Goal: Transaction & Acquisition: Purchase product/service

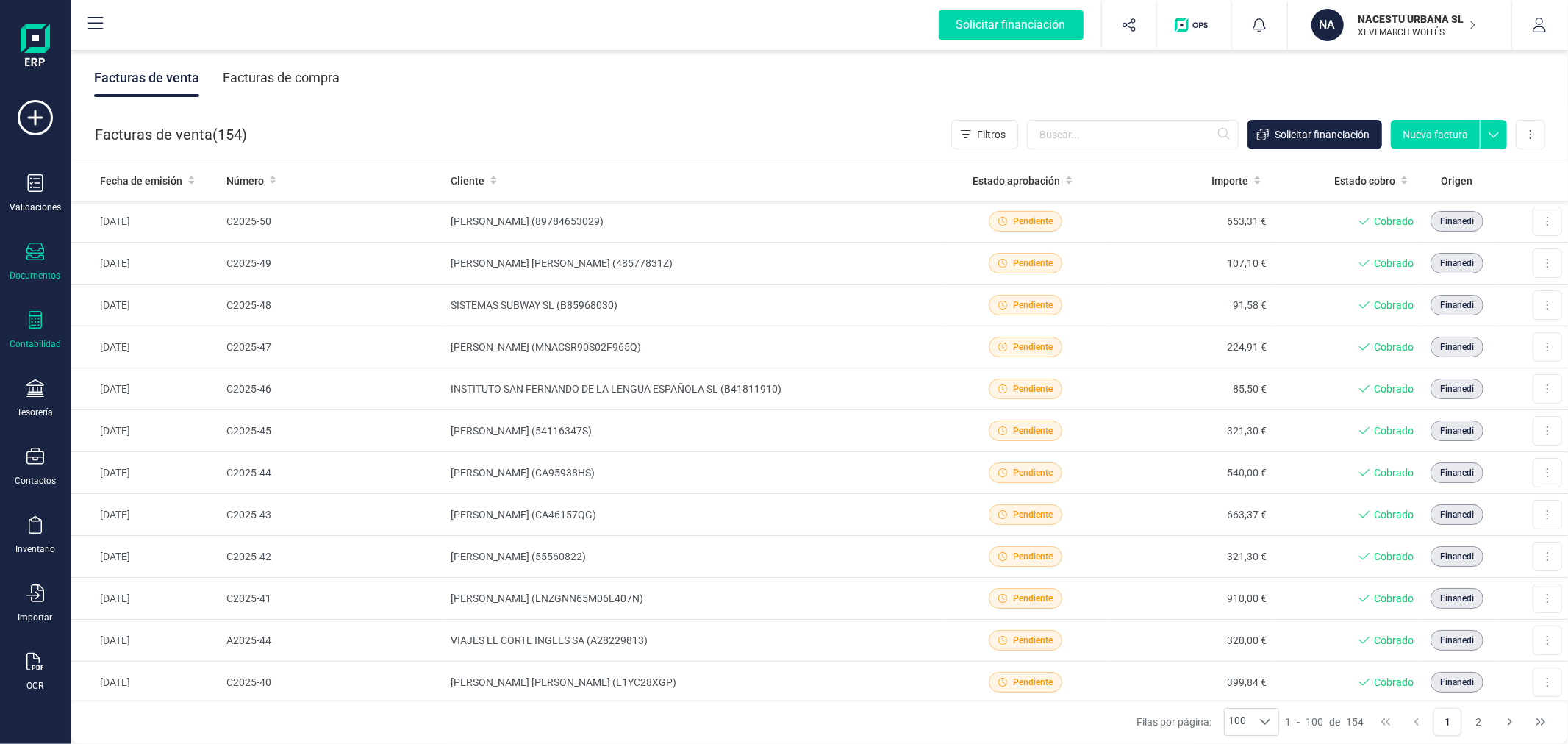
click at [27, 333] on div "Contabilidad" at bounding box center [35, 331] width 59 height 39
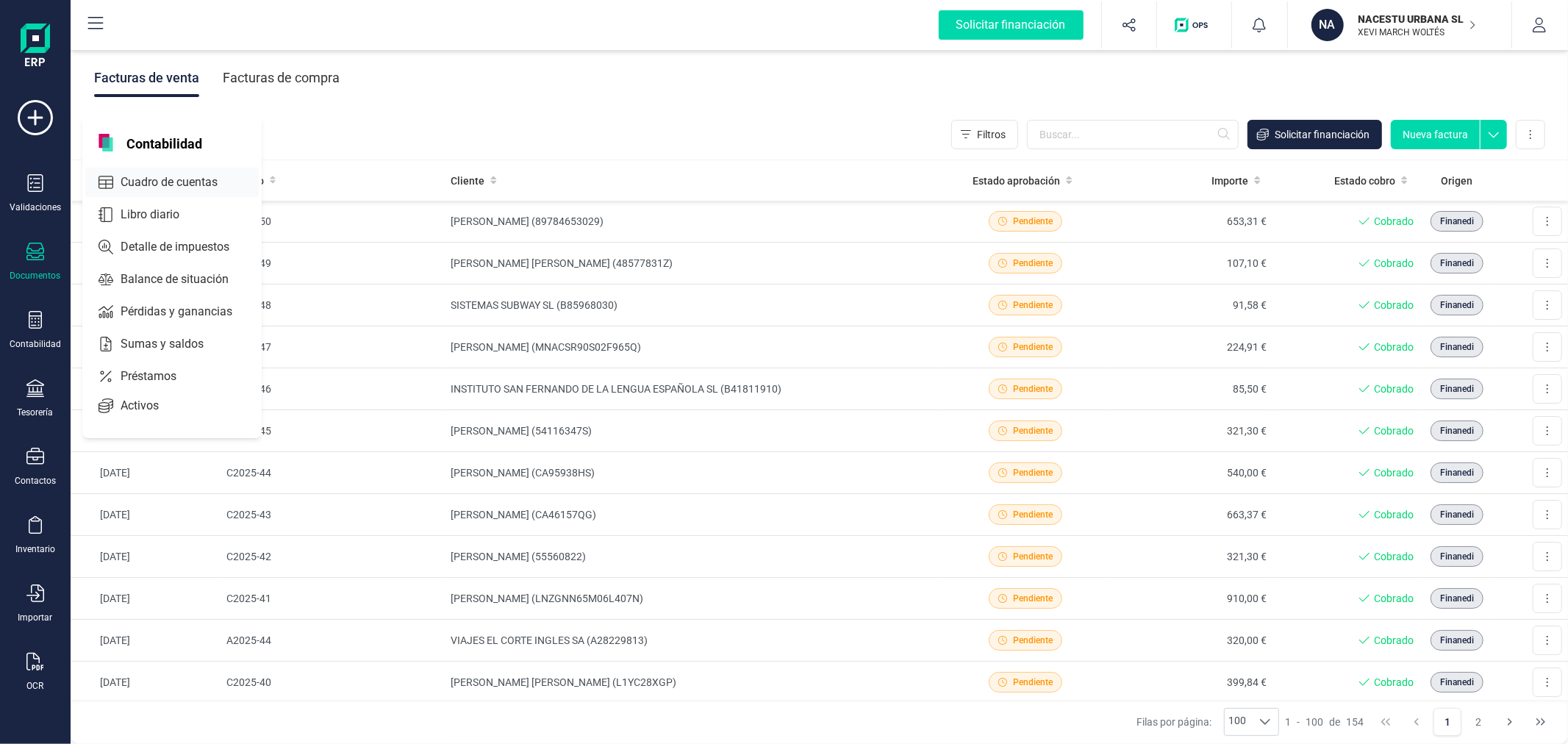
click at [219, 173] on span "Cuadro de cuentas" at bounding box center [179, 182] width 130 height 18
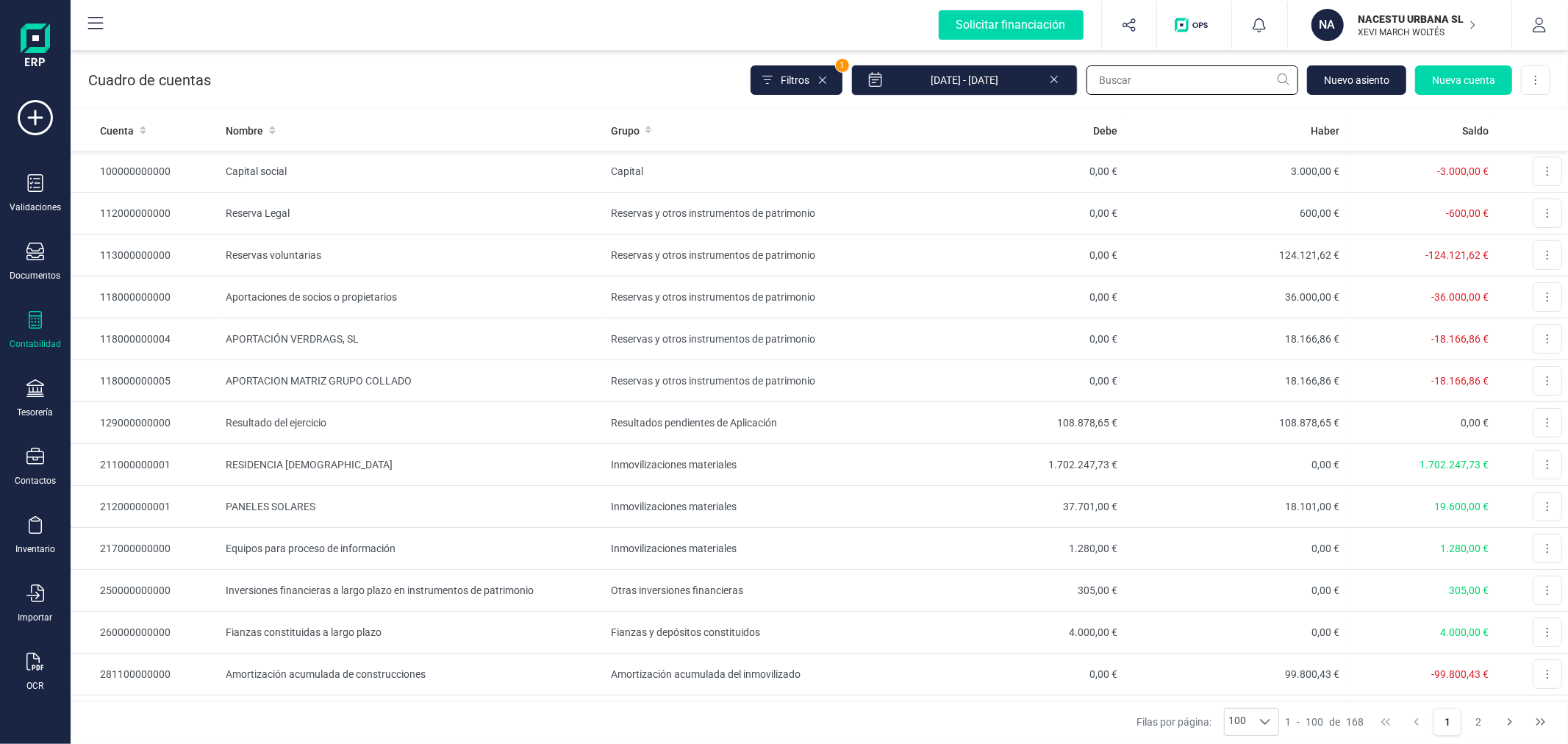
click at [1151, 78] on input "text" at bounding box center [1192, 80] width 212 height 29
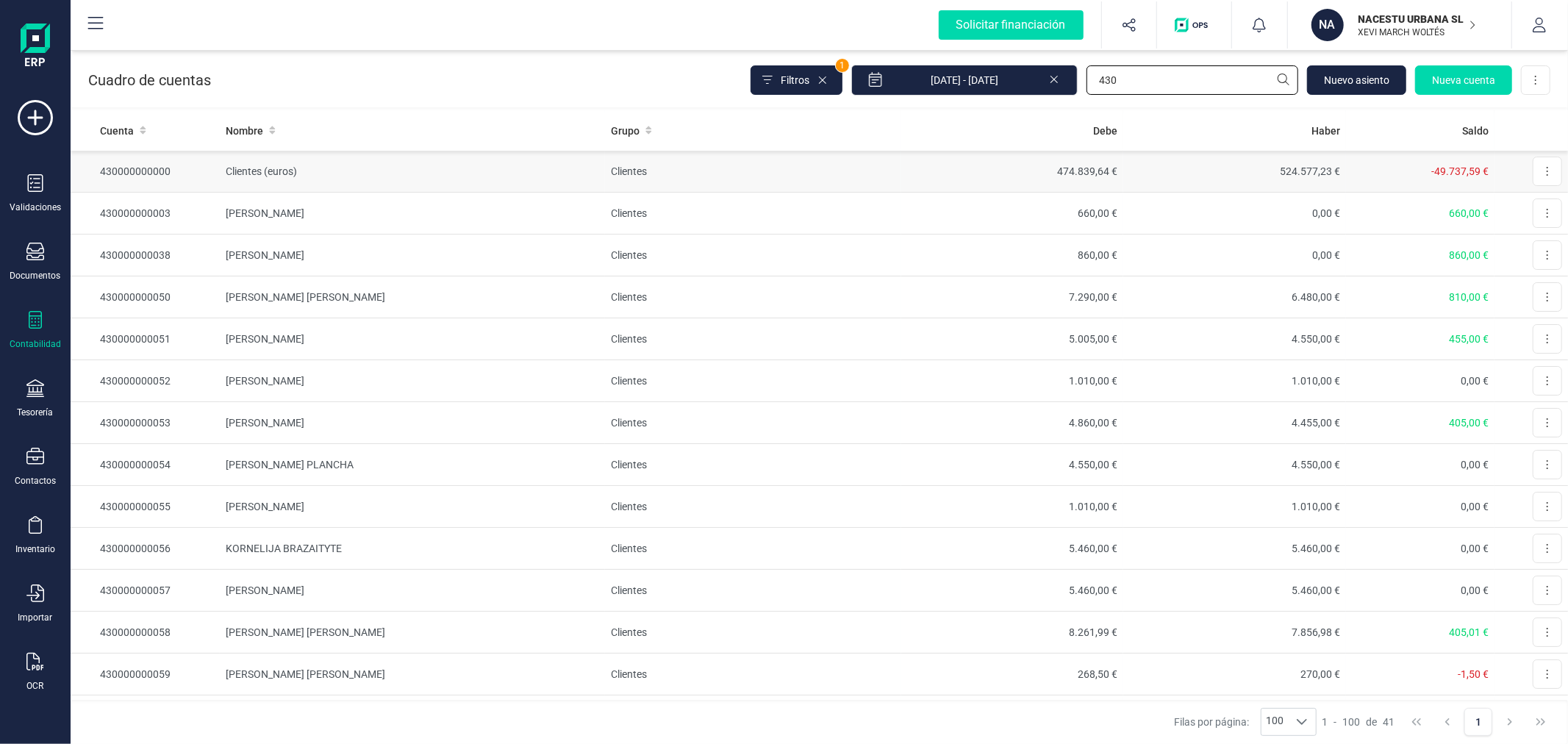
type input "430"
click at [533, 175] on td "Clientes (euros)" at bounding box center [412, 172] width 385 height 42
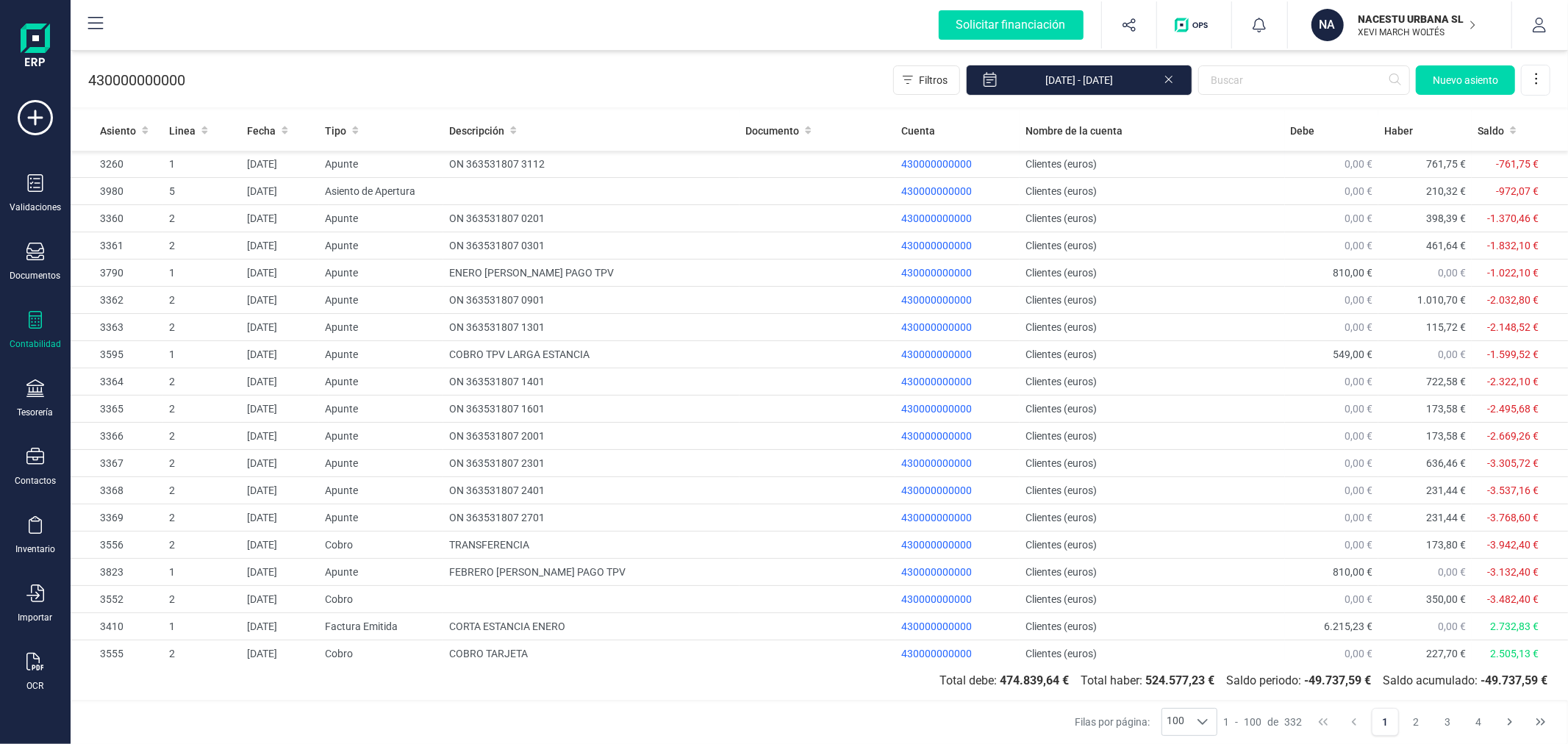
drag, startPoint x: 1540, startPoint y: 722, endPoint x: 1475, endPoint y: 739, distance: 67.2
click at [1537, 720] on icon "Last Page" at bounding box center [1540, 721] width 12 height 12
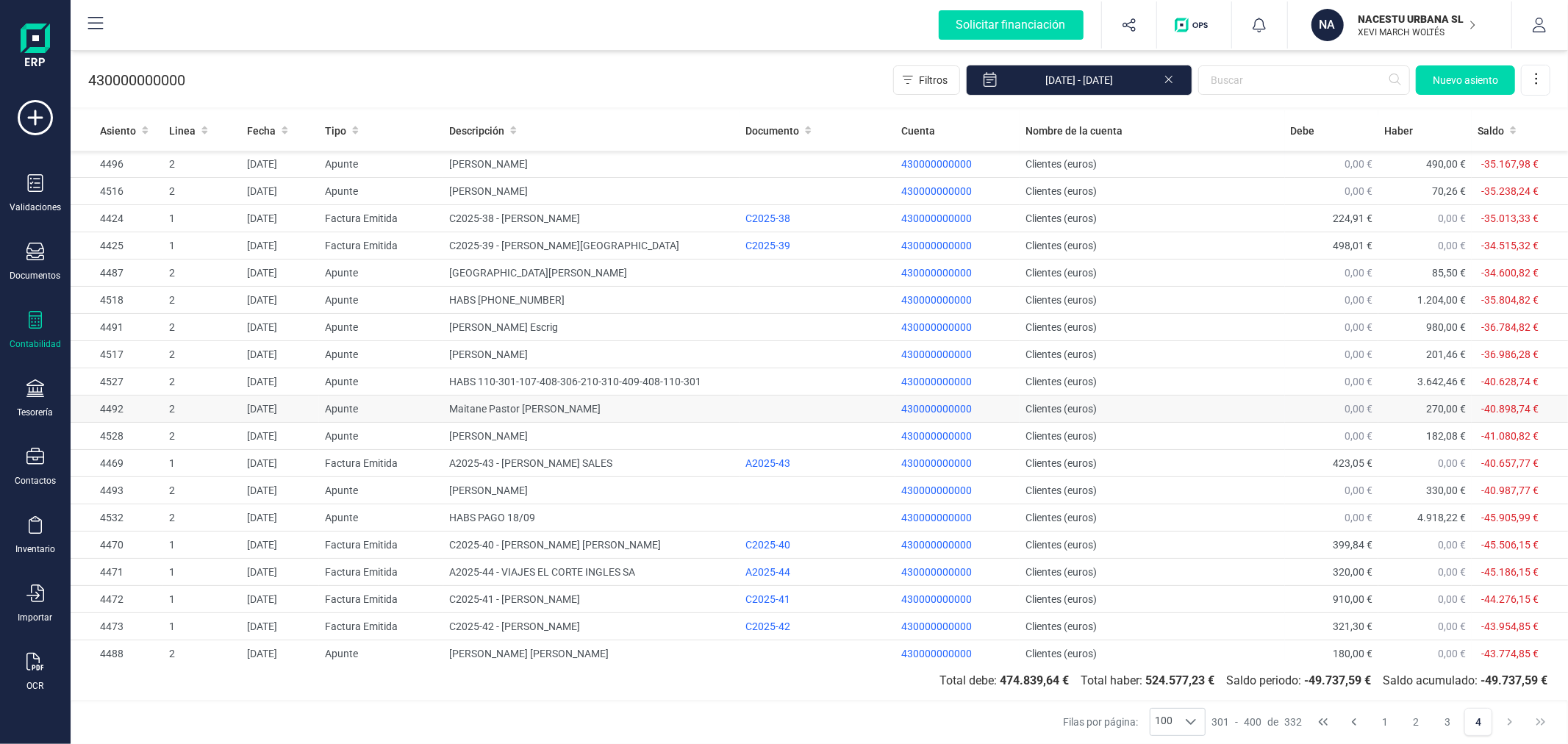
scroll to position [82, 0]
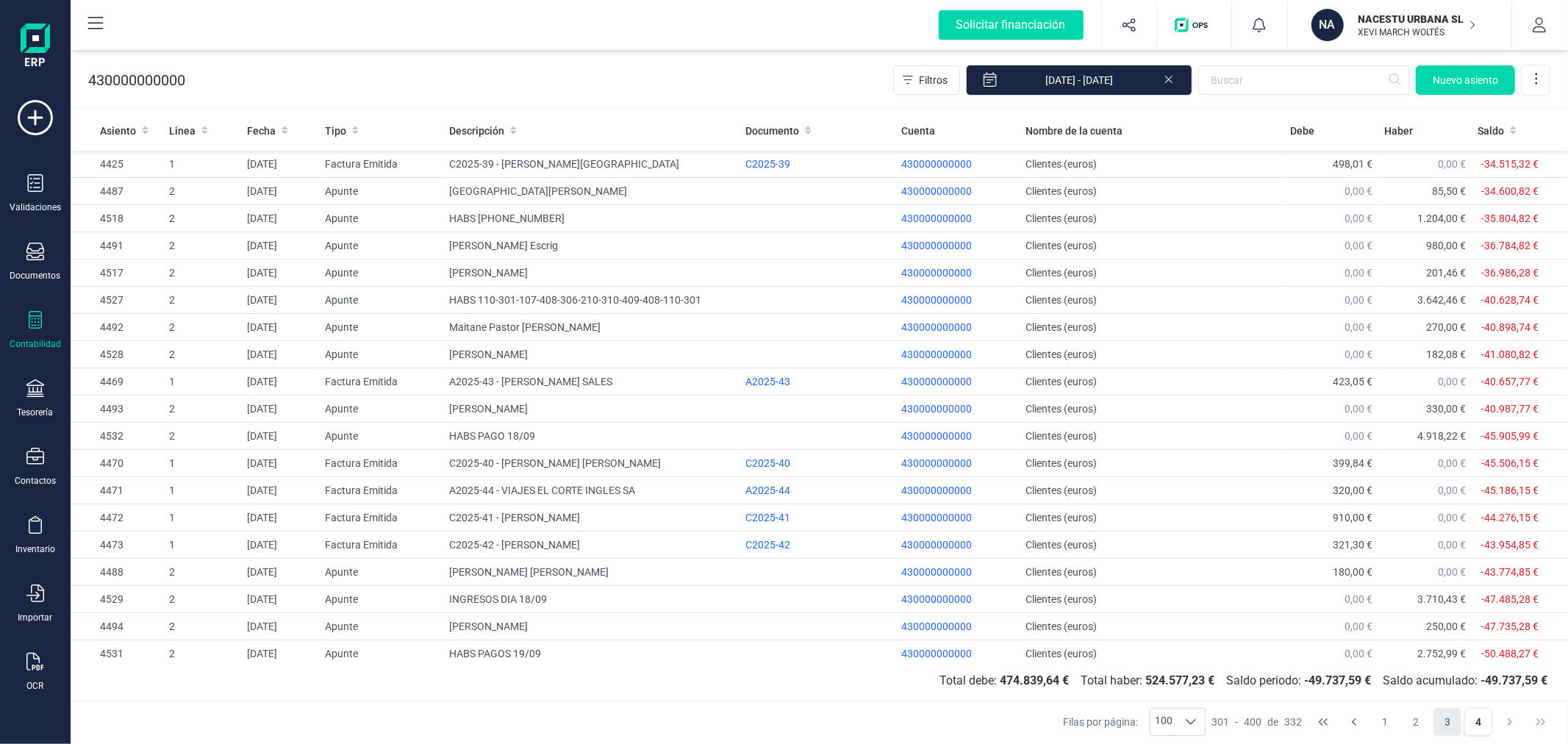
click at [1454, 716] on button "3" at bounding box center [1447, 721] width 28 height 28
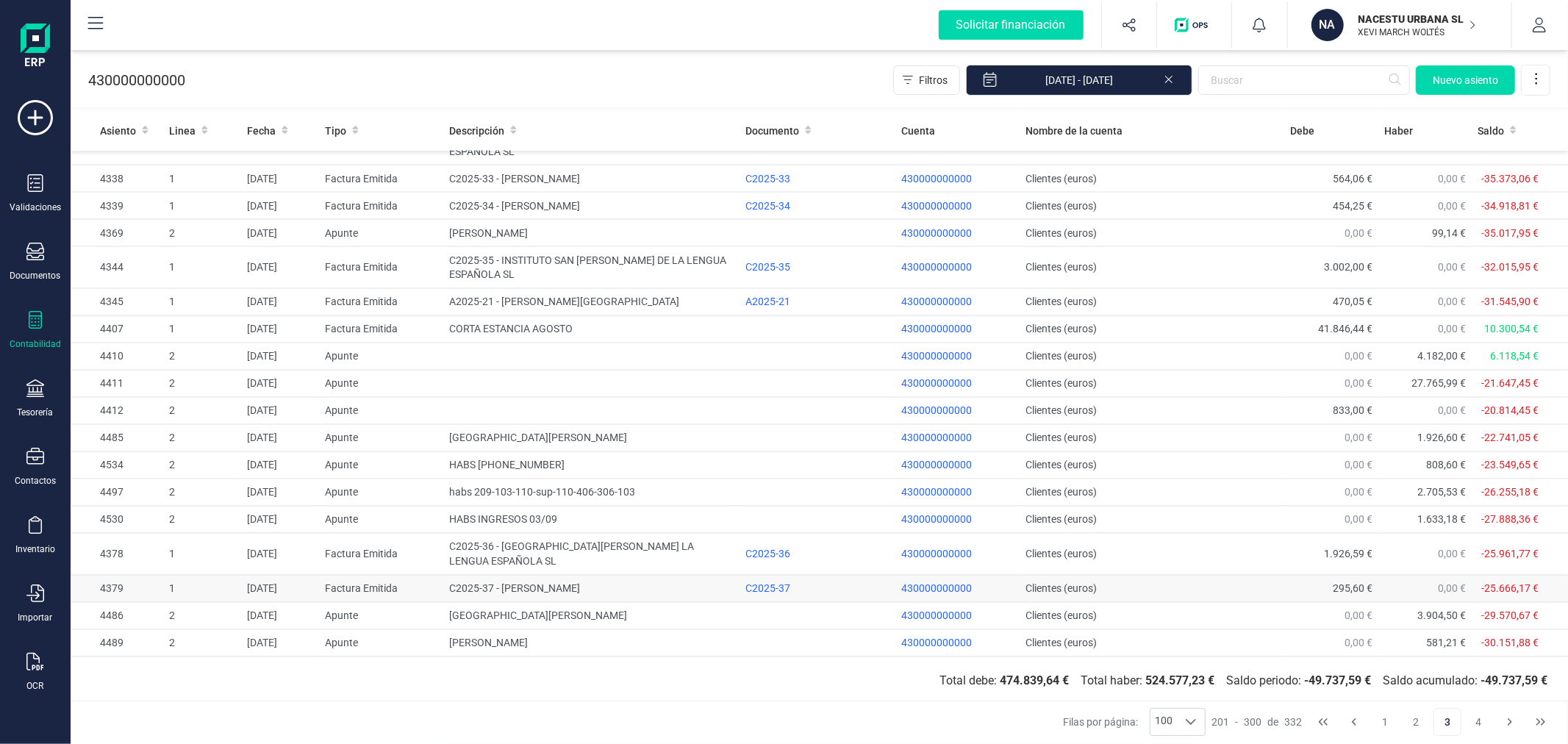
scroll to position [2110, 0]
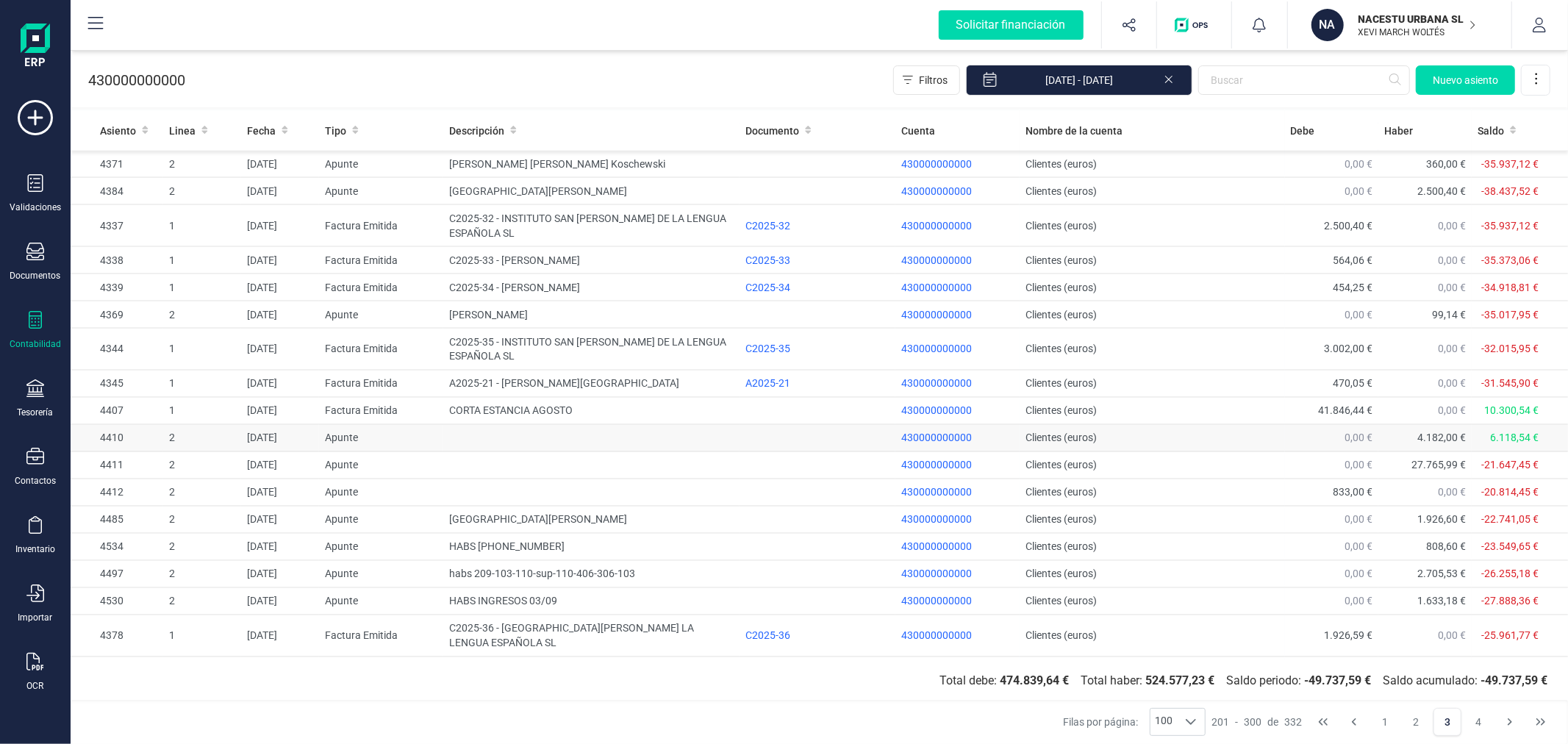
click at [579, 425] on td at bounding box center [591, 438] width 296 height 28
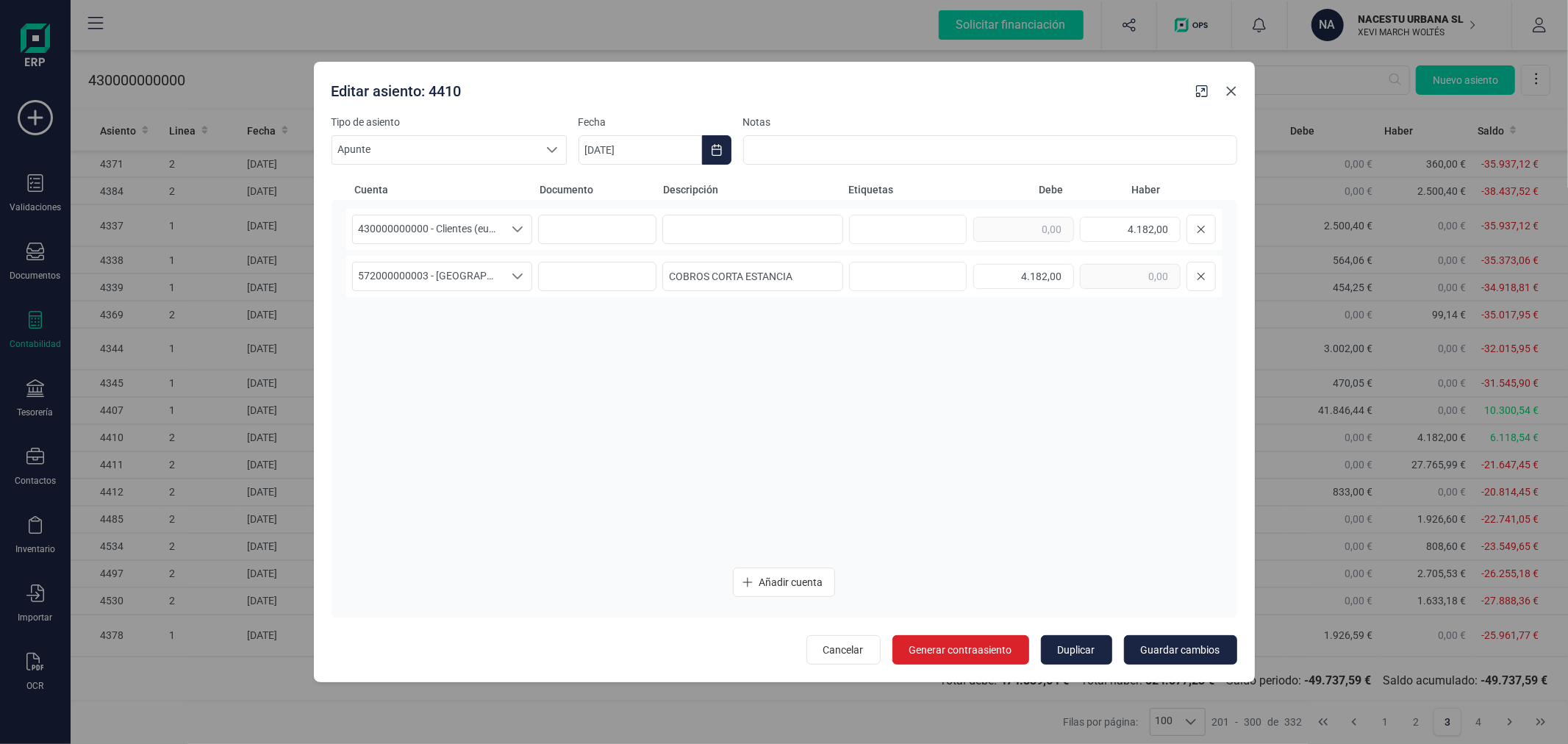
click at [1231, 88] on icon "Close" at bounding box center [1231, 91] width 12 height 12
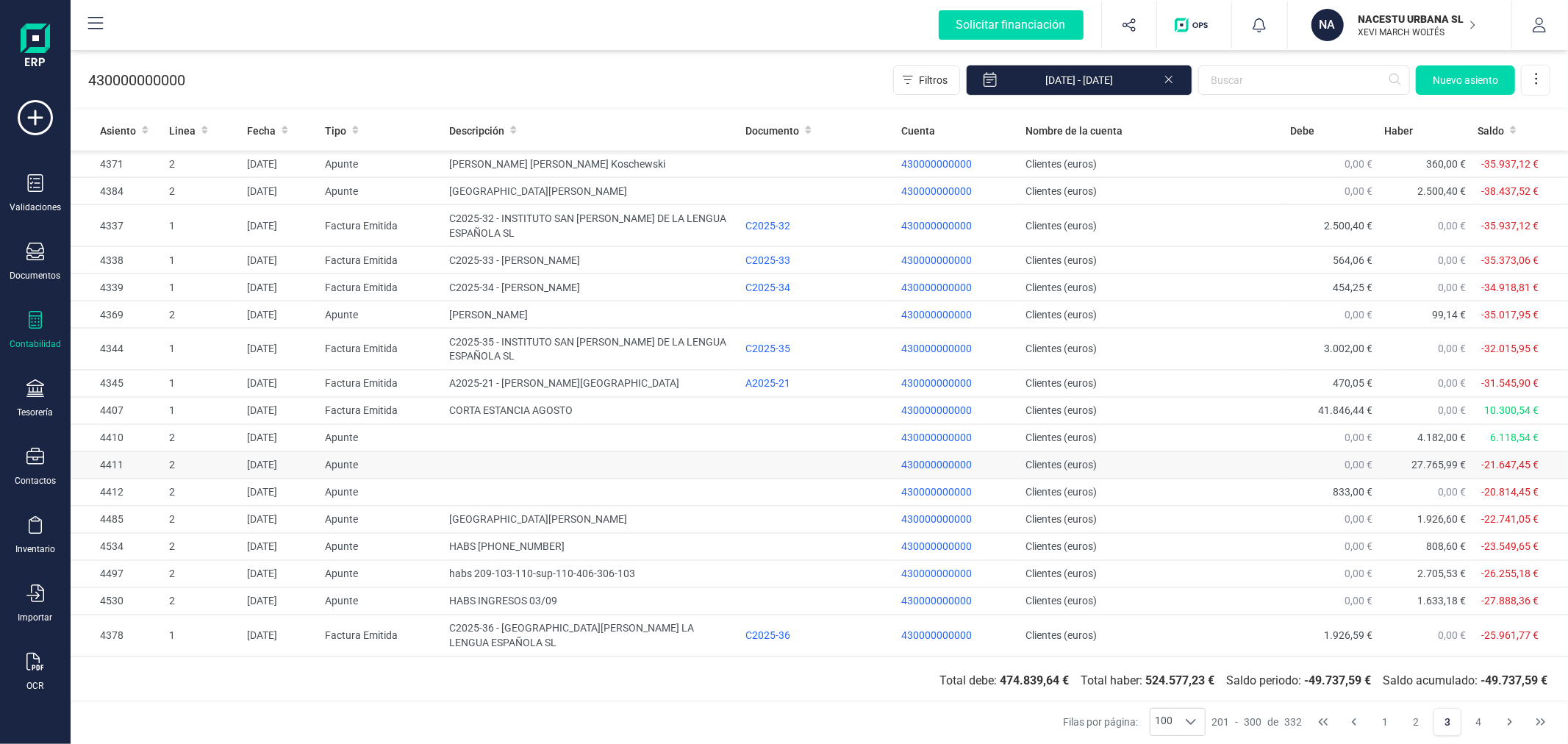
click at [1125, 452] on td "Clientes (euros)" at bounding box center [1152, 466] width 264 height 28
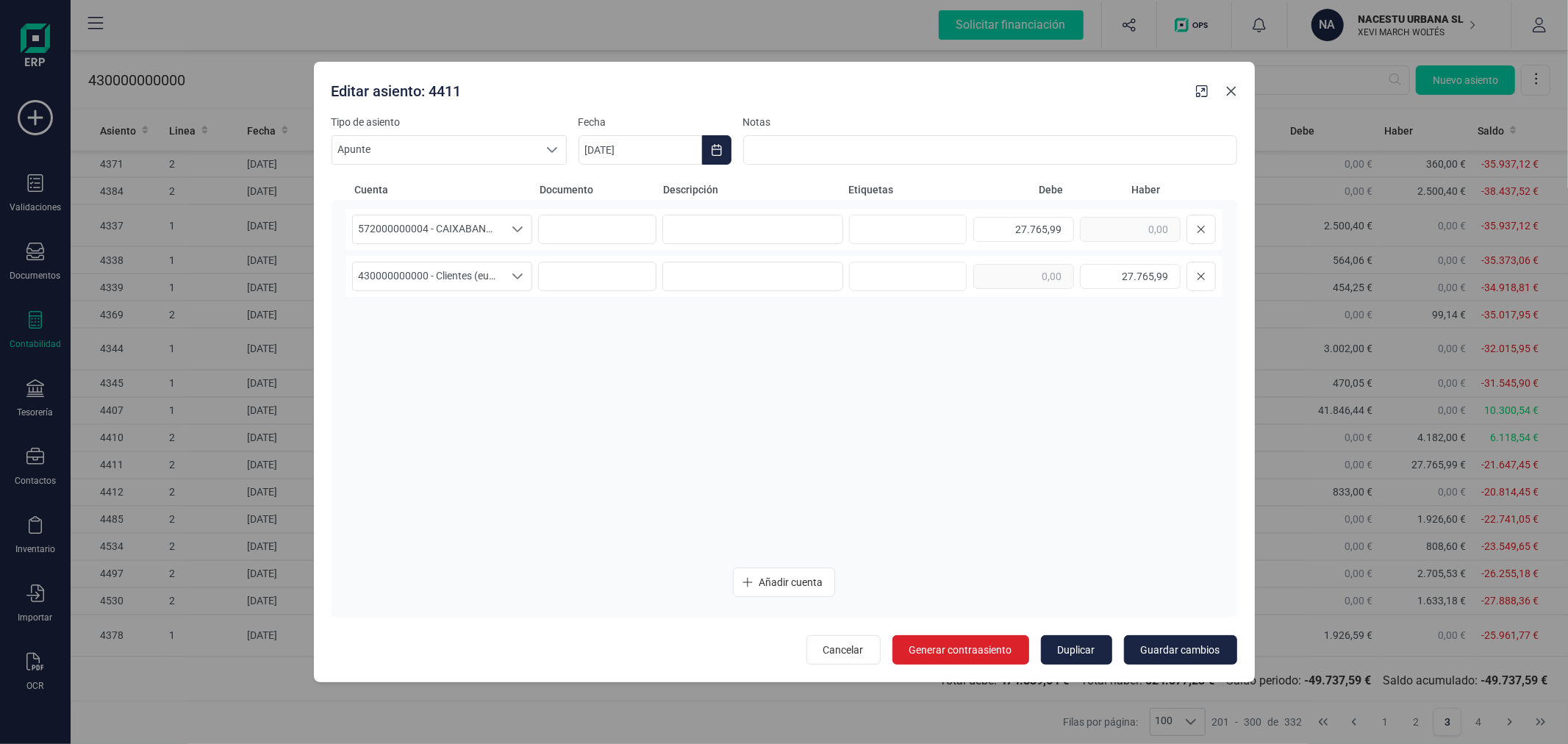
click at [1236, 92] on icon "Close" at bounding box center [1231, 91] width 12 height 12
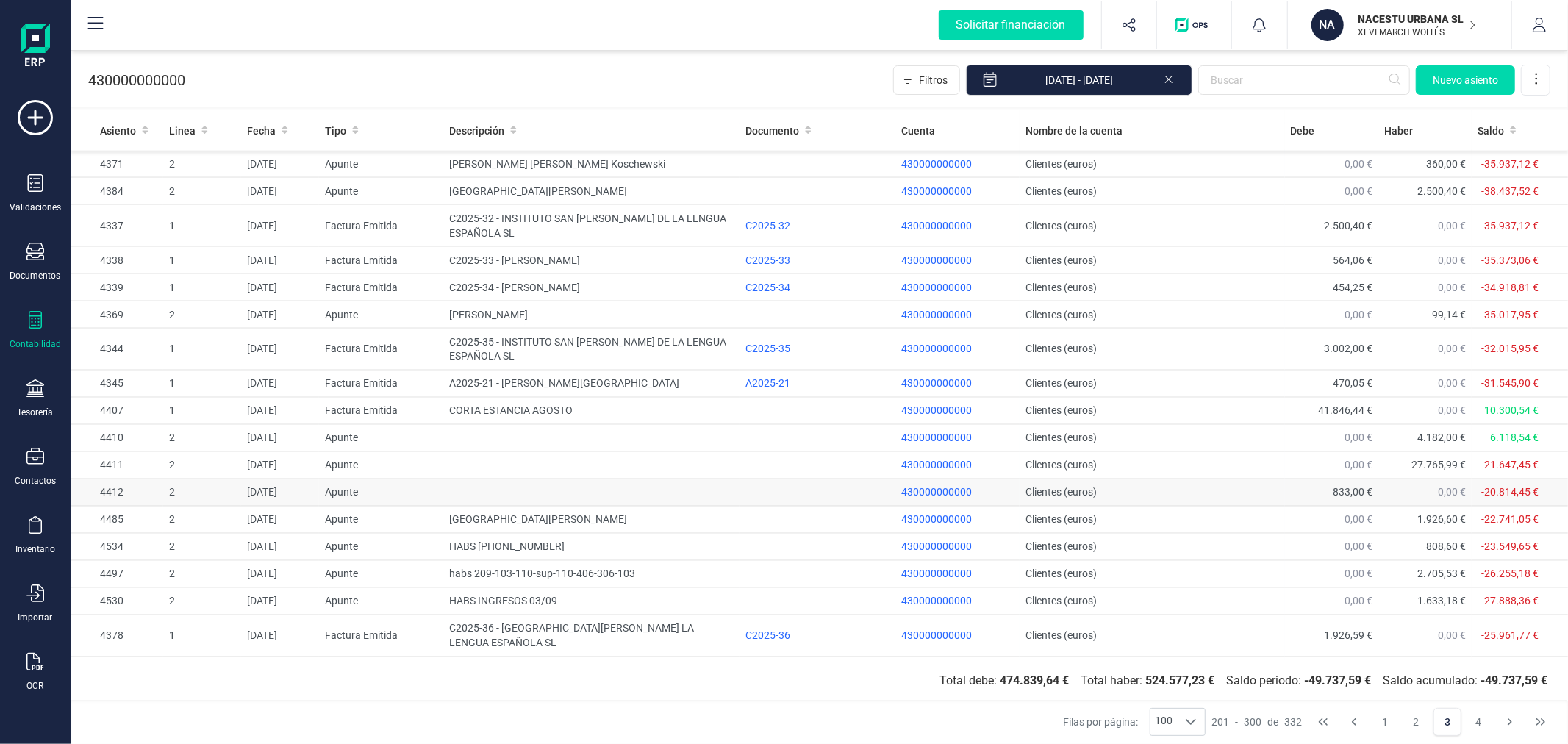
click at [1218, 479] on td "Clientes (euros)" at bounding box center [1152, 493] width 264 height 28
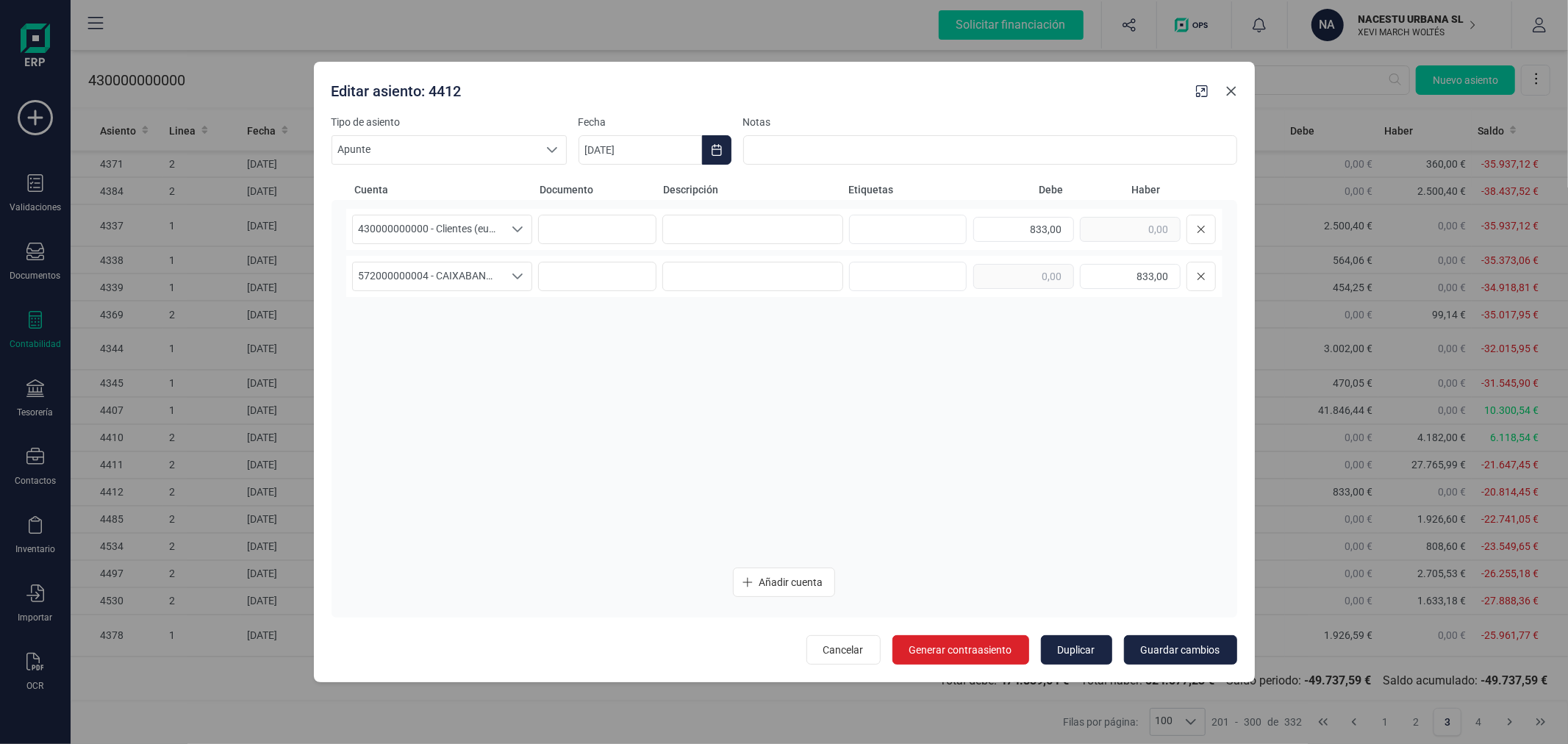
click at [1236, 83] on button "Close" at bounding box center [1231, 91] width 24 height 24
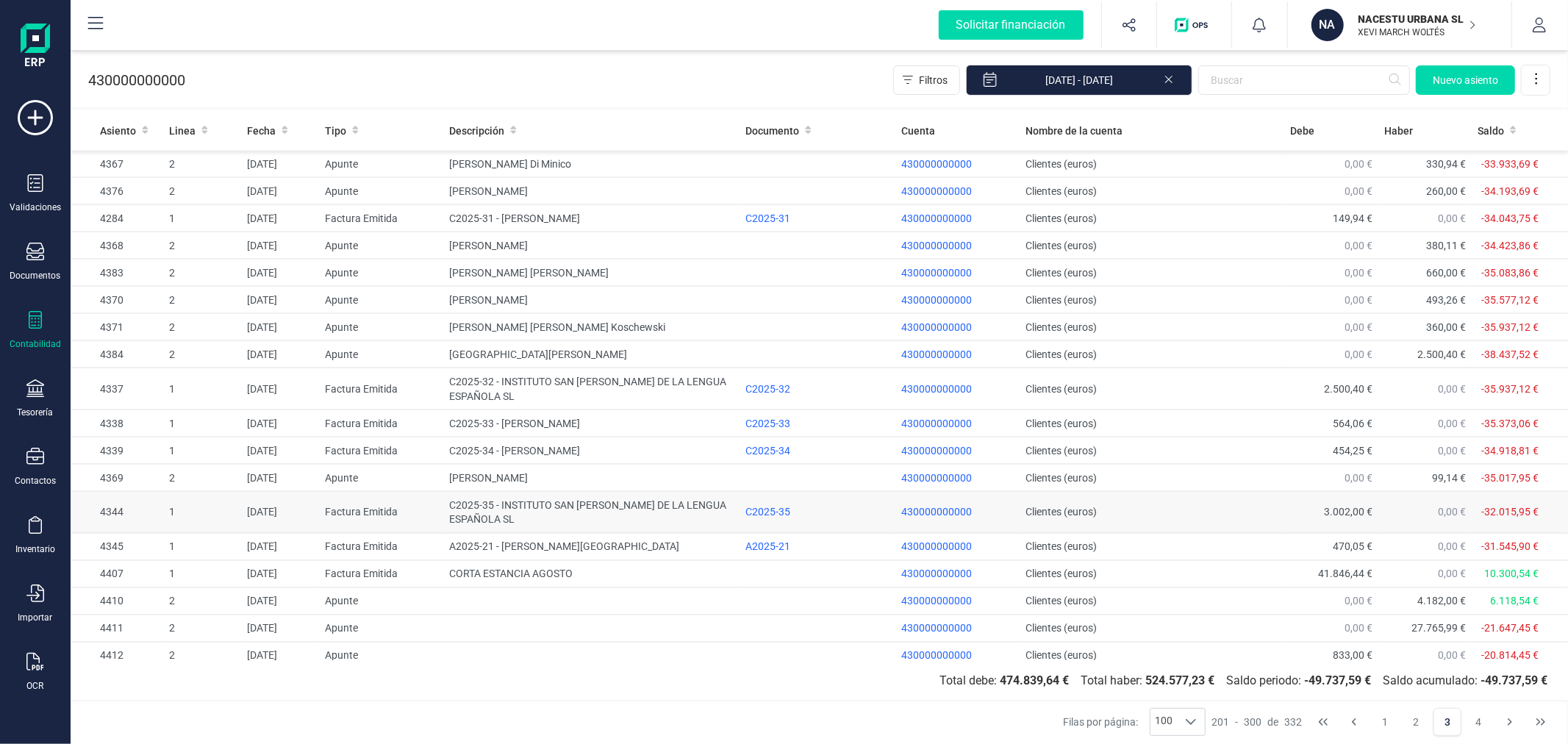
scroll to position [2273, 0]
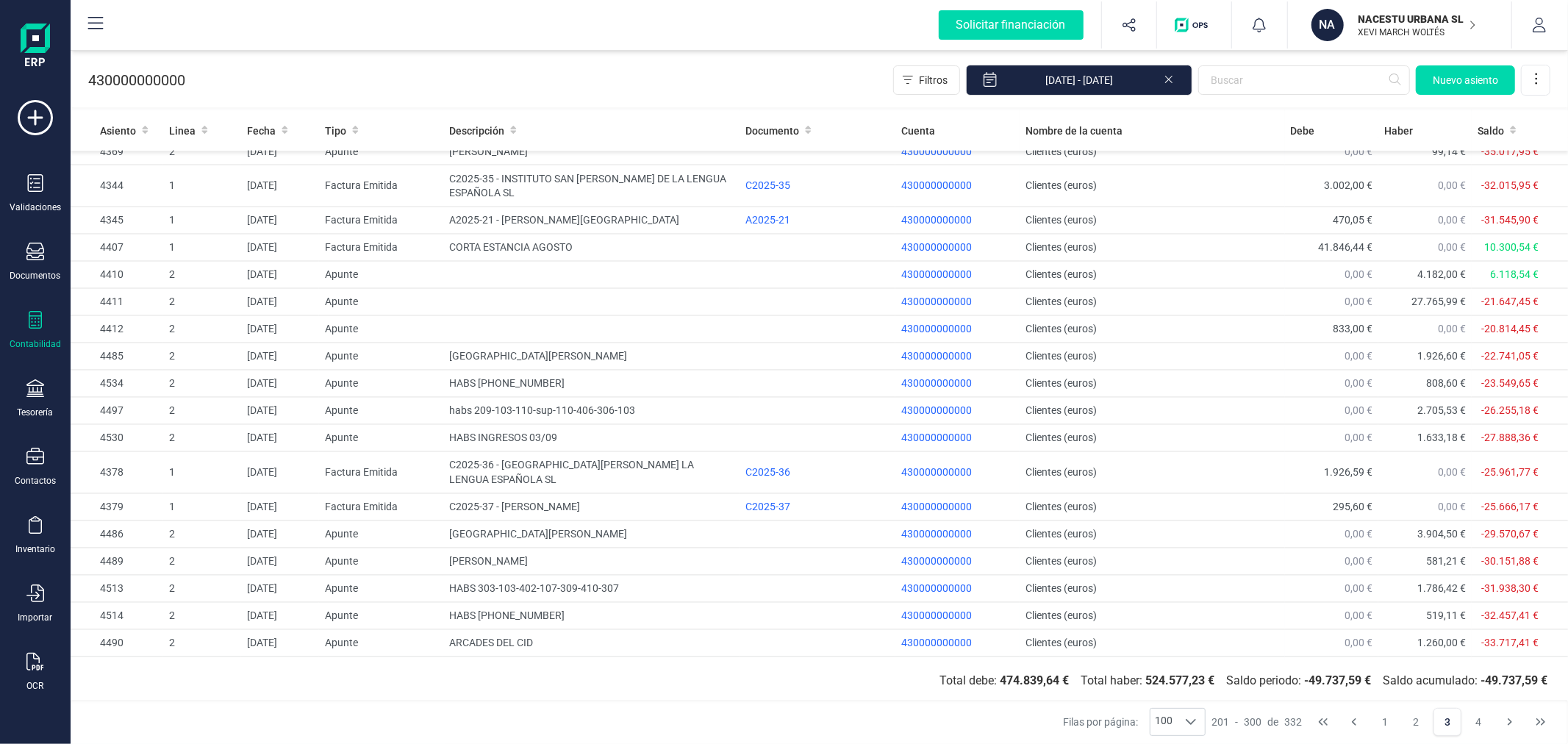
click at [1383, 24] on p "NACESTU URBANA SL" at bounding box center [1417, 19] width 118 height 15
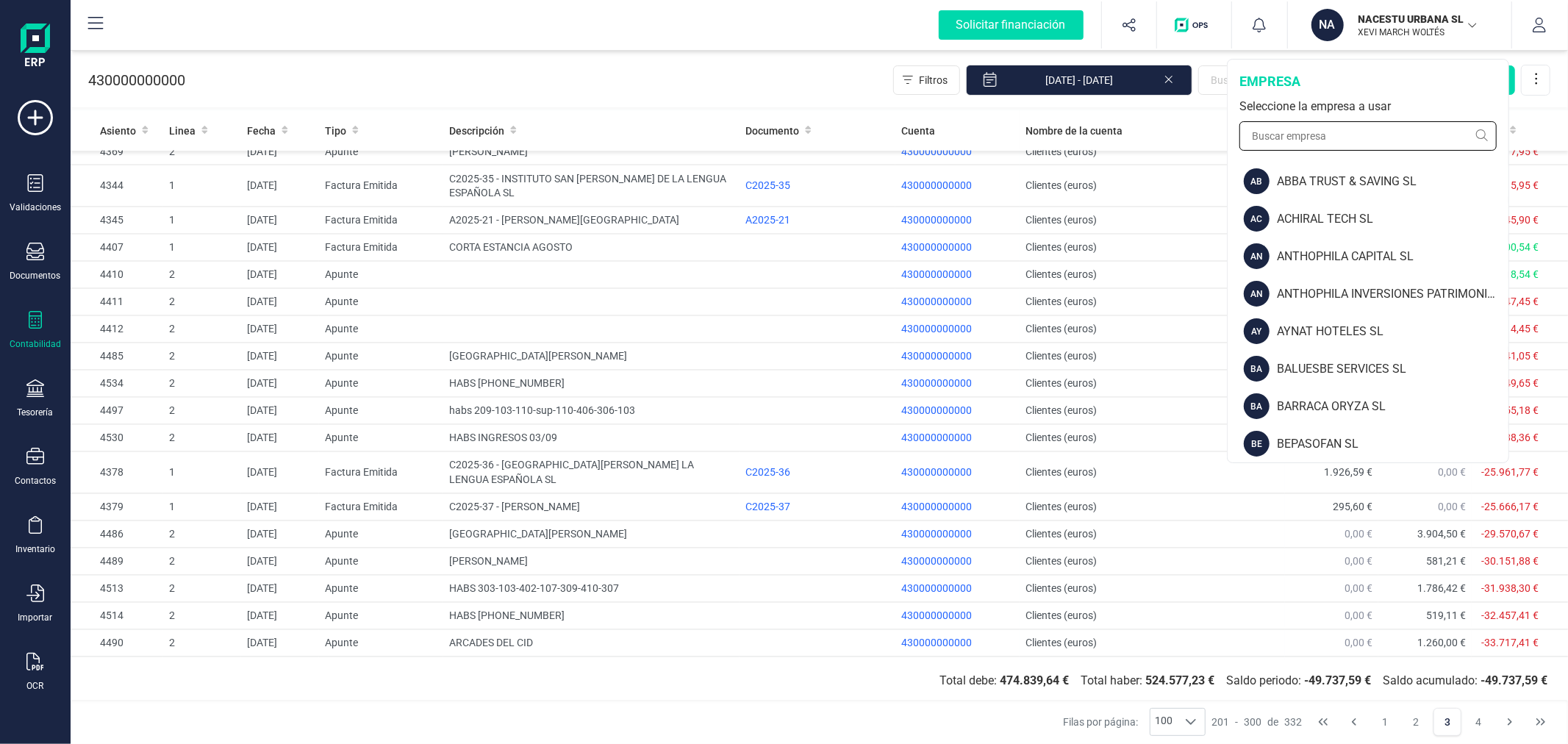
click at [1326, 140] on input "text" at bounding box center [1368, 136] width 257 height 29
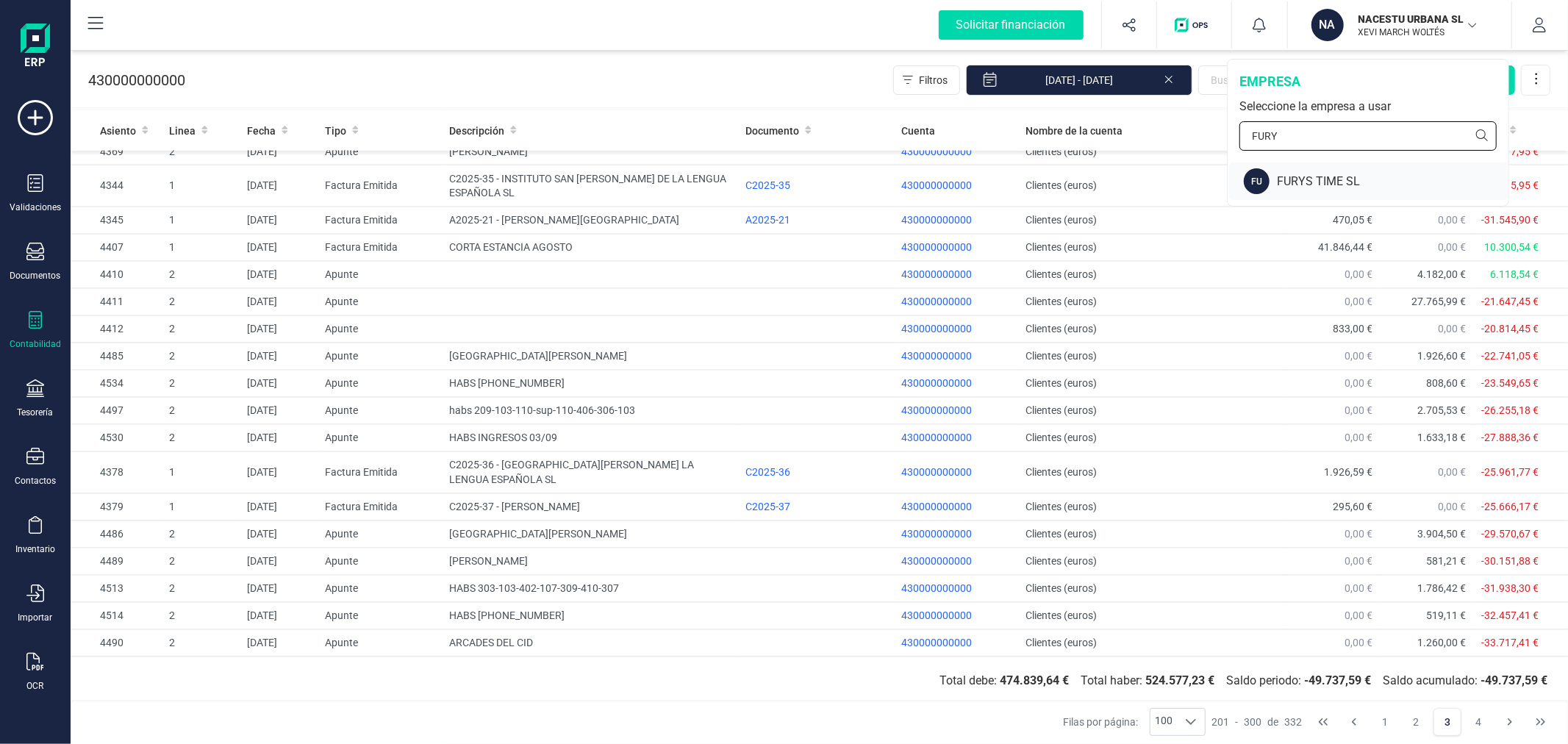
type input "FURY"
click at [1327, 177] on div "FURYS TIME SL" at bounding box center [1393, 182] width 232 height 18
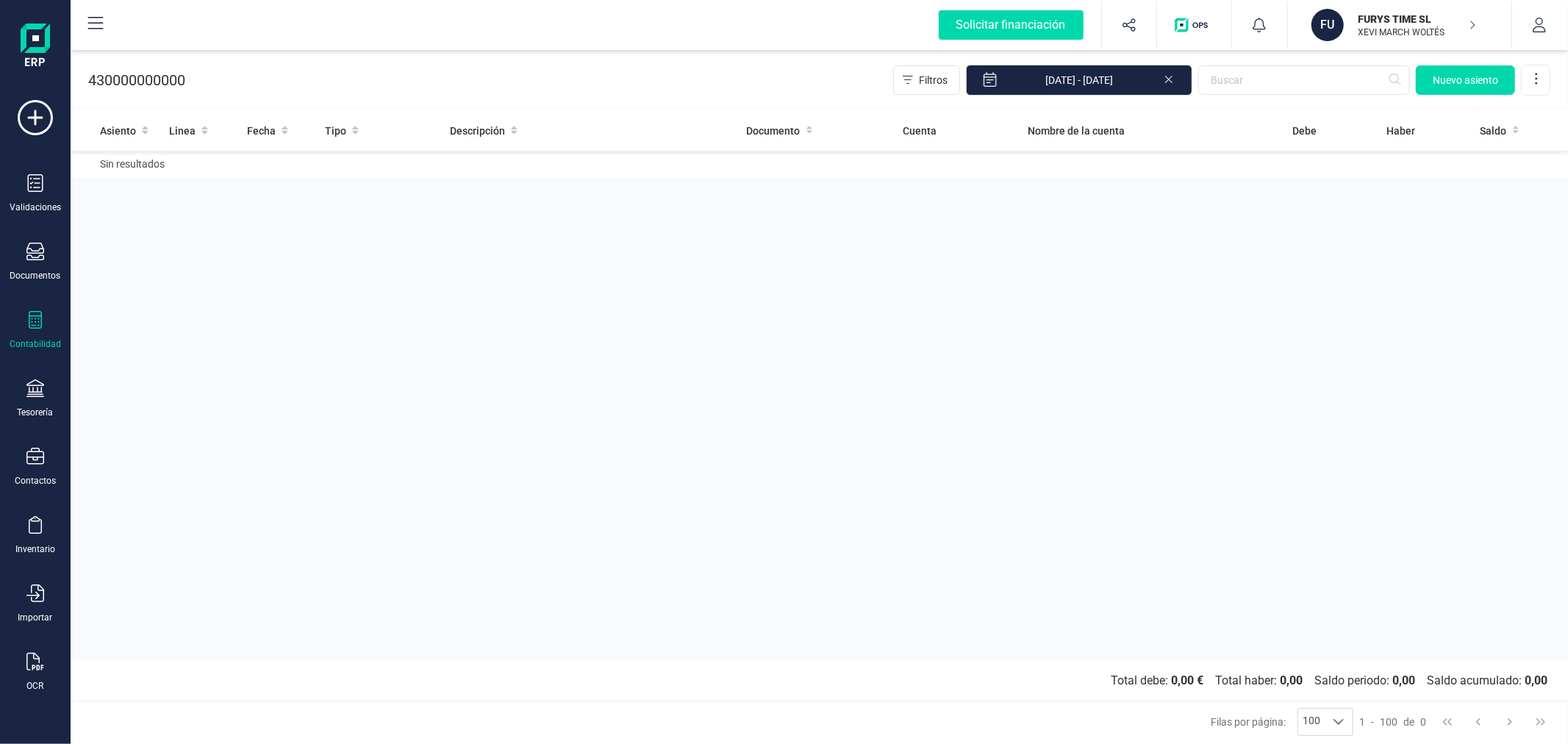
click at [43, 331] on div at bounding box center [36, 322] width 18 height 21
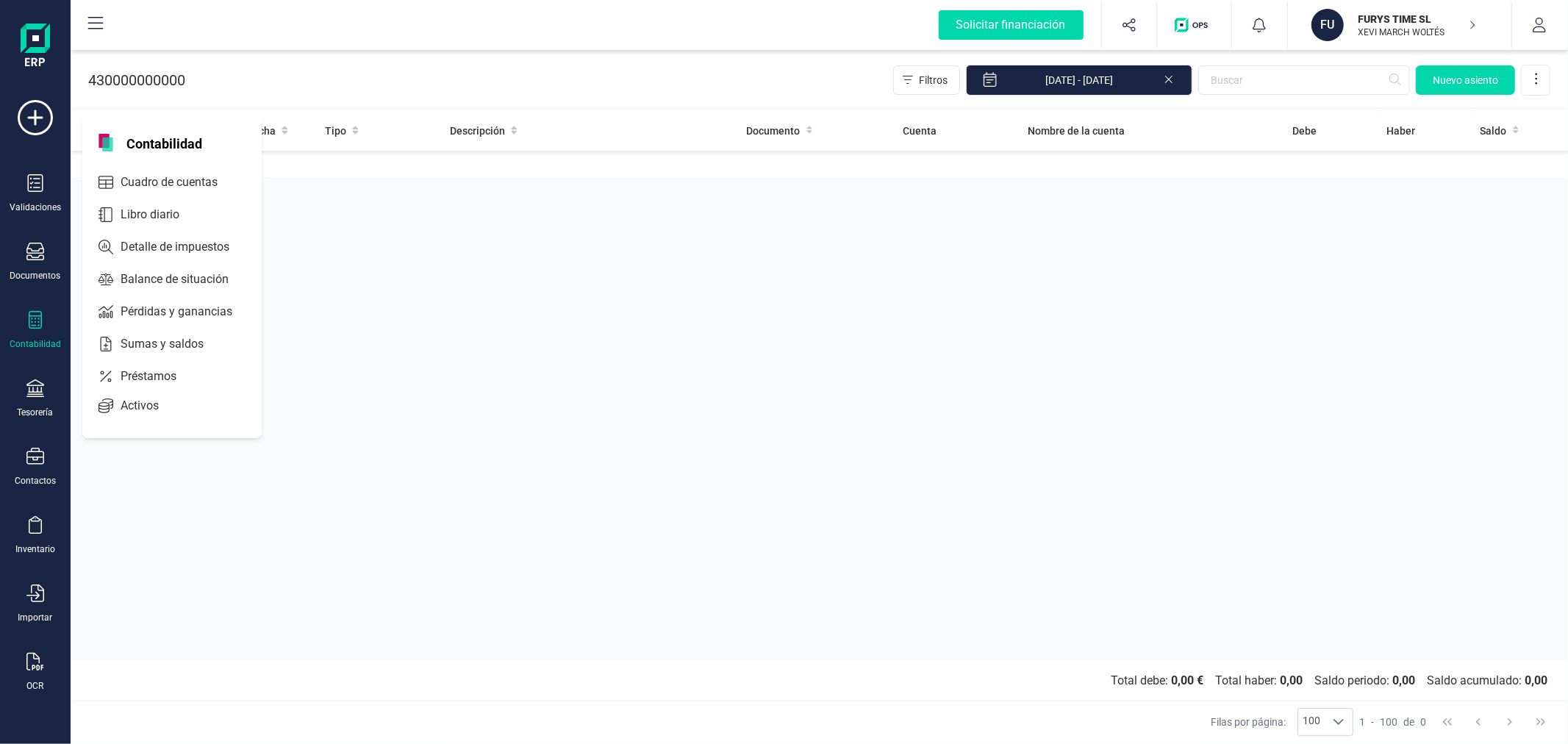
drag, startPoint x: 438, startPoint y: 310, endPoint x: 416, endPoint y: 307, distance: 22.2
click at [435, 309] on div "Asiento Linea Fecha Tipo Descripción Documento Cuenta Nombre de la cuenta [PERS…" at bounding box center [819, 385] width 1497 height 549
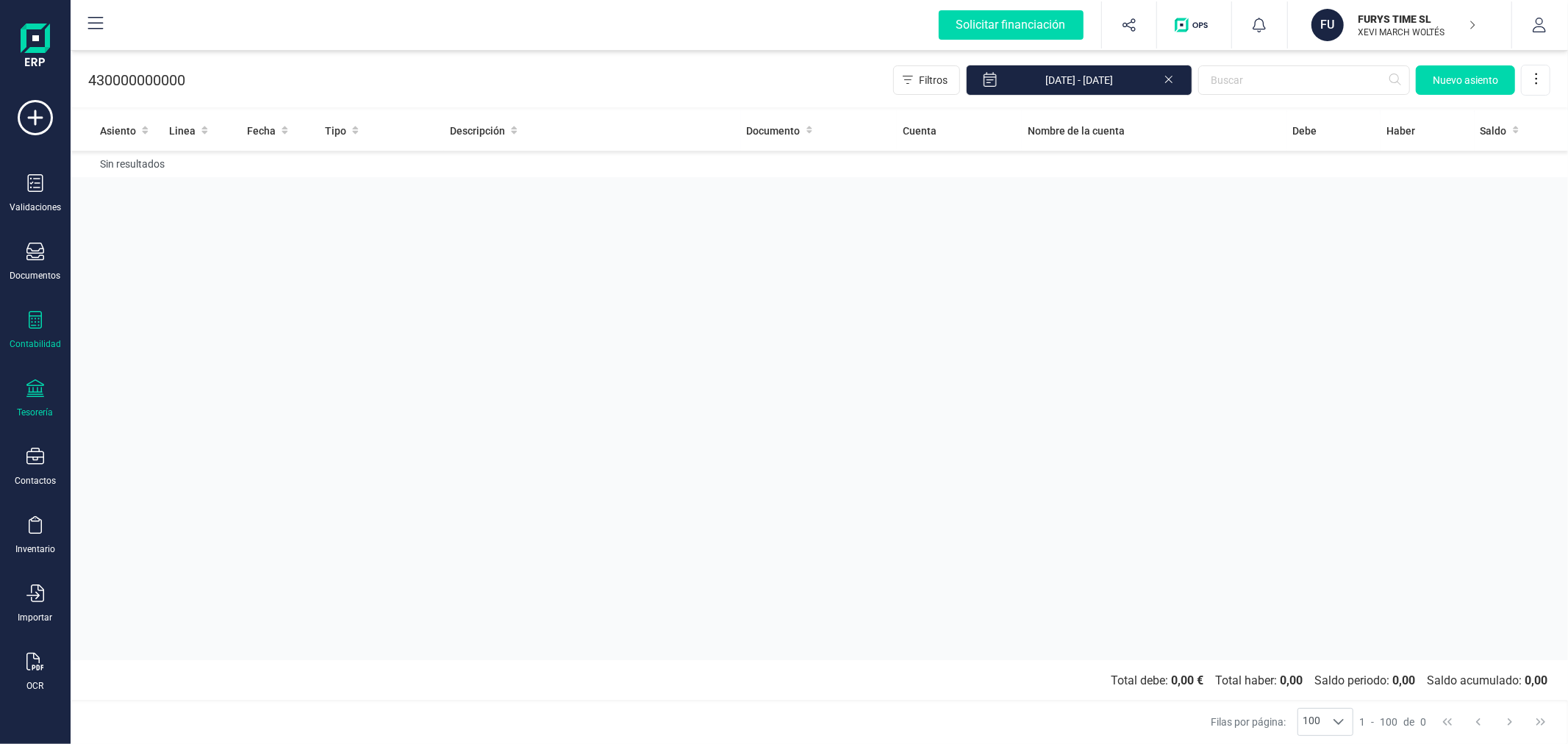
click at [39, 402] on div "Tesorería" at bounding box center [35, 399] width 59 height 39
click at [156, 343] on span "Remesas" at bounding box center [154, 348] width 80 height 18
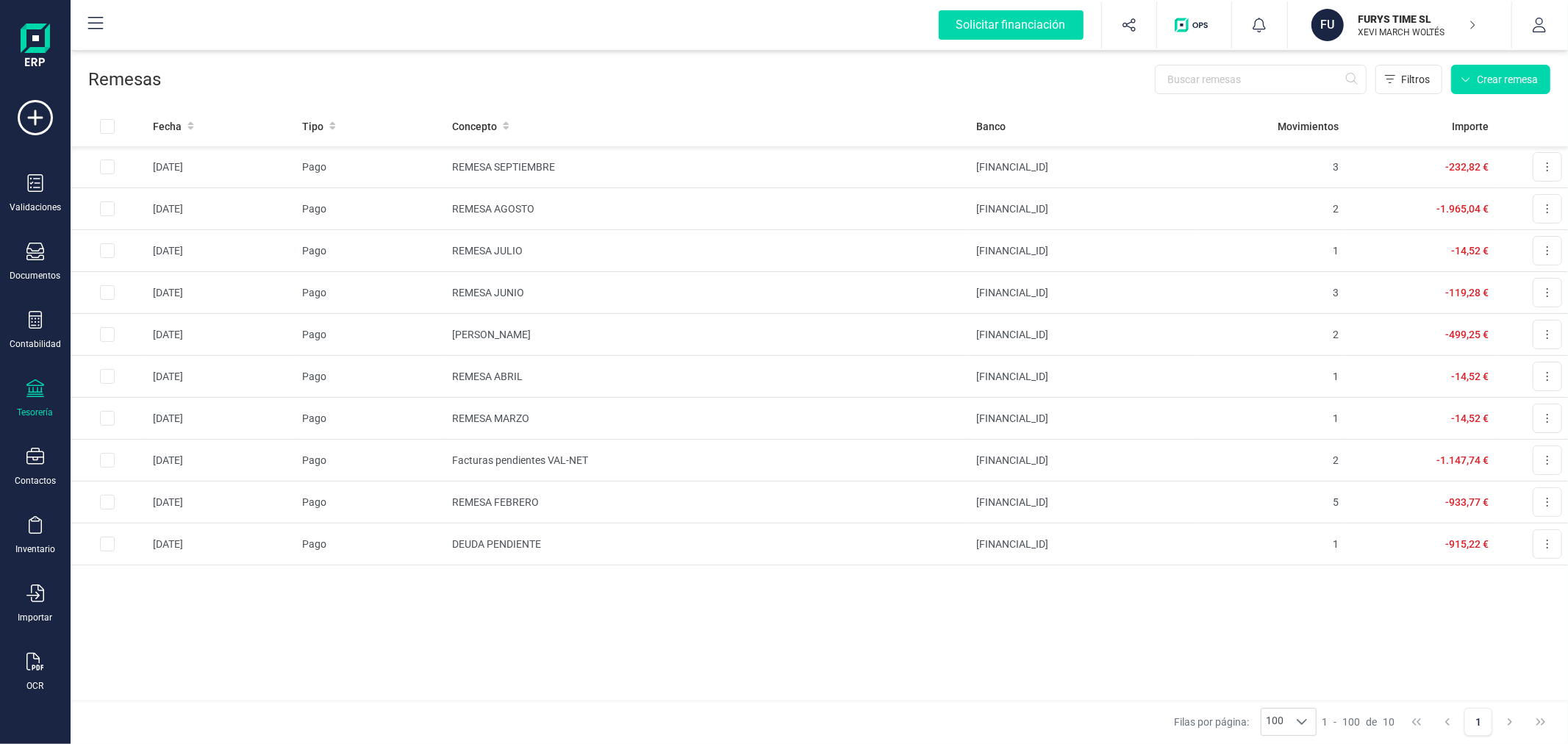
click at [354, 626] on div "Fecha Tipo Concepto Banco Movimientos Importe [DATE] Pago REMESA SEPTIEMBRE [FI…" at bounding box center [819, 403] width 1497 height 594
click at [335, 618] on div "Fecha Tipo Concepto Banco Movimientos Importe [DATE] Pago REMESA SEPTIEMBRE [FI…" at bounding box center [819, 403] width 1497 height 594
click at [508, 208] on td "REMESA AGOSTO" at bounding box center [708, 209] width 524 height 42
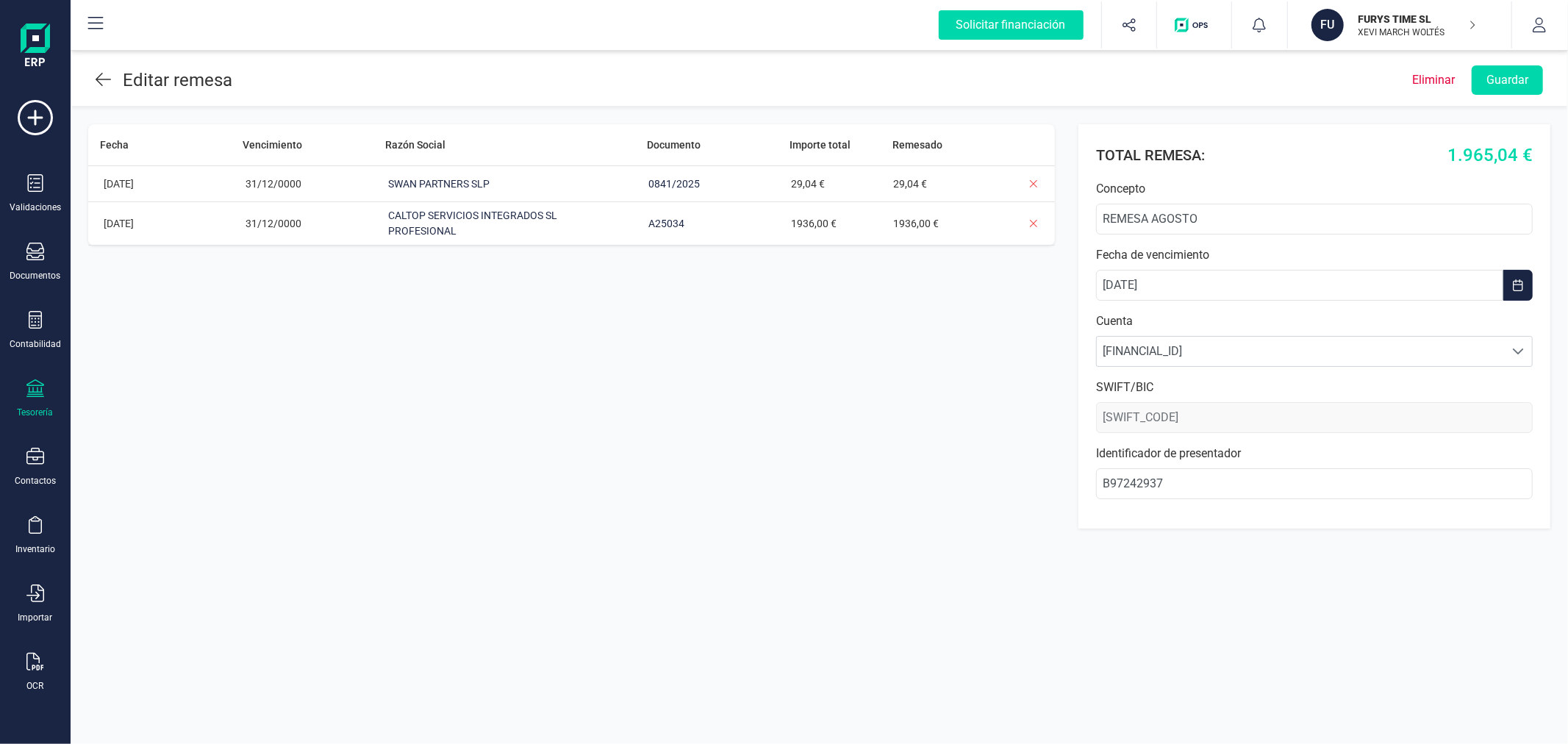
click at [832, 364] on div "Fecha Vencimiento Razón Social Documento Importe total Remesado [DATE] 31/12/00…" at bounding box center [572, 326] width 966 height 404
click at [34, 245] on icon at bounding box center [36, 251] width 18 height 18
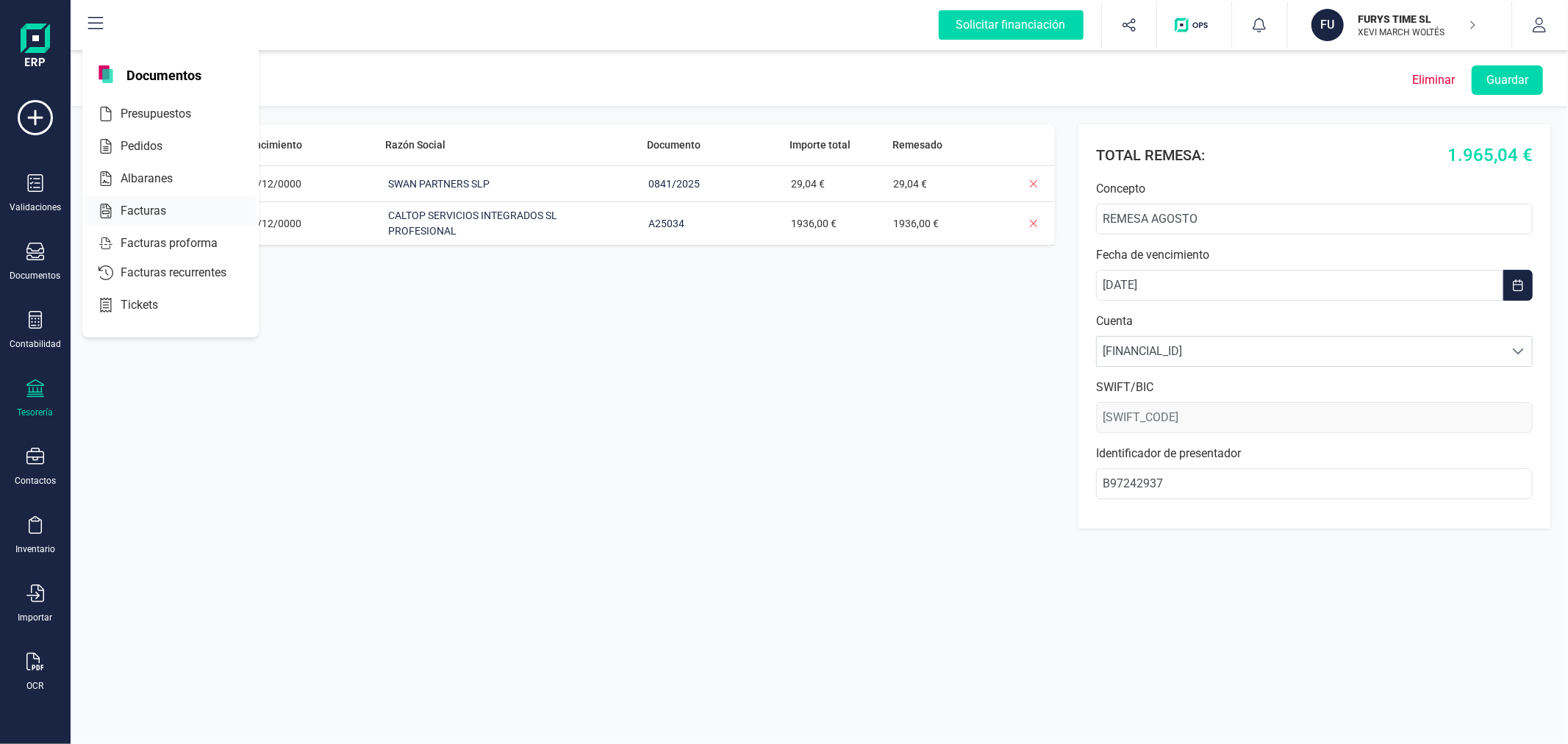
click at [169, 217] on div at bounding box center [179, 211] width 27 height 18
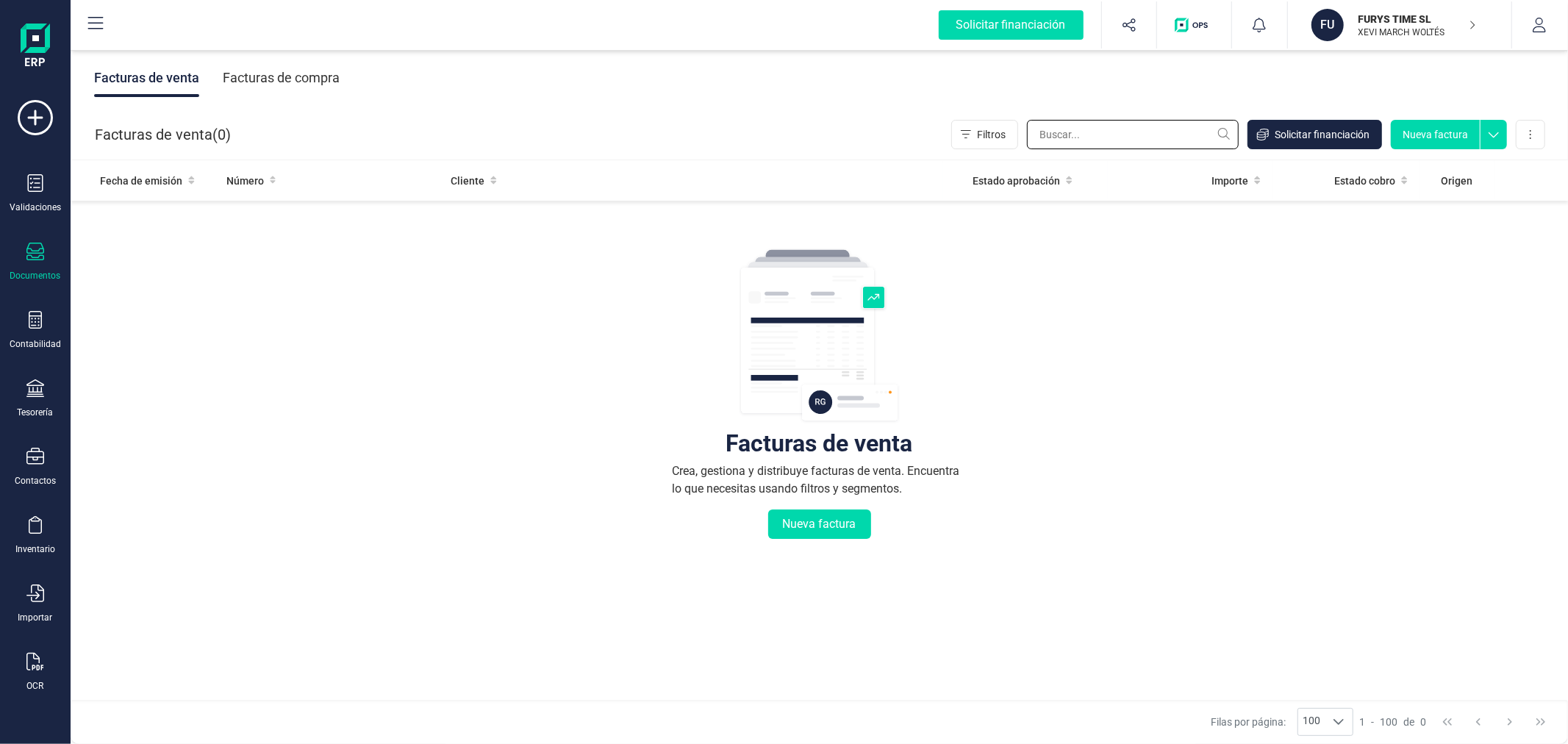
click at [1111, 135] on input "text" at bounding box center [1133, 135] width 212 height 29
click at [260, 75] on div "Facturas de compra" at bounding box center [281, 78] width 117 height 38
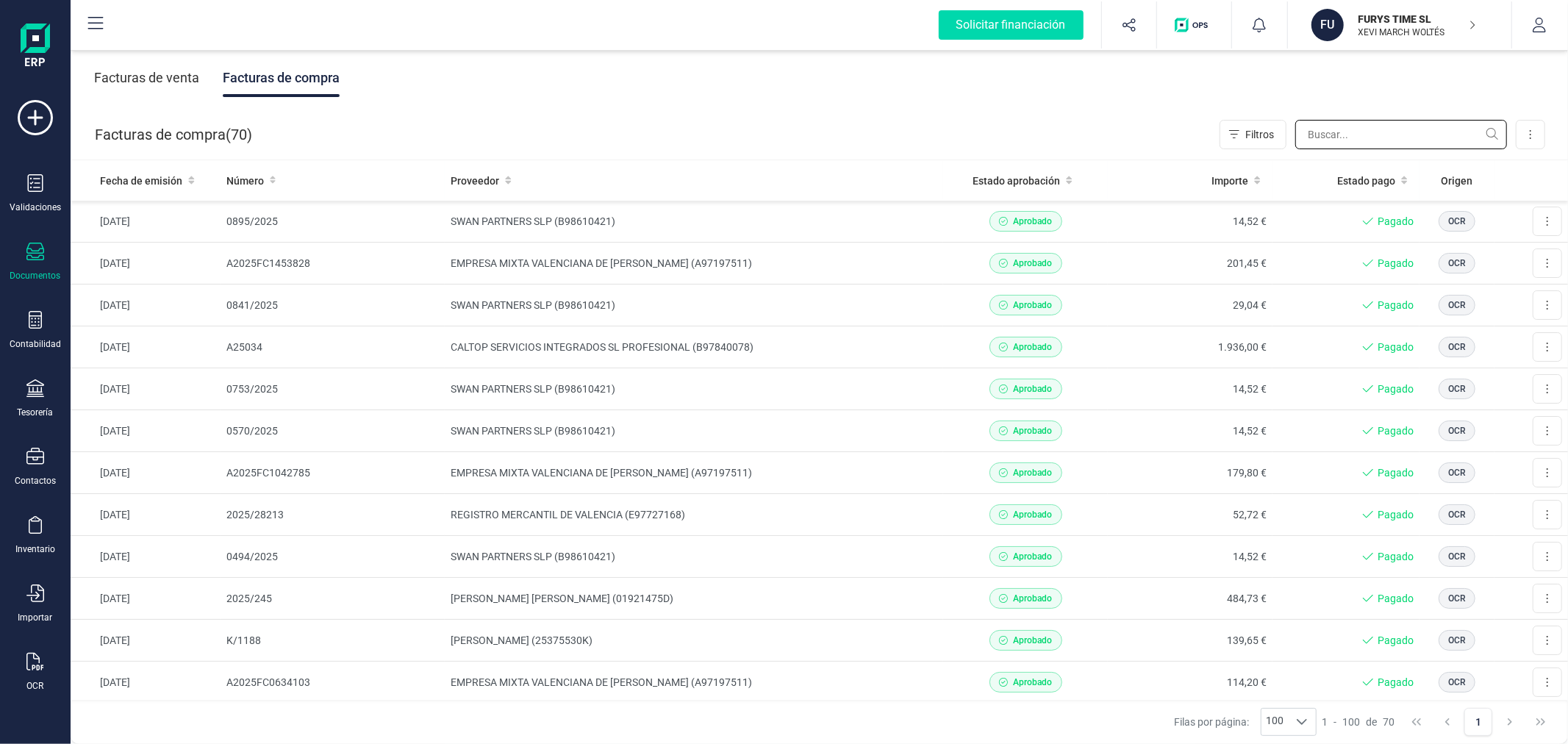
click at [1366, 132] on input "text" at bounding box center [1401, 135] width 212 height 29
click at [620, 335] on td "CALTOP SERVICIOS INTEGRADOS SL PROFESIONAL (B97840078)" at bounding box center [694, 348] width 499 height 42
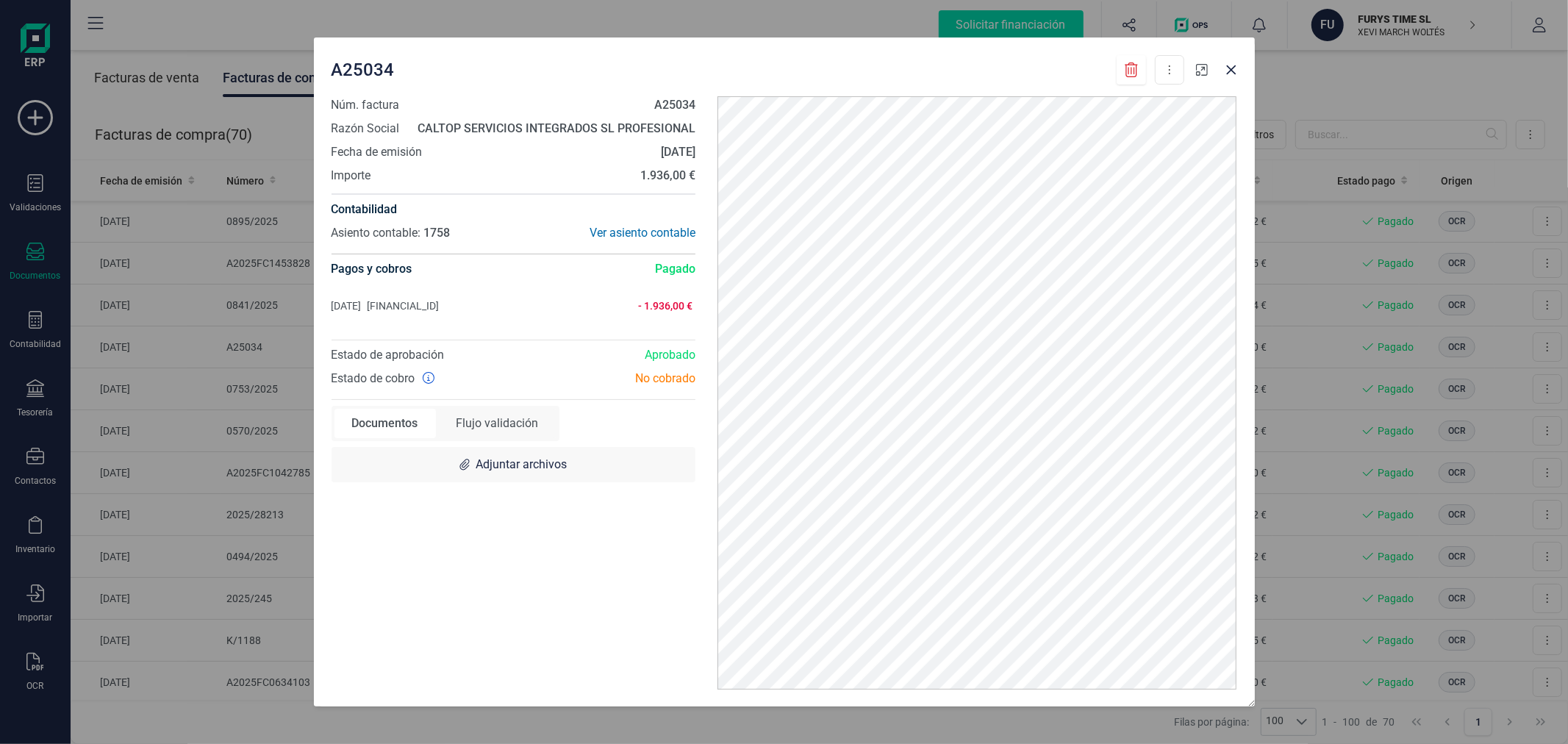
click at [1198, 71] on icon "button" at bounding box center [1202, 70] width 12 height 12
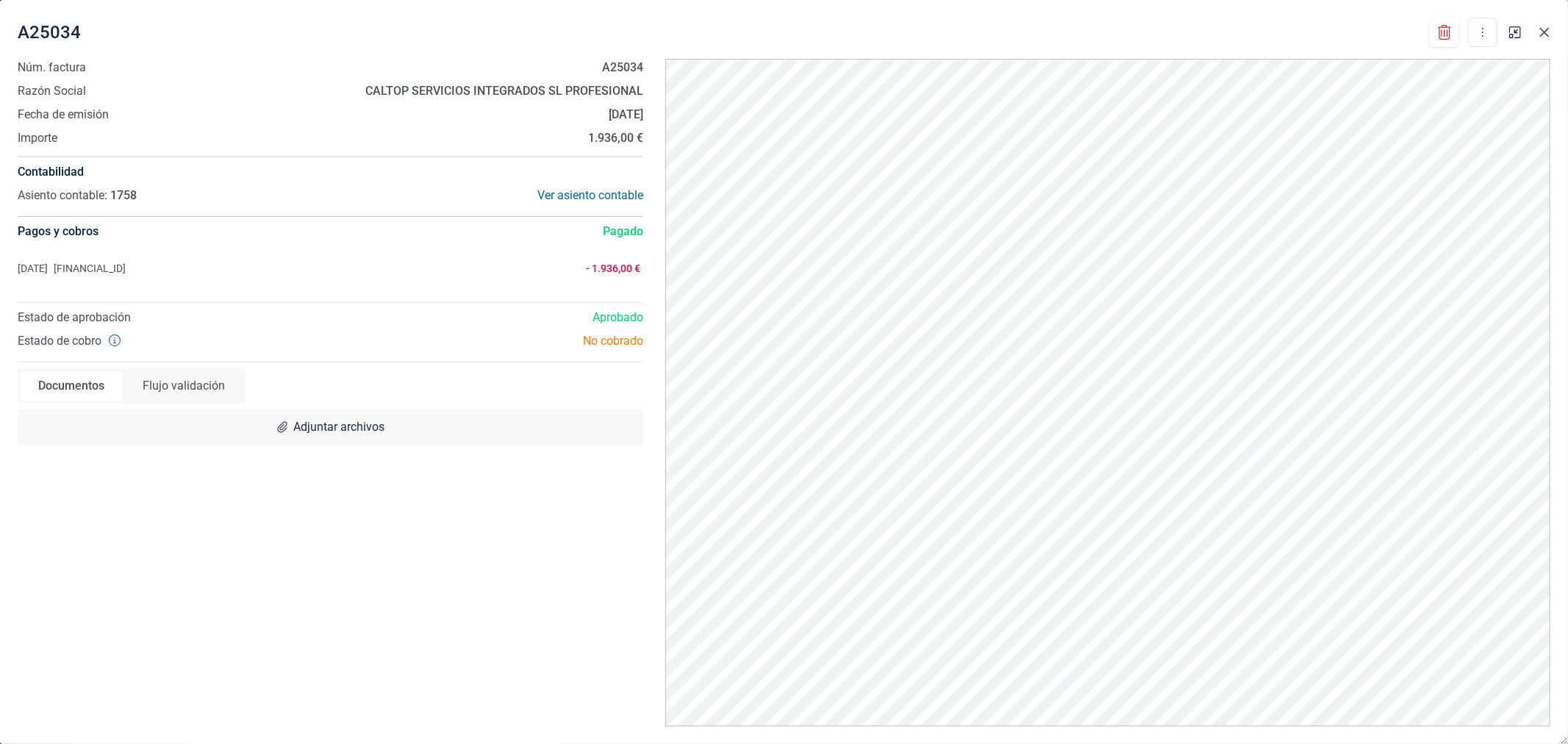
click at [1549, 24] on button "Close" at bounding box center [1544, 32] width 24 height 24
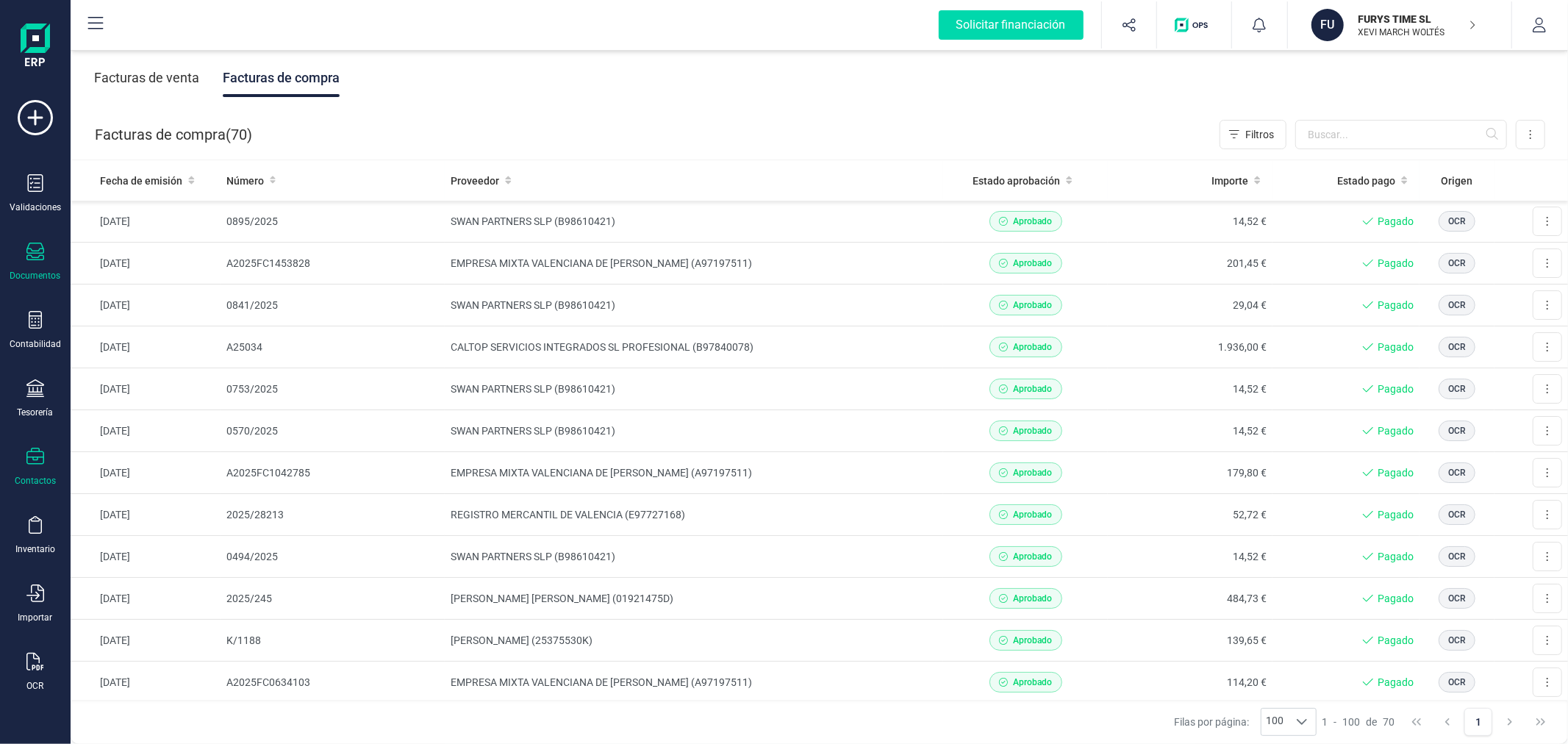
click at [36, 464] on icon at bounding box center [36, 455] width 18 height 17
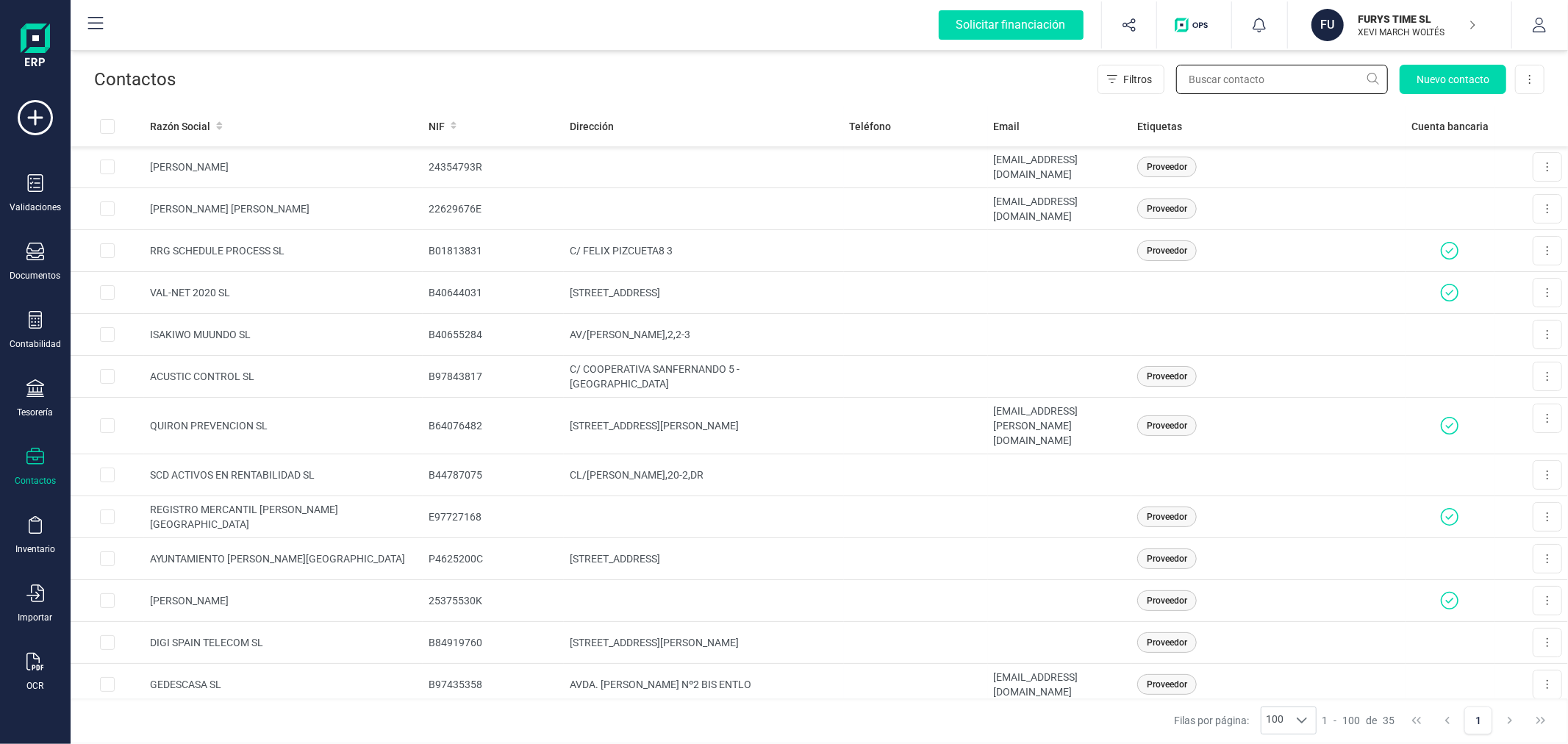
click at [1303, 82] on input "text" at bounding box center [1282, 79] width 212 height 29
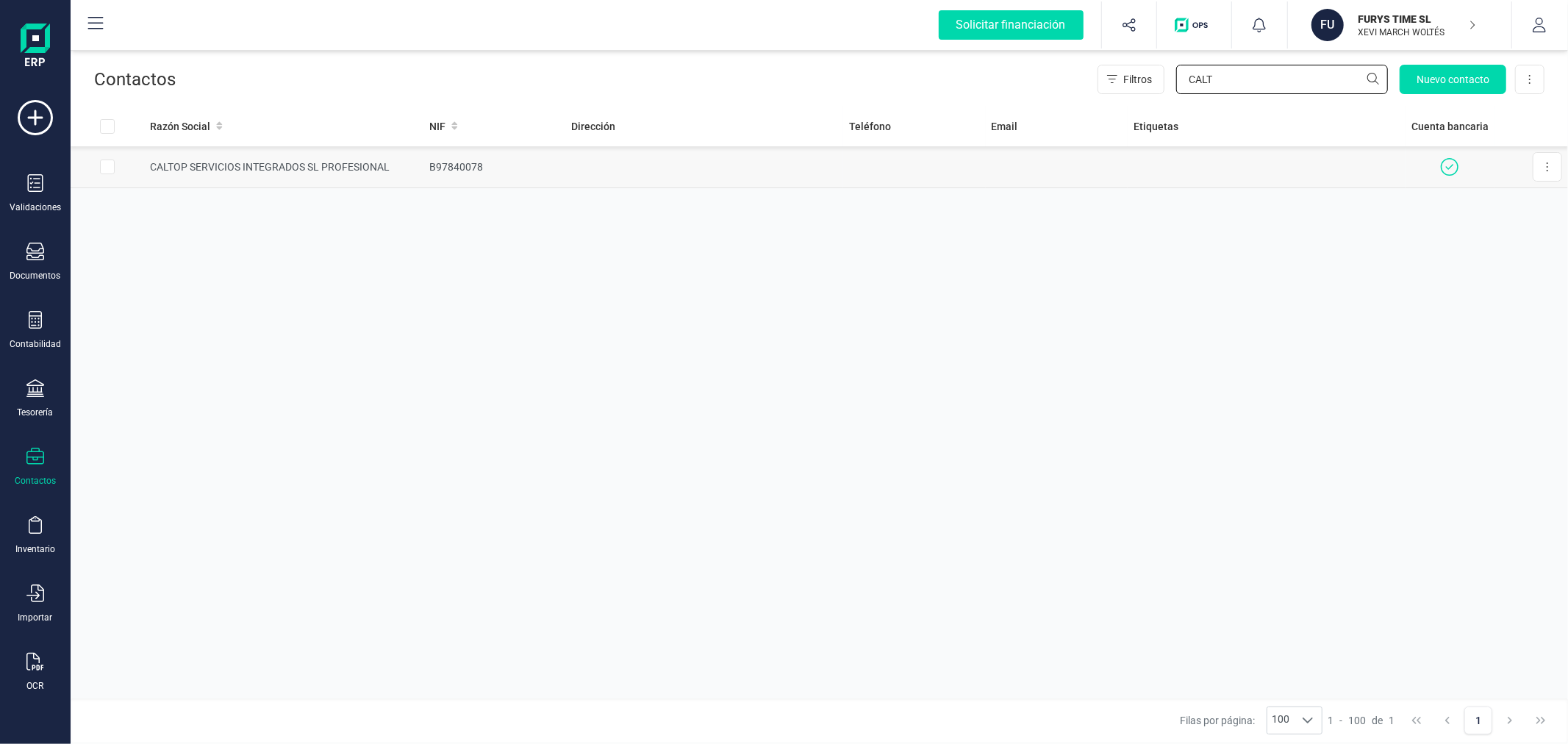
type input "CALT"
click at [619, 160] on td at bounding box center [704, 167] width 278 height 42
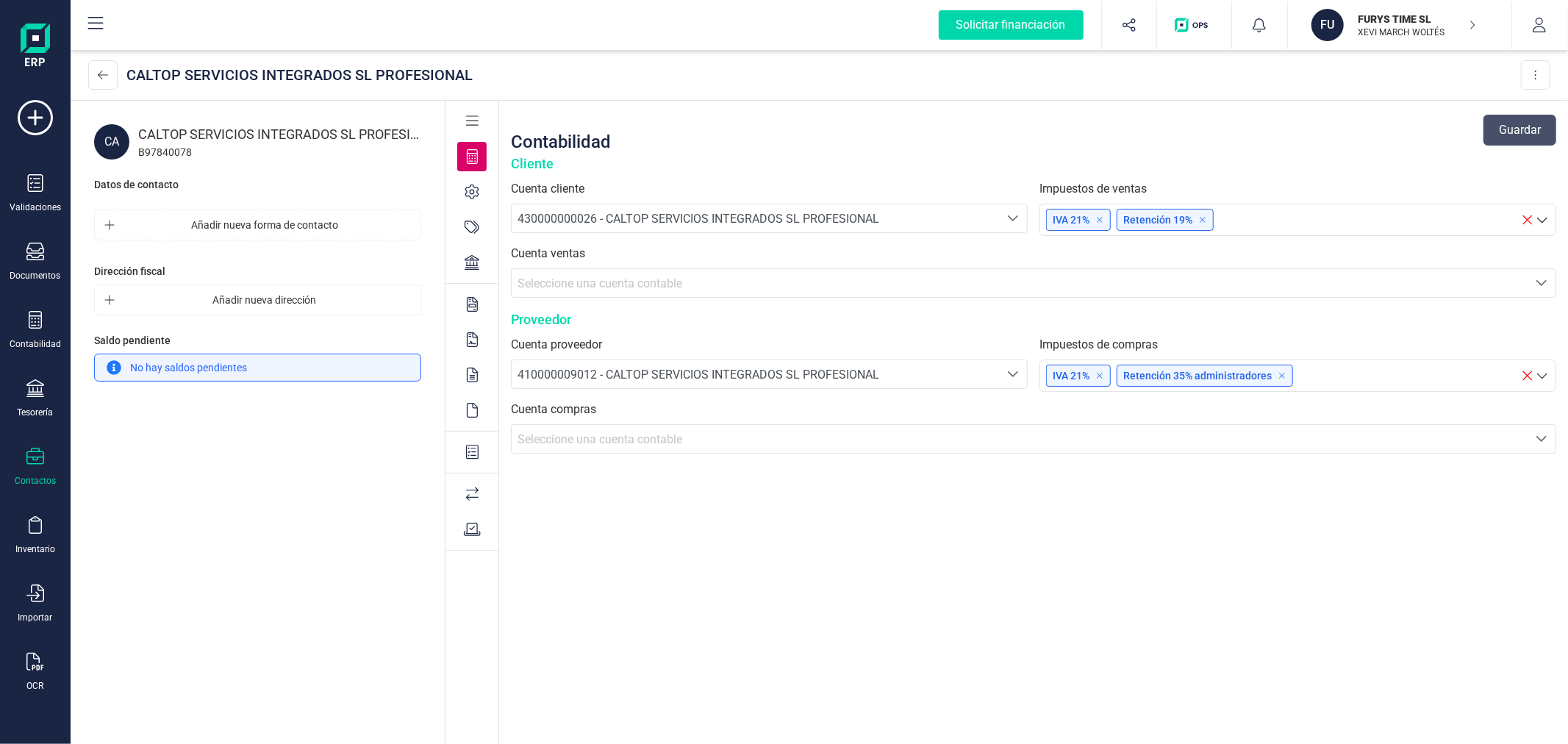
click at [471, 256] on icon at bounding box center [472, 263] width 15 height 15
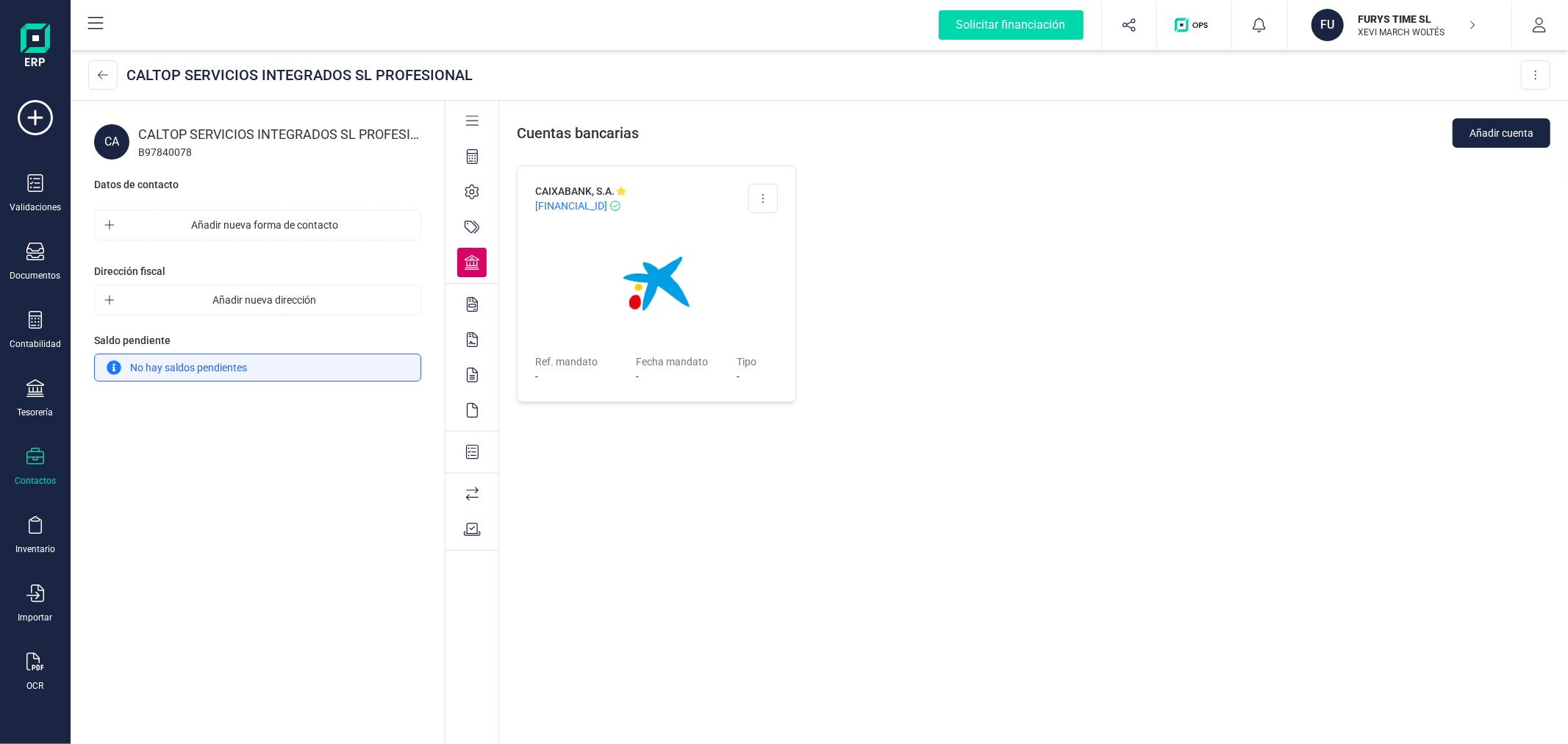
click at [912, 248] on div "CAIXABANK, S.A. [FINANCIAL_ID] Editar cuenta Eliminar cuenta Ref. [PERSON_NAME]…" at bounding box center [1034, 457] width 1069 height 584
click at [42, 244] on icon at bounding box center [36, 251] width 18 height 18
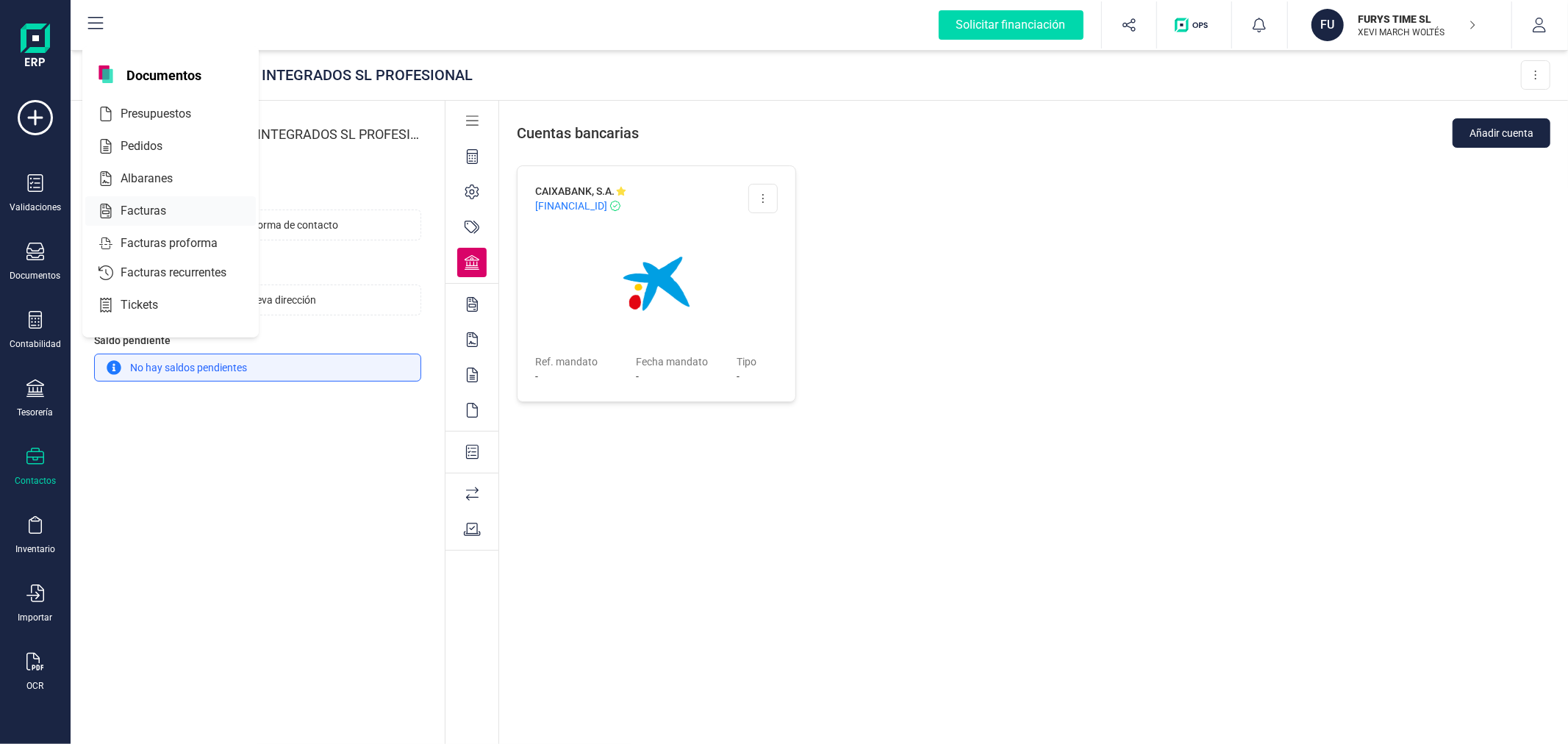
click at [190, 213] on div at bounding box center [179, 211] width 27 height 18
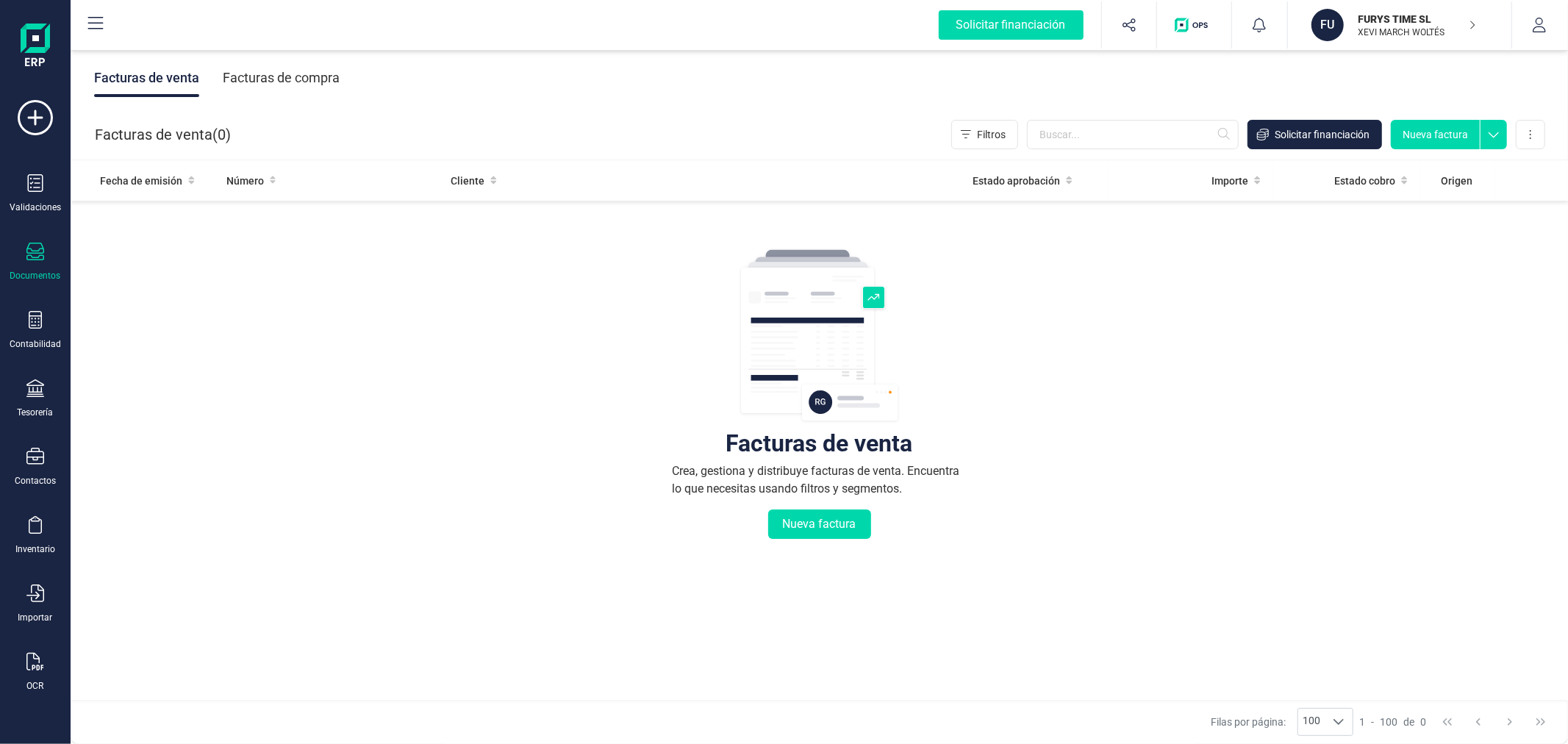
click at [294, 74] on div "Facturas de compra" at bounding box center [281, 78] width 117 height 38
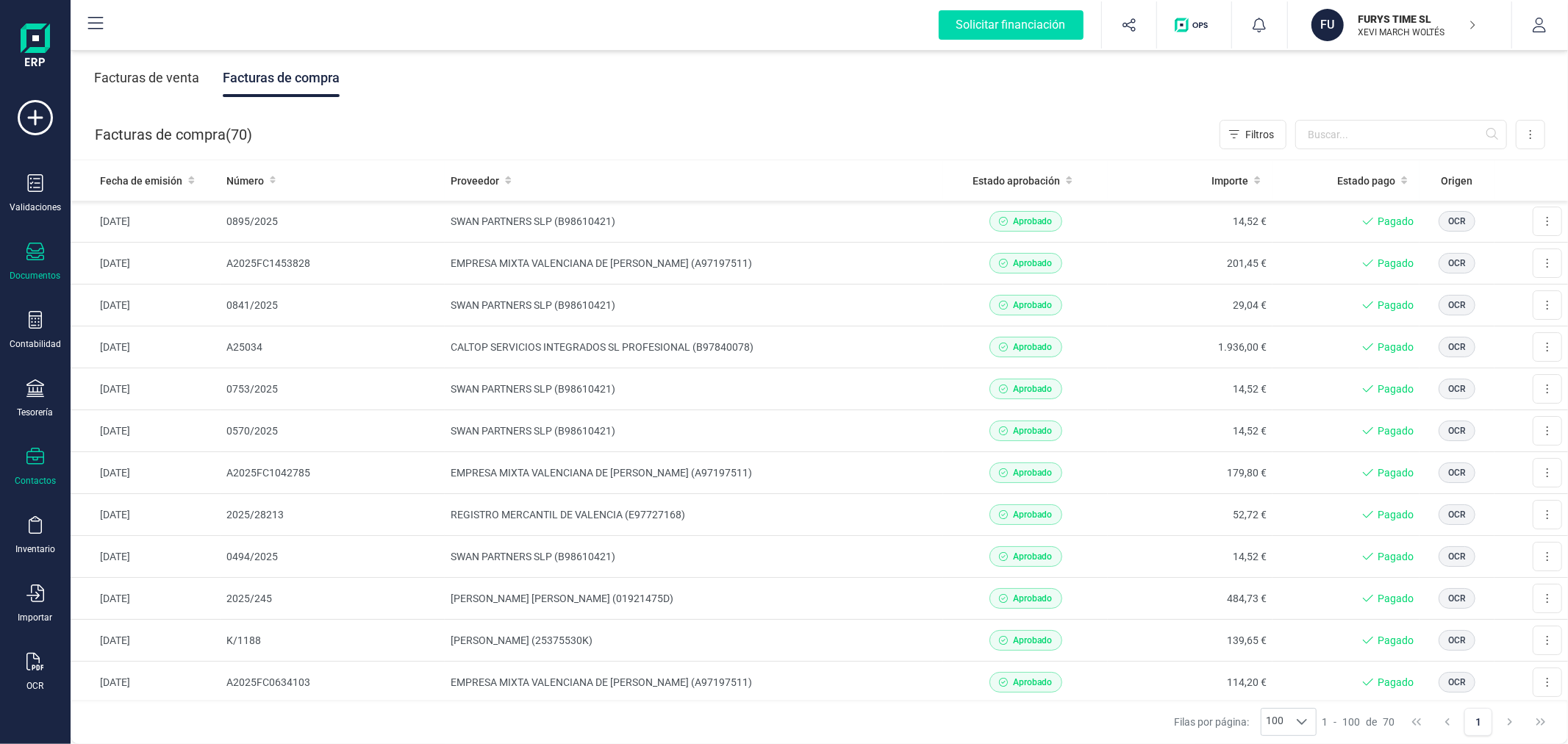
click at [38, 474] on div "Contactos" at bounding box center [35, 467] width 59 height 39
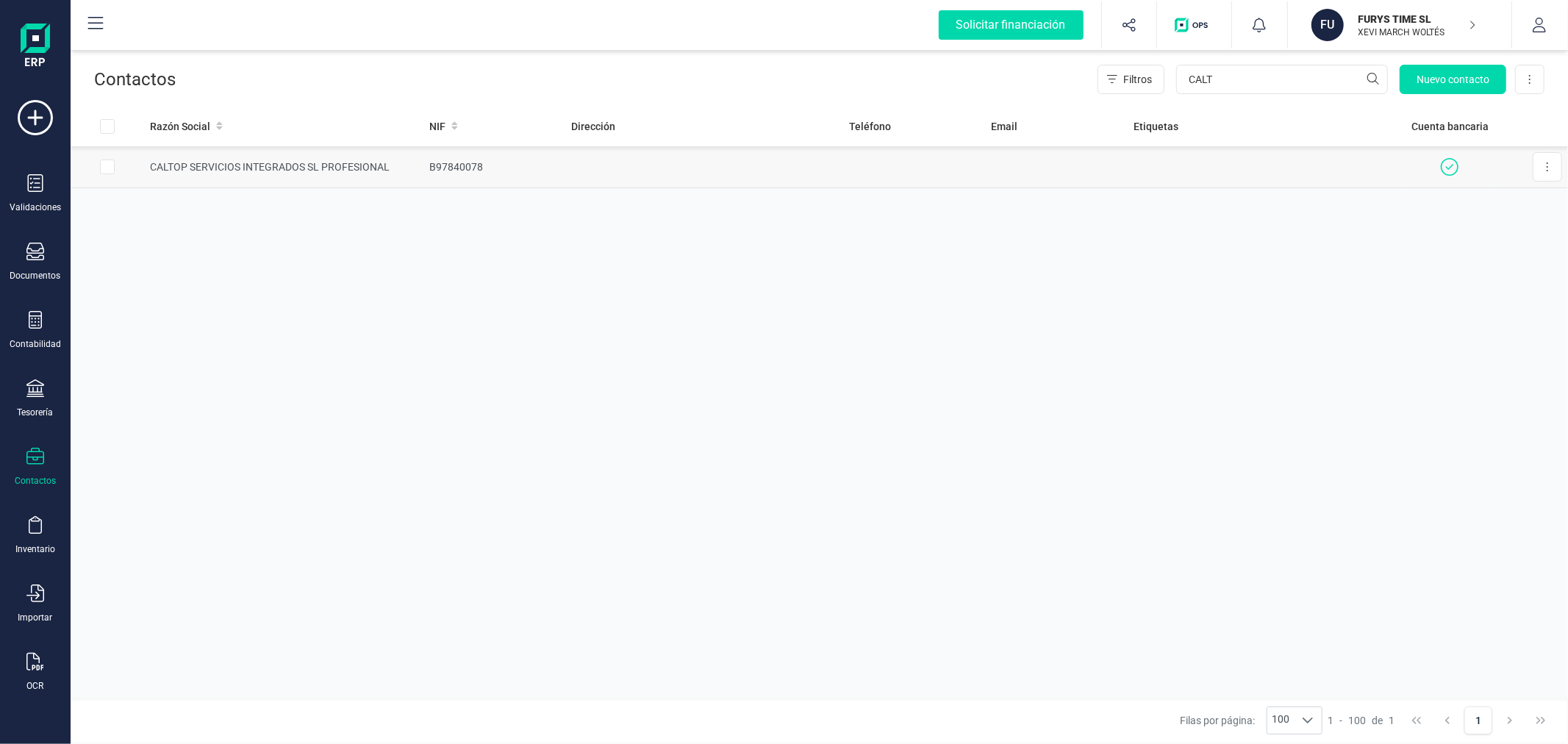
click at [340, 173] on td "CALTOP SERVICIOS INTEGRADOS SL PROFESIONAL" at bounding box center [284, 167] width 280 height 42
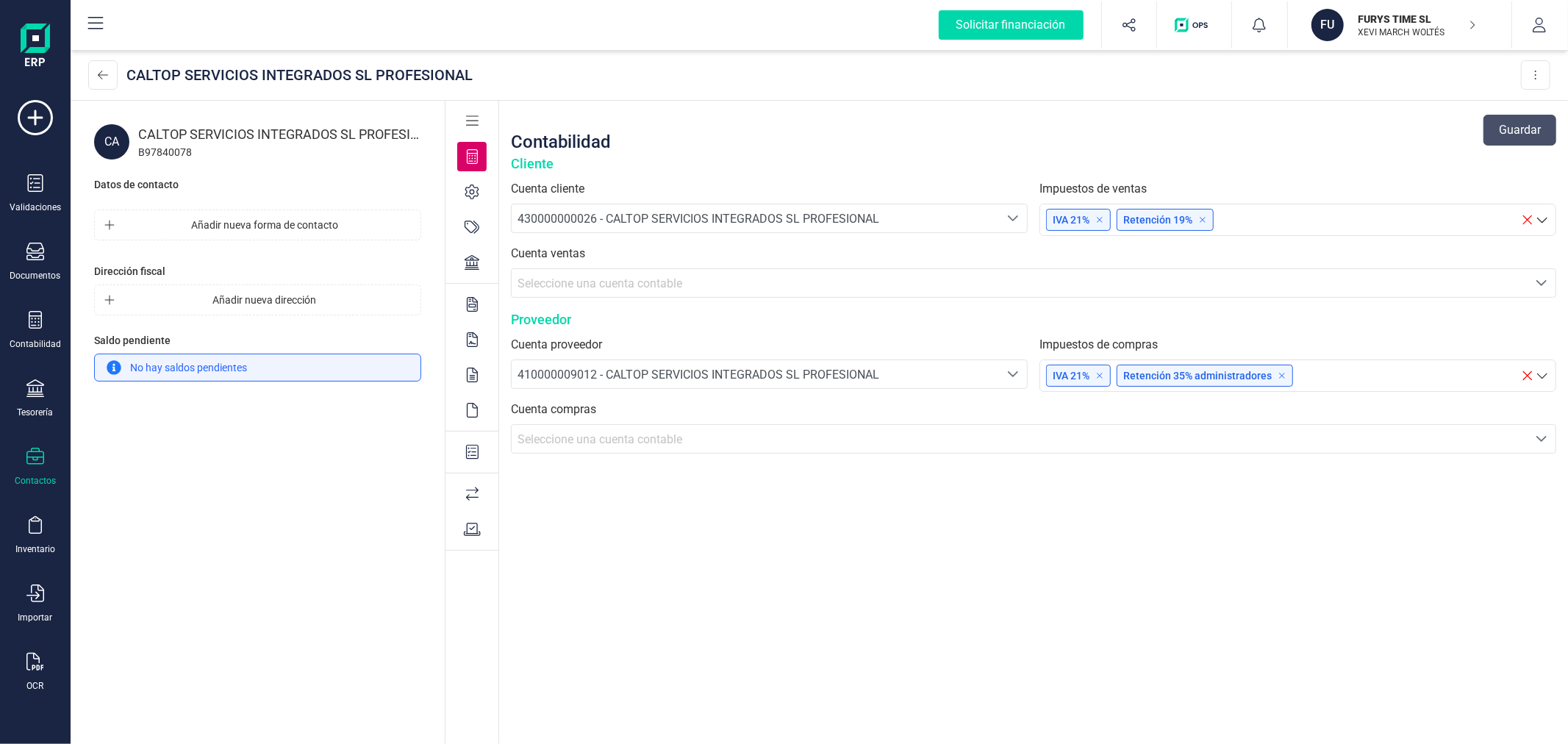
click at [478, 261] on icon at bounding box center [472, 263] width 15 height 15
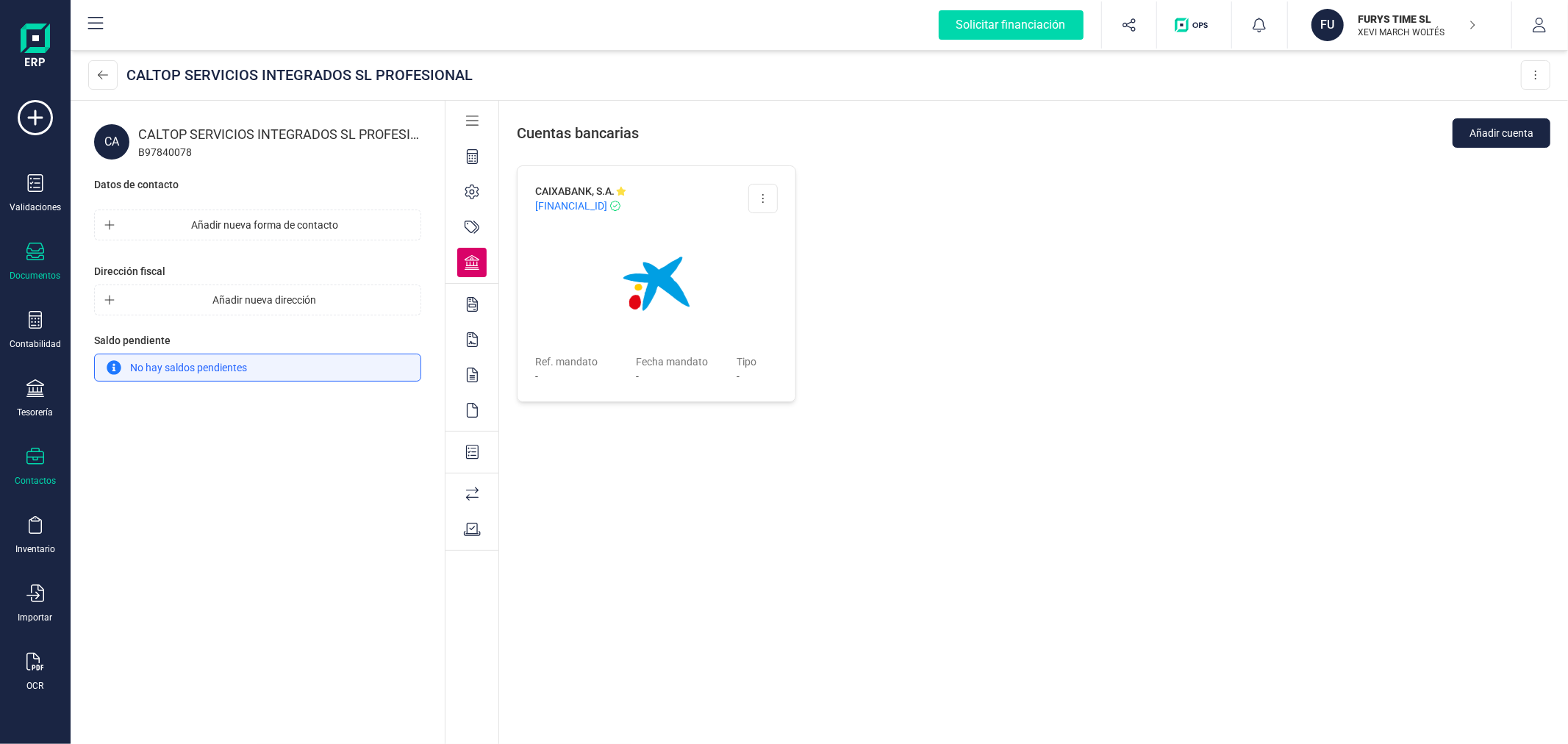
click at [37, 268] on div "Documentos" at bounding box center [35, 262] width 59 height 39
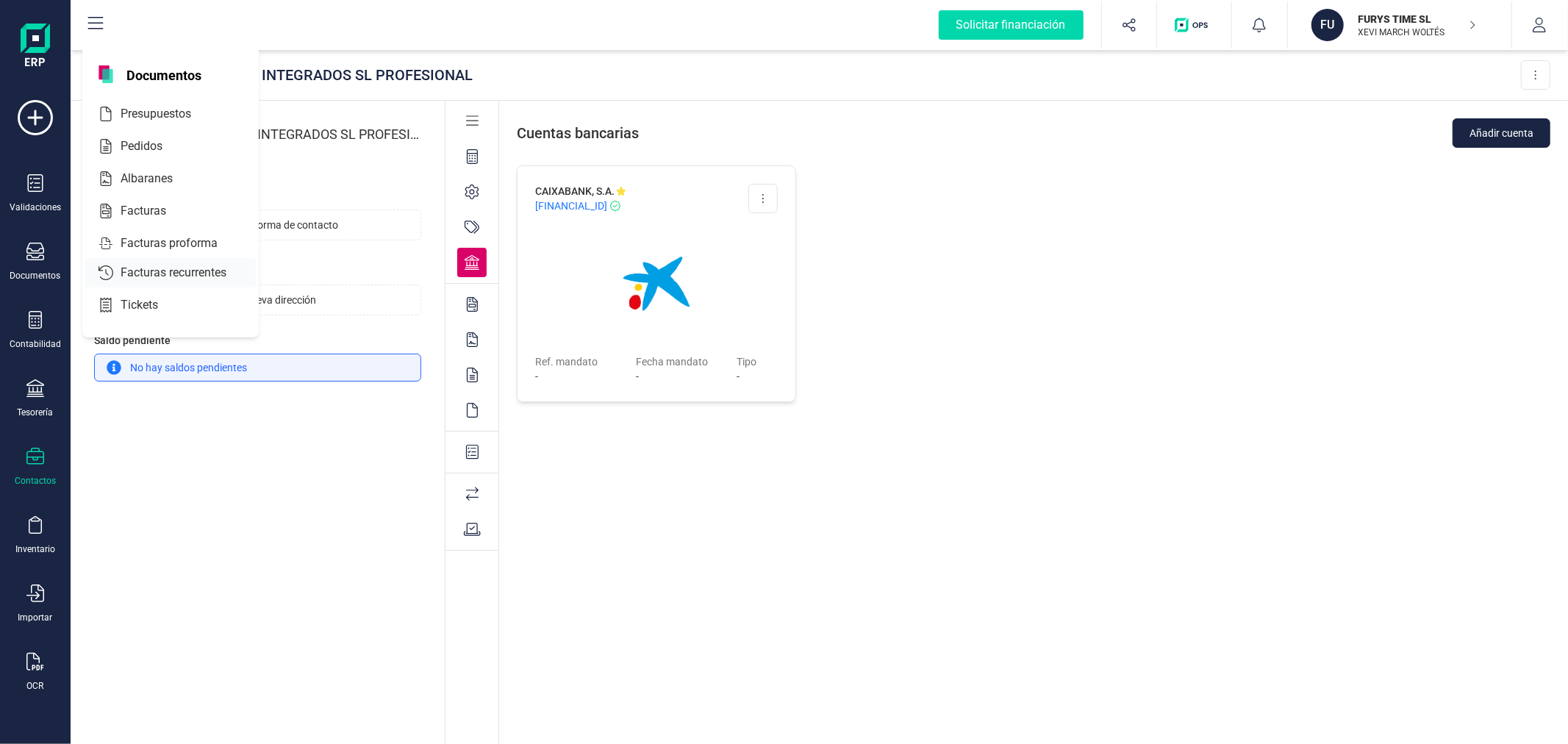
click at [182, 216] on div at bounding box center [179, 211] width 27 height 18
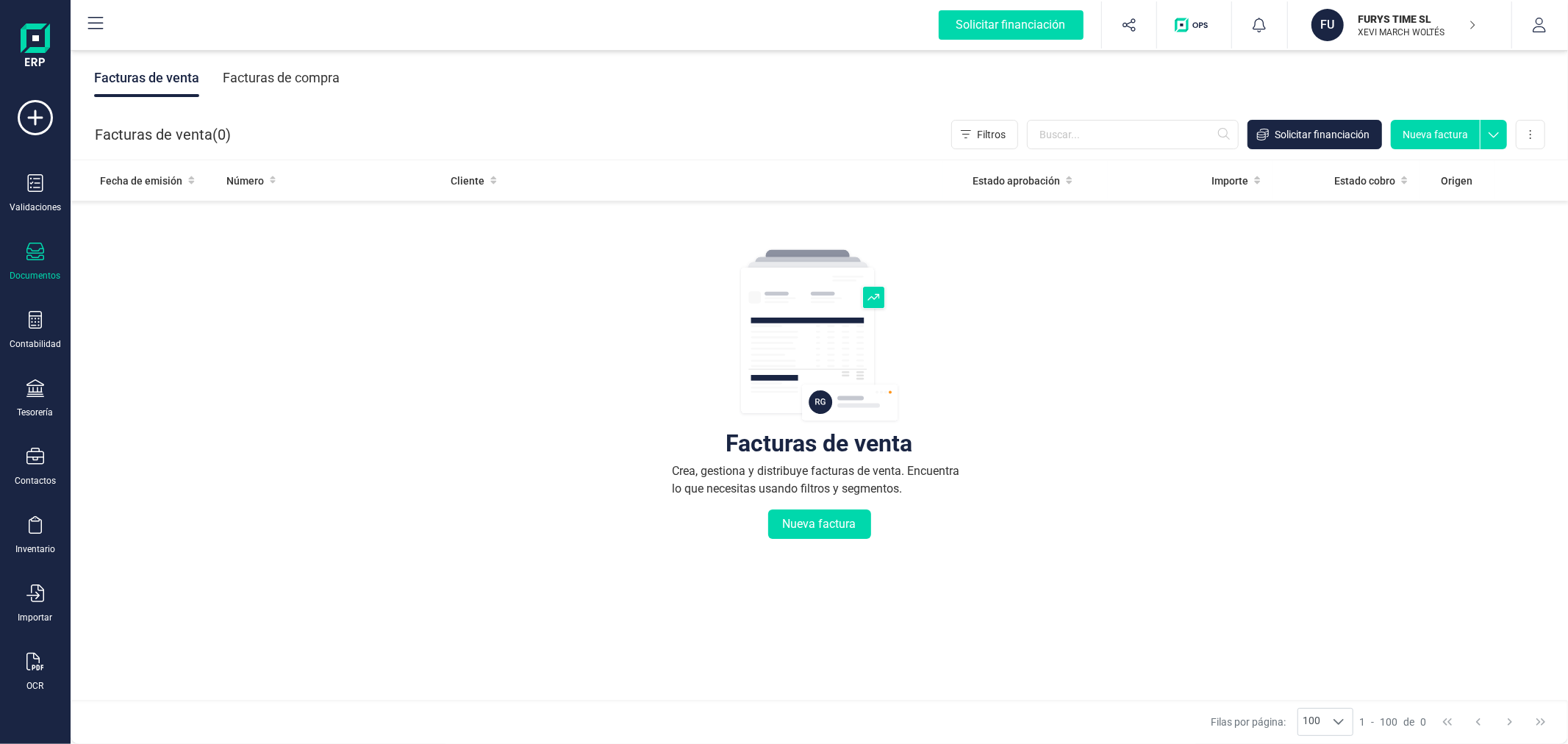
click at [306, 75] on div "Facturas de compra" at bounding box center [281, 78] width 117 height 38
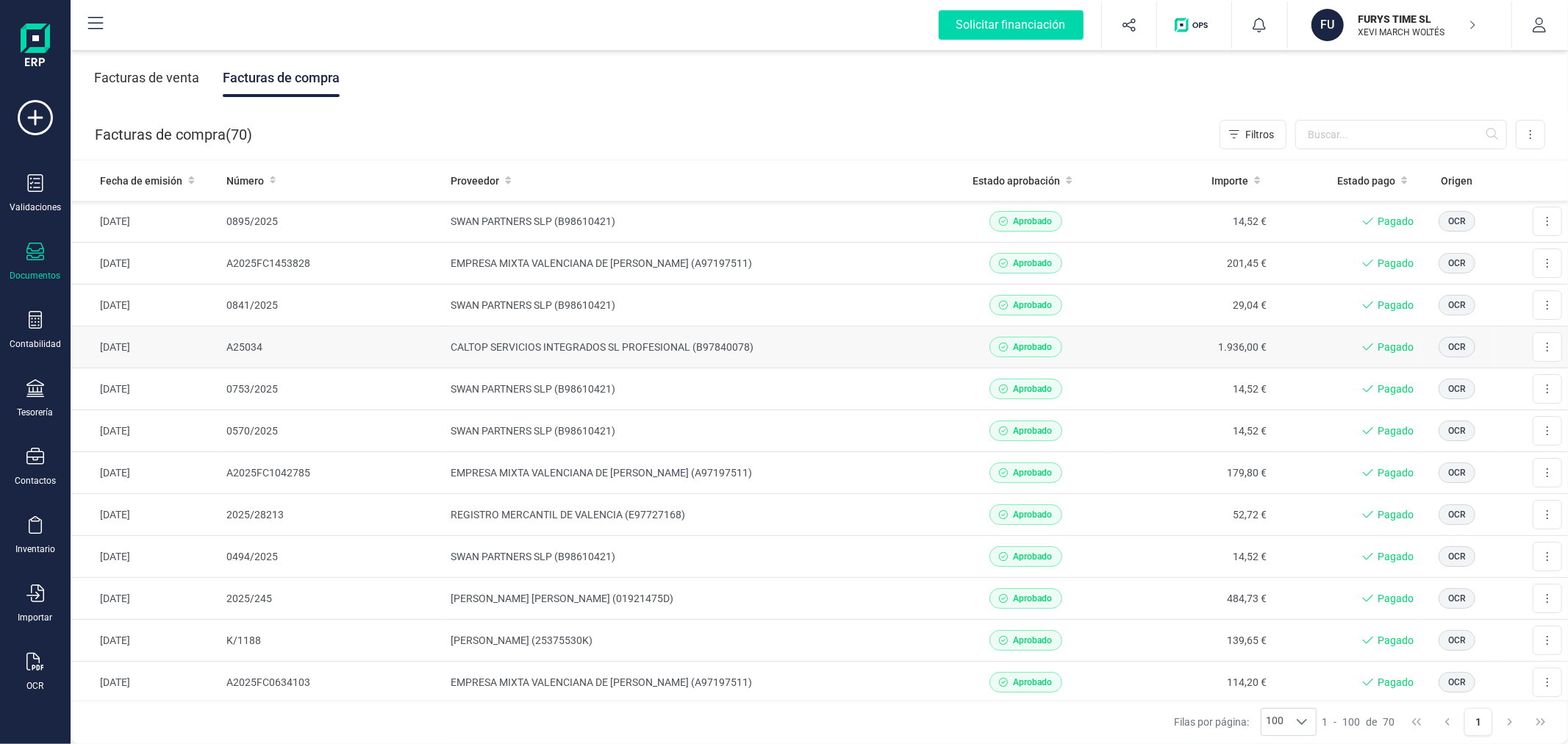
click at [559, 350] on td "CALTOP SERVICIOS INTEGRADOS SL PROFESIONAL (B97840078)" at bounding box center [694, 348] width 499 height 42
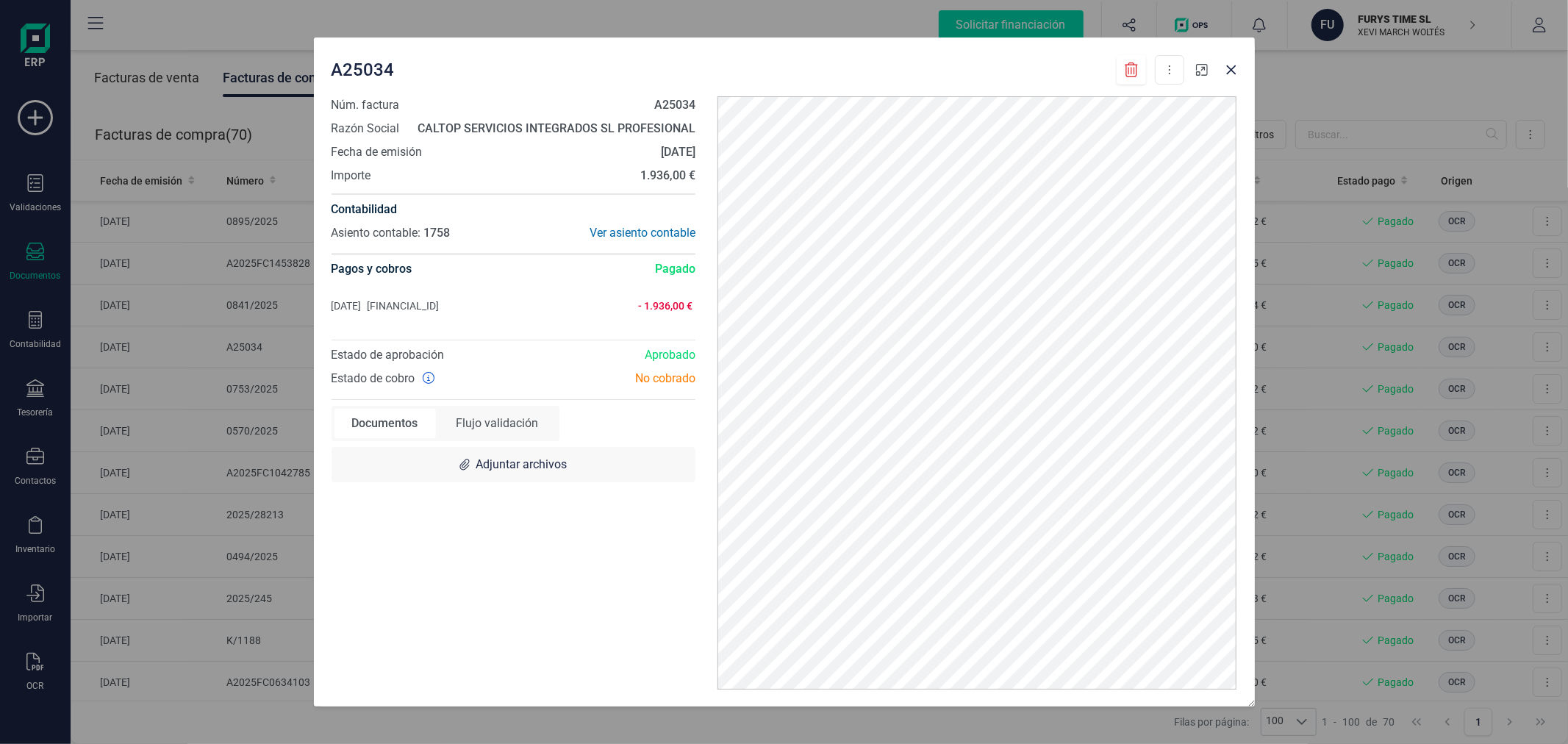
click at [1206, 64] on icon "button" at bounding box center [1202, 70] width 12 height 12
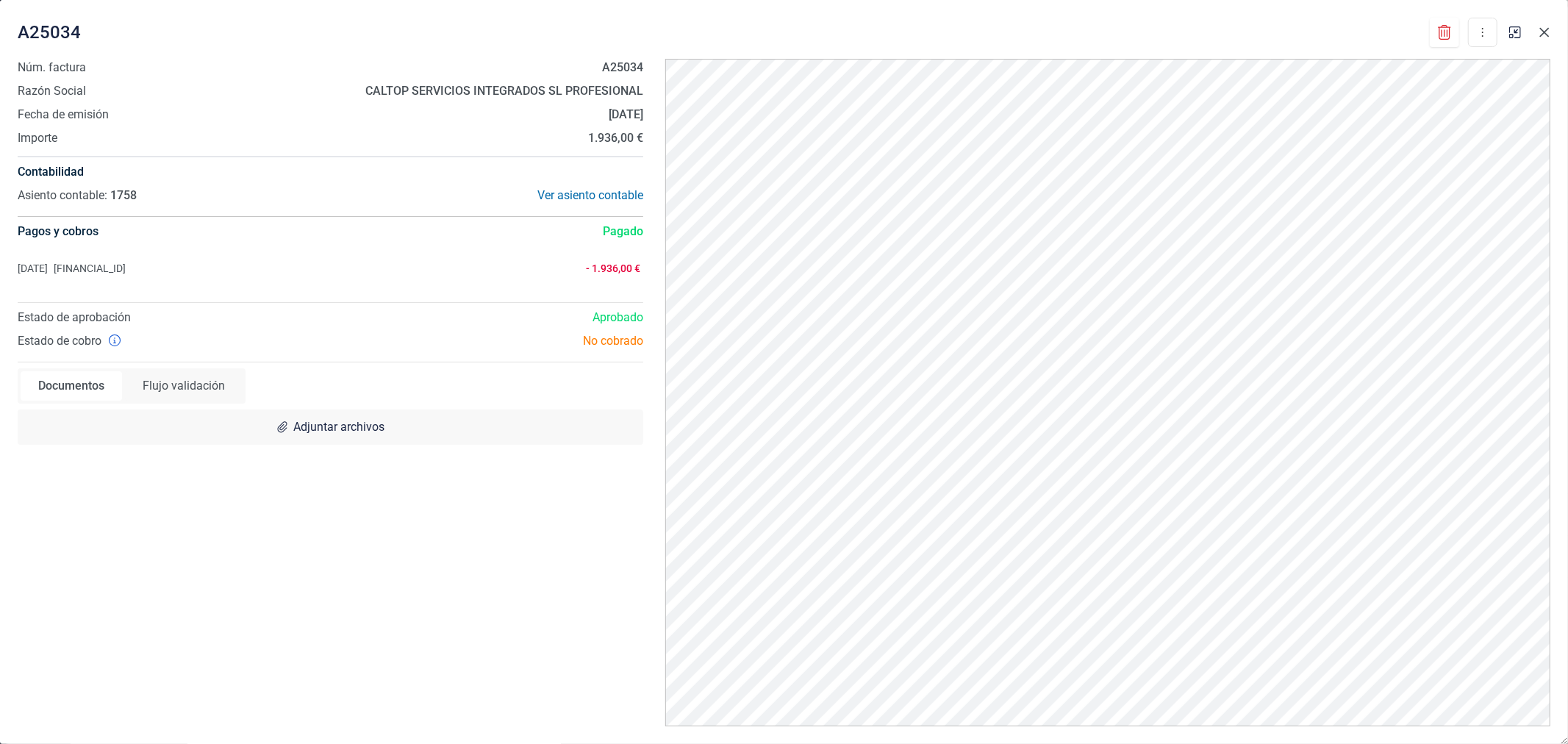
drag, startPoint x: 1553, startPoint y: 28, endPoint x: 1480, endPoint y: 28, distance: 73.0
click at [1553, 28] on button "Close" at bounding box center [1544, 32] width 24 height 24
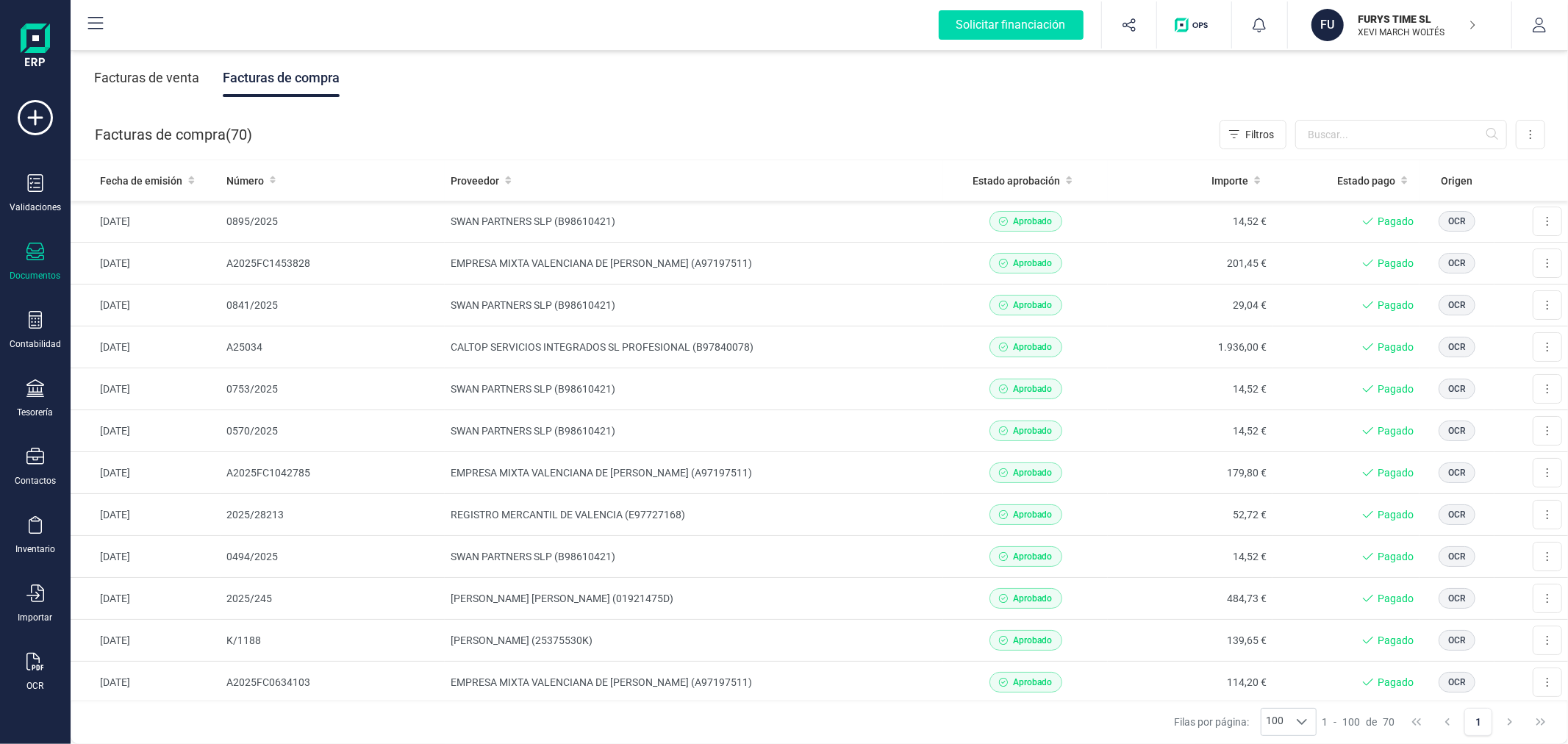
click at [1410, 13] on p "FURYS TIME SL" at bounding box center [1417, 19] width 118 height 15
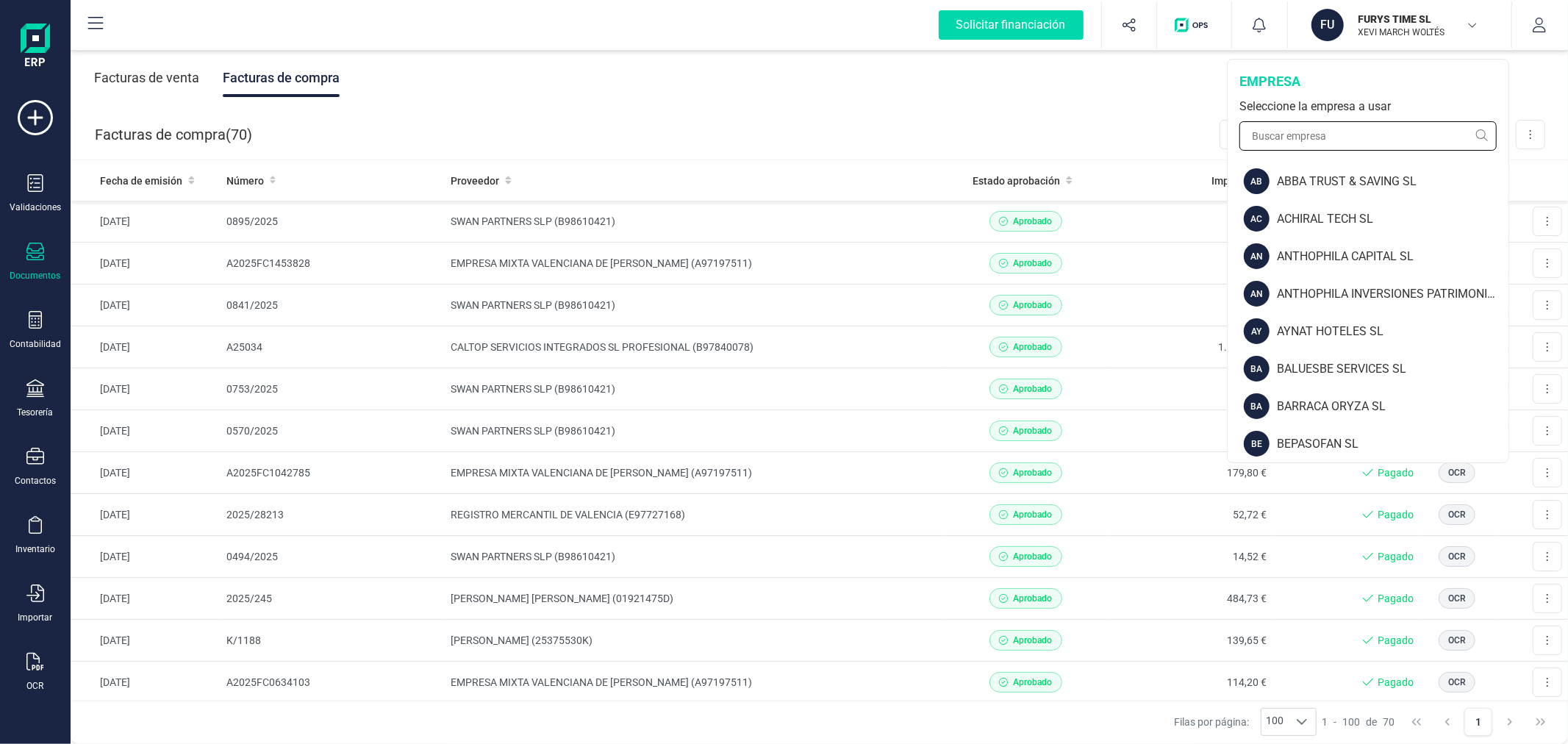
click at [1320, 136] on input "text" at bounding box center [1368, 136] width 257 height 29
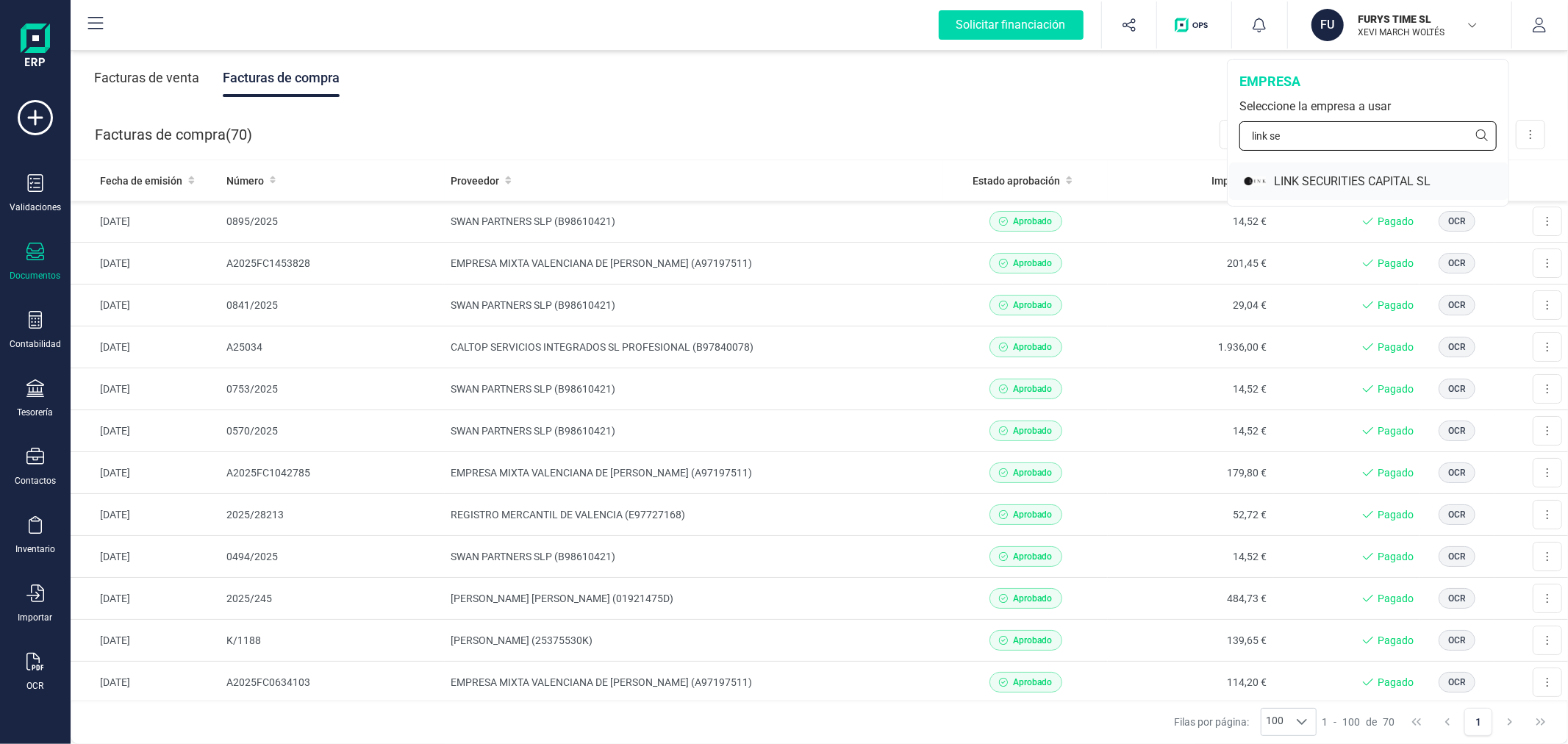
type input "link se"
click at [1366, 178] on div "LINK SECURITIES CAPITAL SL" at bounding box center [1390, 182] width 234 height 18
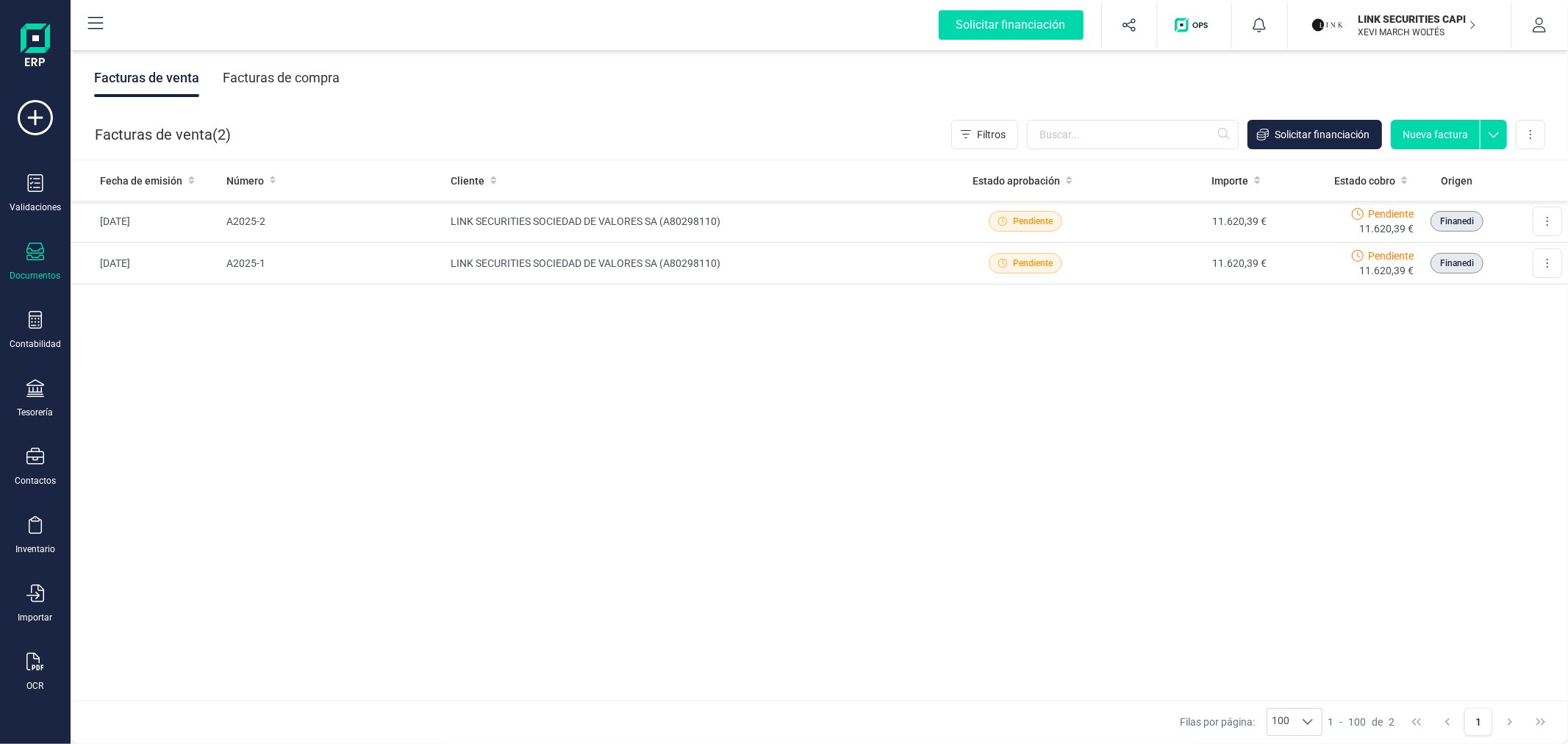
click at [1429, 128] on button "Nueva factura" at bounding box center [1435, 135] width 89 height 29
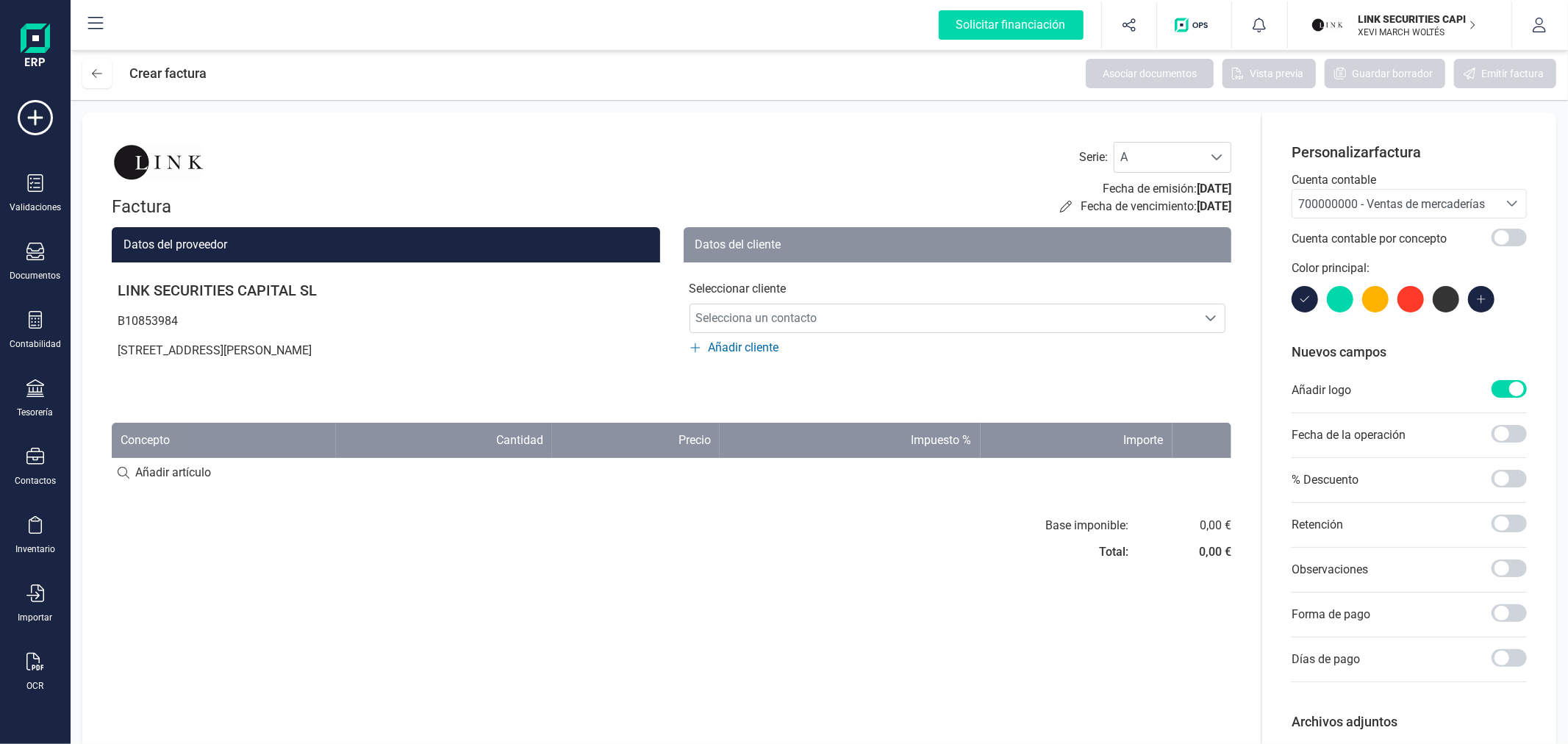
click at [1335, 201] on span "700000000 - Ventas de mercaderías" at bounding box center [1391, 203] width 186 height 14
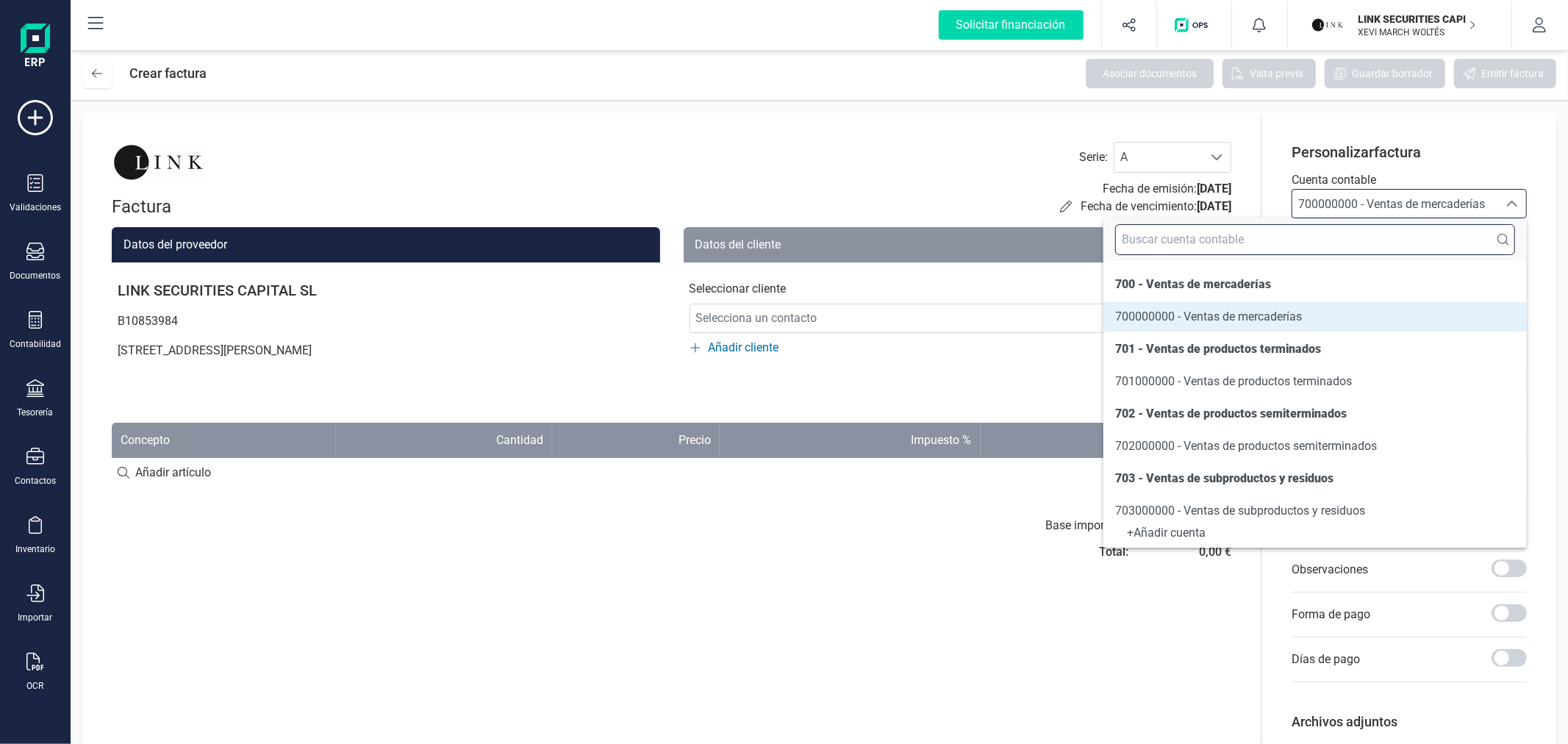
click at [1331, 237] on input "text" at bounding box center [1314, 240] width 400 height 31
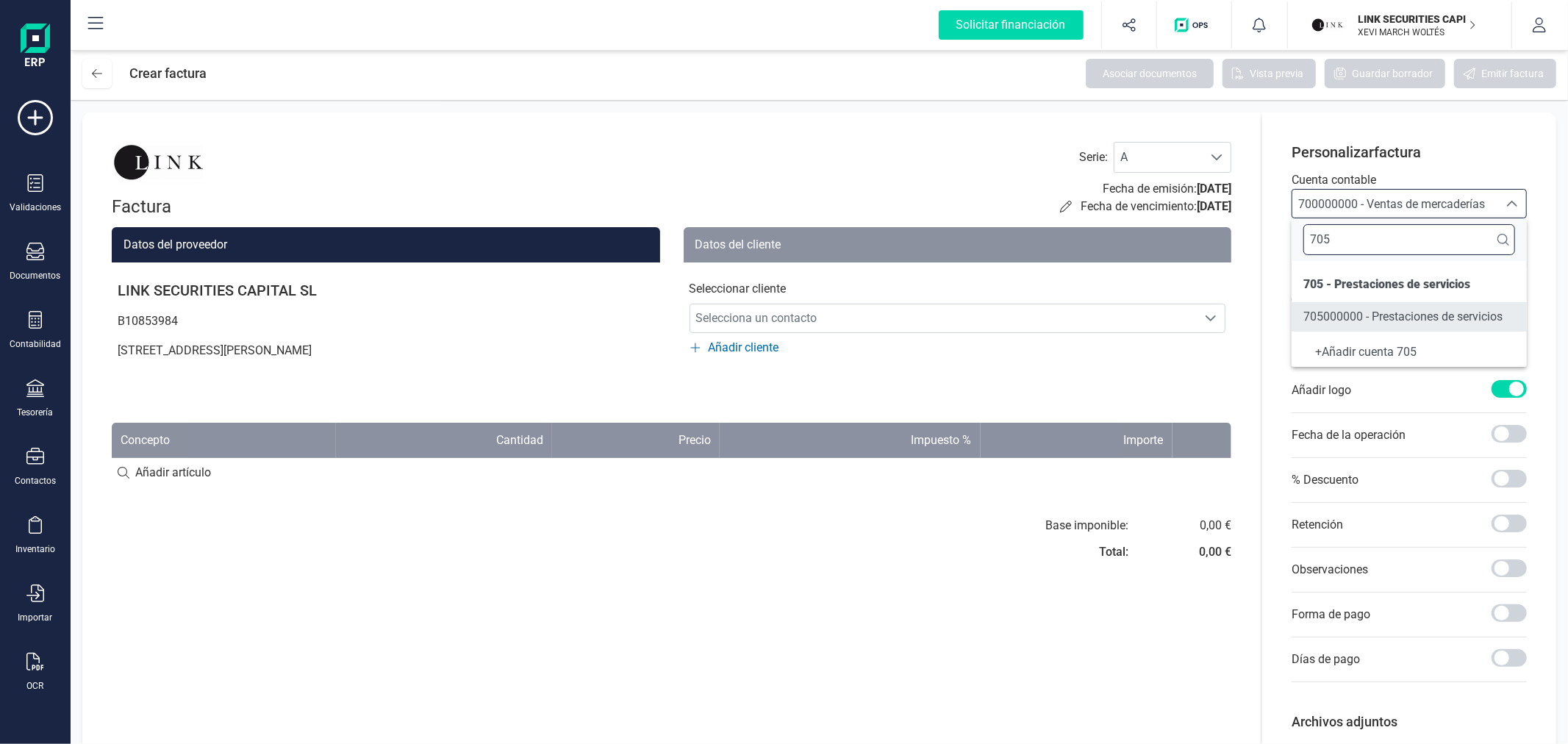
type input "705"
click at [1371, 323] on span "705000000 - Prestaciones de servicios" at bounding box center [1403, 316] width 199 height 14
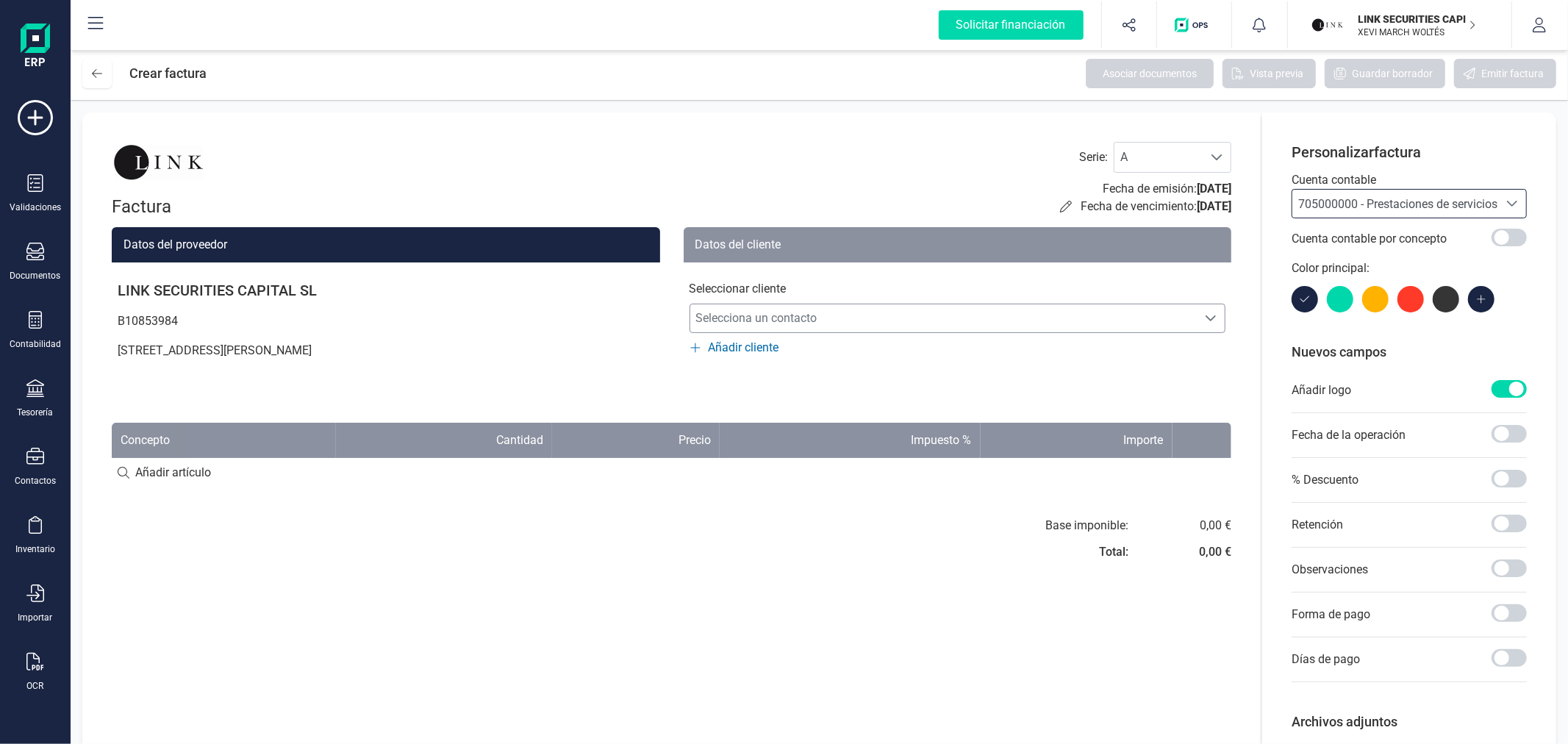
click at [756, 323] on span "Selecciona un contacto" at bounding box center [944, 318] width 508 height 29
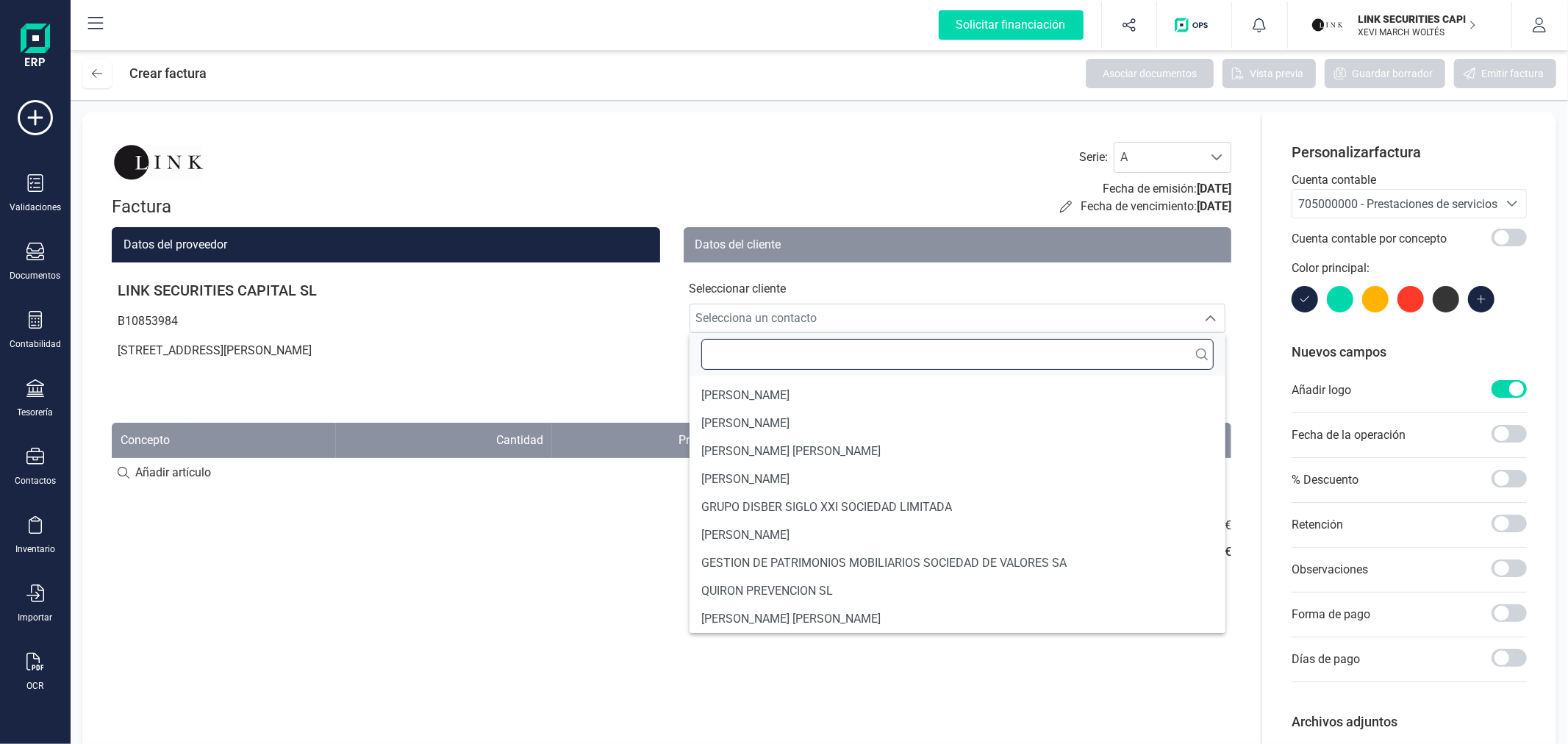
click at [752, 357] on input "text" at bounding box center [958, 354] width 513 height 31
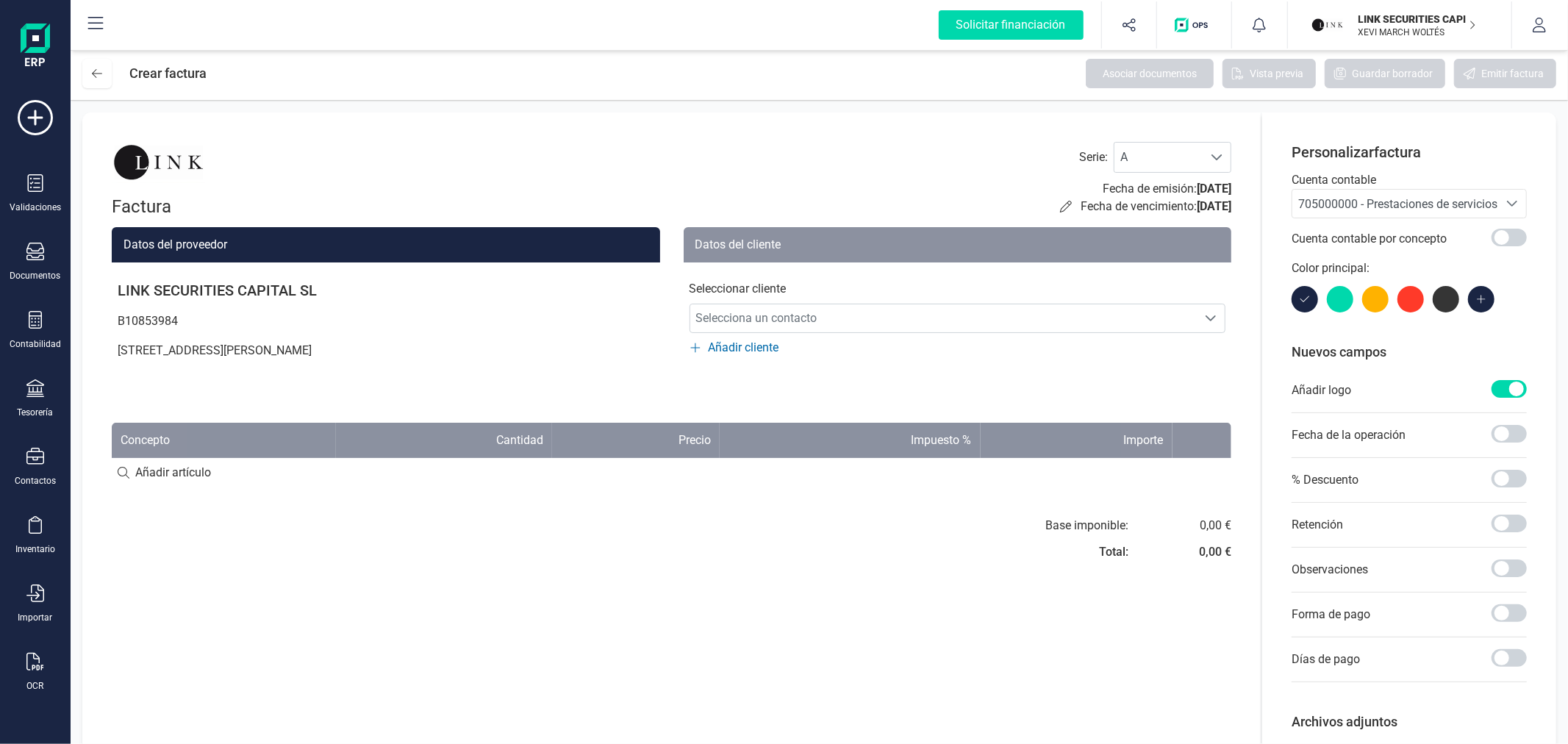
drag, startPoint x: 199, startPoint y: 171, endPoint x: 280, endPoint y: 177, distance: 81.2
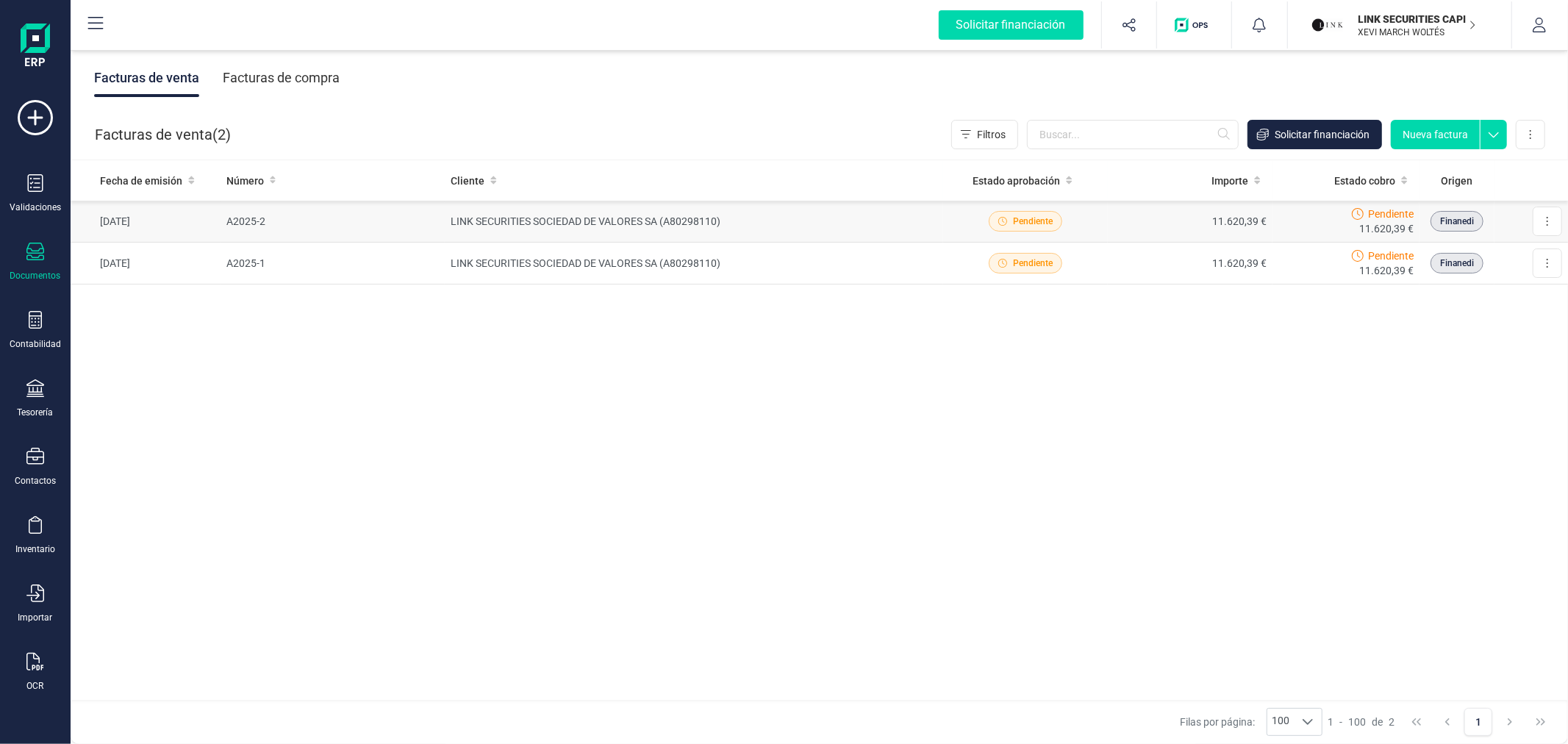
click at [540, 217] on td "LINK SECURITIES SOCIEDAD DE VALORES SA (A80298110)" at bounding box center [694, 222] width 499 height 42
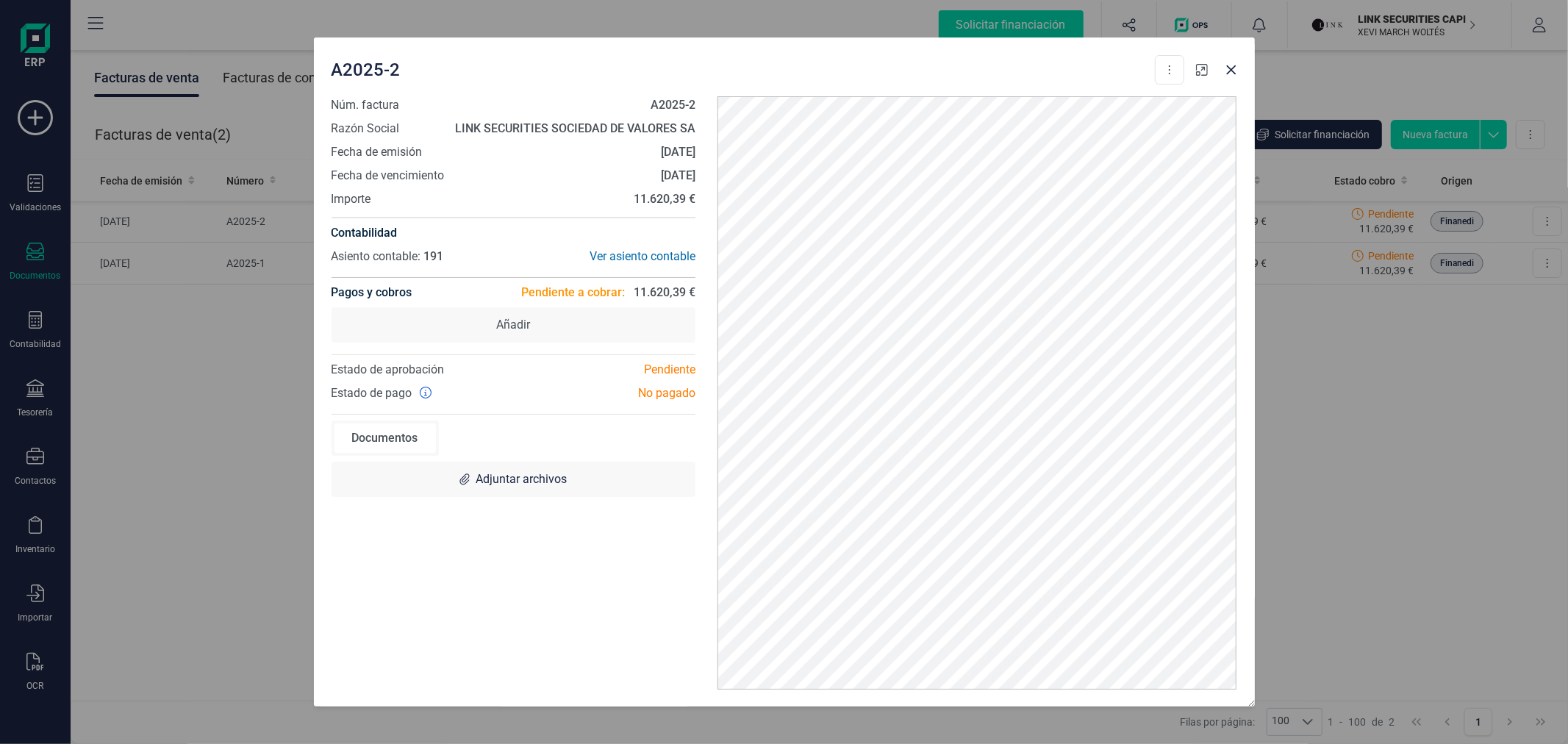
click at [1201, 76] on button "button" at bounding box center [1202, 70] width 24 height 24
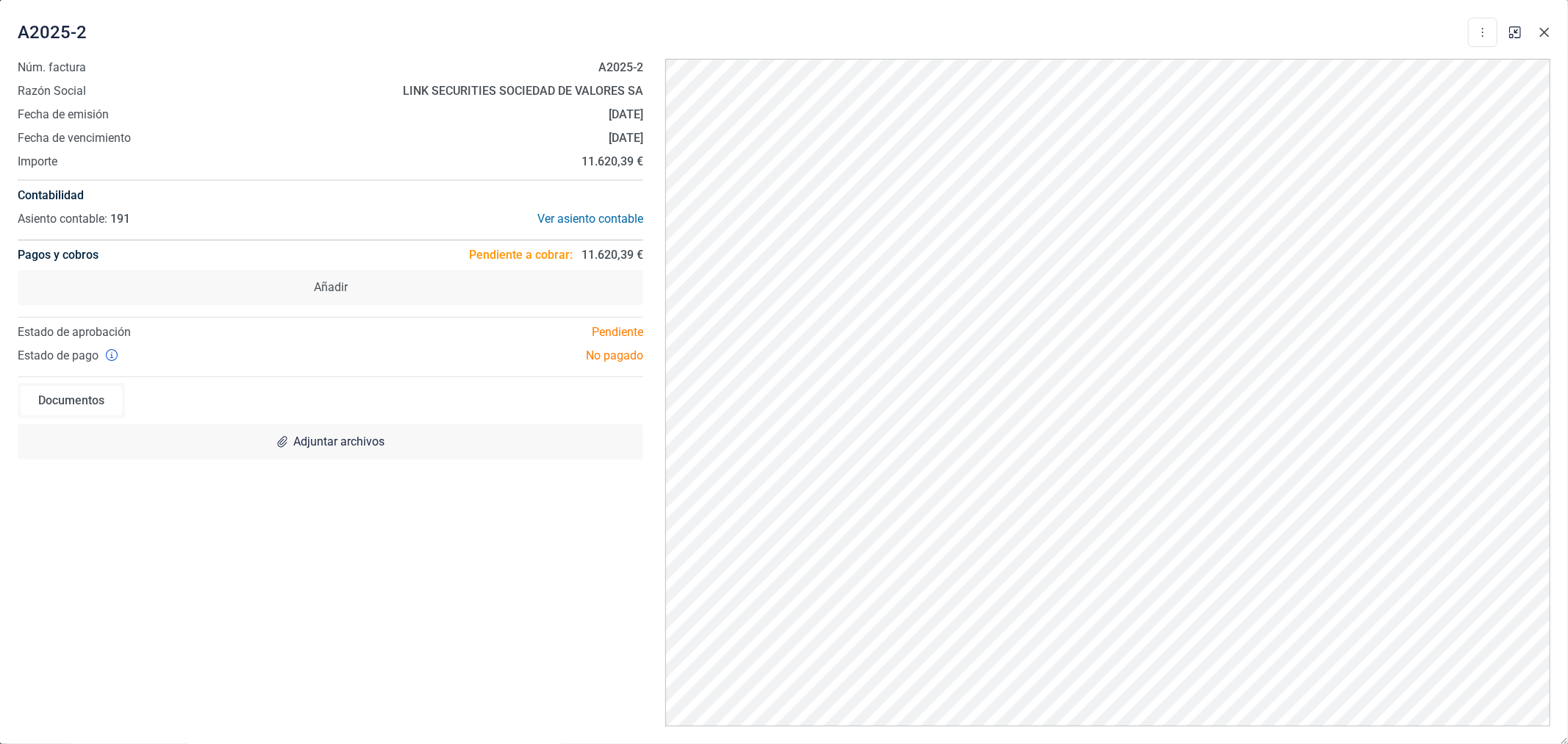
click at [1551, 23] on button "Close" at bounding box center [1544, 32] width 24 height 24
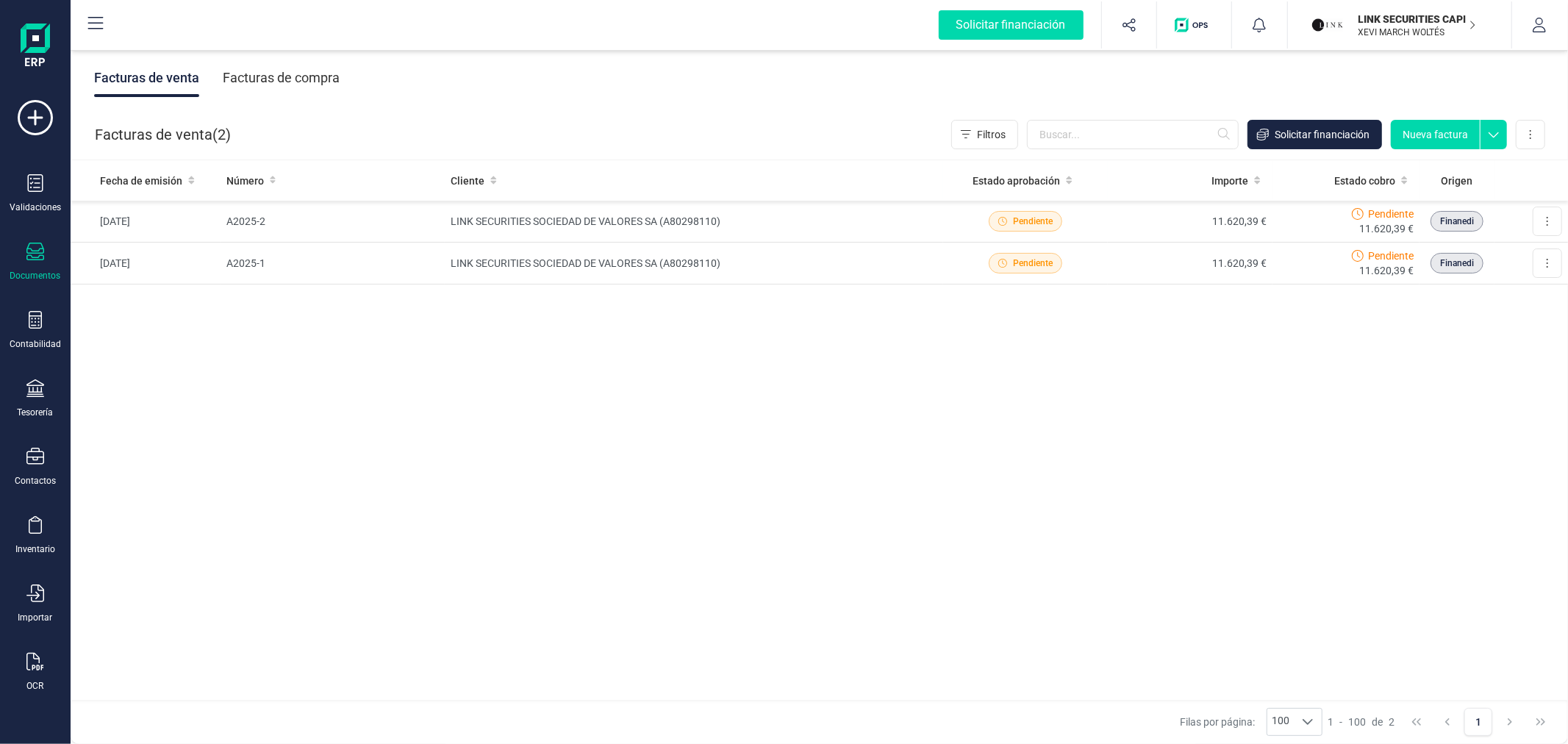
click at [1422, 136] on button "Nueva factura" at bounding box center [1435, 135] width 89 height 29
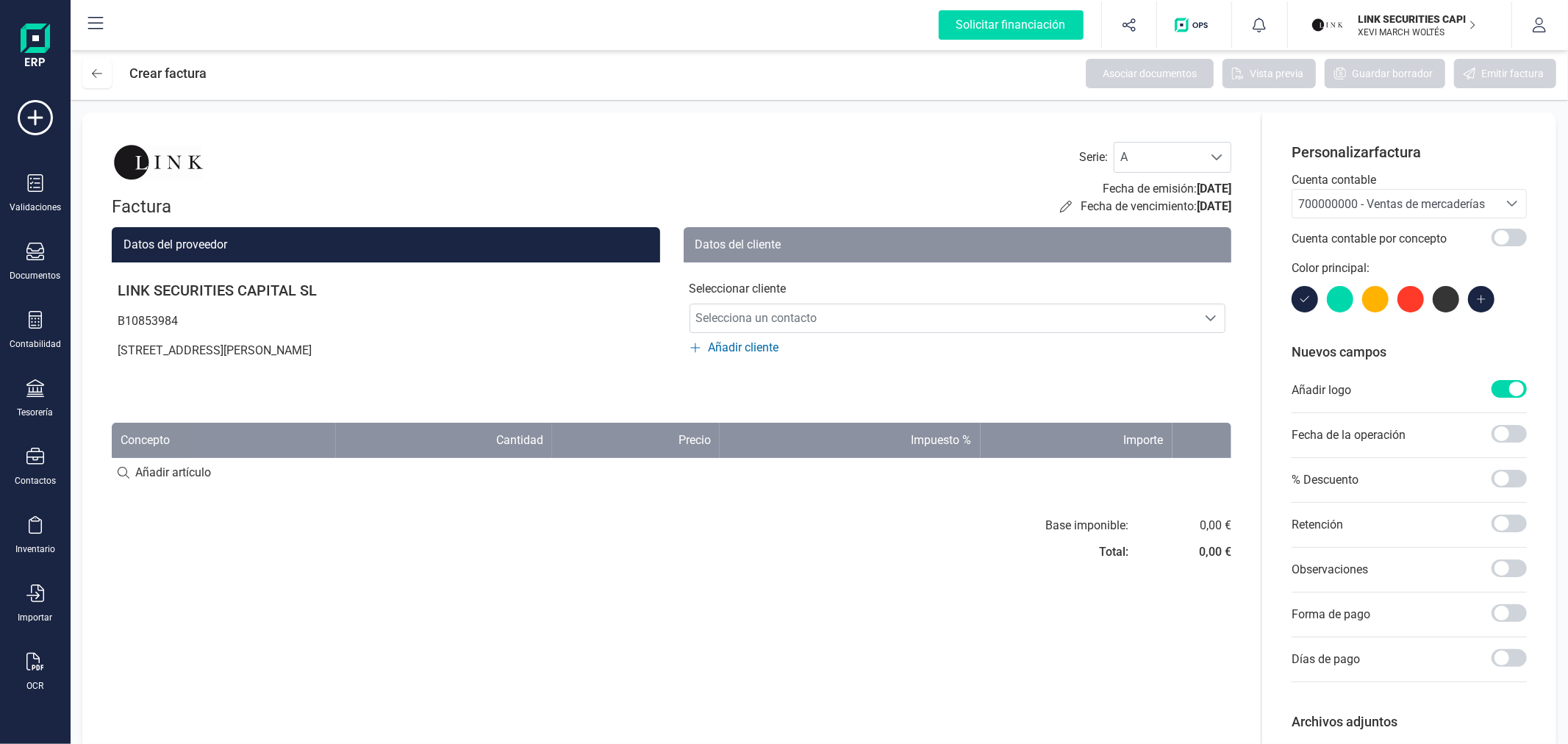
click at [1375, 208] on span "700000000 - Ventas de mercaderías" at bounding box center [1391, 203] width 186 height 14
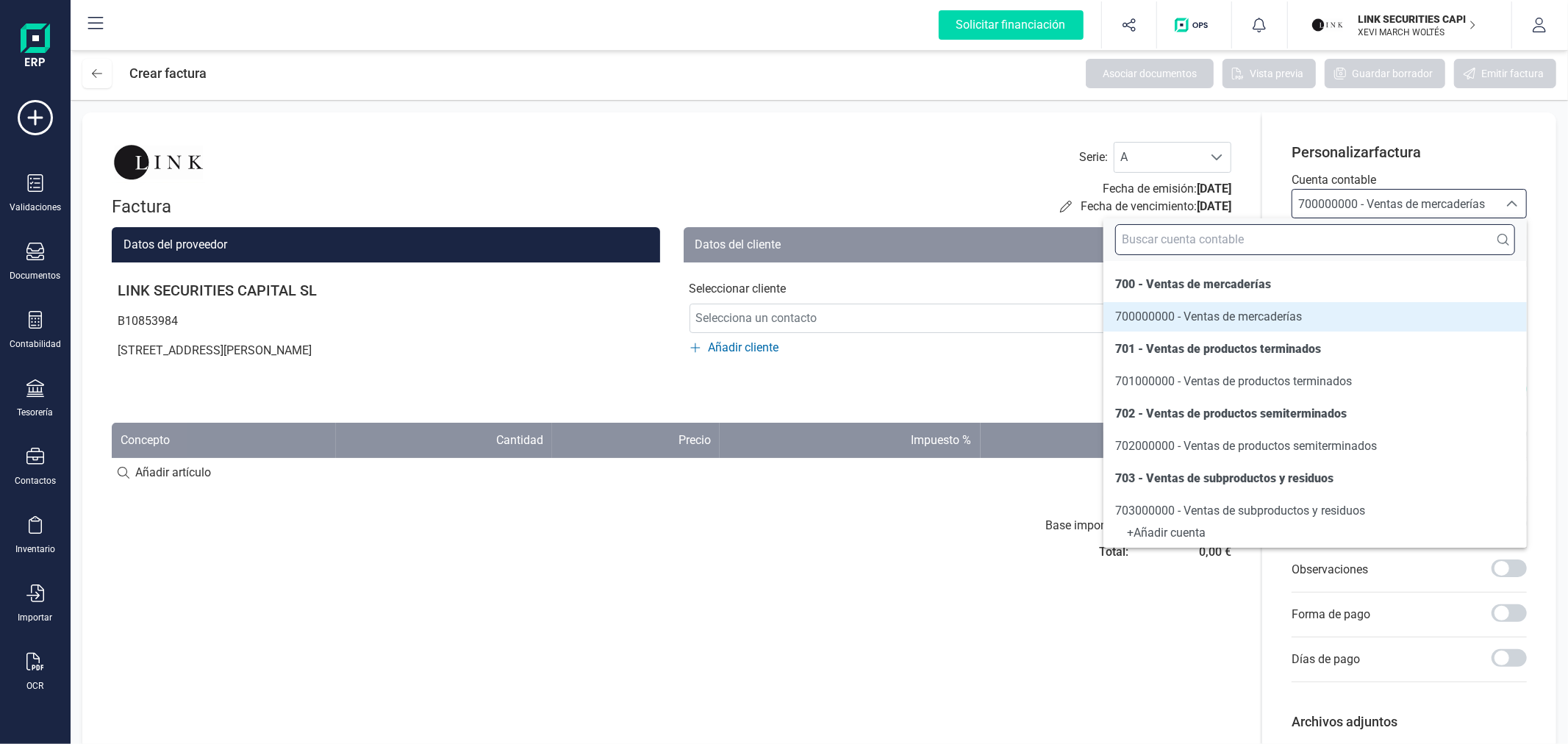
click at [1342, 242] on input "text" at bounding box center [1314, 240] width 400 height 31
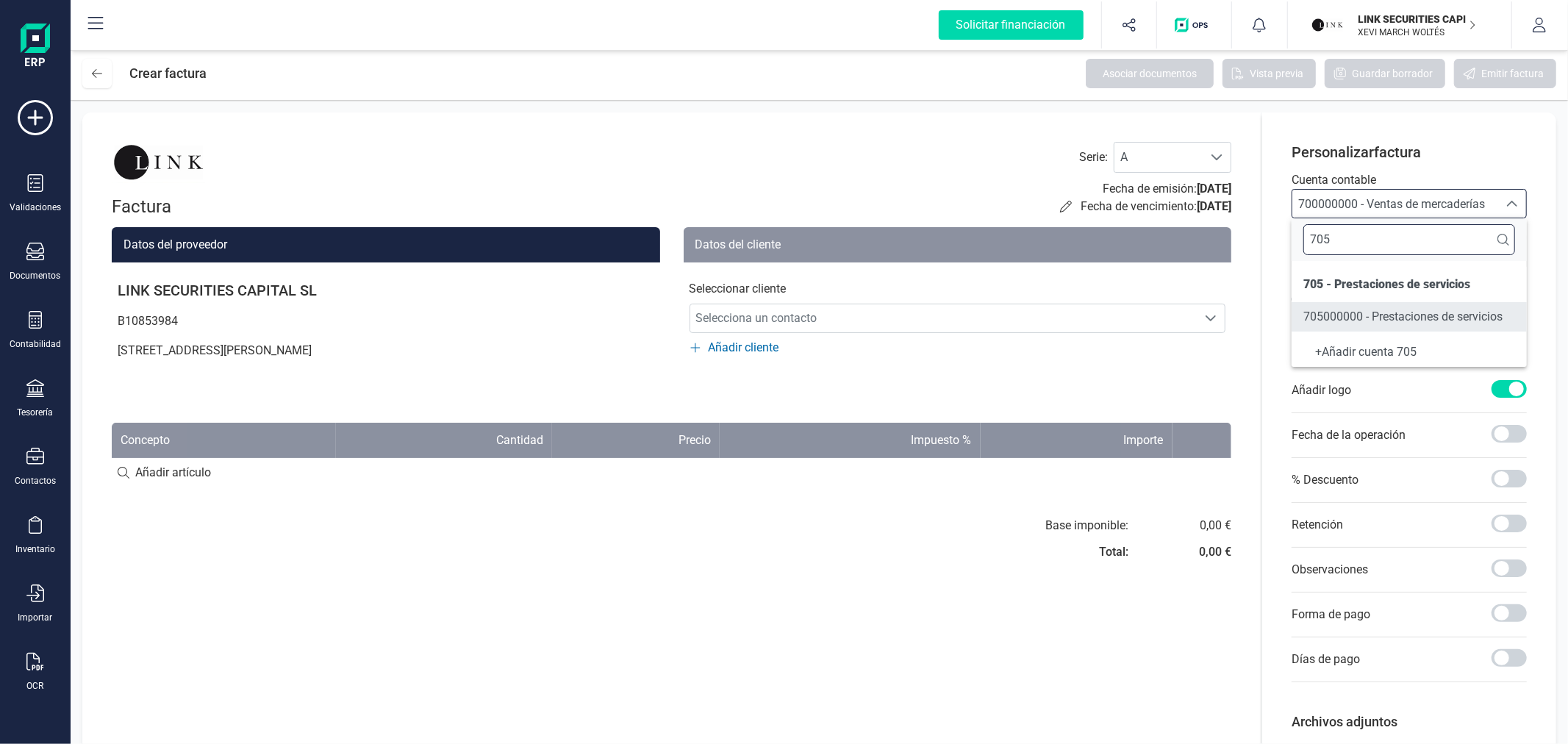
type input "705"
click at [1460, 310] on span "705000000 - Prestaciones de servicios" at bounding box center [1403, 316] width 199 height 14
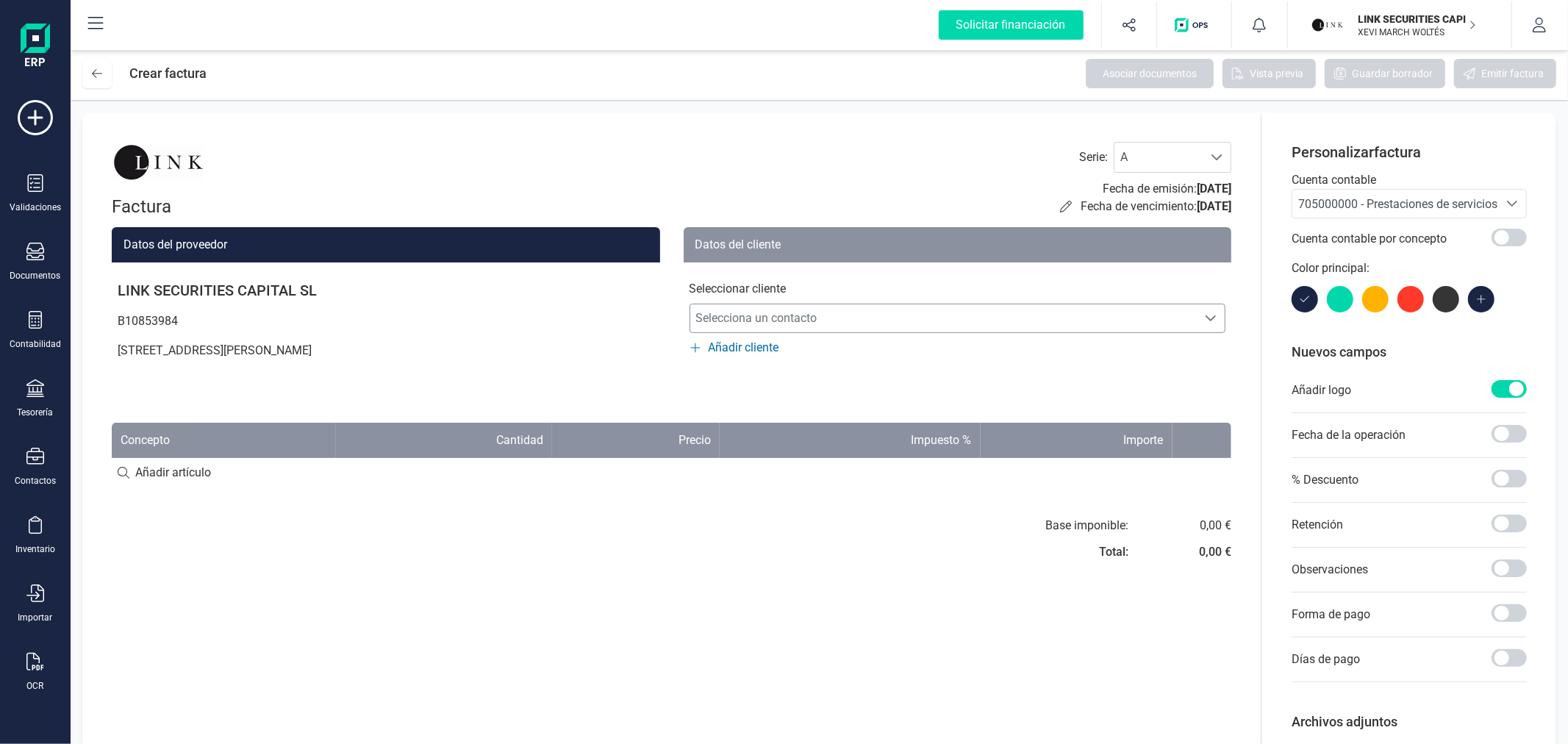
click at [756, 326] on span "Selecciona un contacto" at bounding box center [944, 318] width 508 height 29
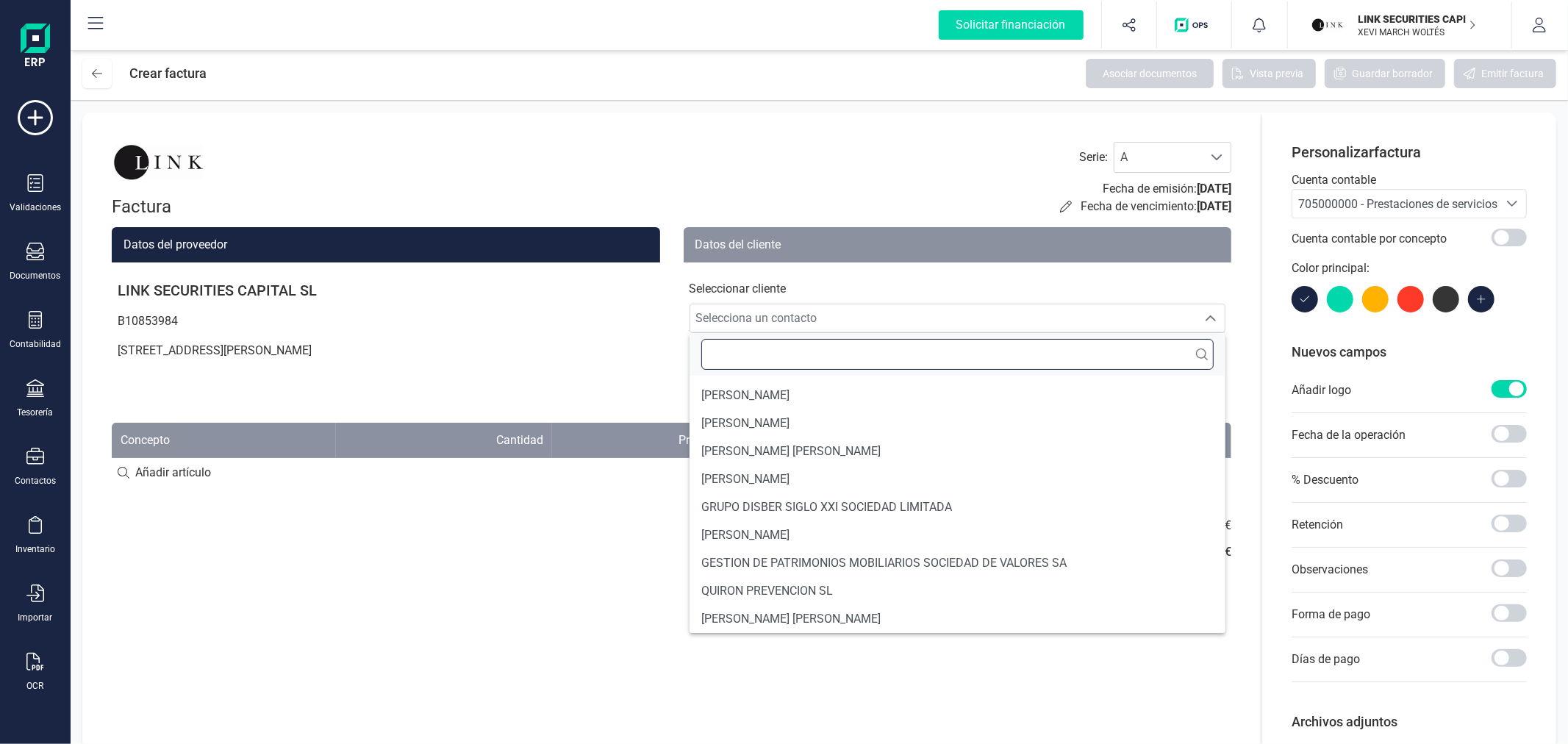
click at [752, 357] on input "text" at bounding box center [958, 354] width 513 height 31
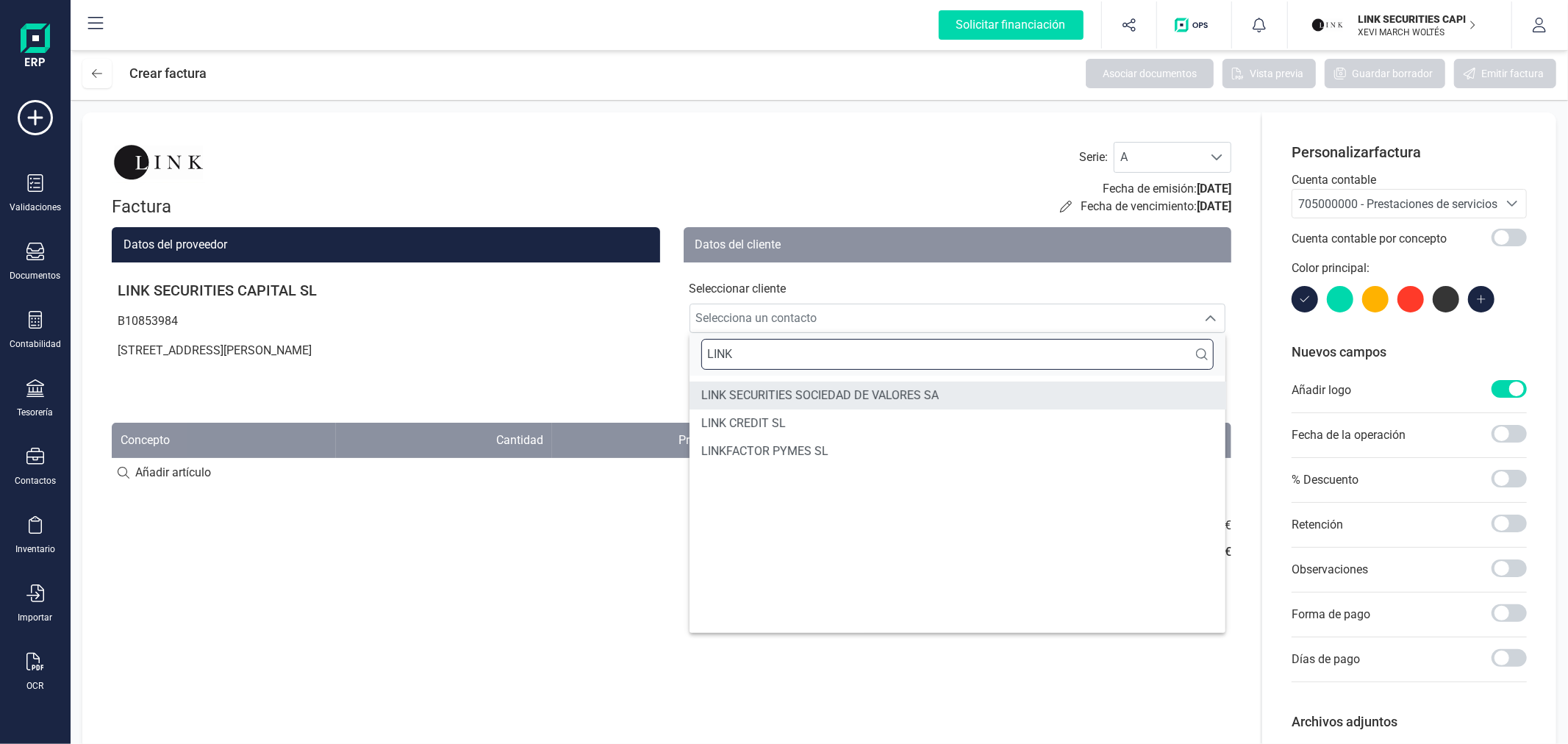
type input "LINK"
click at [766, 397] on span "LINK SECURITIES SOCIEDAD DE VALORES SA" at bounding box center [820, 396] width 238 height 18
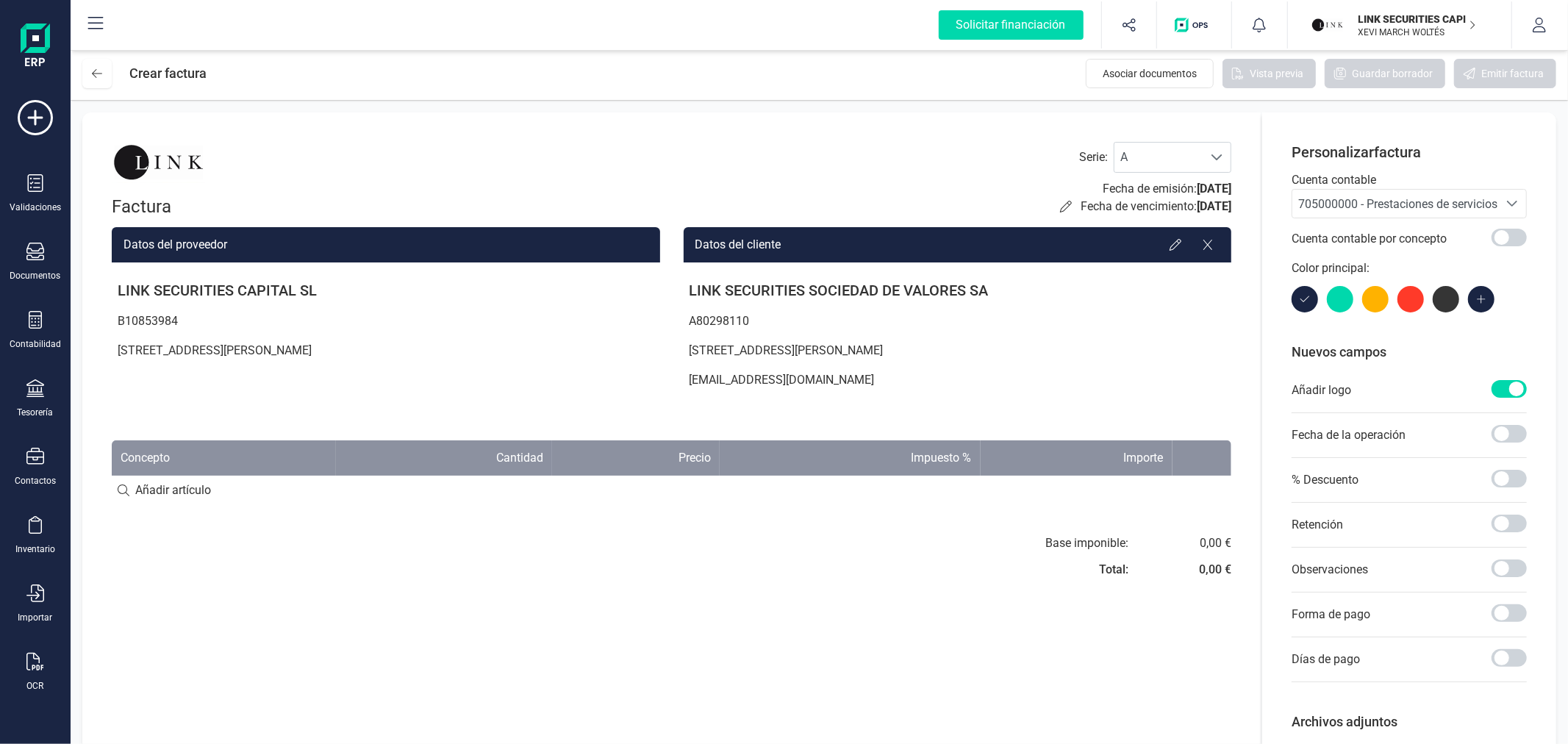
click at [177, 497] on input at bounding box center [671, 490] width 1120 height 29
type input "Colocación pagarés"
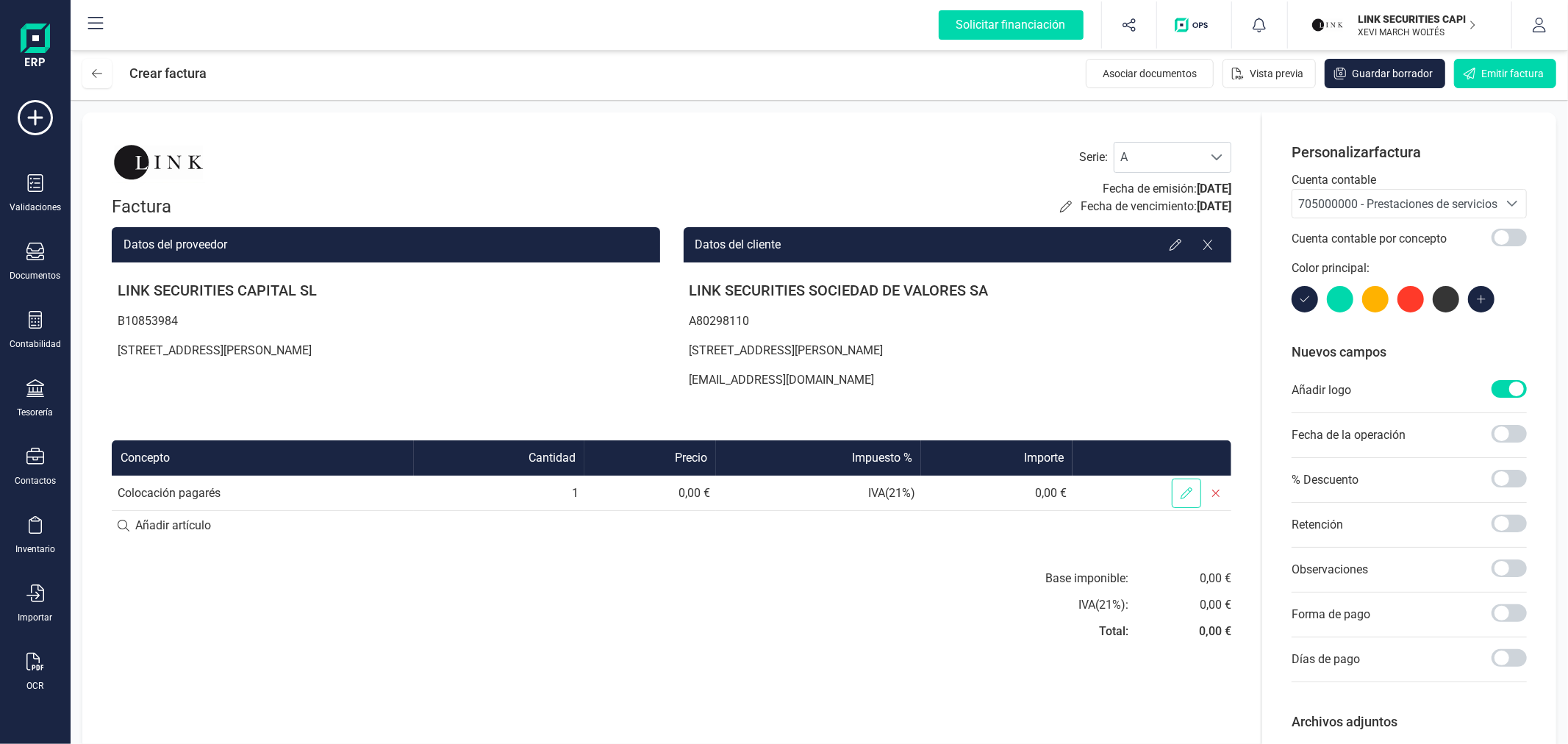
click at [1182, 495] on icon at bounding box center [1186, 493] width 12 height 12
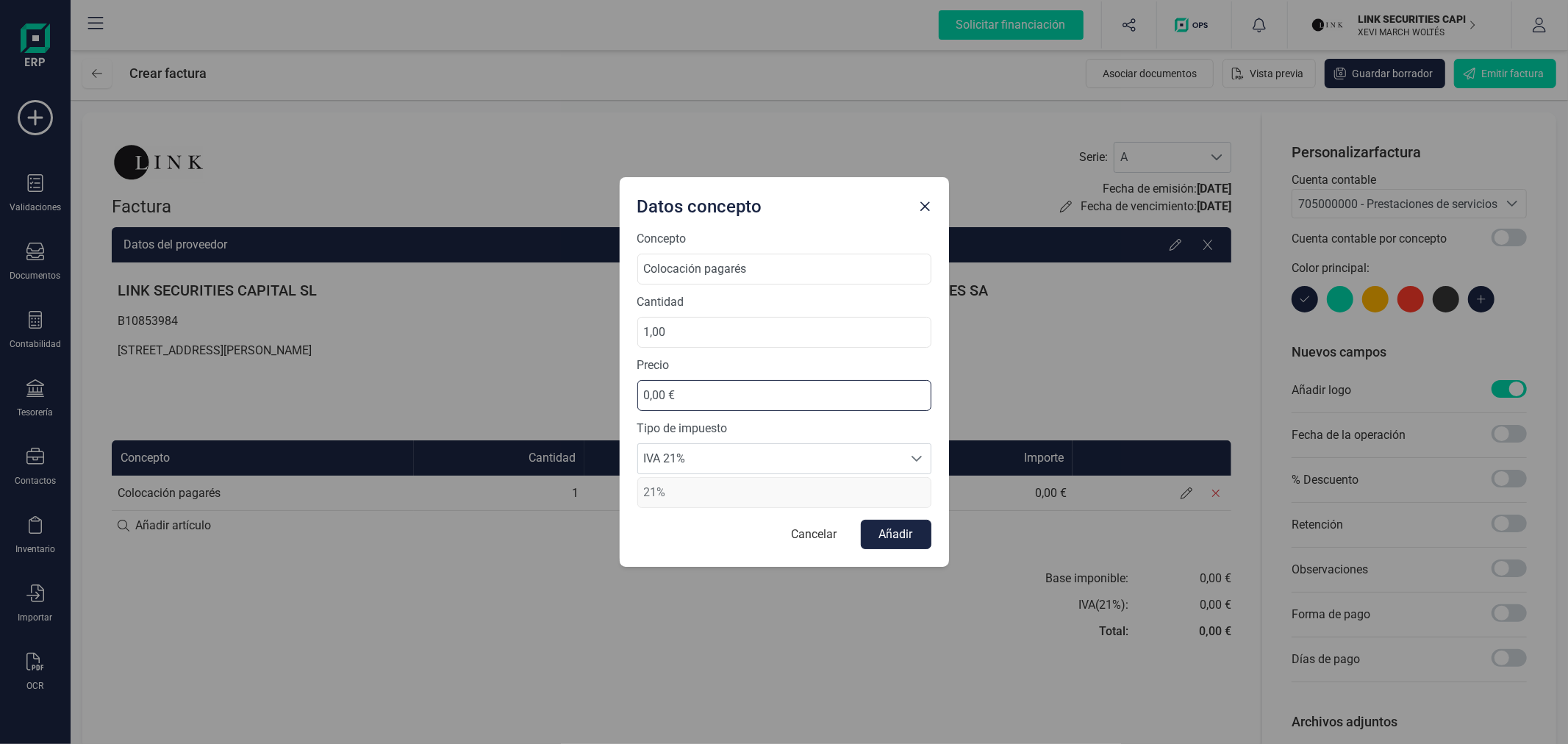
drag, startPoint x: 723, startPoint y: 399, endPoint x: 619, endPoint y: 393, distance: 104.2
click at [619, 393] on div "Datos concepto Concepto Colocación pagarés Cantidad 1,00 Precio 0,00 € Tipo de …" at bounding box center [784, 372] width 1568 height 744
type input "11.620,00 €"
click at [816, 466] on span "IVA 21%" at bounding box center [770, 459] width 264 height 29
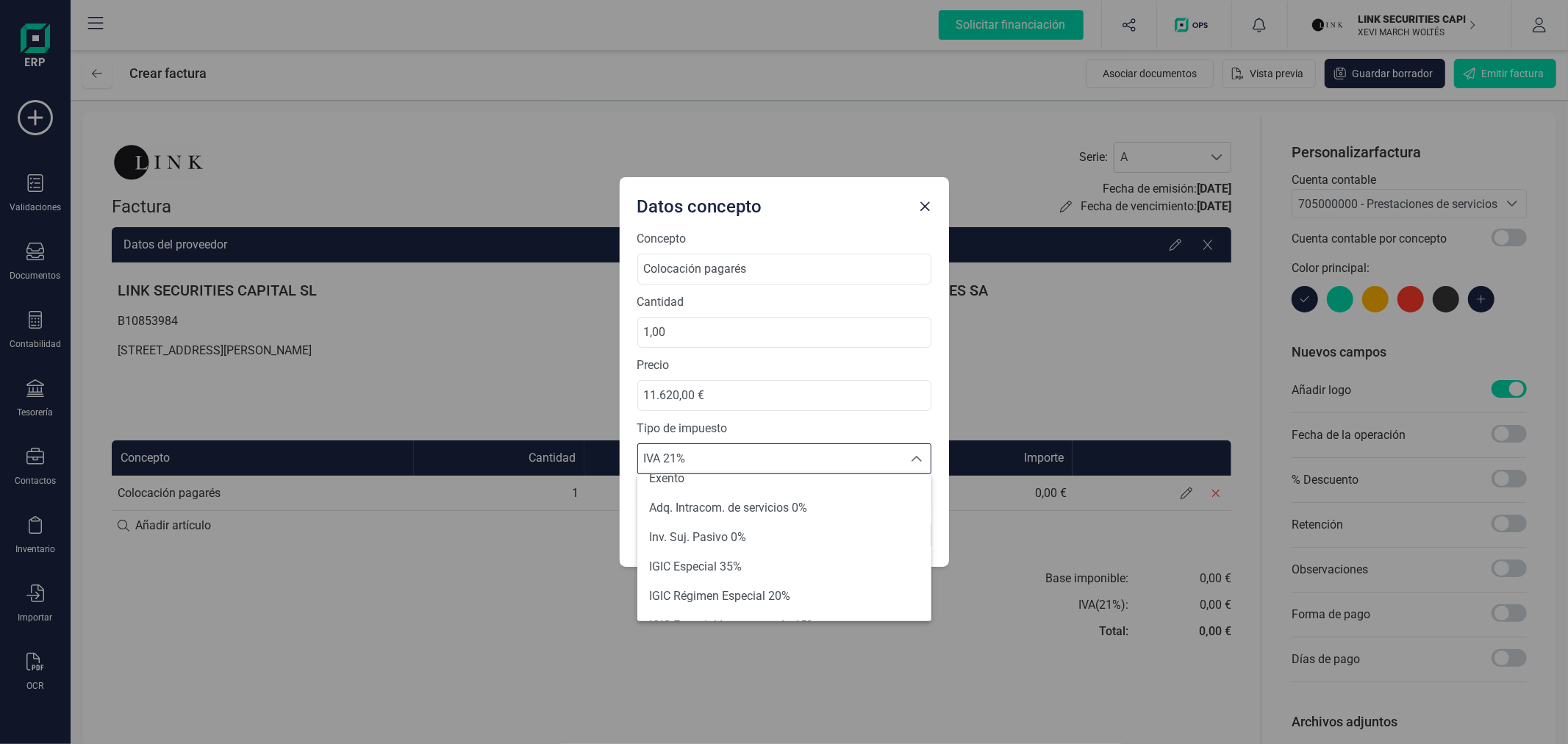
scroll to position [82, 0]
click at [792, 558] on li "Exento" at bounding box center [784, 560] width 294 height 29
type input "0%"
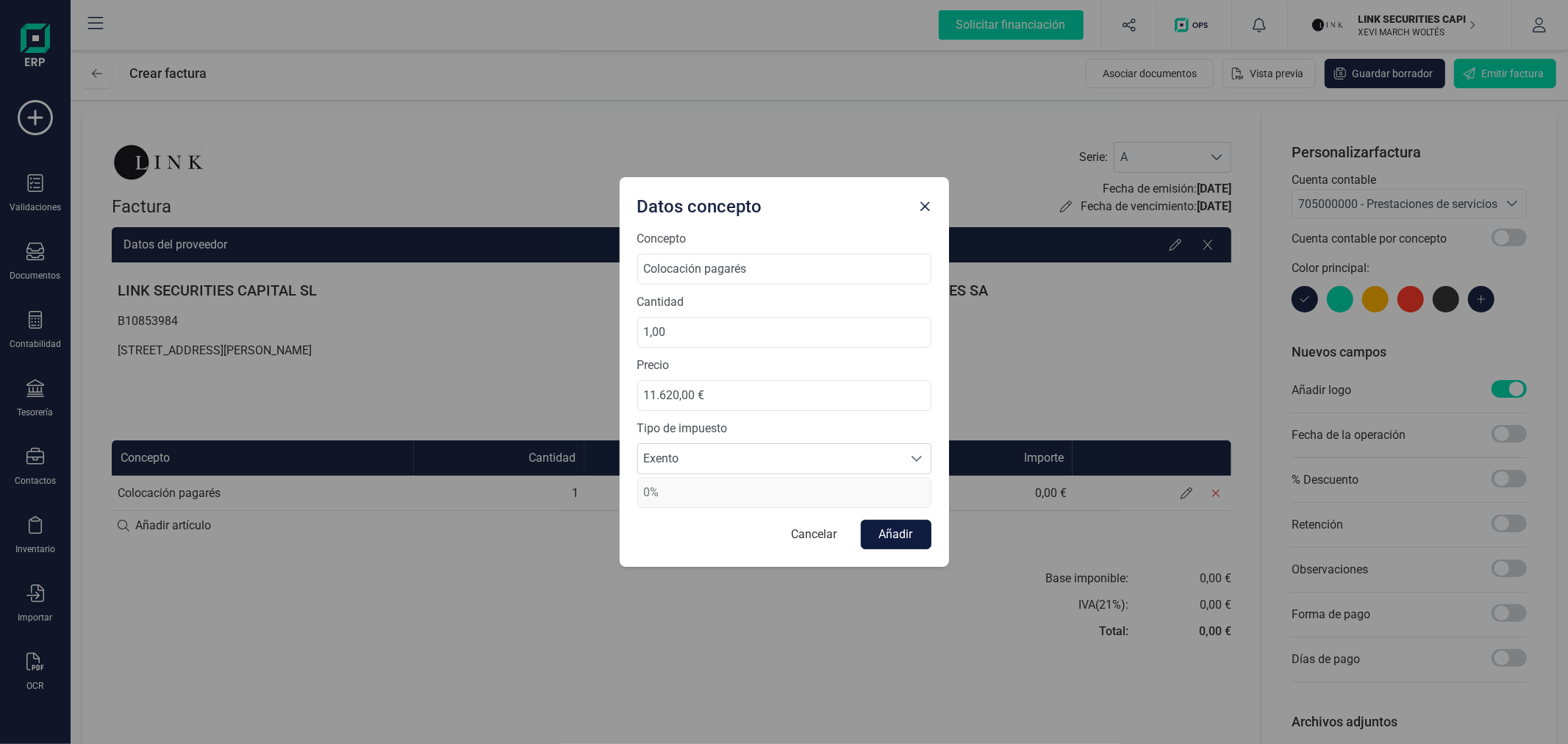
click at [906, 534] on button "Añadir" at bounding box center [896, 534] width 71 height 29
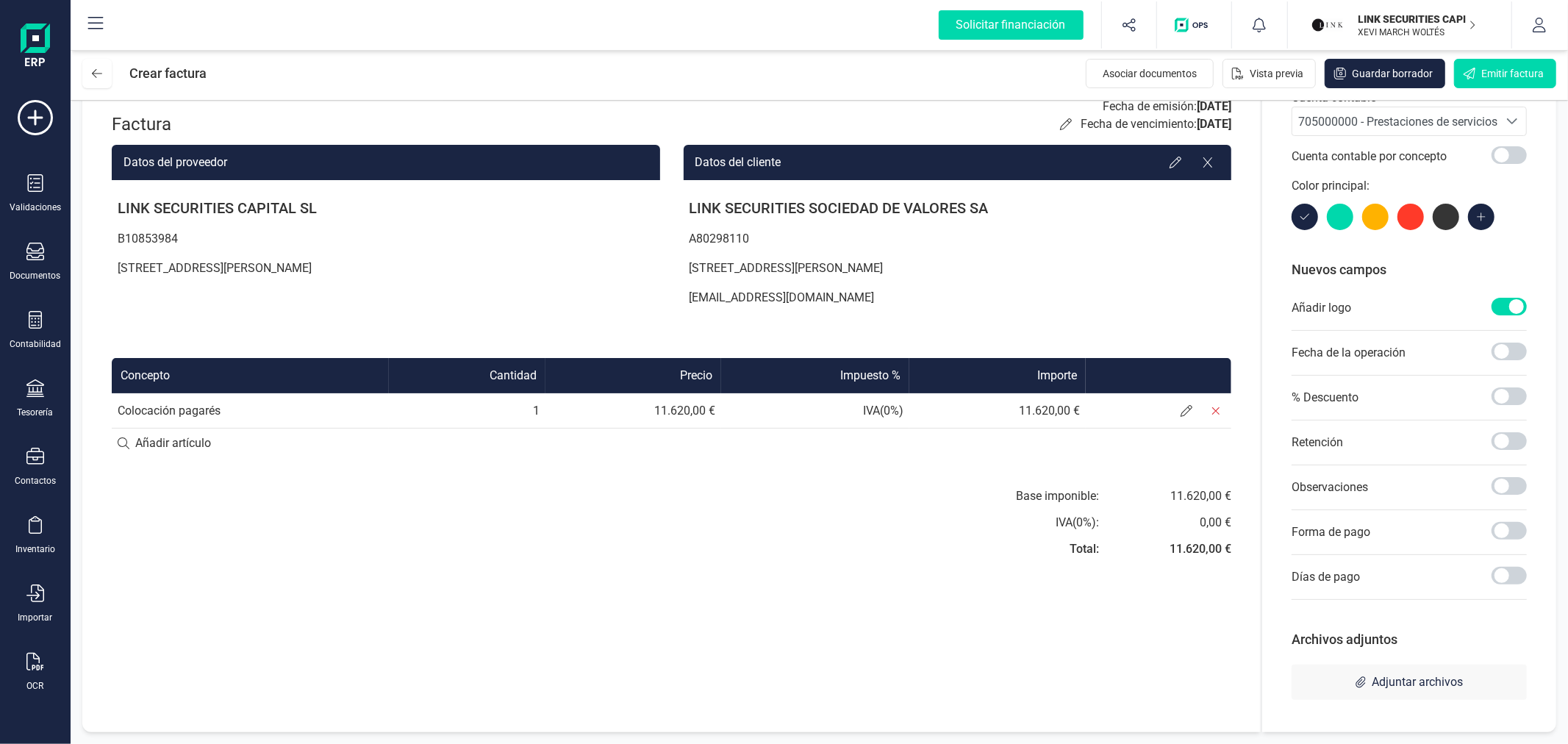
scroll to position [1, 0]
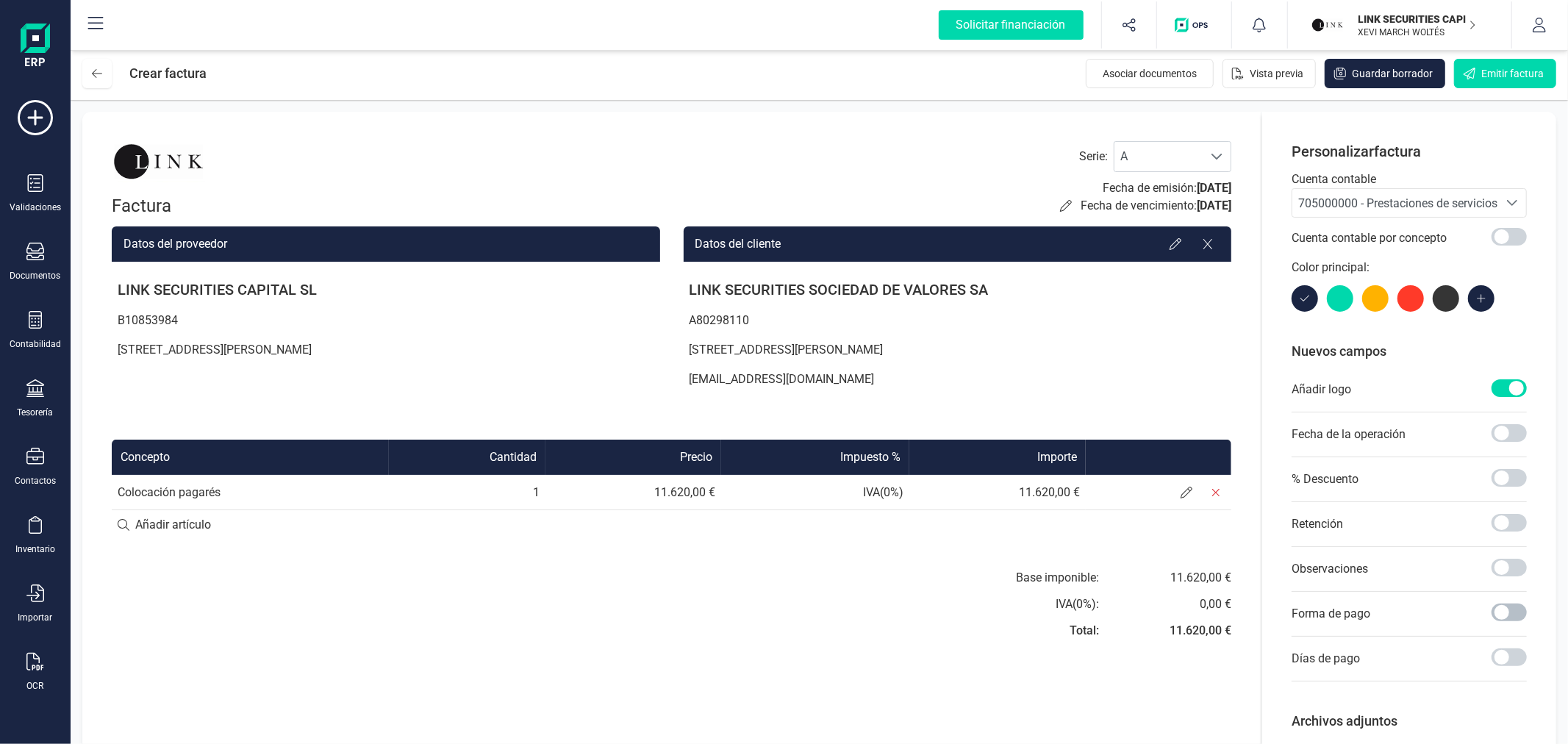
click at [1510, 614] on span at bounding box center [1510, 612] width 36 height 18
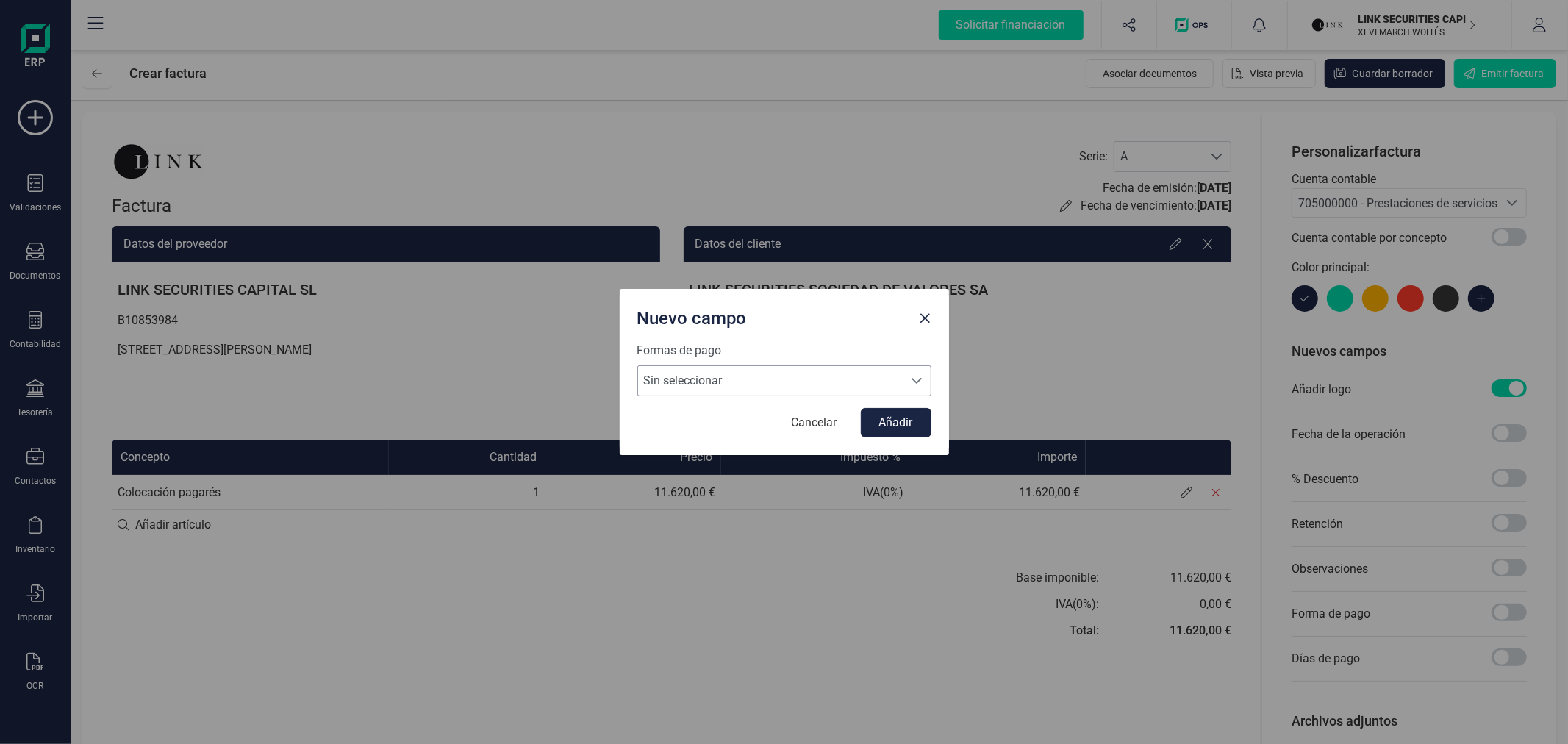
click at [791, 372] on span "Sin seleccionar" at bounding box center [770, 381] width 264 height 29
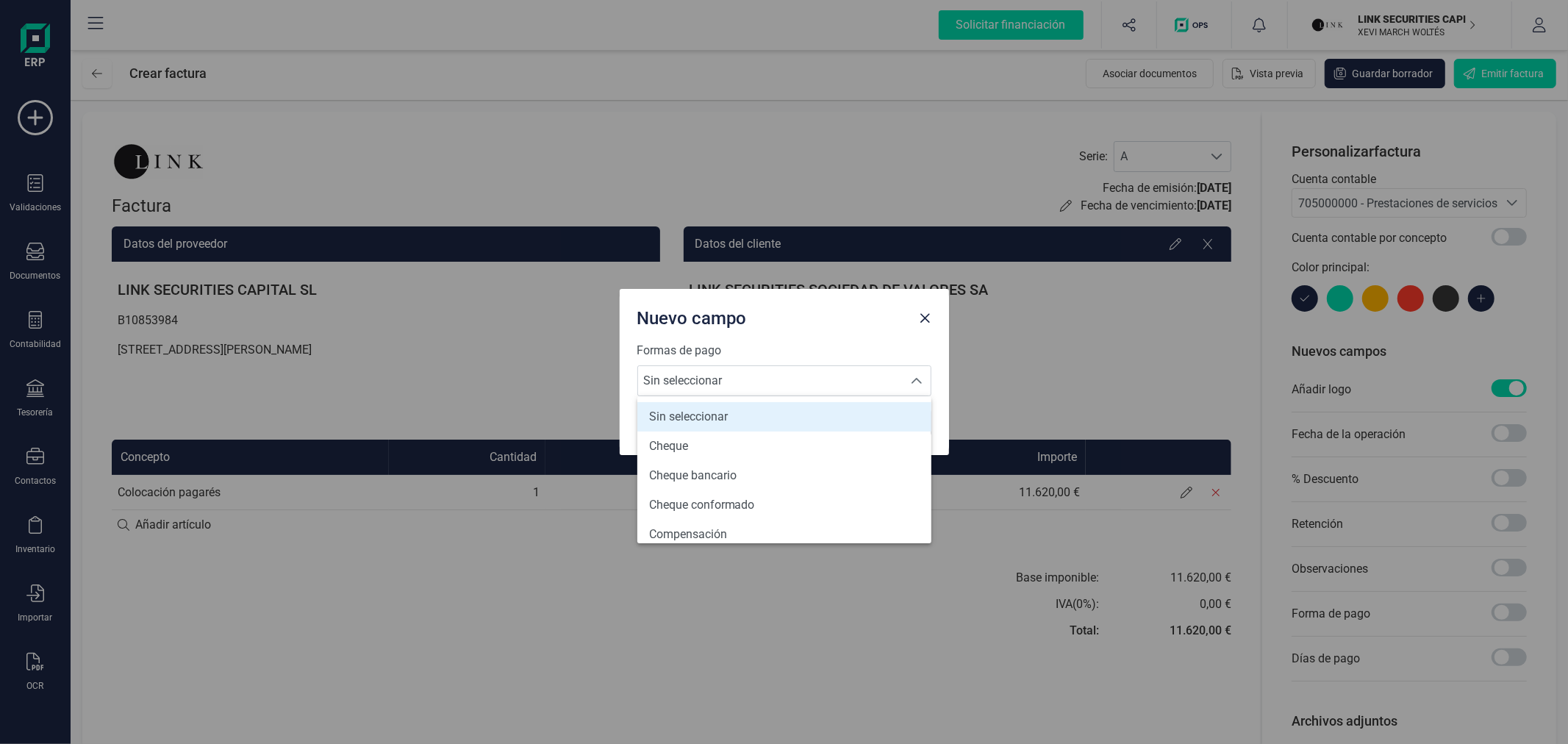
scroll to position [540, 0]
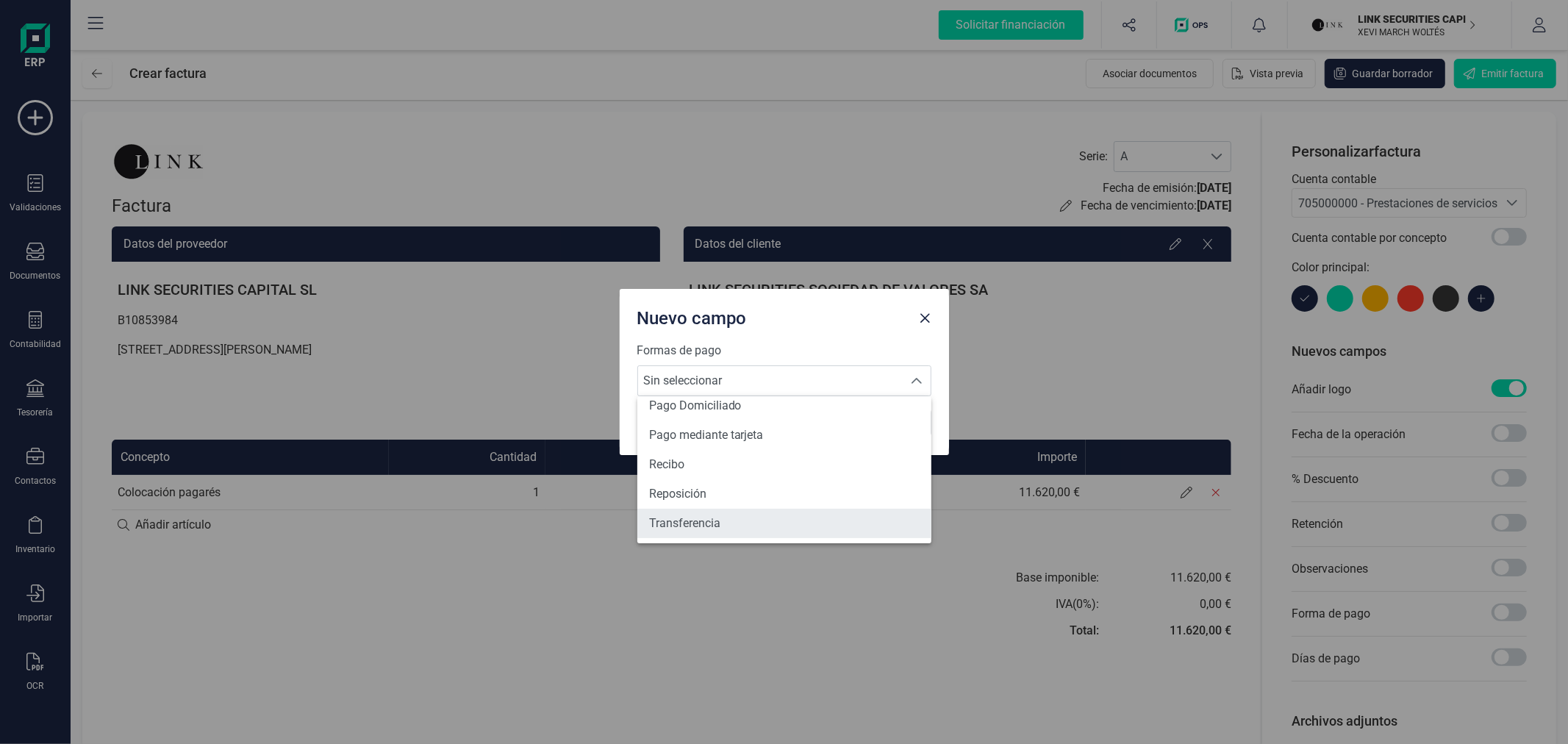
click at [729, 520] on li "Transferencia" at bounding box center [784, 523] width 294 height 29
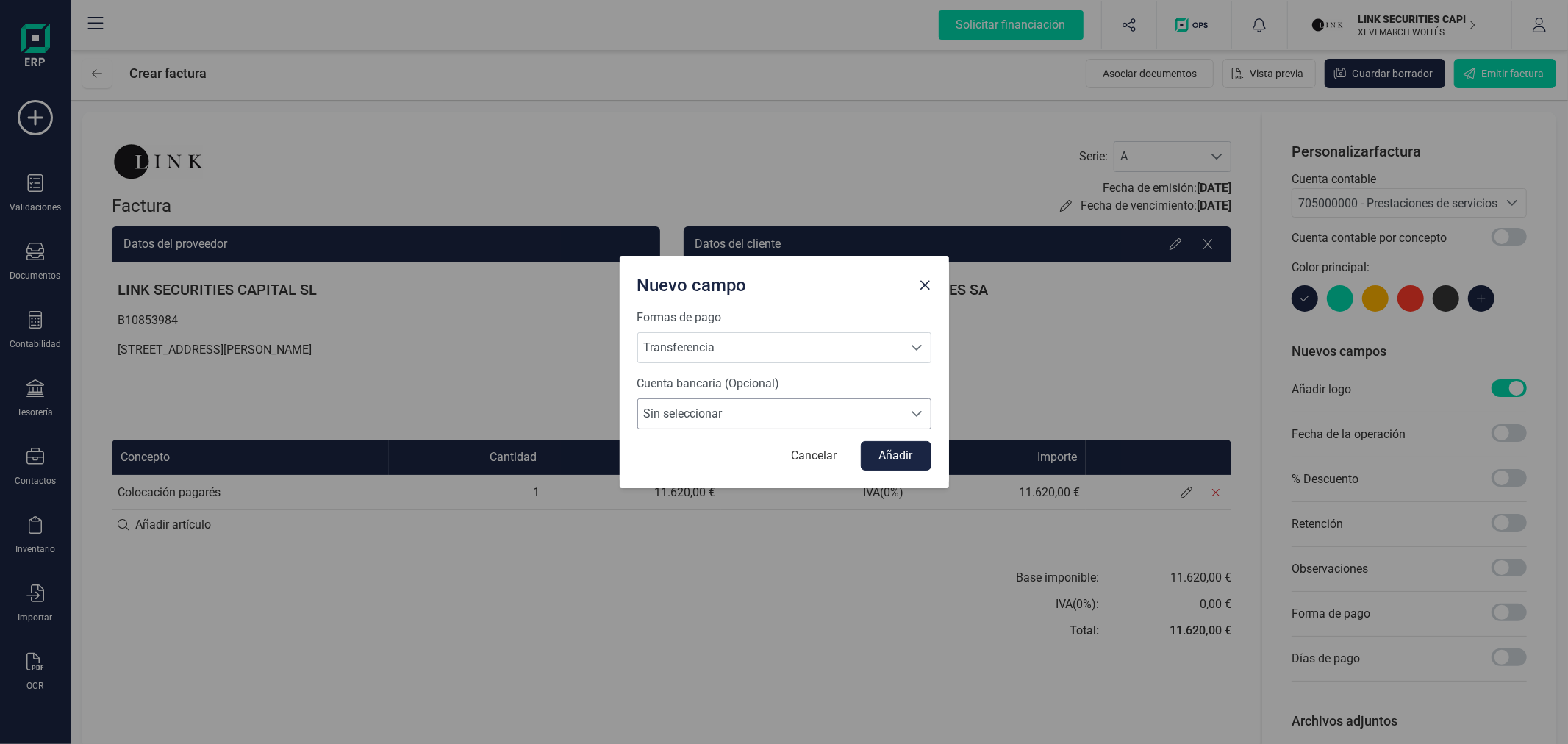
click at [740, 412] on span "Sin seleccionar" at bounding box center [770, 413] width 264 height 29
click at [718, 567] on div "Nuevo campo Formas de pago Transferencia Transferencia Transferencia Cuenta ban…" at bounding box center [784, 372] width 1568 height 744
click at [813, 460] on button "Cancelar" at bounding box center [814, 455] width 75 height 29
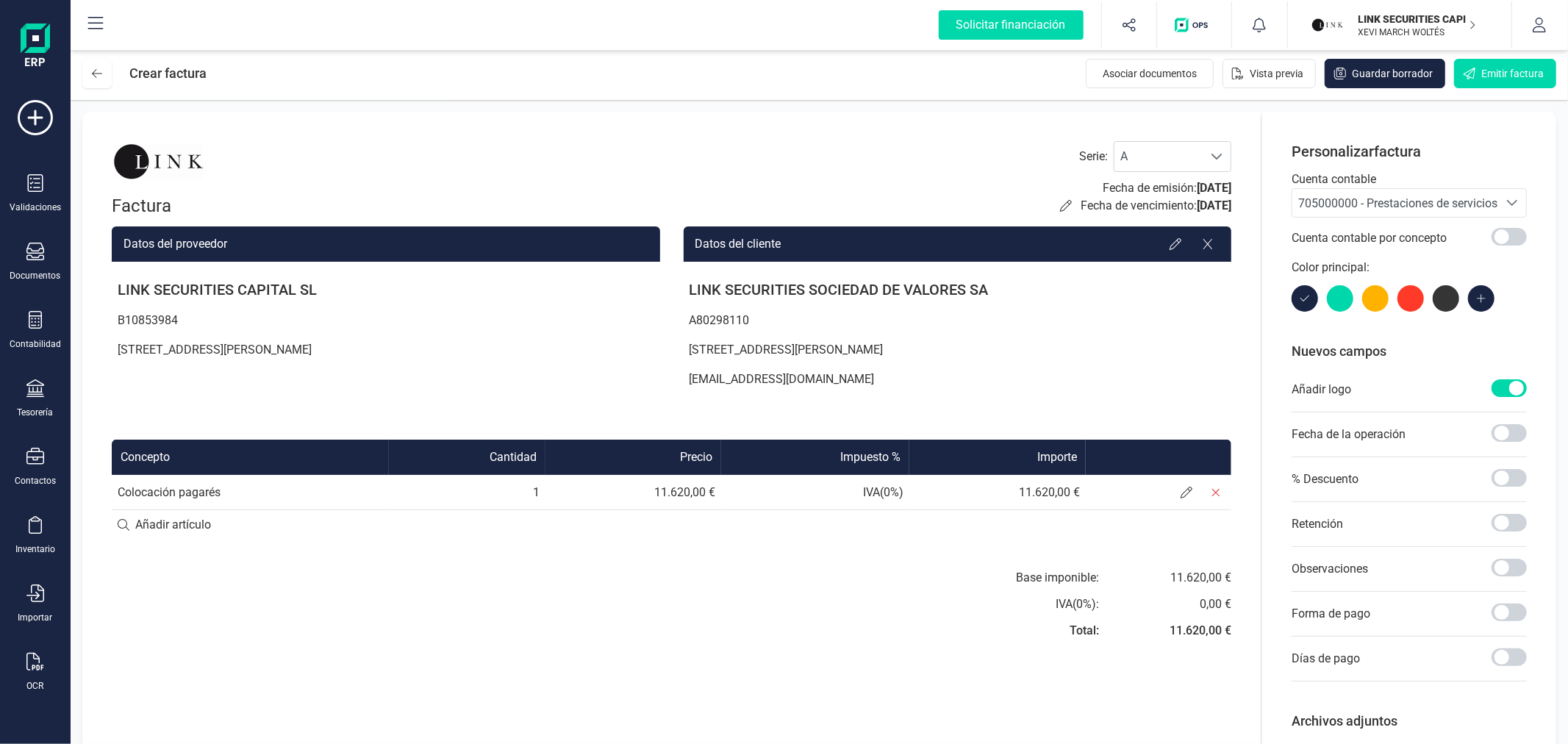
scroll to position [0, 0]
click at [1523, 62] on button "Emitir factura" at bounding box center [1505, 74] width 102 height 29
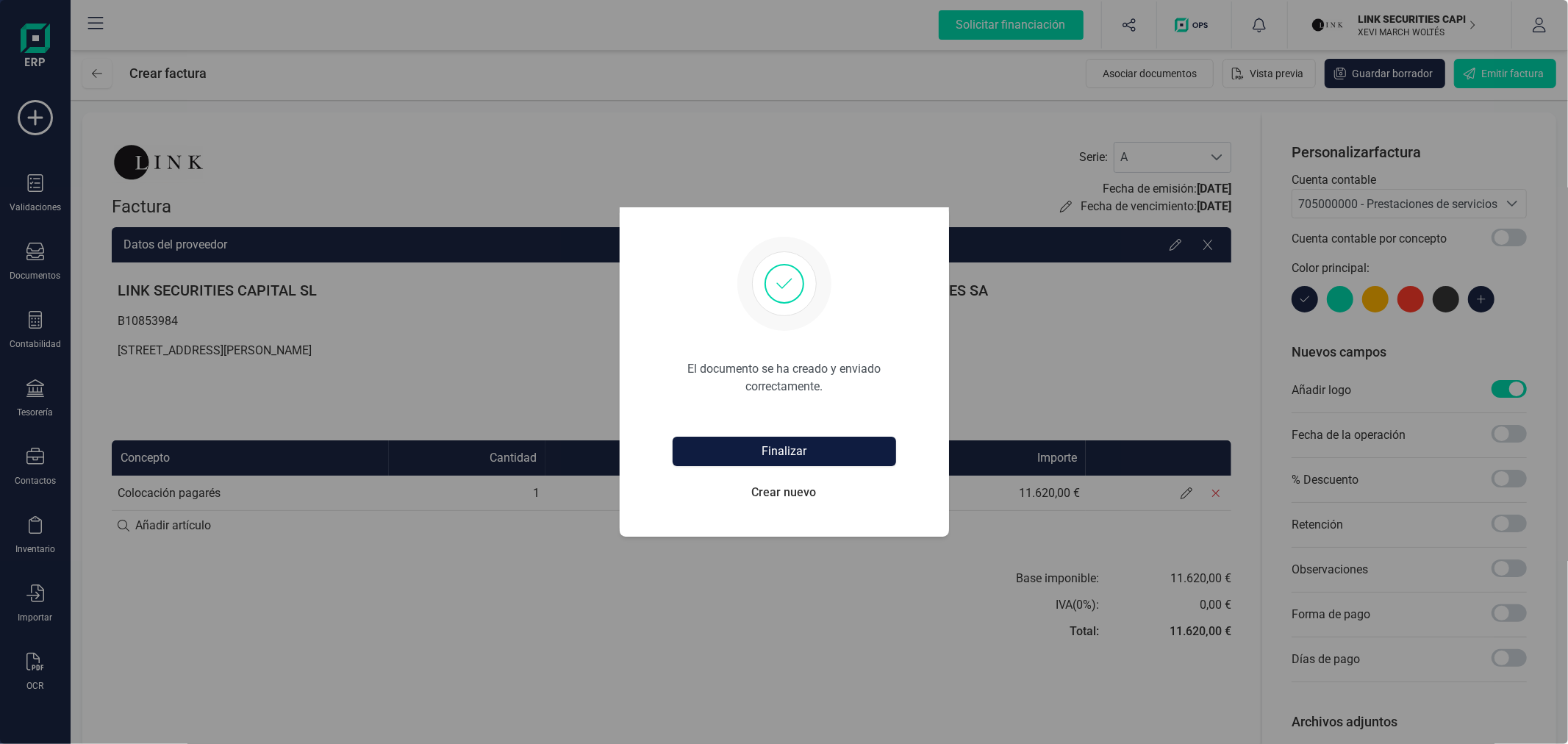
click at [851, 459] on button "Finalizar" at bounding box center [785, 451] width 224 height 29
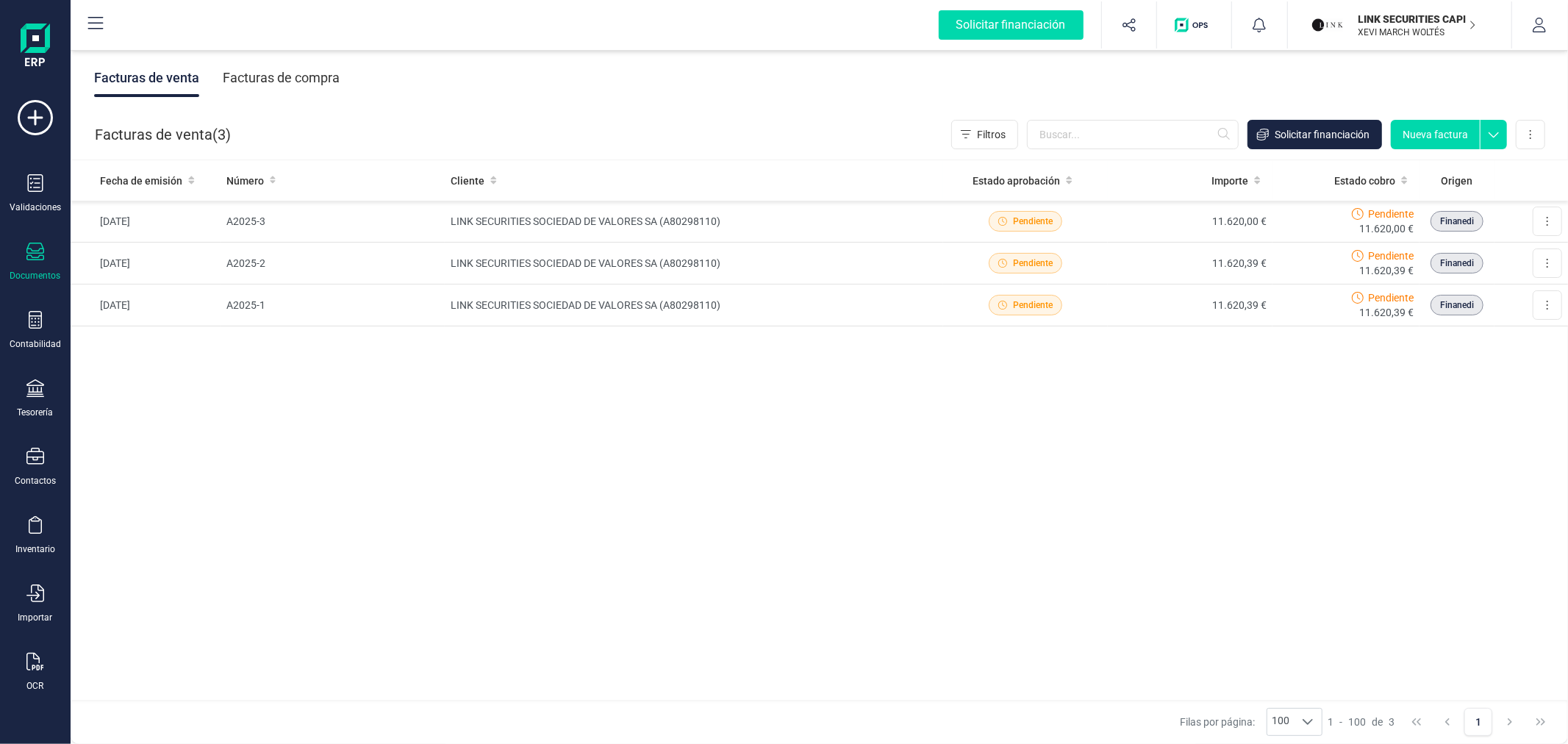
click at [1347, 9] on div "LINK SECURITIES CAPITAL SL XEVI MARCH WOLTÉS" at bounding box center [1412, 25] width 130 height 32
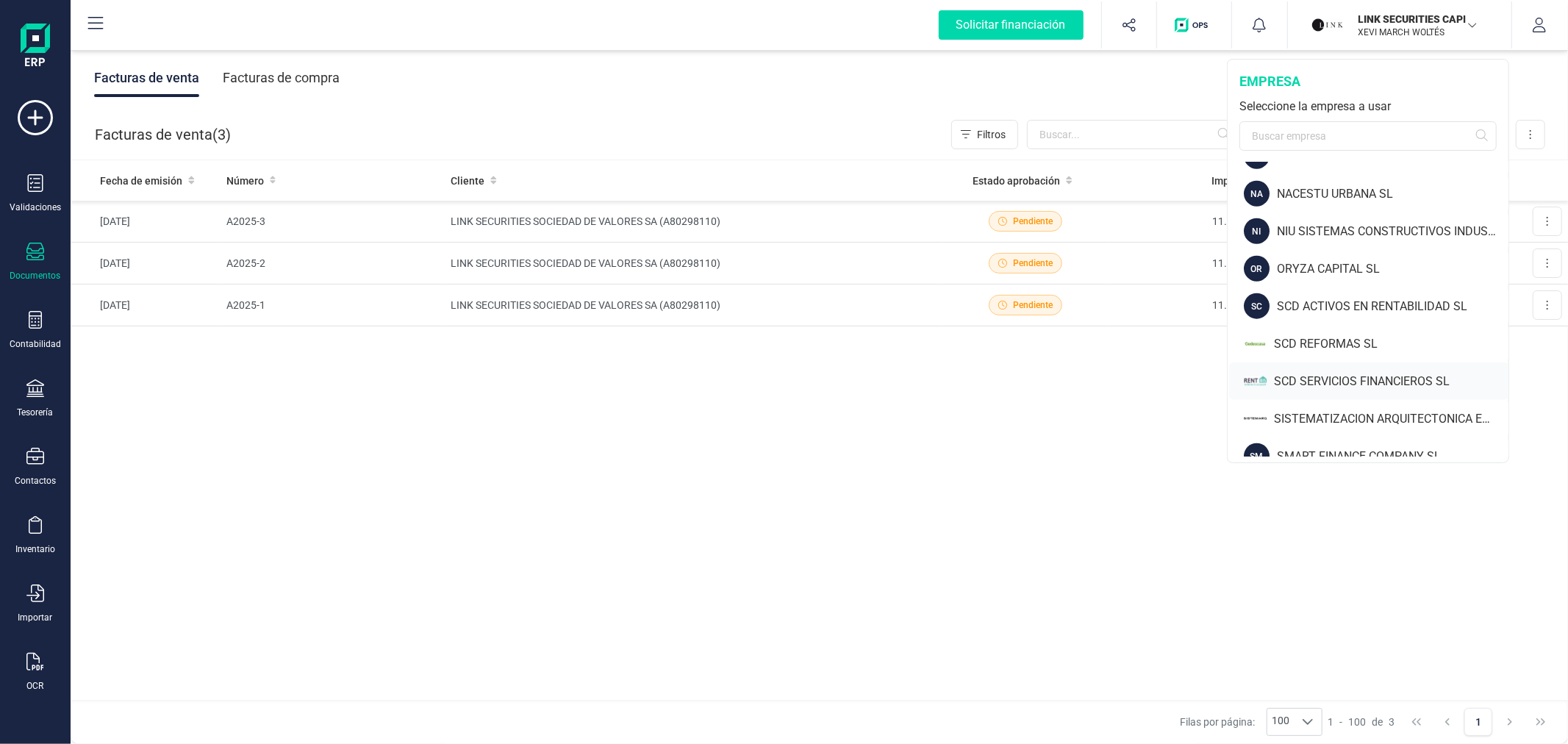
scroll to position [1143, 0]
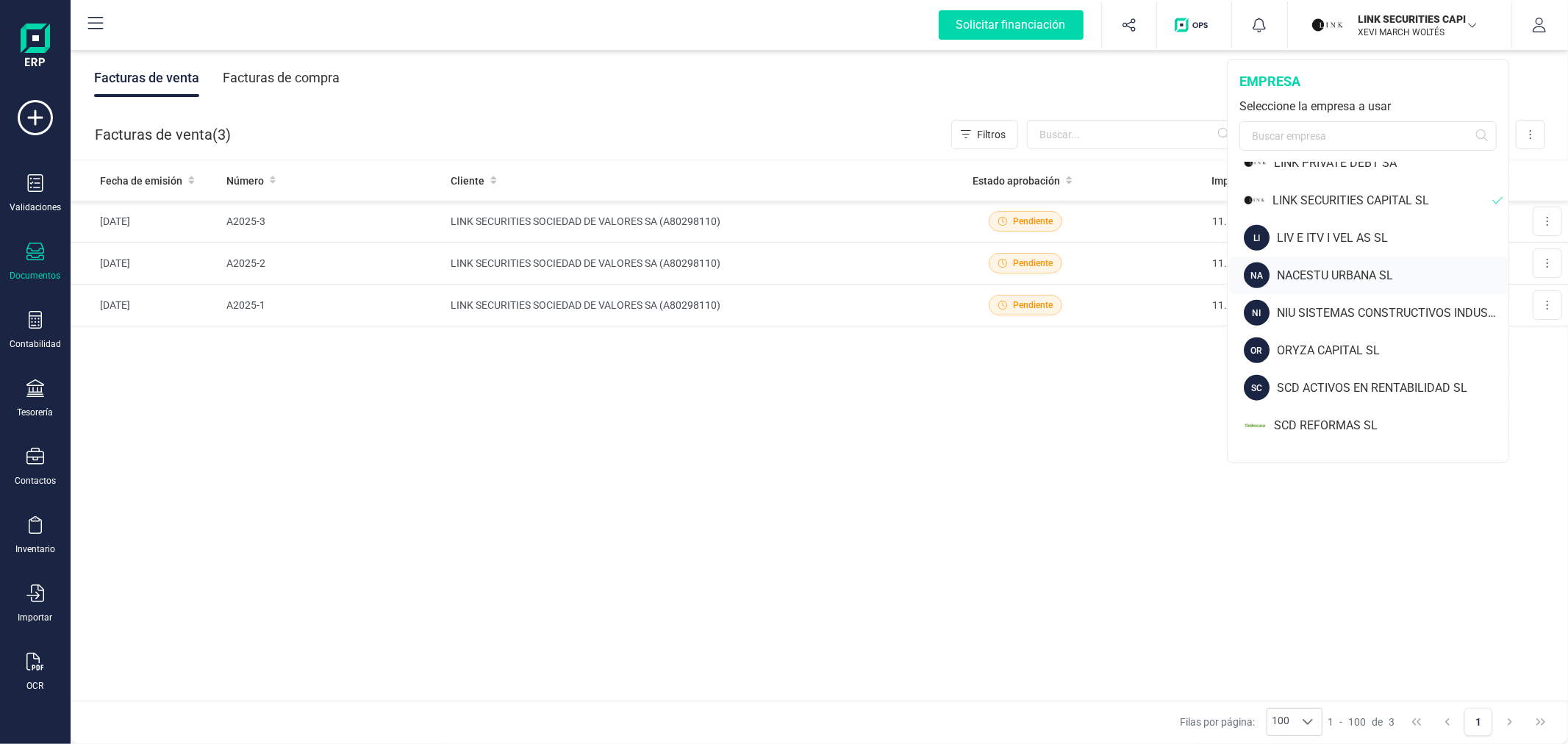
click at [1311, 272] on div "NACESTU URBANA SL" at bounding box center [1393, 276] width 232 height 18
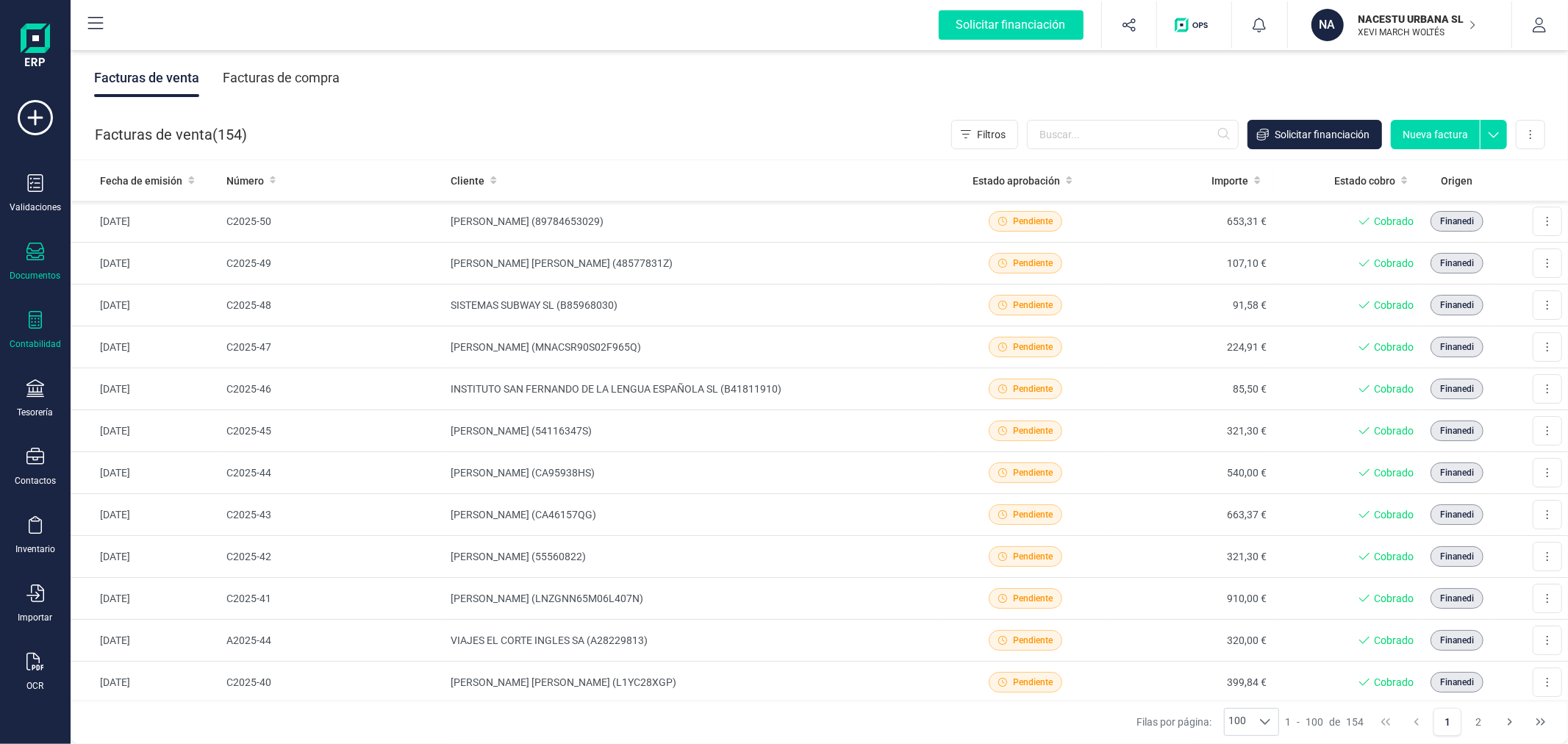
click at [32, 331] on div at bounding box center [36, 322] width 18 height 21
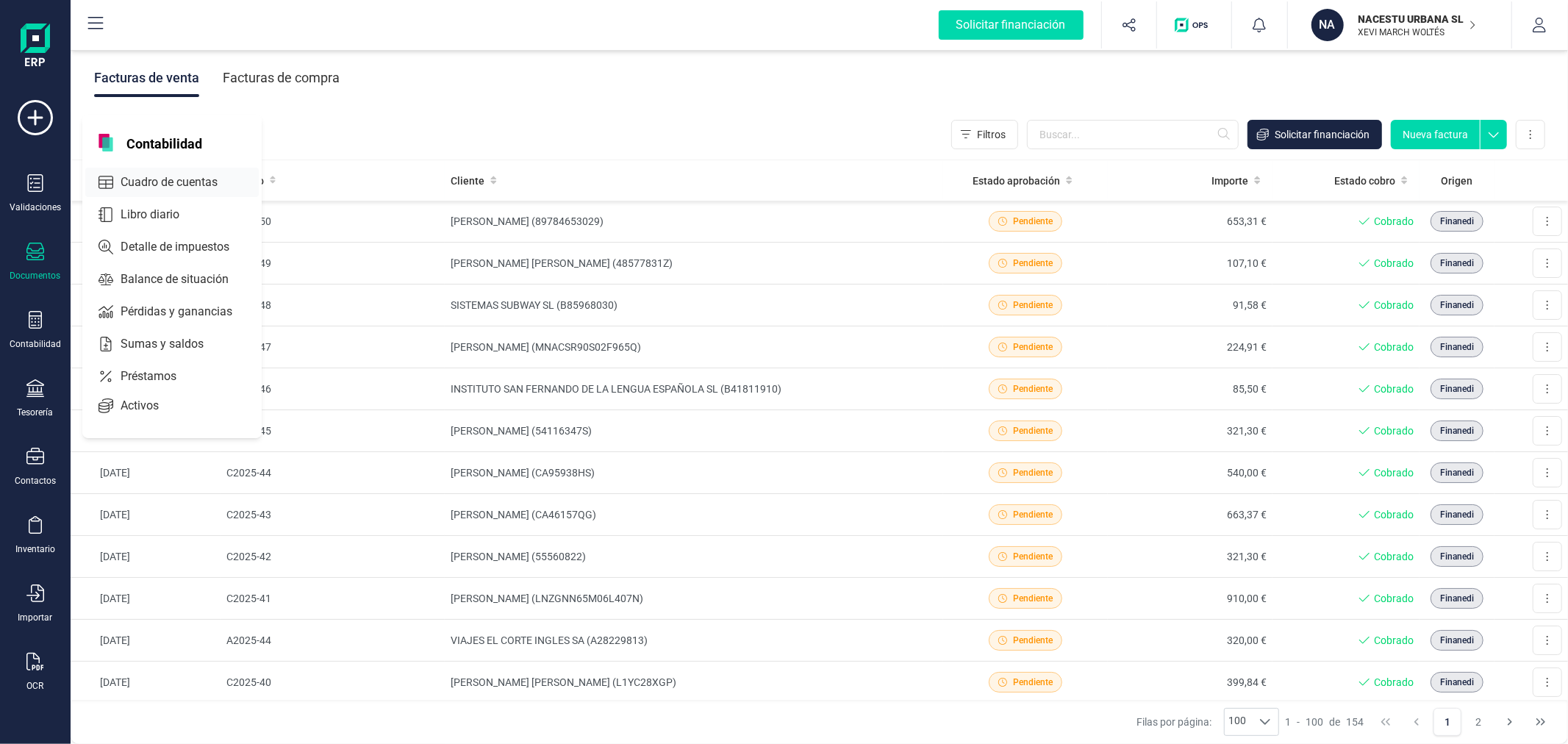
click at [148, 178] on span "Cuadro de cuentas" at bounding box center [179, 182] width 130 height 18
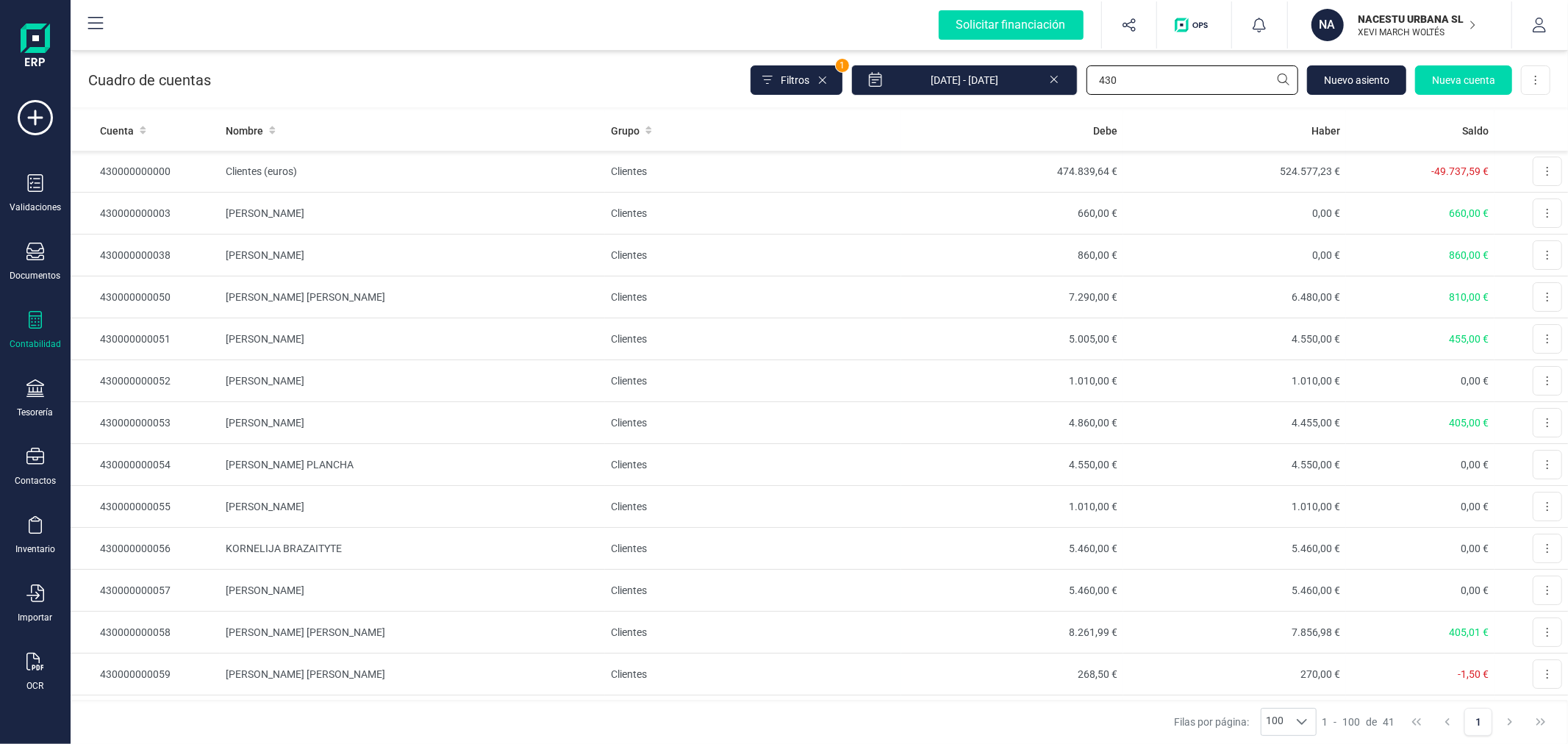
click at [1163, 90] on input "430" at bounding box center [1192, 80] width 212 height 29
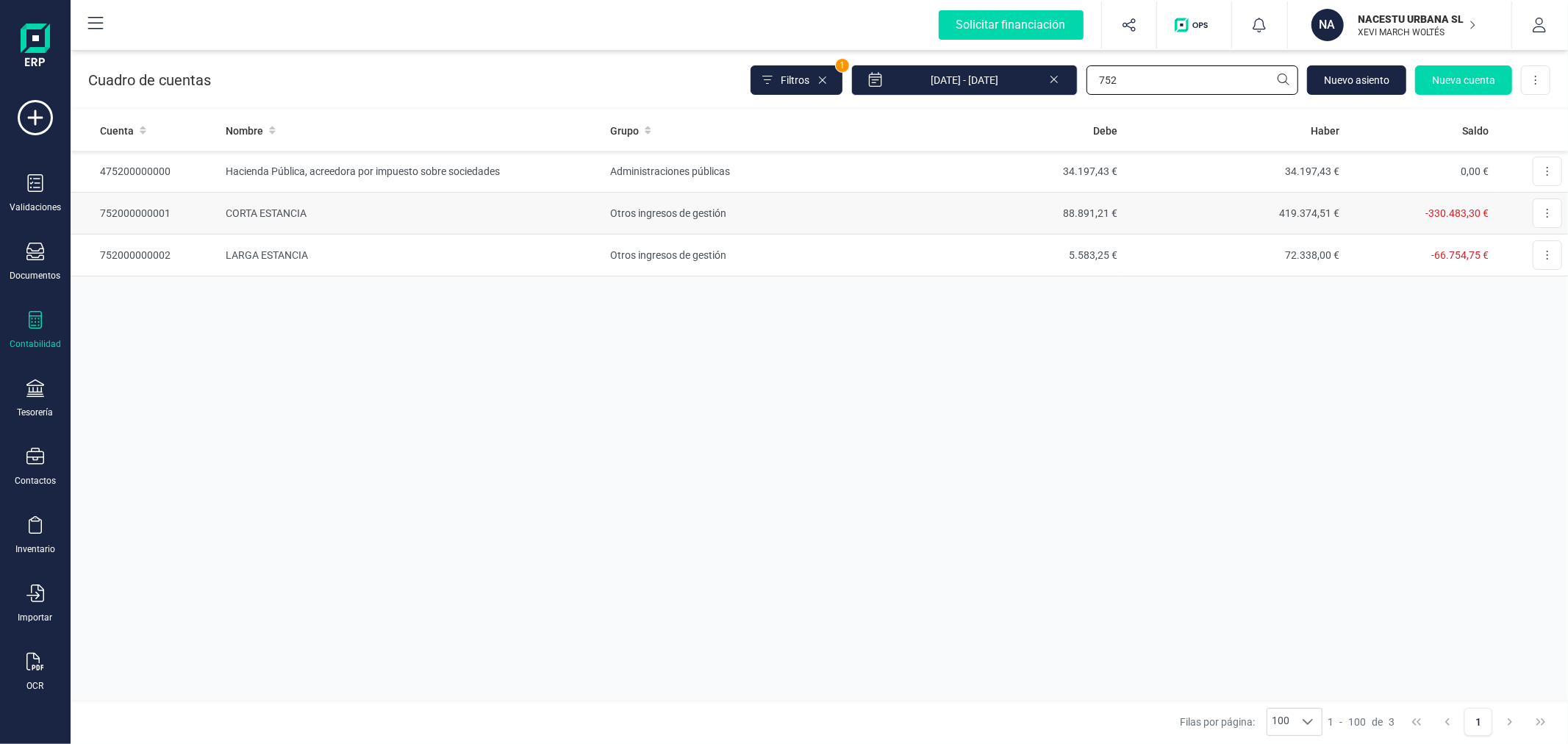
type input "752"
click at [747, 218] on td "Otros ingresos de gestión" at bounding box center [752, 214] width 296 height 42
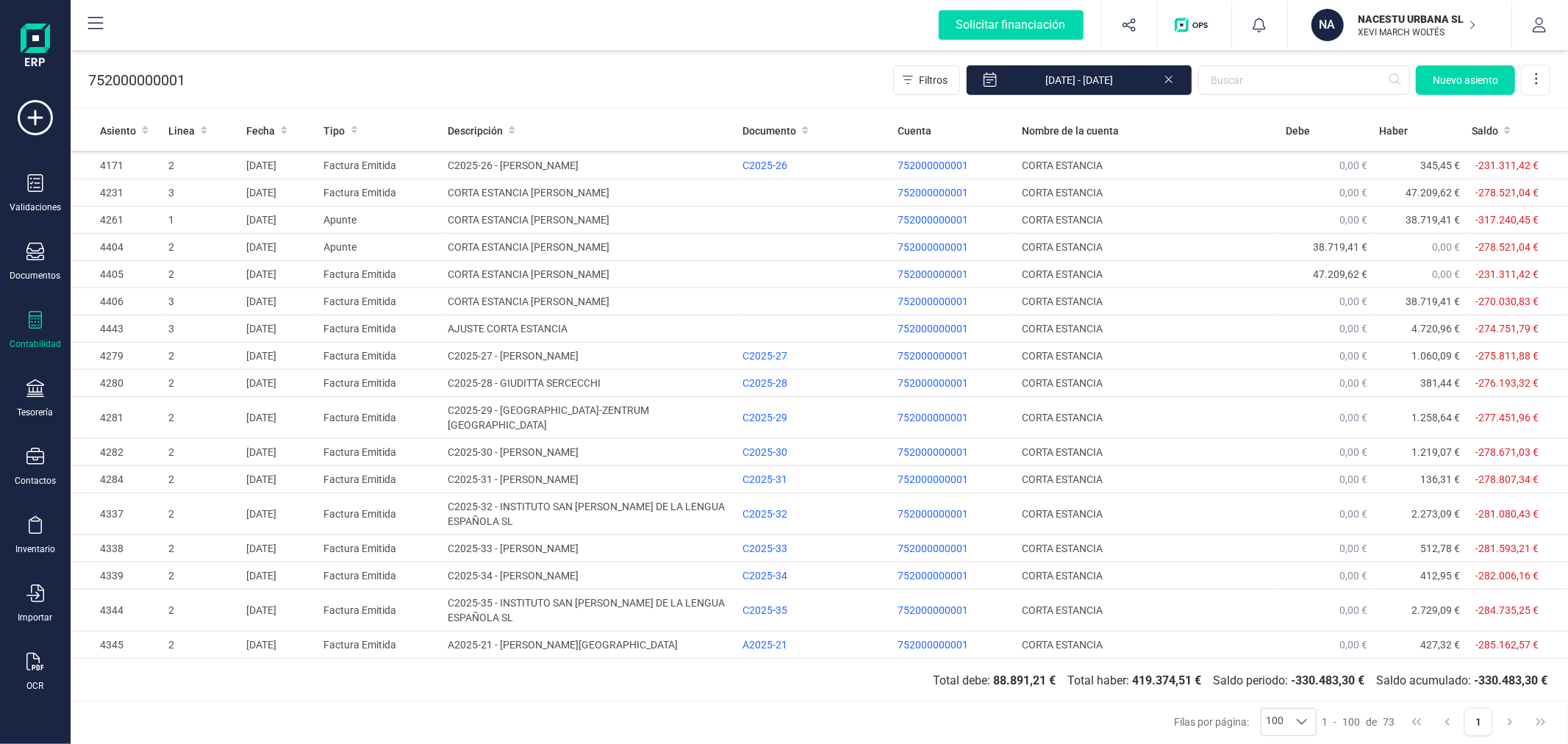
scroll to position [1143, 0]
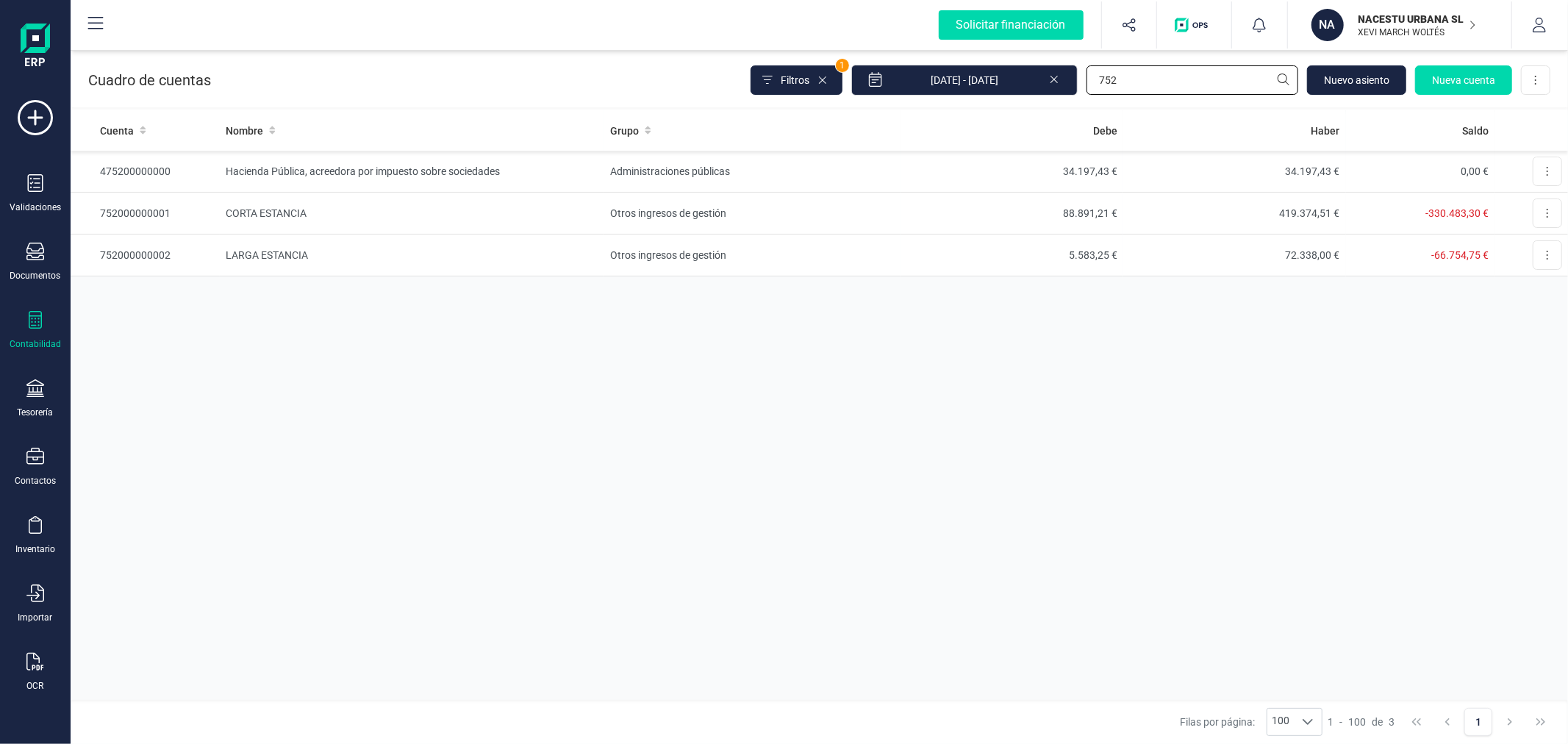
click at [1165, 69] on input "752" at bounding box center [1192, 80] width 212 height 29
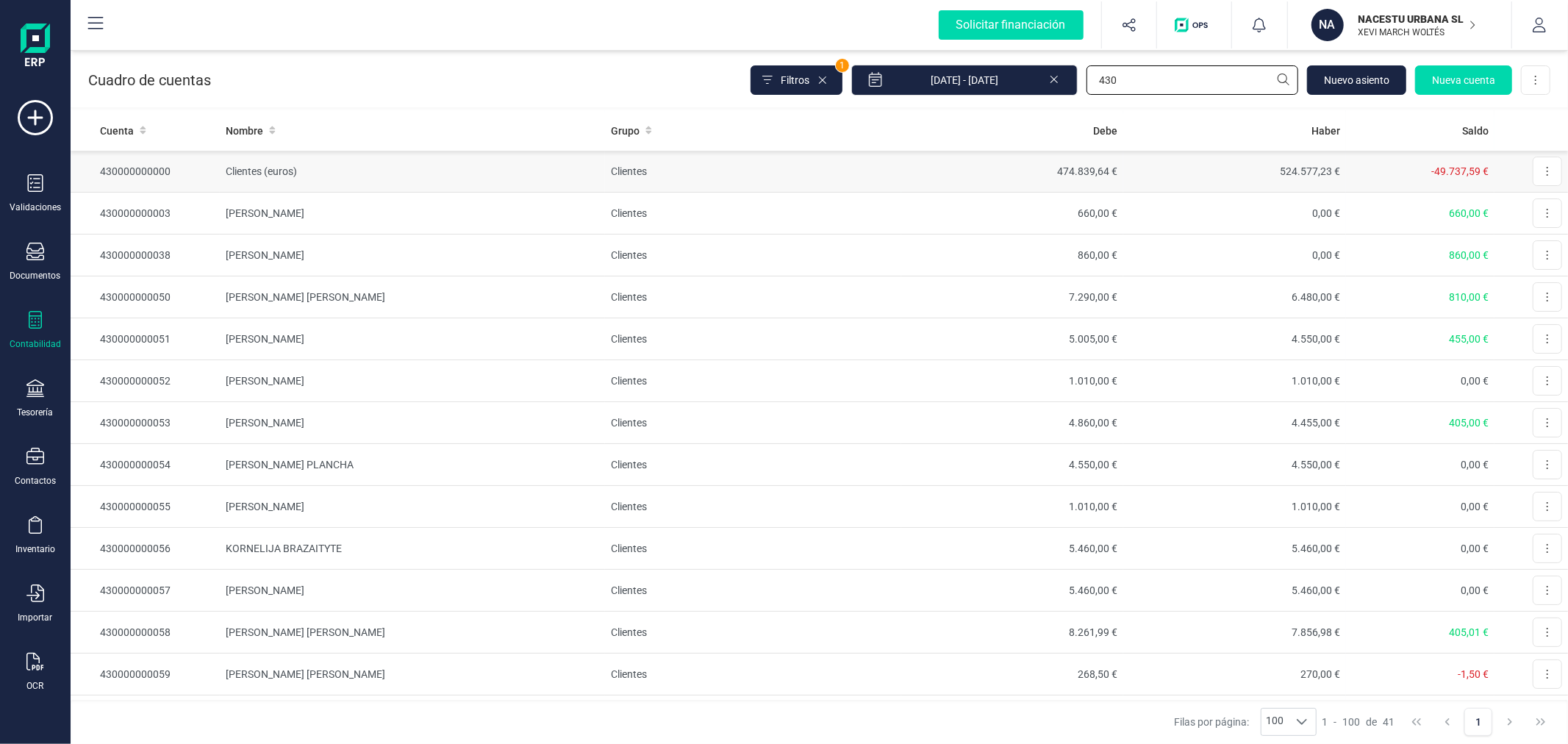
type input "430"
click at [658, 173] on td "Clientes" at bounding box center [752, 172] width 296 height 42
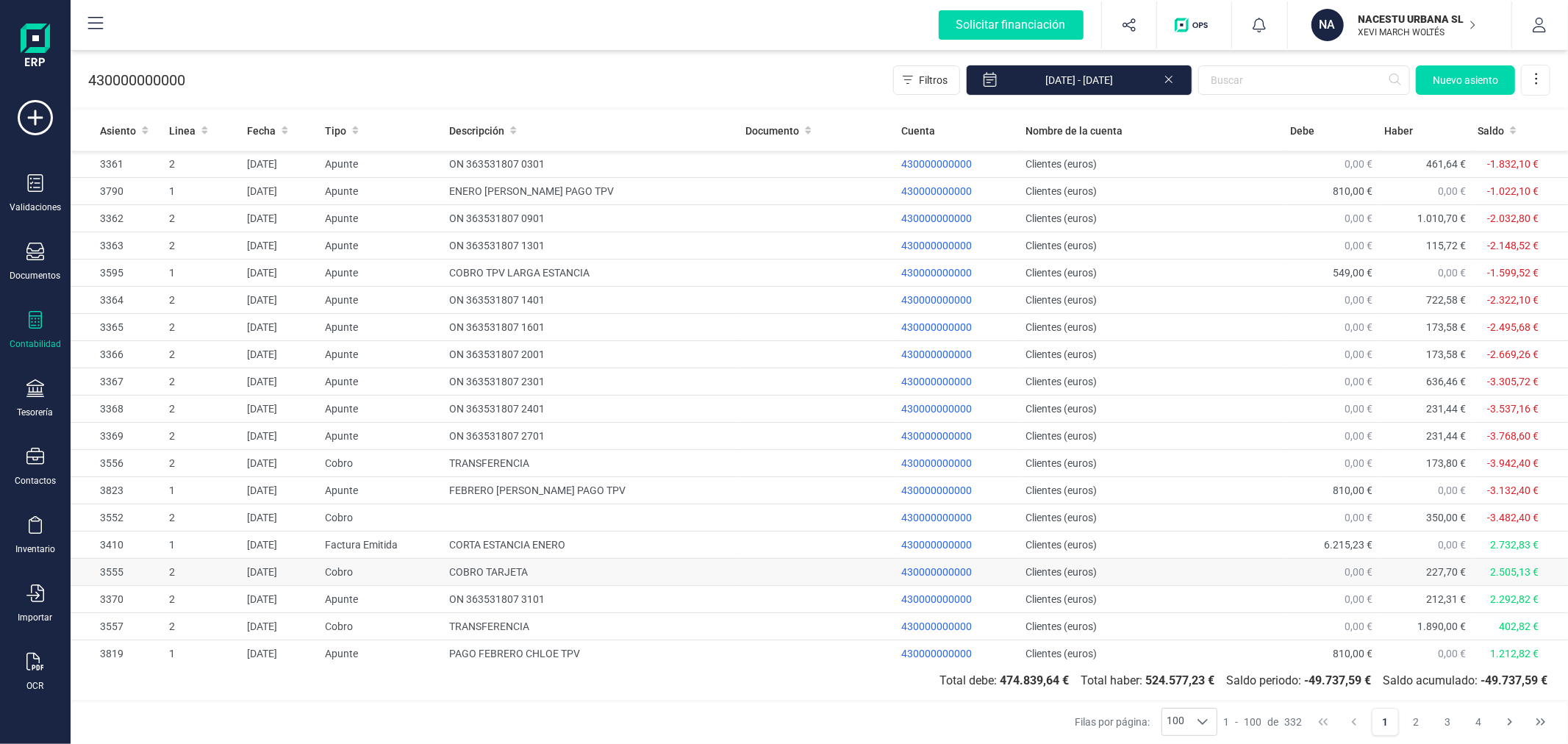
scroll to position [163, 0]
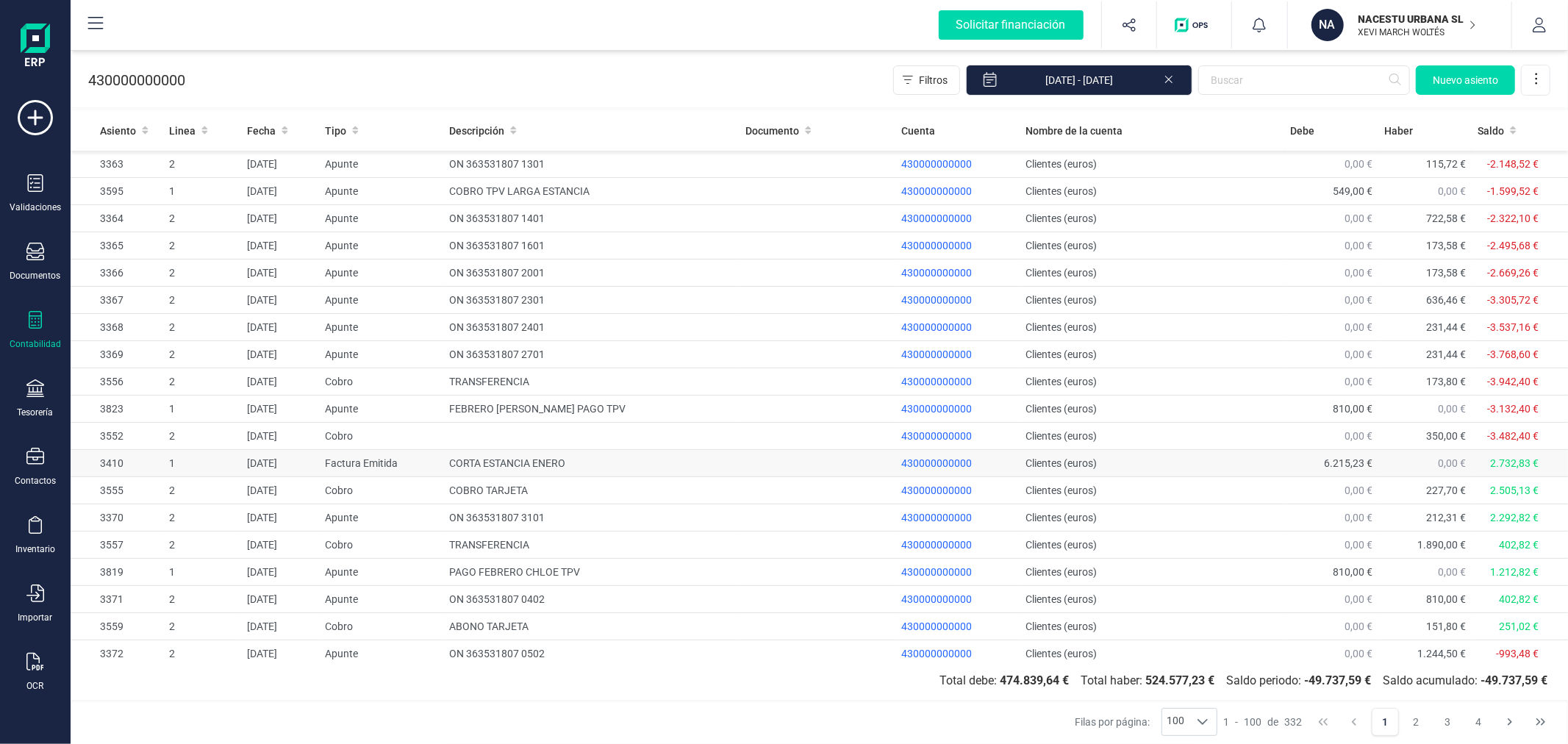
click at [520, 463] on td "CORTA ESTANCIA ENERO" at bounding box center [591, 464] width 296 height 28
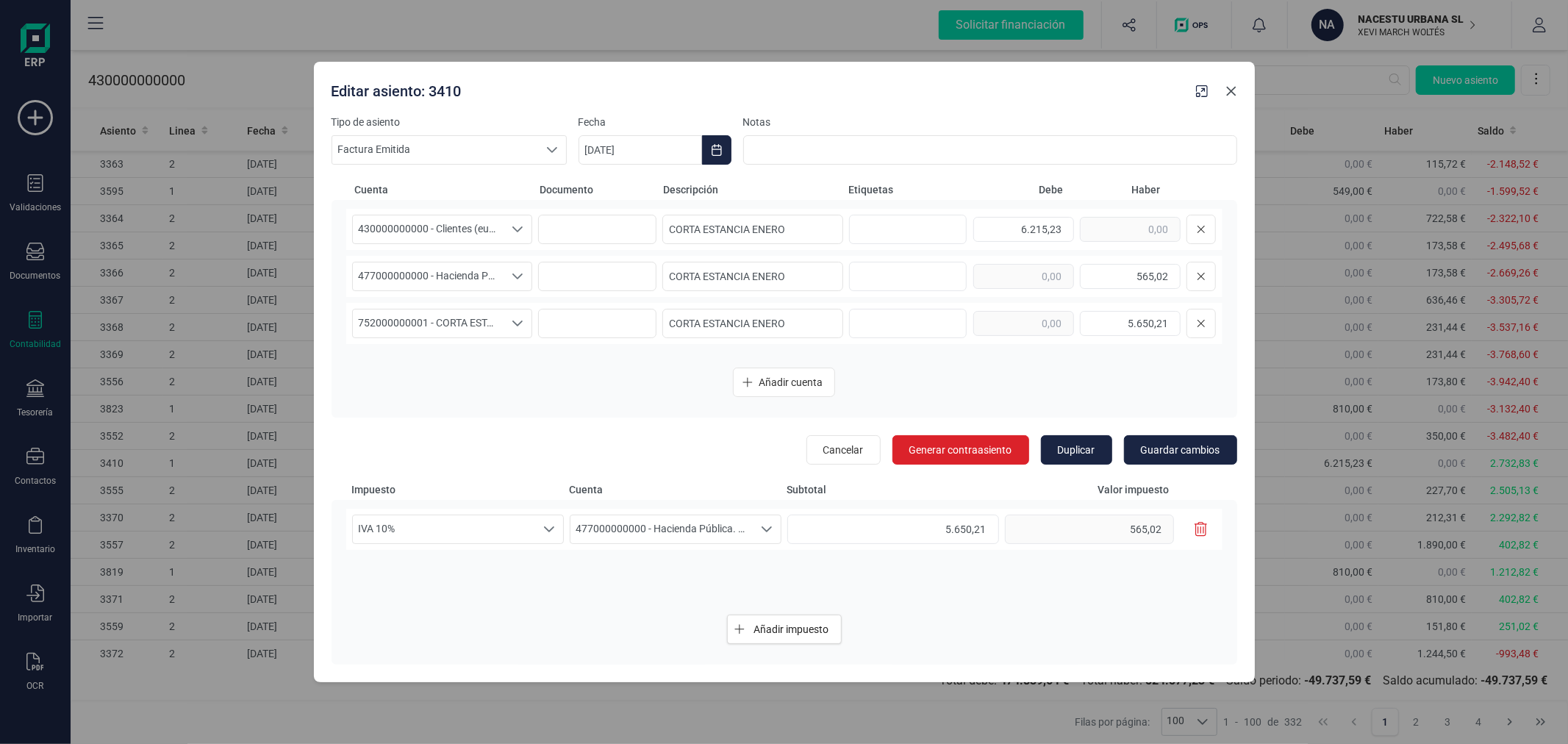
click at [1223, 90] on button "Close" at bounding box center [1231, 91] width 24 height 24
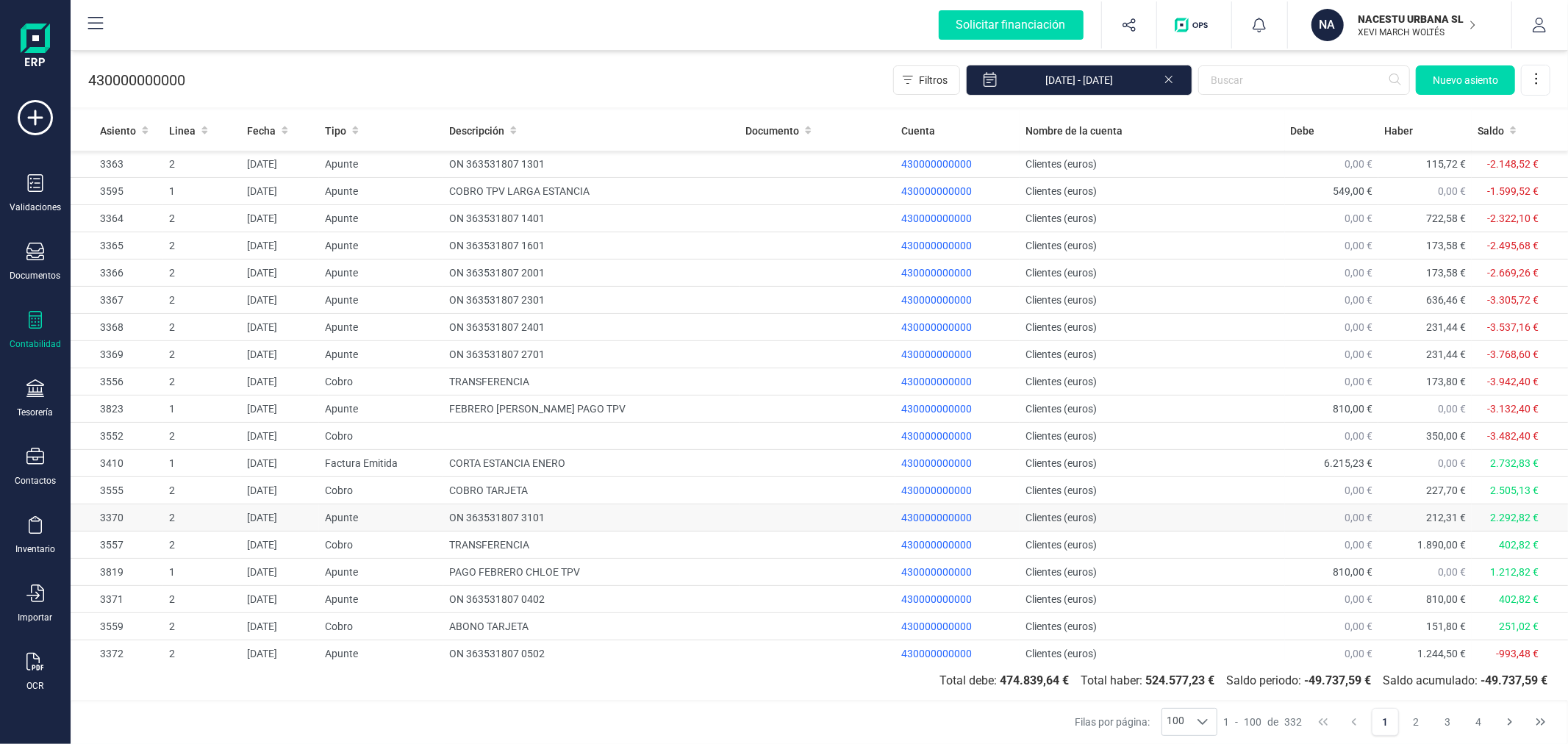
drag, startPoint x: 335, startPoint y: 515, endPoint x: 343, endPoint y: 511, distance: 8.9
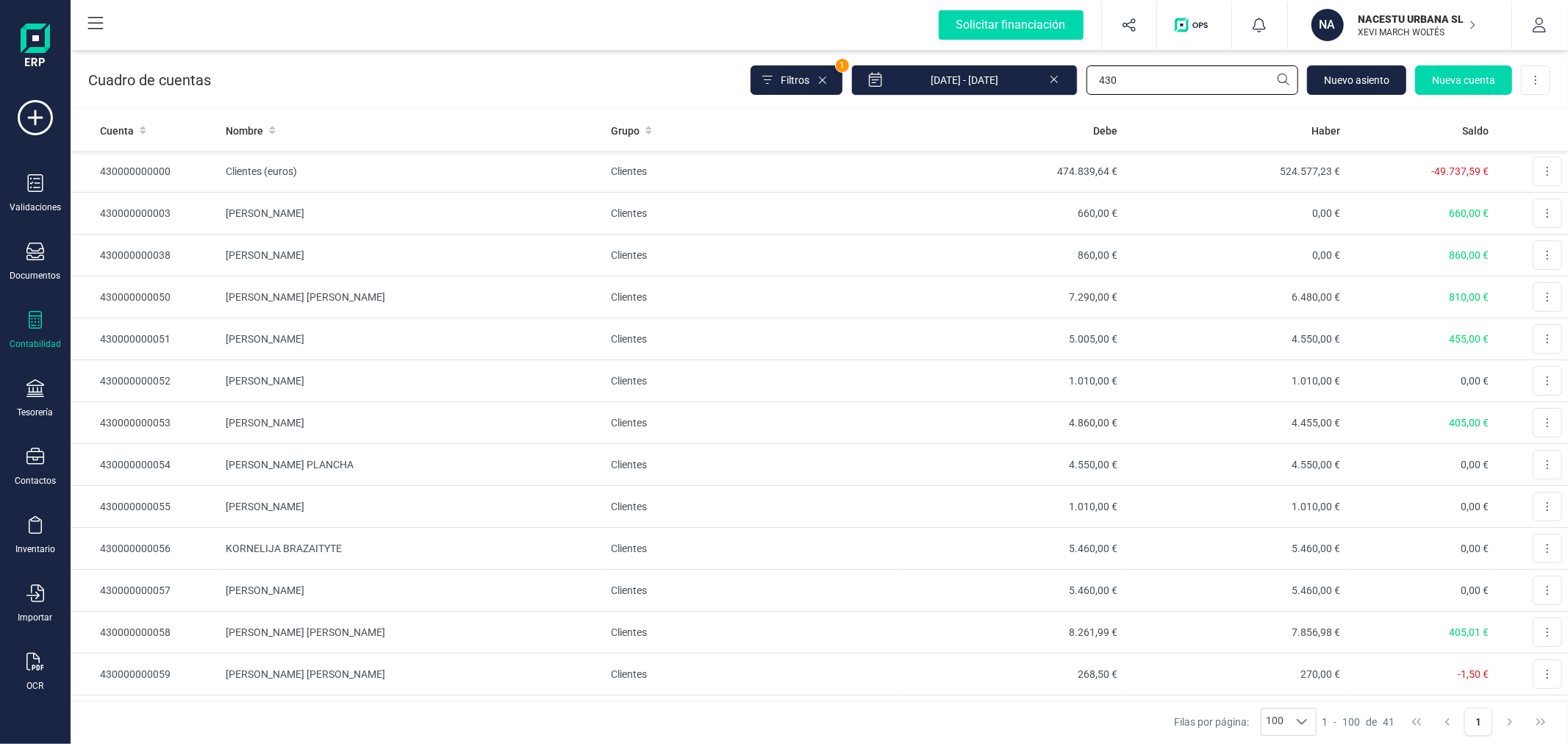
click at [1127, 75] on input "430" at bounding box center [1192, 80] width 212 height 29
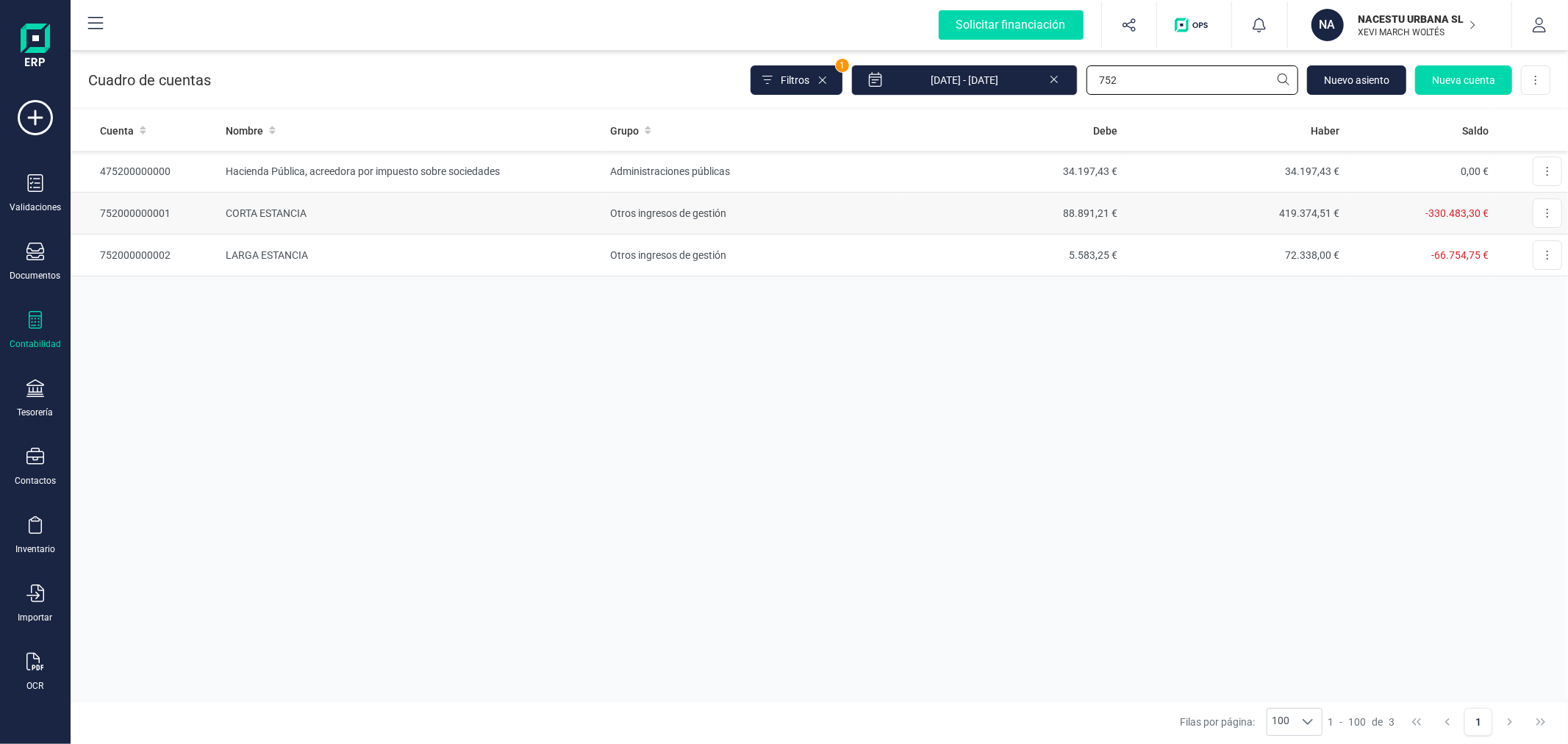
type input "752"
click at [611, 208] on td "Otros ingresos de gestión" at bounding box center [752, 214] width 296 height 42
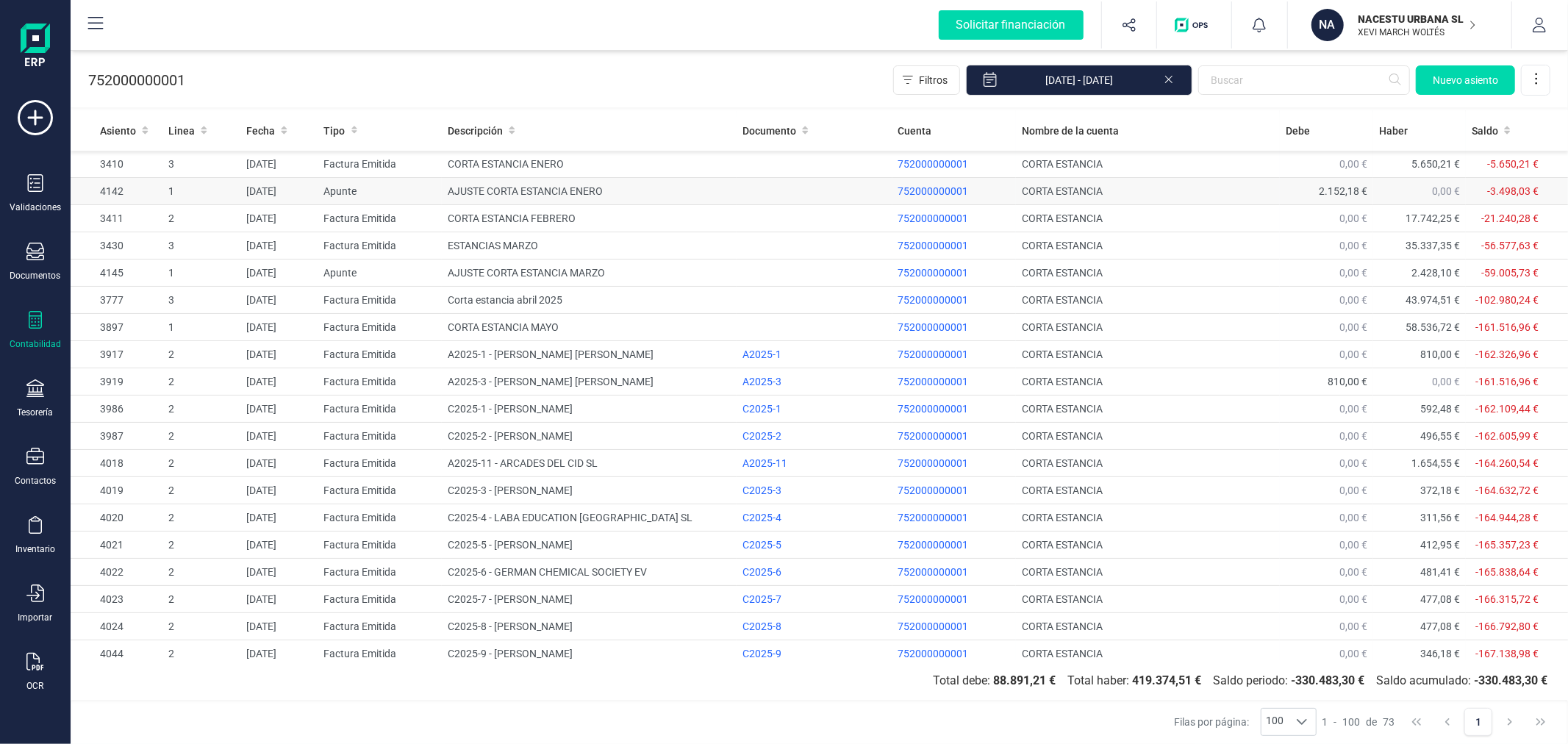
click at [486, 191] on td "AJUSTE CORTA ESTANCIA ENERO" at bounding box center [589, 191] width 295 height 28
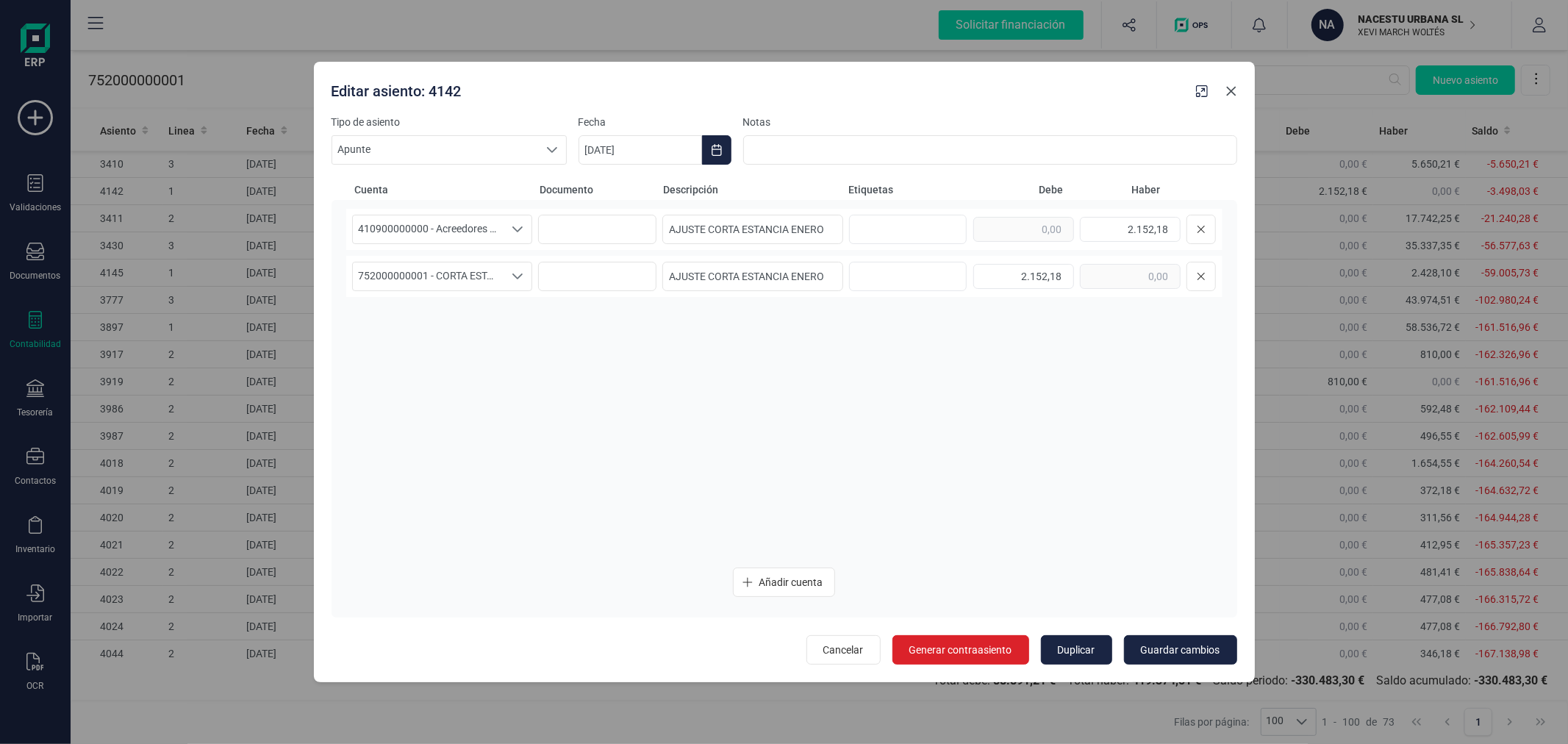
click at [1227, 91] on icon "Close" at bounding box center [1231, 91] width 12 height 12
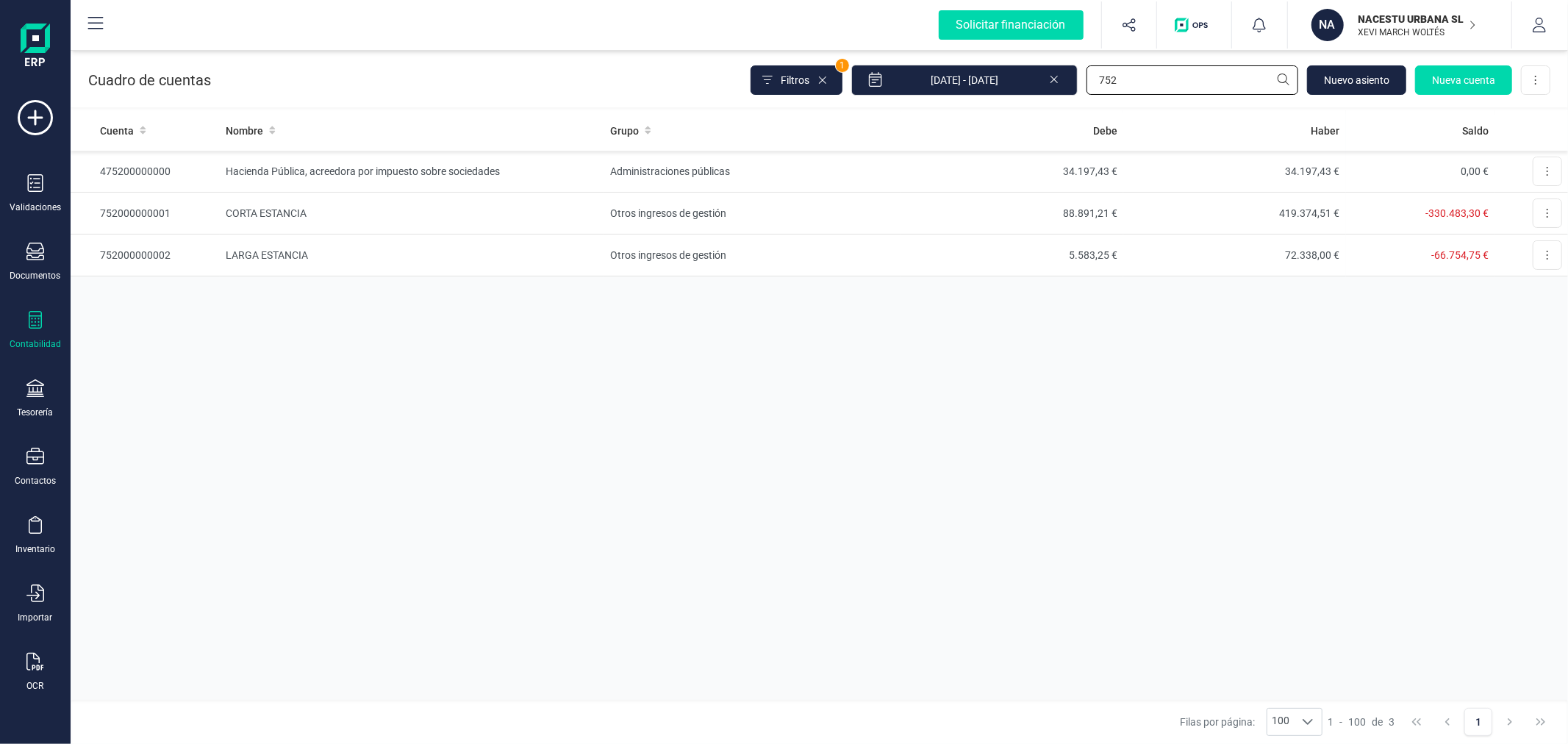
click at [1119, 89] on input "752" at bounding box center [1192, 80] width 212 height 29
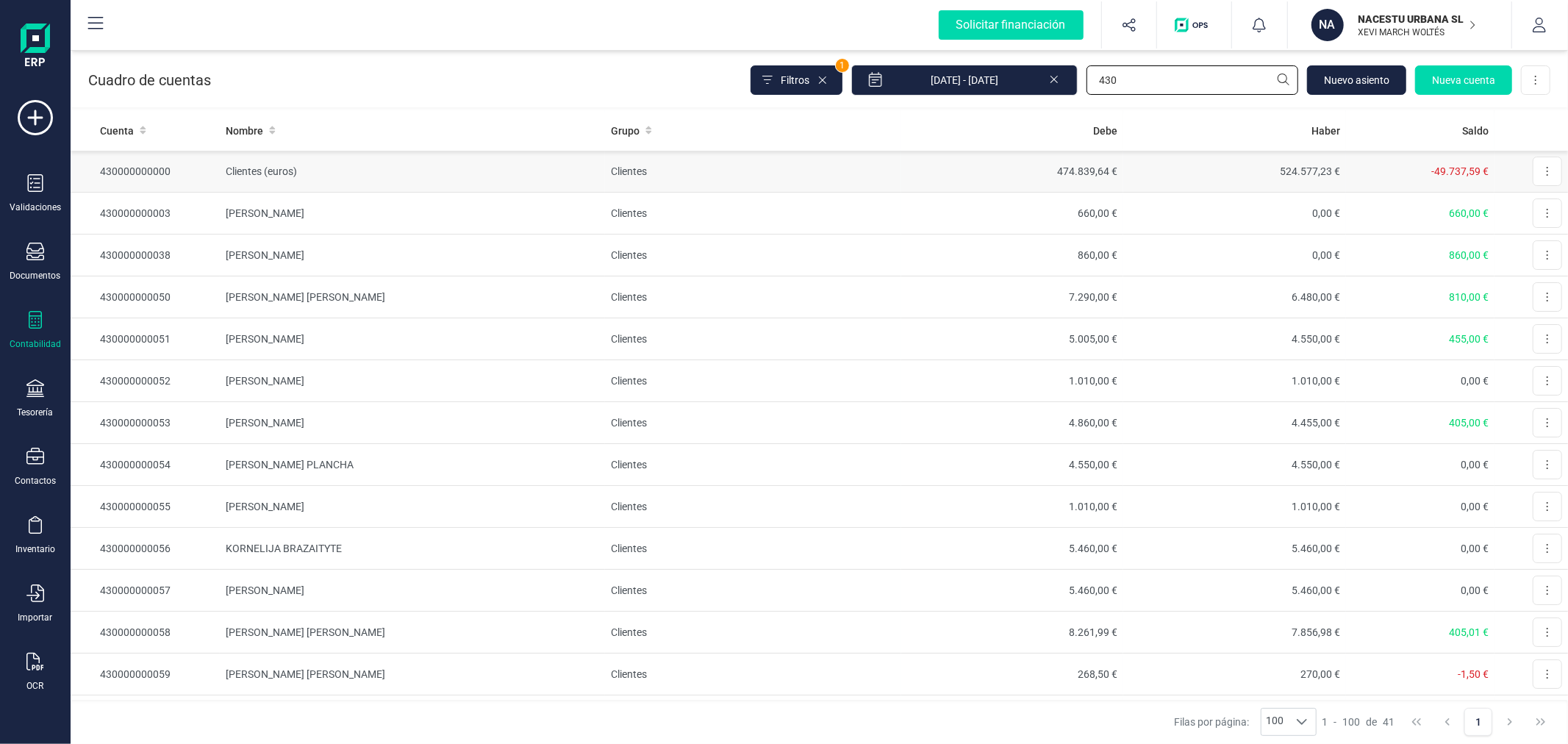
type input "430"
click at [966, 164] on td "474.839,64 €" at bounding box center [1013, 172] width 223 height 42
click at [1125, 81] on input "430" at bounding box center [1192, 80] width 212 height 29
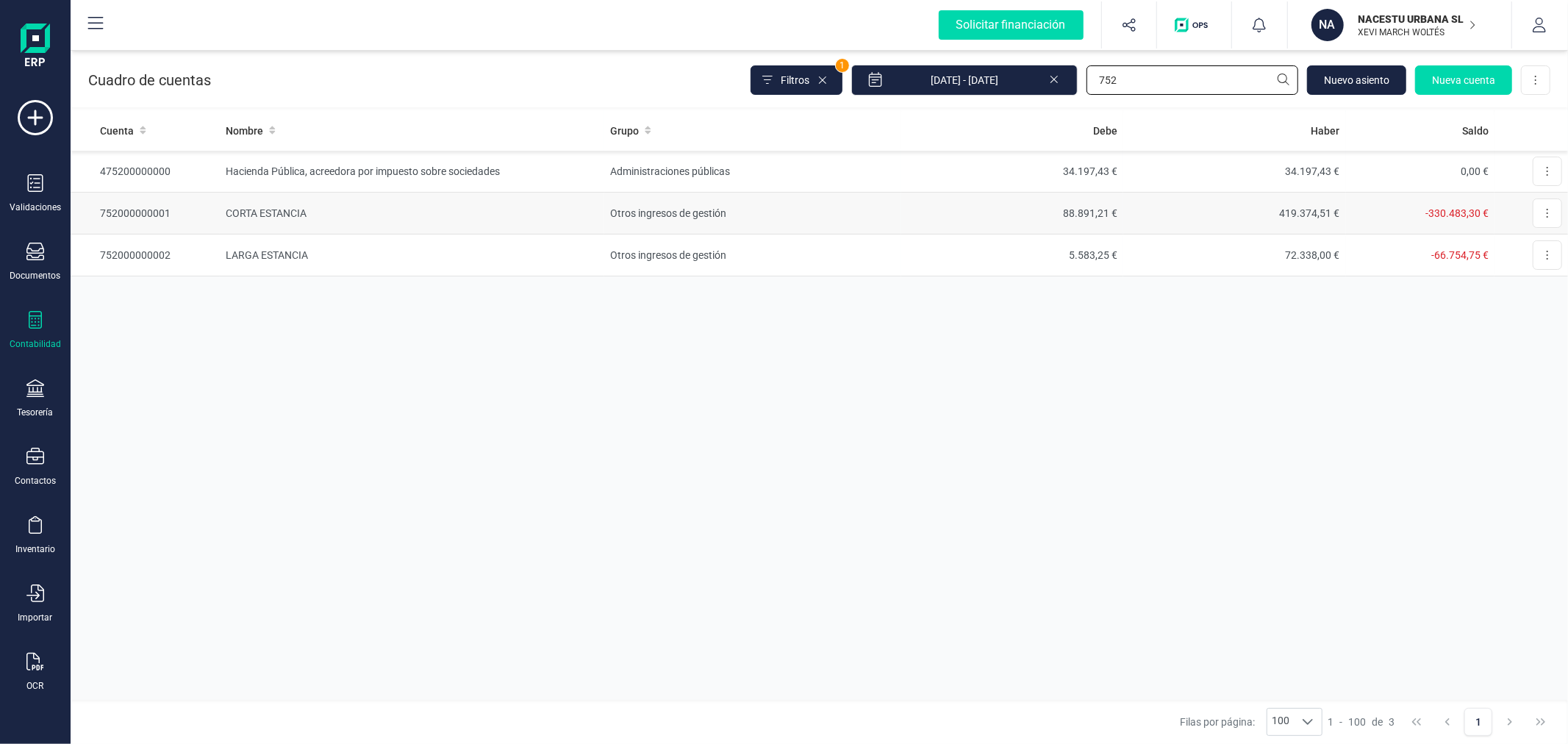
type input "752"
click at [920, 219] on td "88.891,21 €" at bounding box center [1013, 214] width 223 height 42
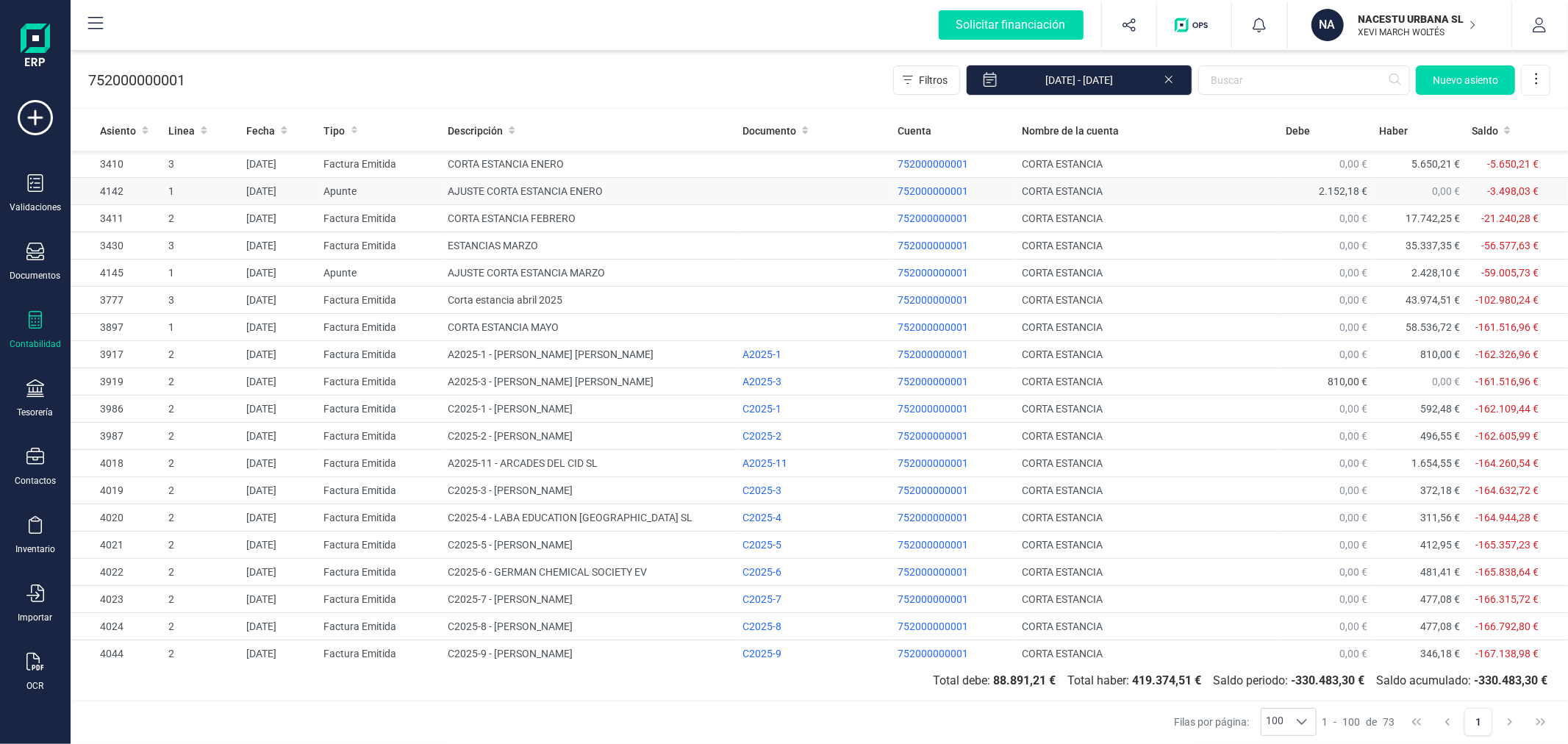
click at [526, 189] on td "AJUSTE CORTA ESTANCIA ENERO" at bounding box center [589, 191] width 295 height 28
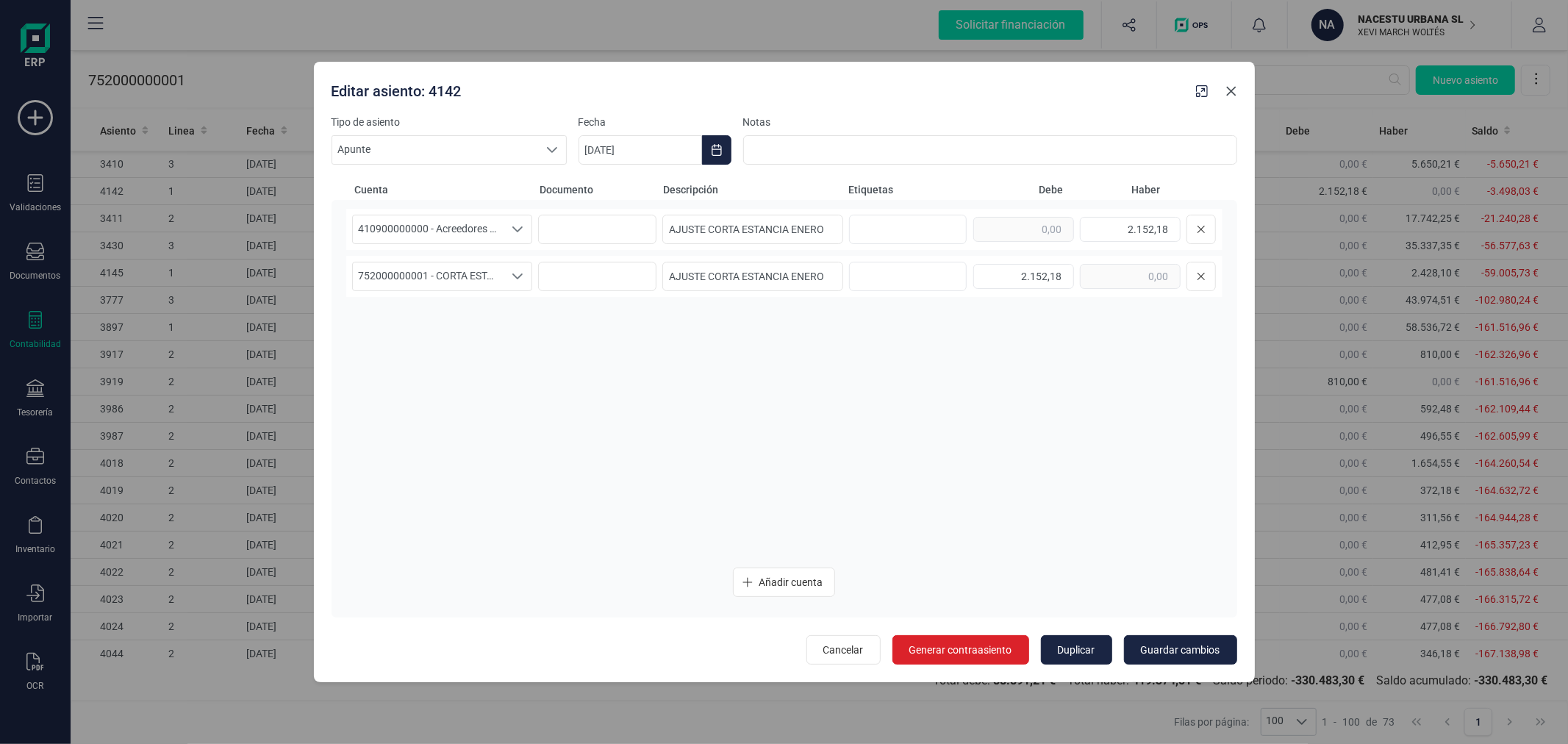
click at [1229, 94] on icon "Close" at bounding box center [1231, 91] width 12 height 12
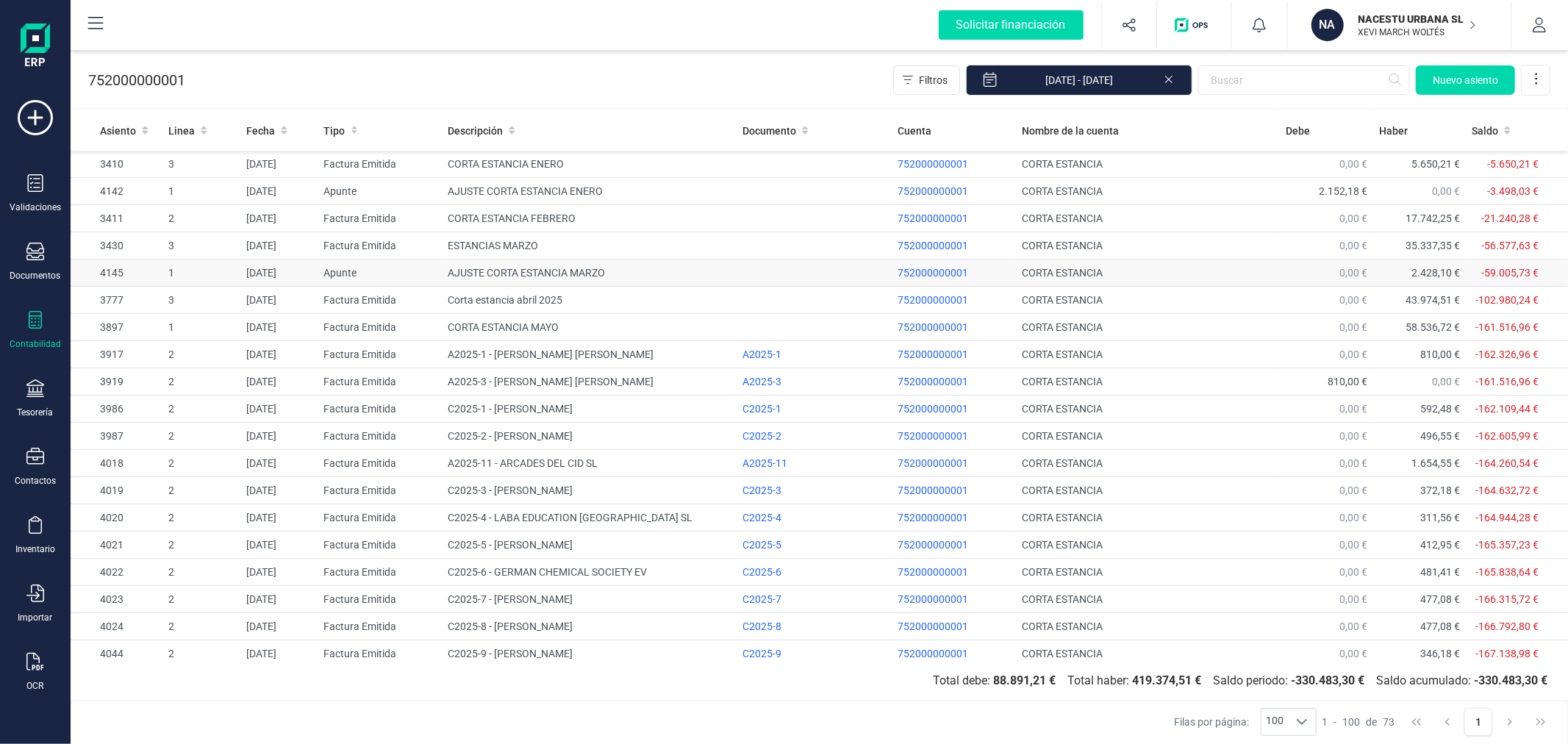
click at [542, 271] on td "AJUSTE CORTA ESTANCIA MARZO" at bounding box center [589, 273] width 295 height 28
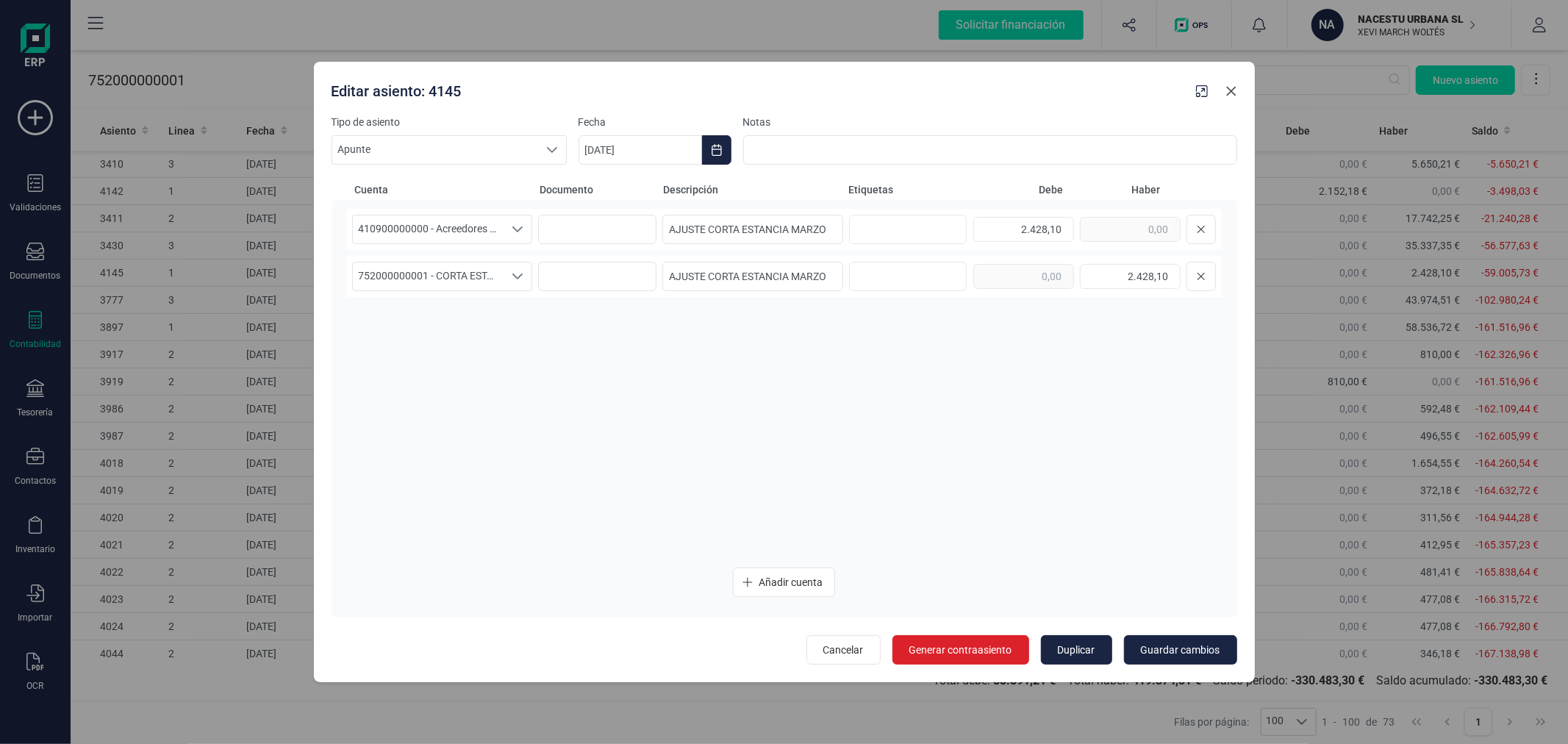
click at [1223, 91] on button "Close" at bounding box center [1231, 91] width 24 height 24
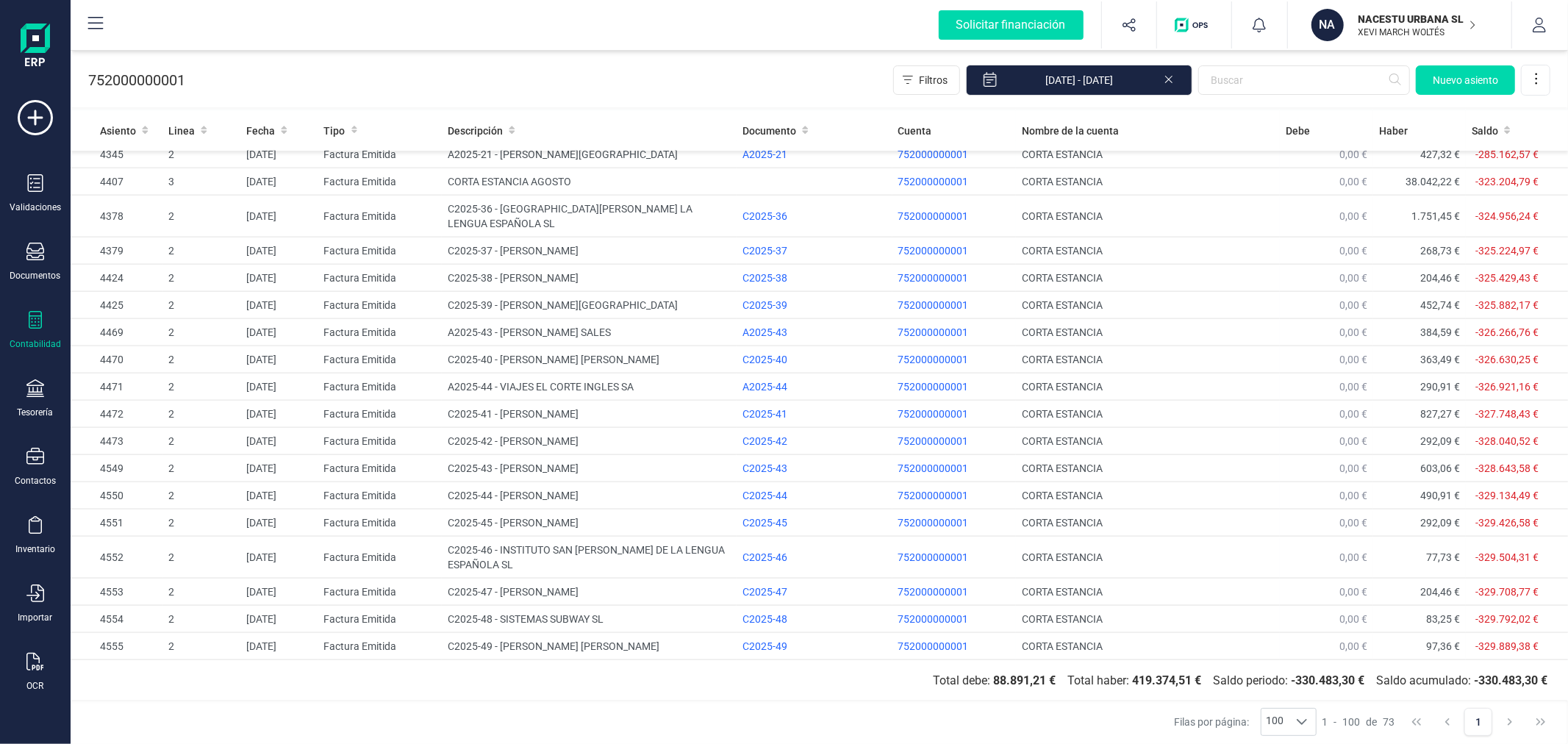
scroll to position [1567, 0]
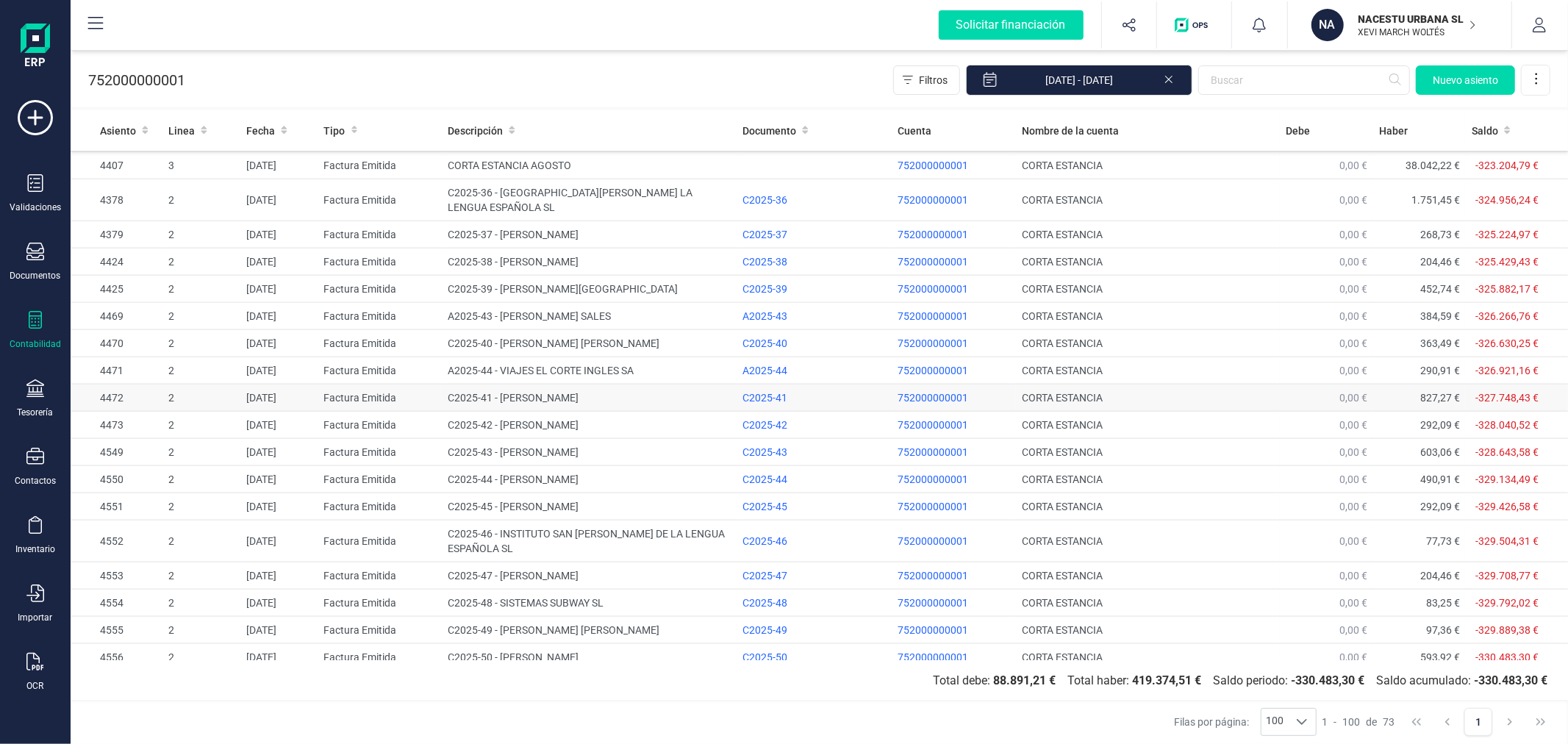
drag, startPoint x: 566, startPoint y: 374, endPoint x: 569, endPoint y: 384, distance: 10.4
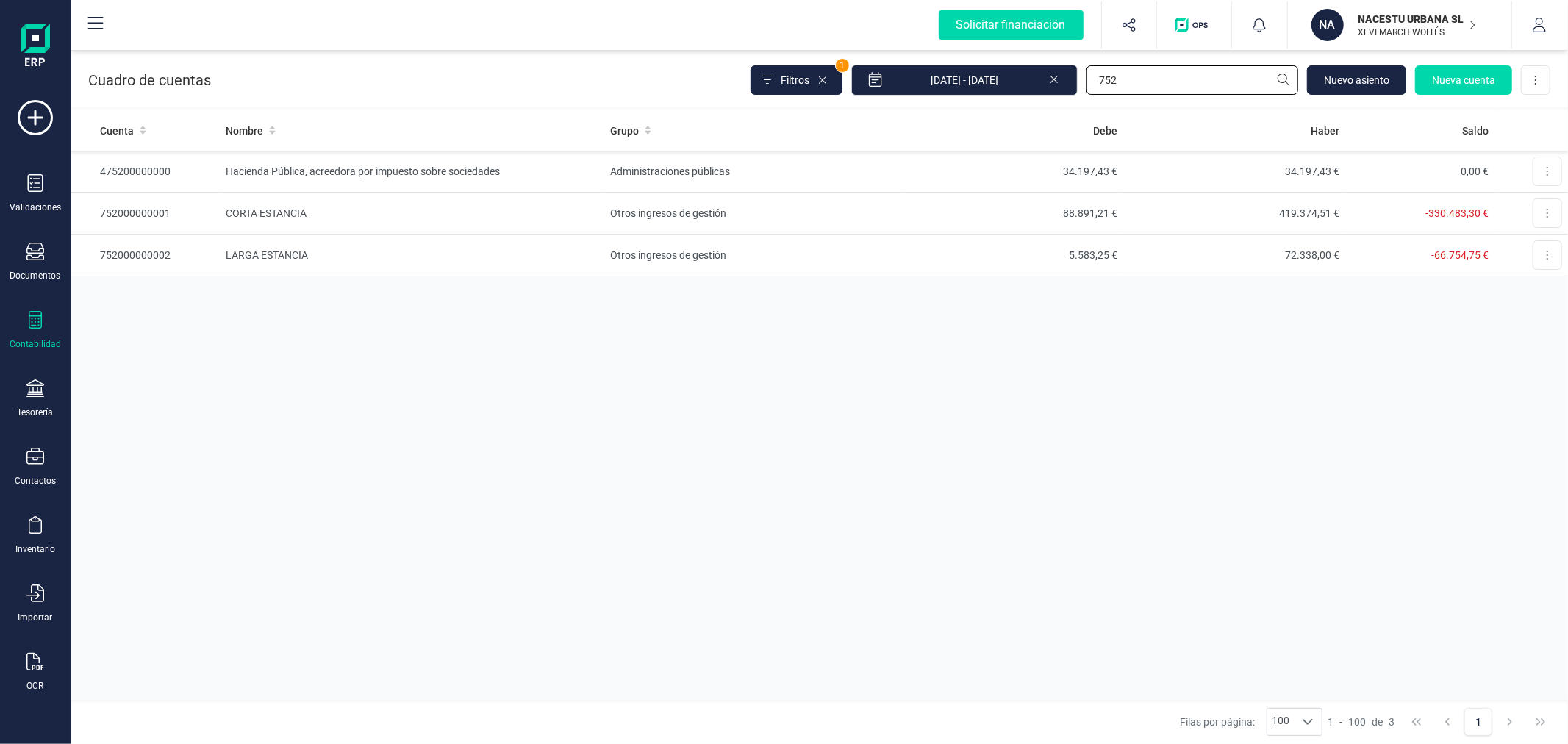
click at [1138, 78] on input "752" at bounding box center [1192, 80] width 212 height 29
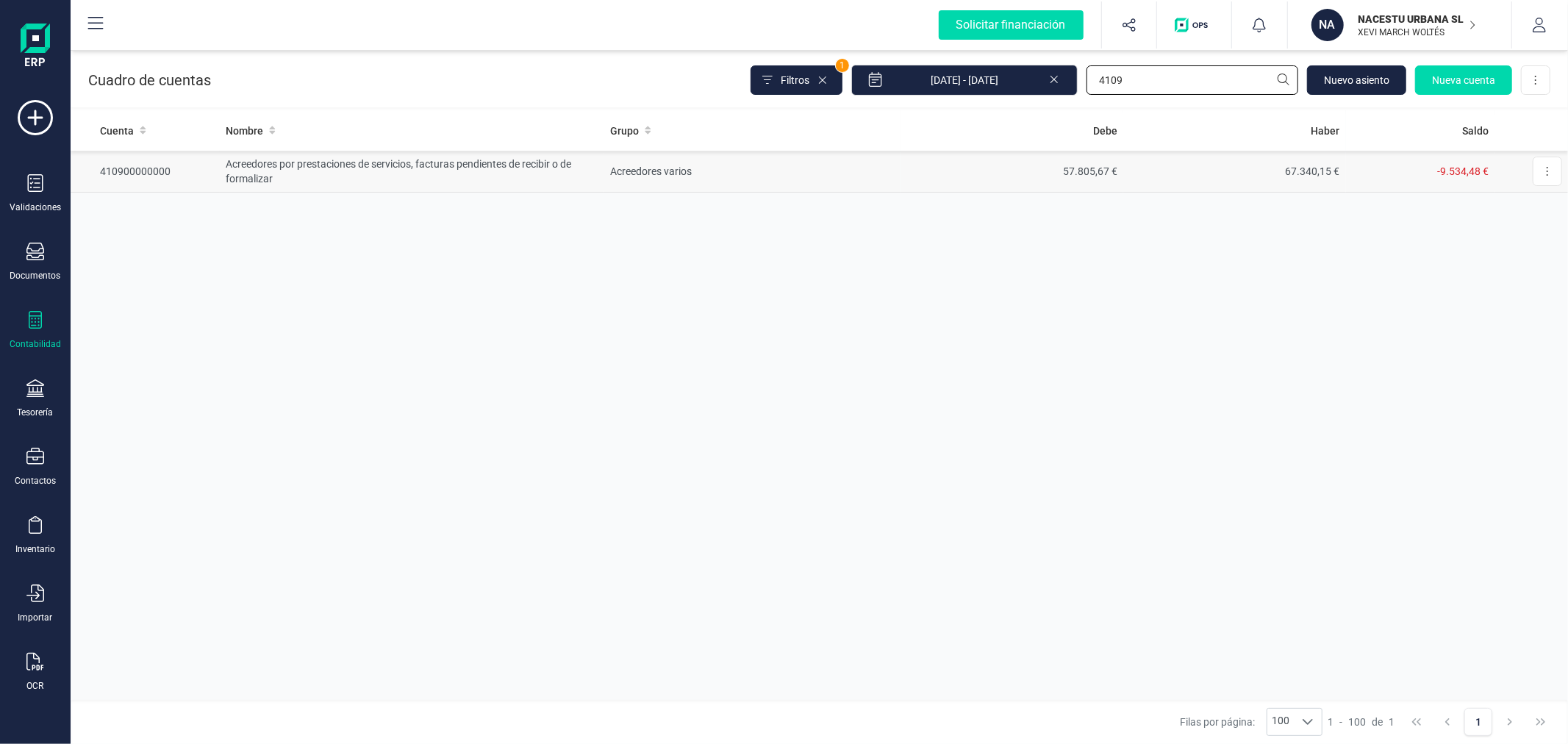
type input "4109"
click at [873, 168] on td "Acreedores varios" at bounding box center [752, 172] width 296 height 42
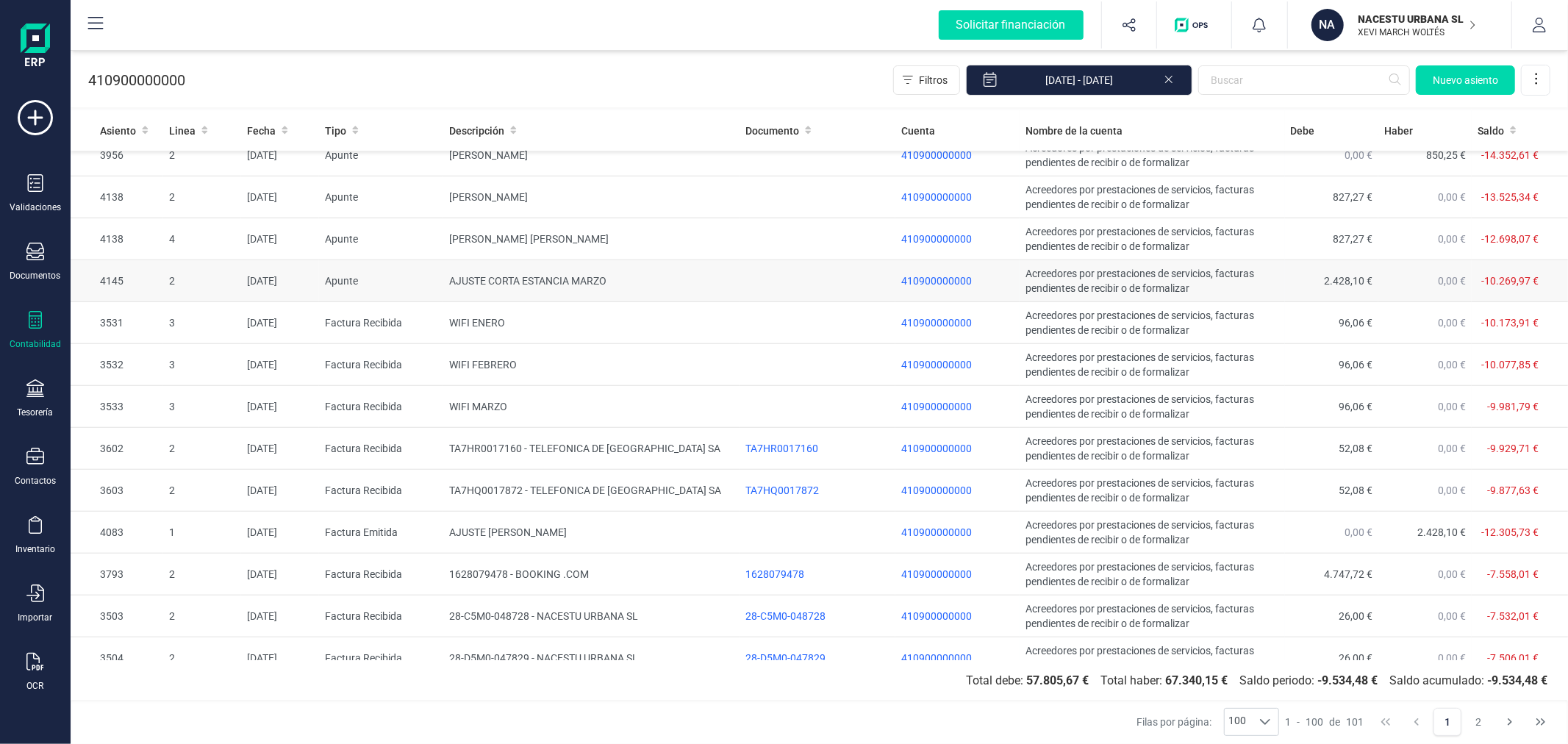
scroll to position [1061, 0]
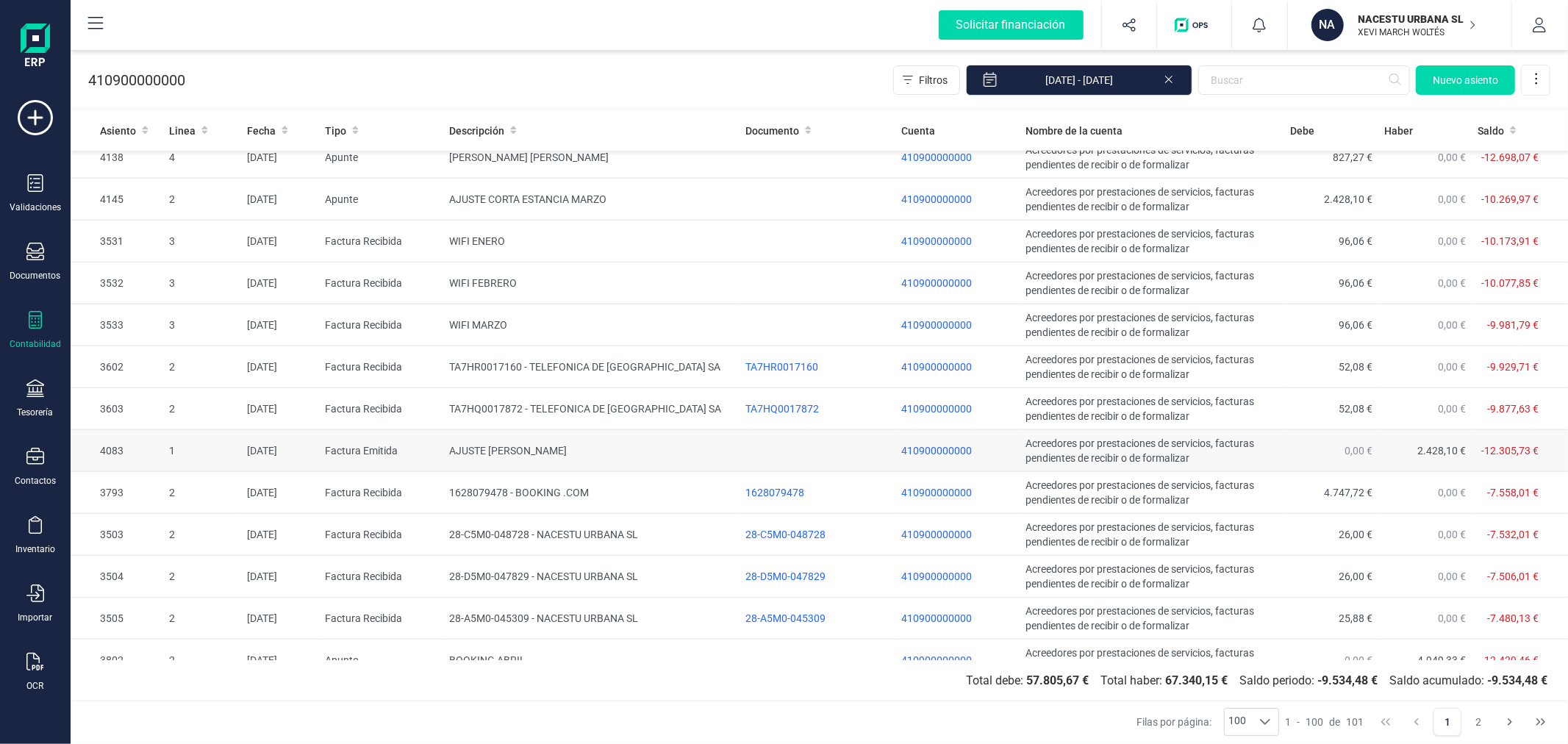
click at [605, 451] on td "AJUSTE [PERSON_NAME]" at bounding box center [591, 451] width 296 height 42
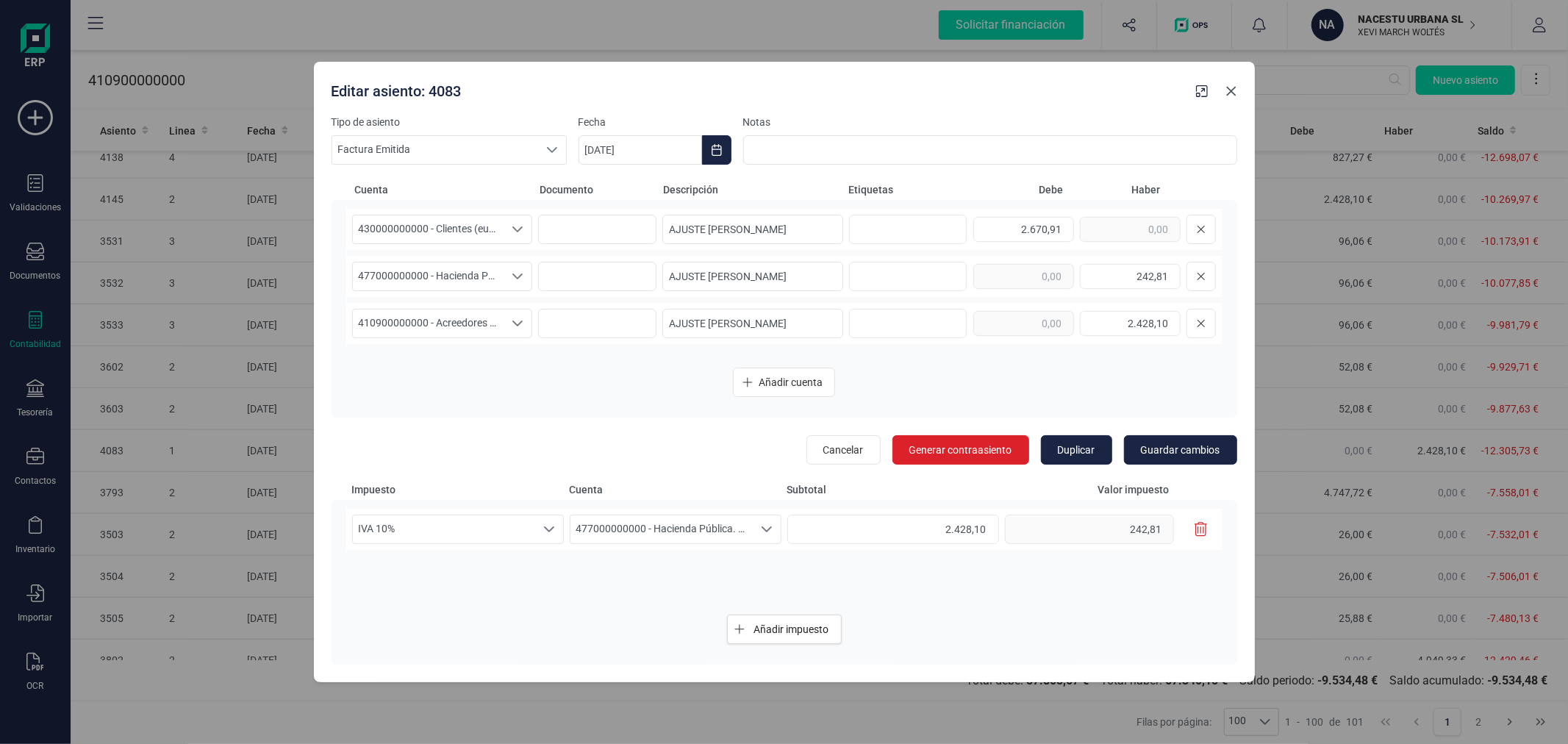
click at [1227, 86] on icon "Close" at bounding box center [1231, 91] width 12 height 12
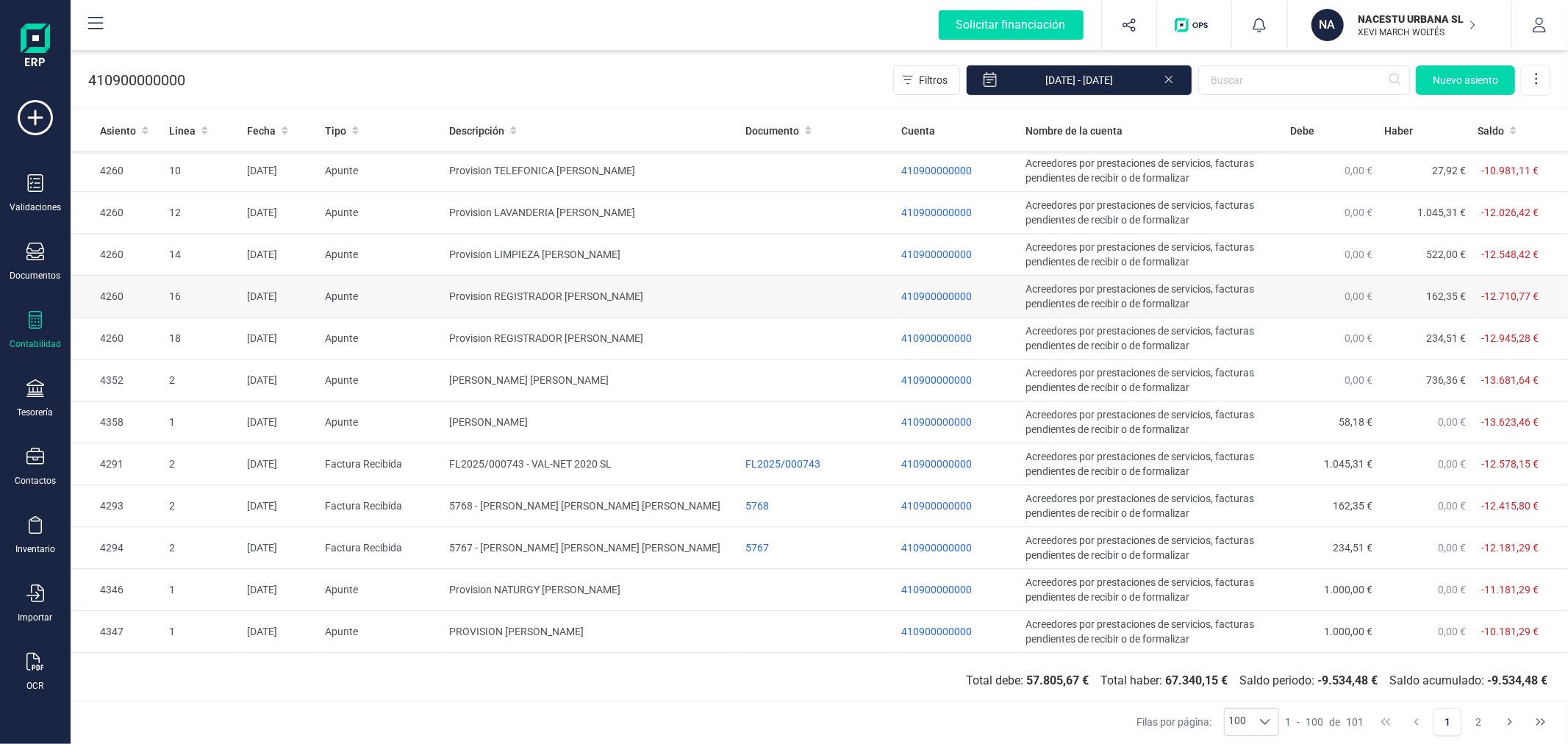
scroll to position [3265, 0]
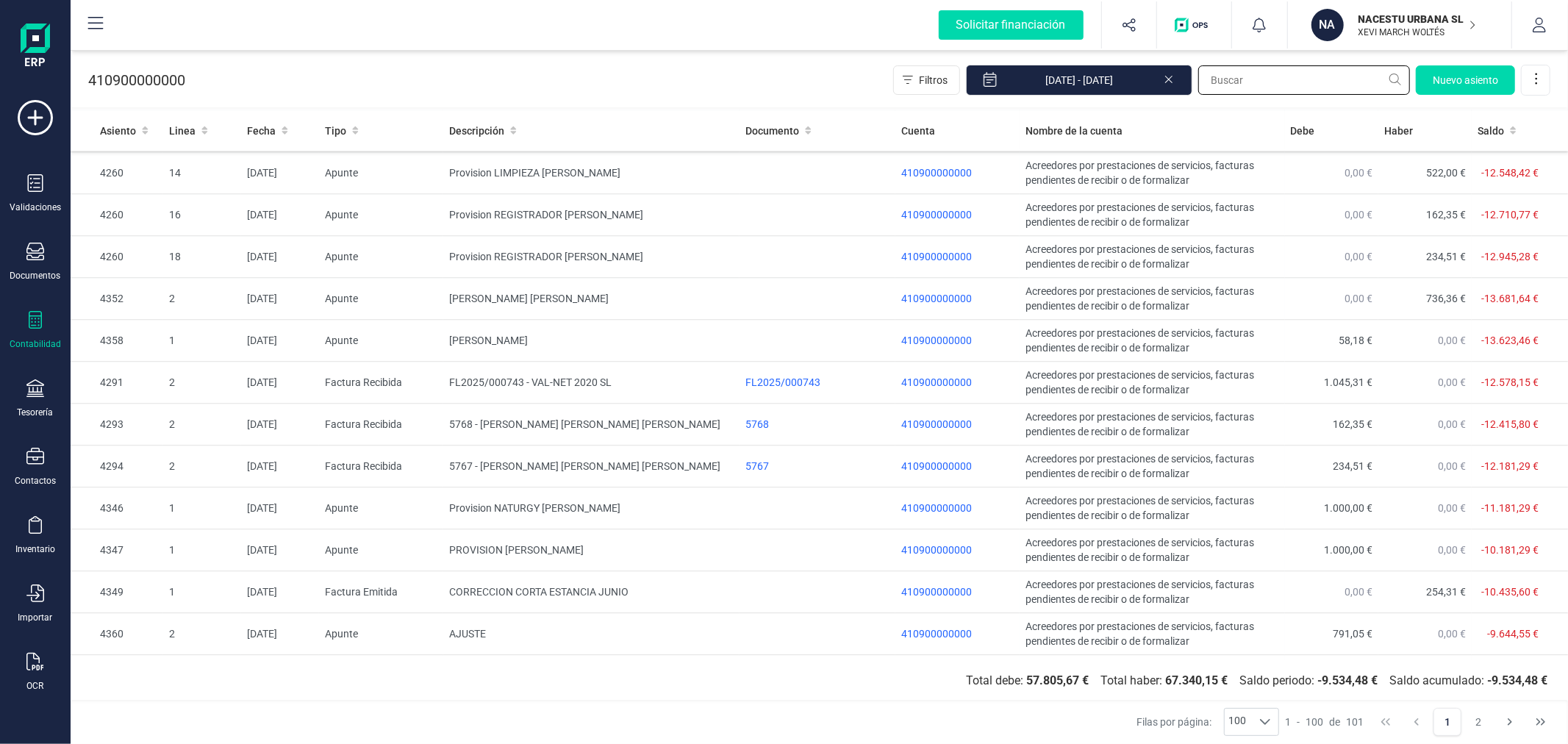
click at [1278, 83] on input "text" at bounding box center [1304, 80] width 212 height 29
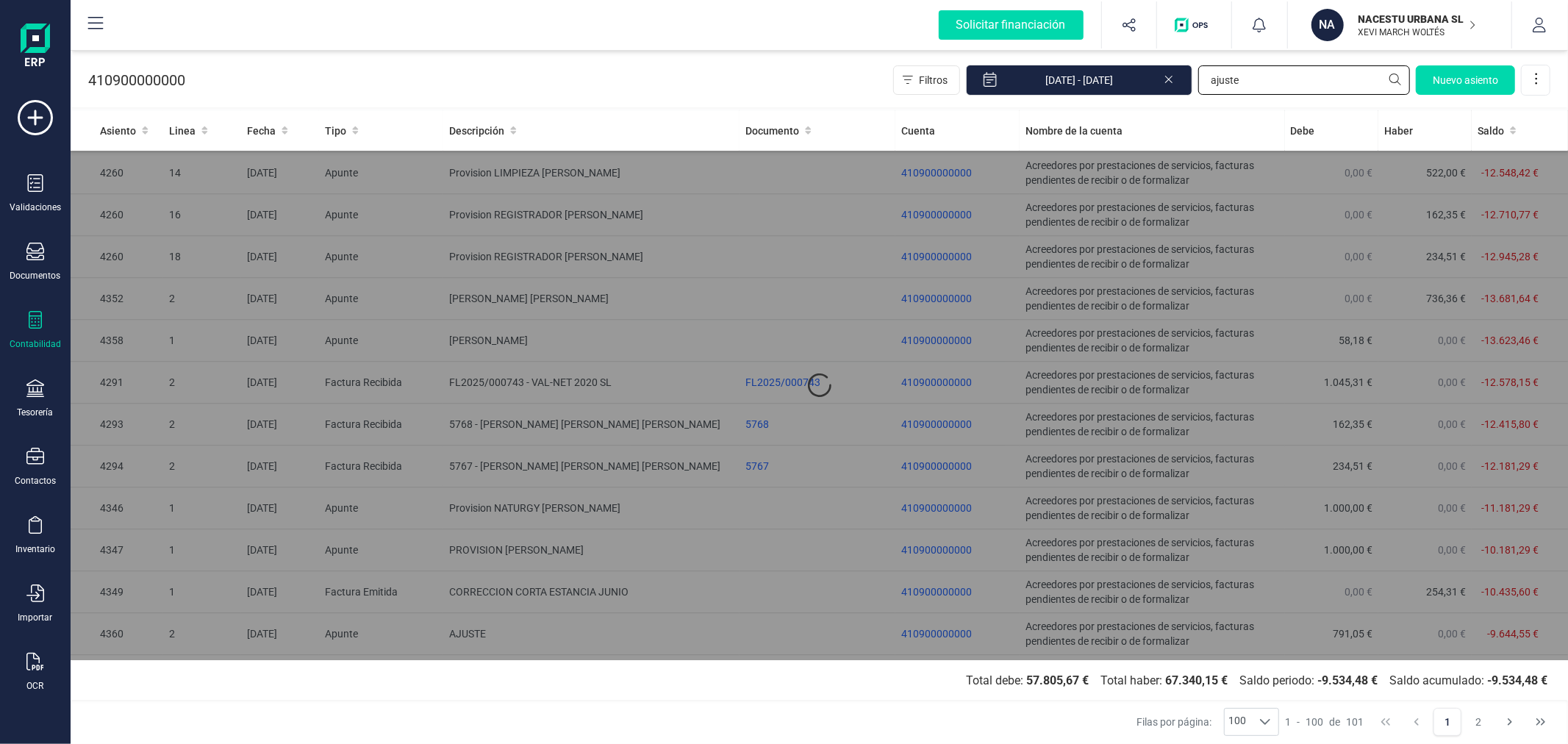
scroll to position [0, 0]
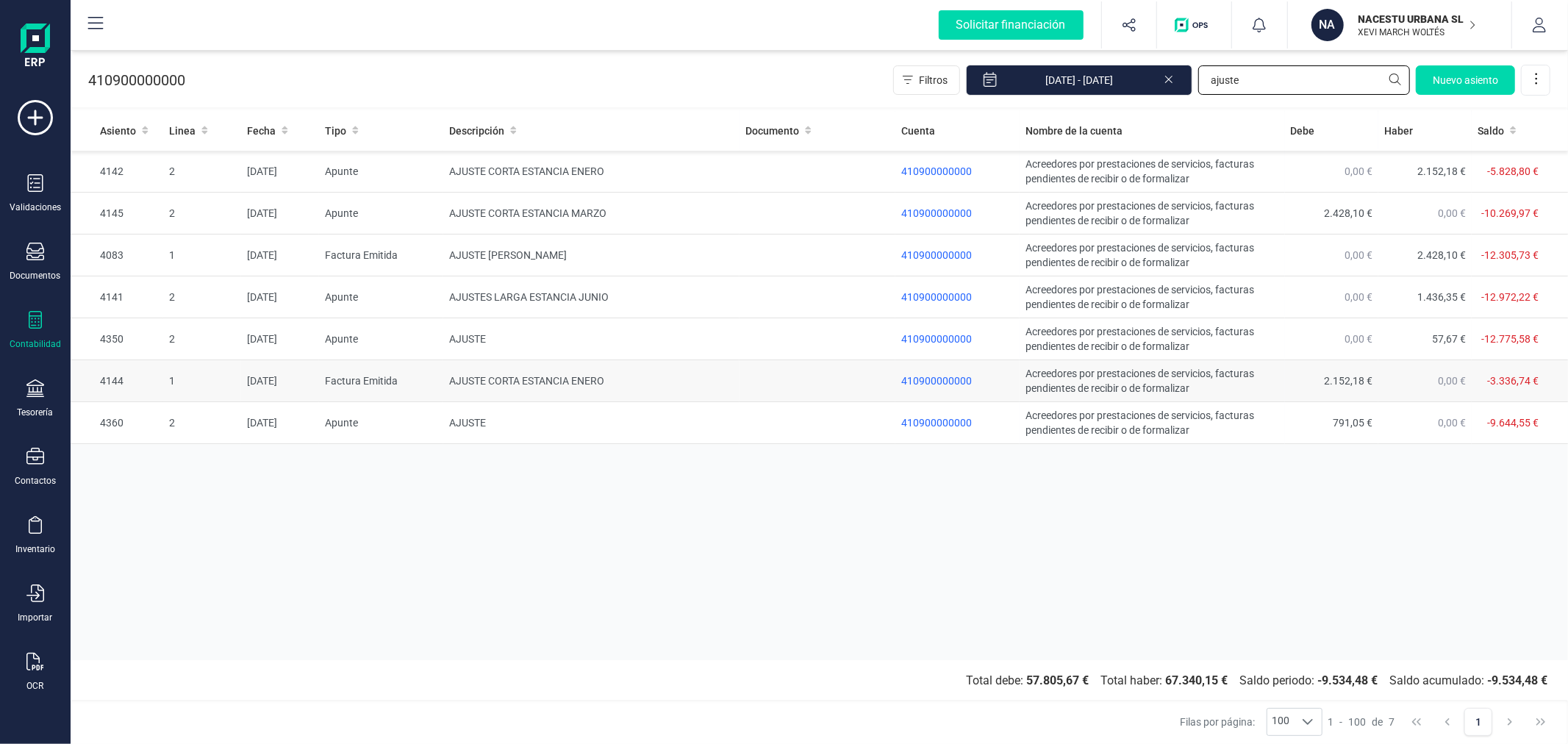
type input "ajuste"
click at [650, 381] on td "AJUSTE CORTA ESTANCIA ENERO" at bounding box center [591, 381] width 296 height 42
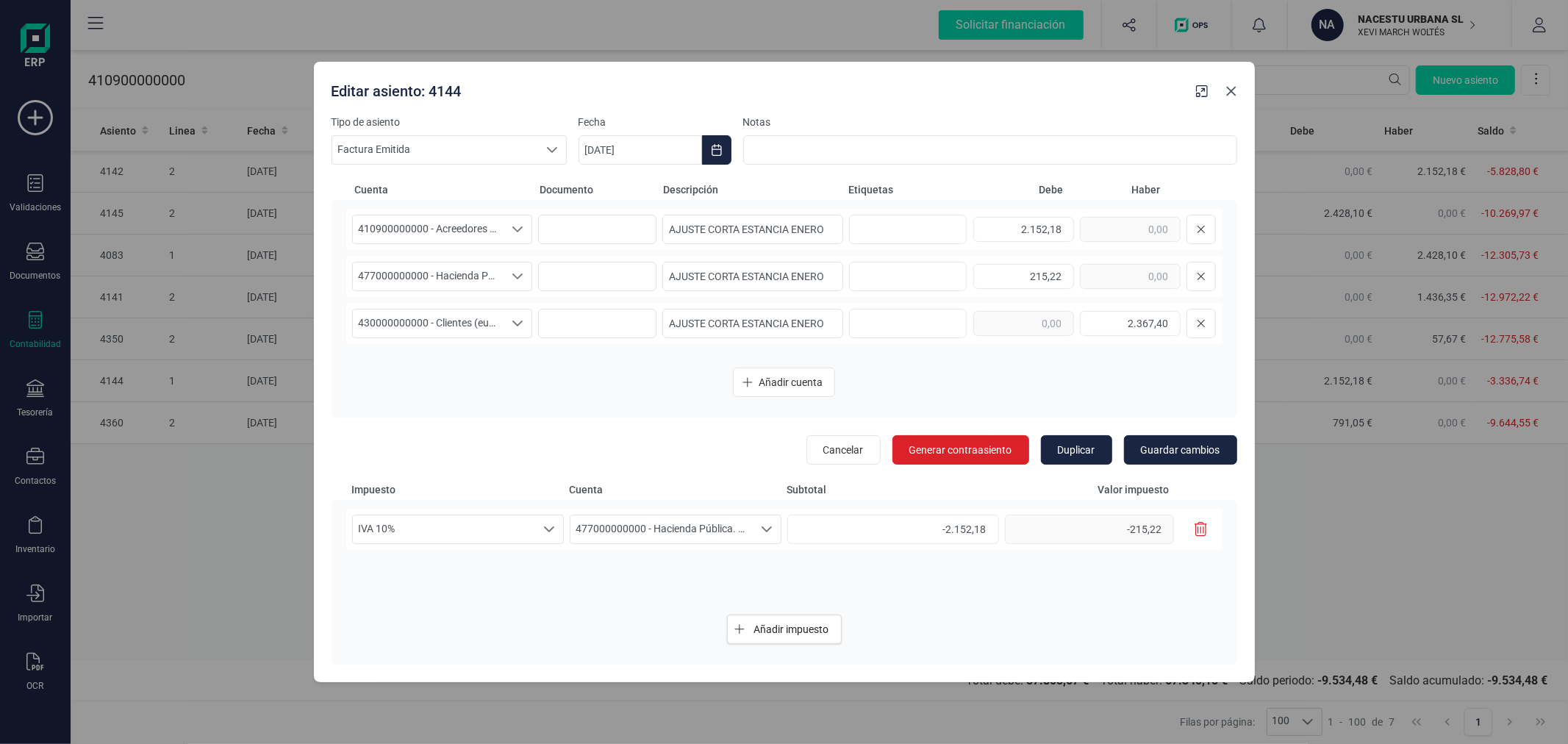
click at [1233, 89] on icon "Close" at bounding box center [1231, 92] width 10 height 10
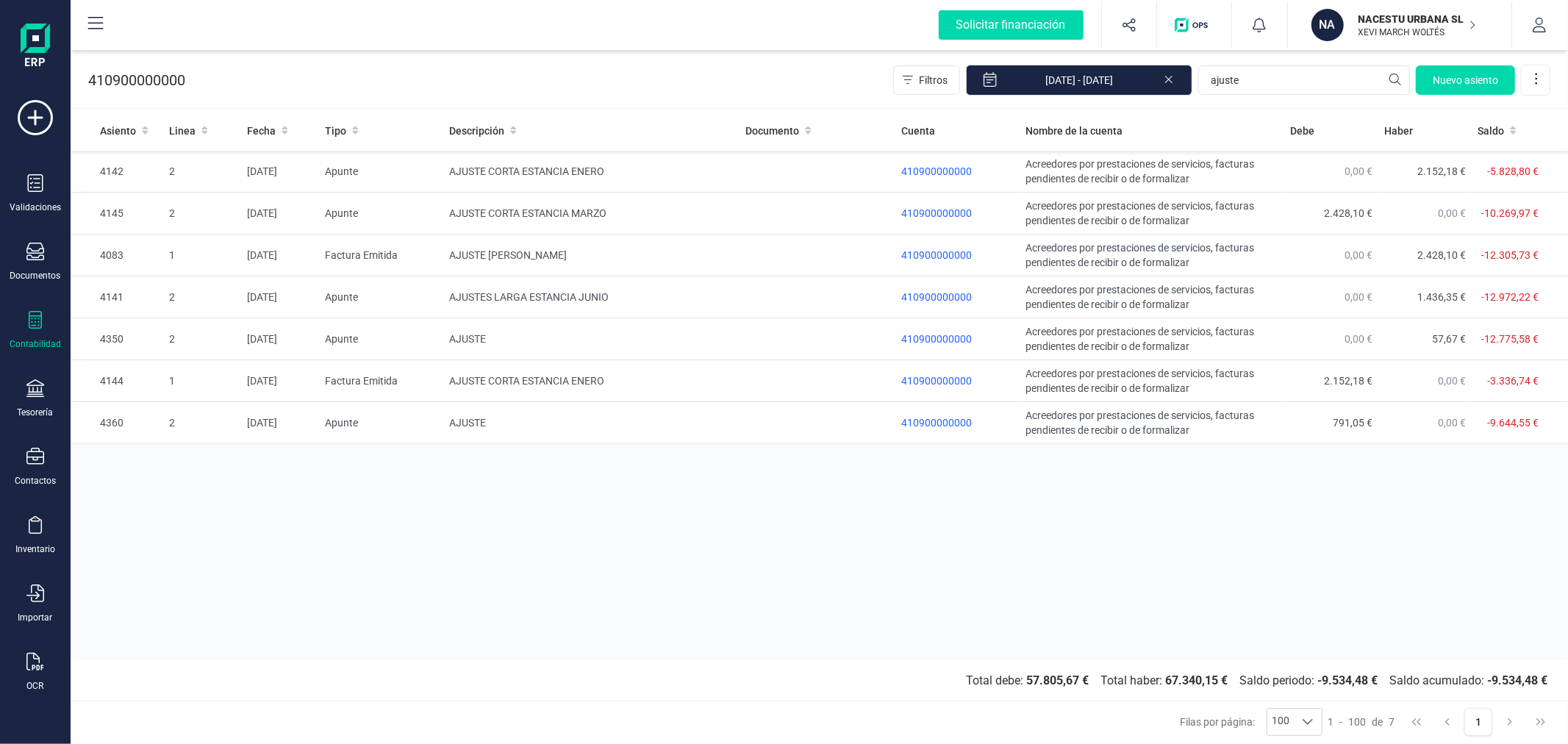
click at [538, 556] on div "Asiento Linea Fecha Tipo Descripción Documento Cuenta Nombre de la cuenta [PERS…" at bounding box center [819, 385] width 1497 height 549
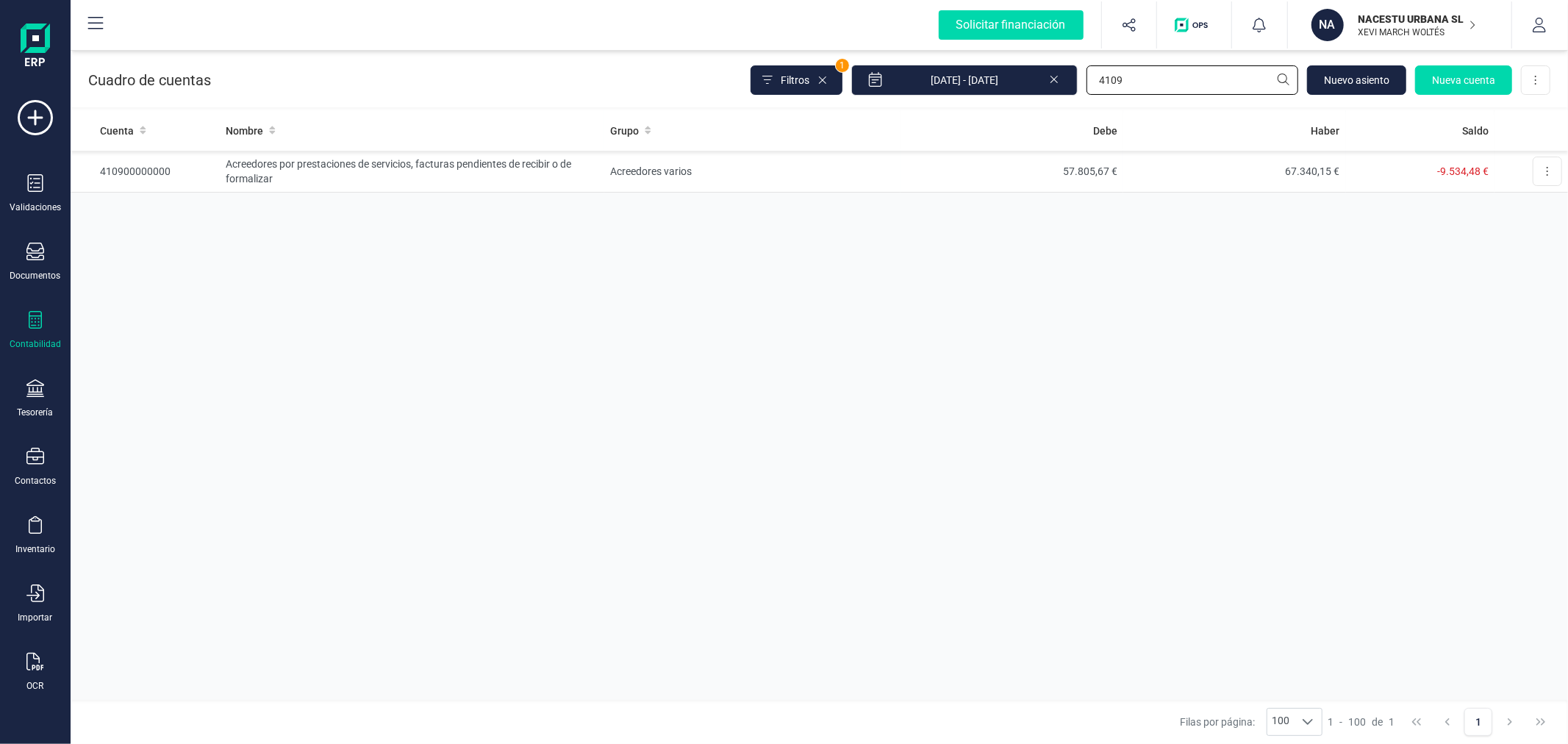
click at [1135, 78] on input "4109" at bounding box center [1192, 80] width 212 height 29
click at [1135, 76] on input "4109" at bounding box center [1192, 80] width 212 height 29
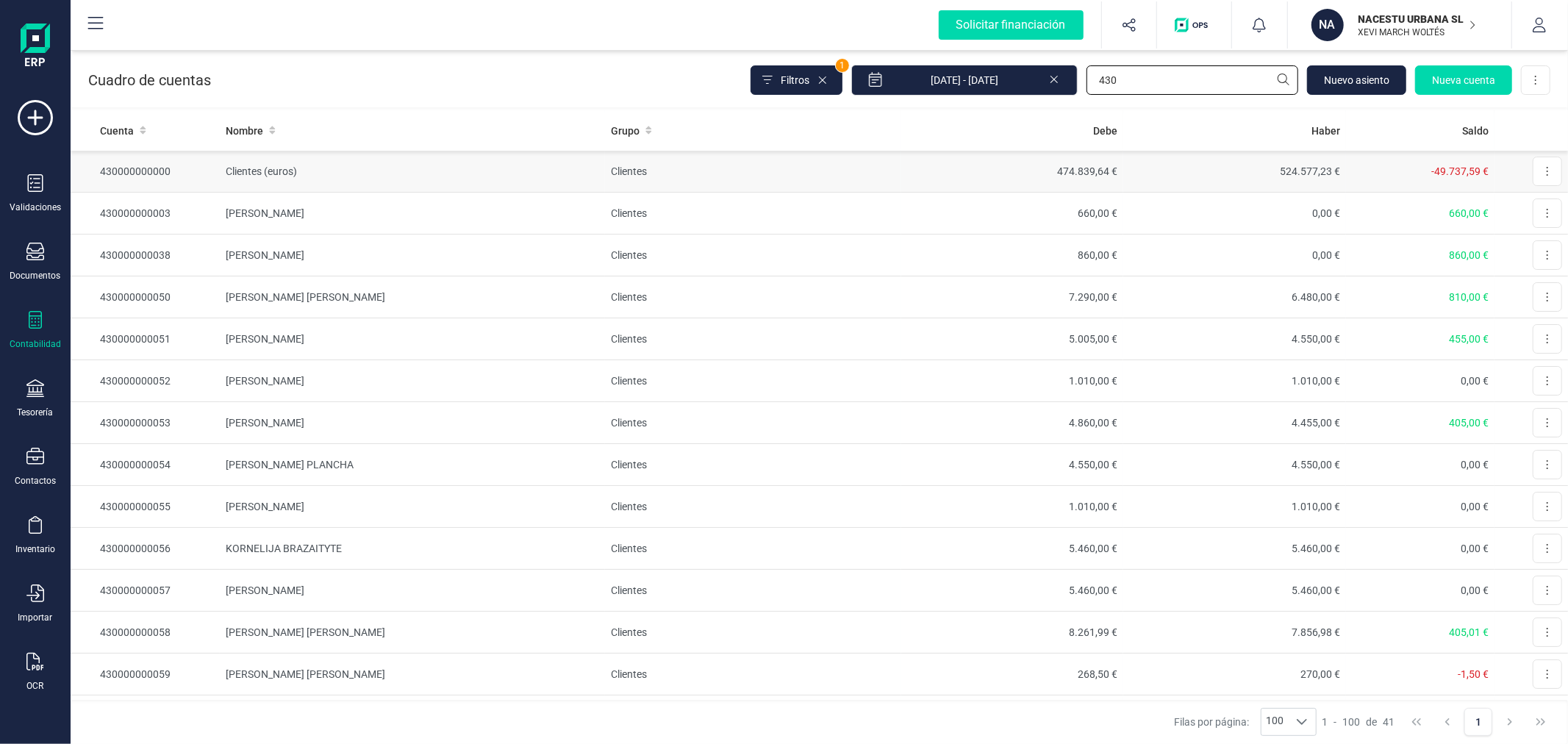
type input "430"
click at [923, 179] on td "474.839,64 €" at bounding box center [1013, 172] width 223 height 42
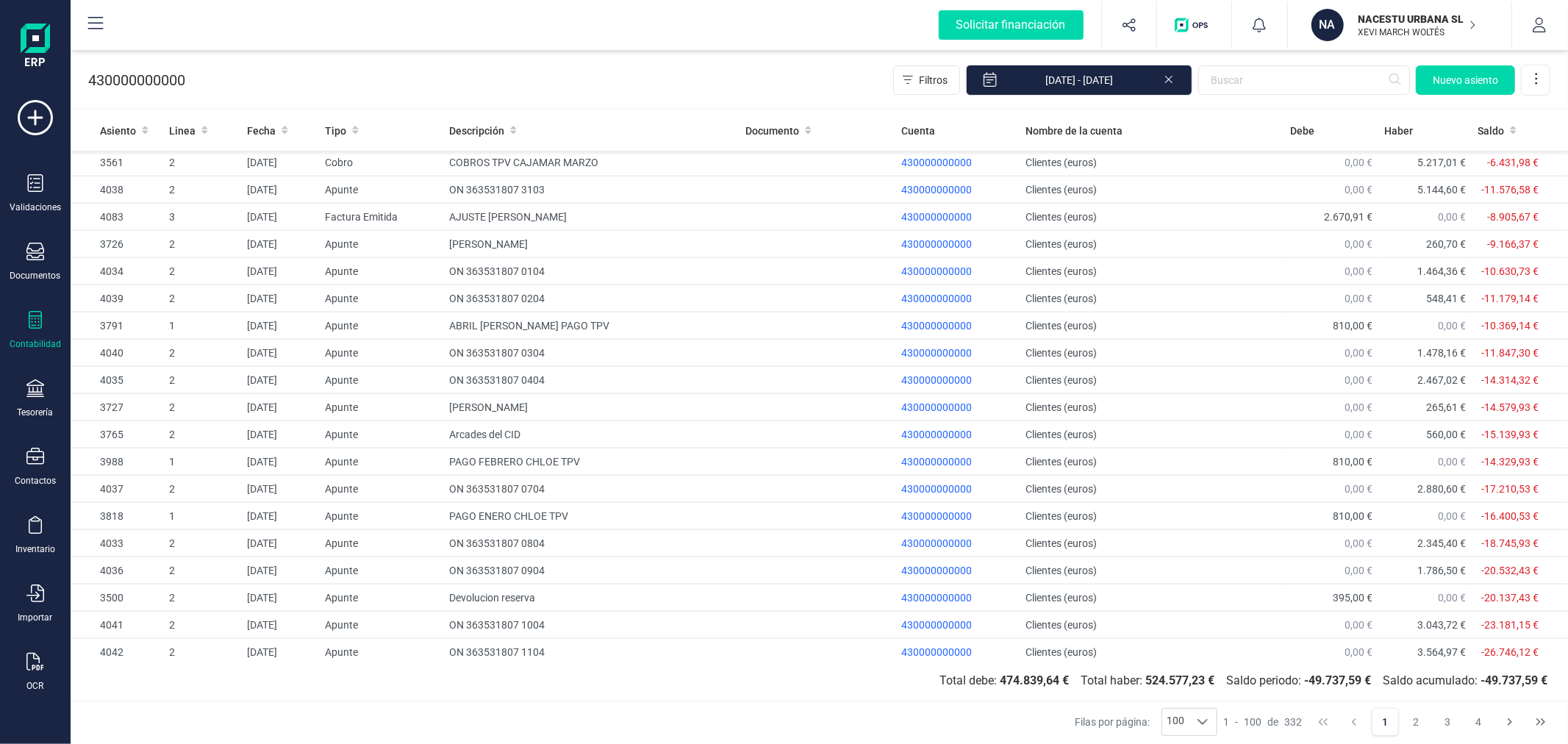
scroll to position [2215, 0]
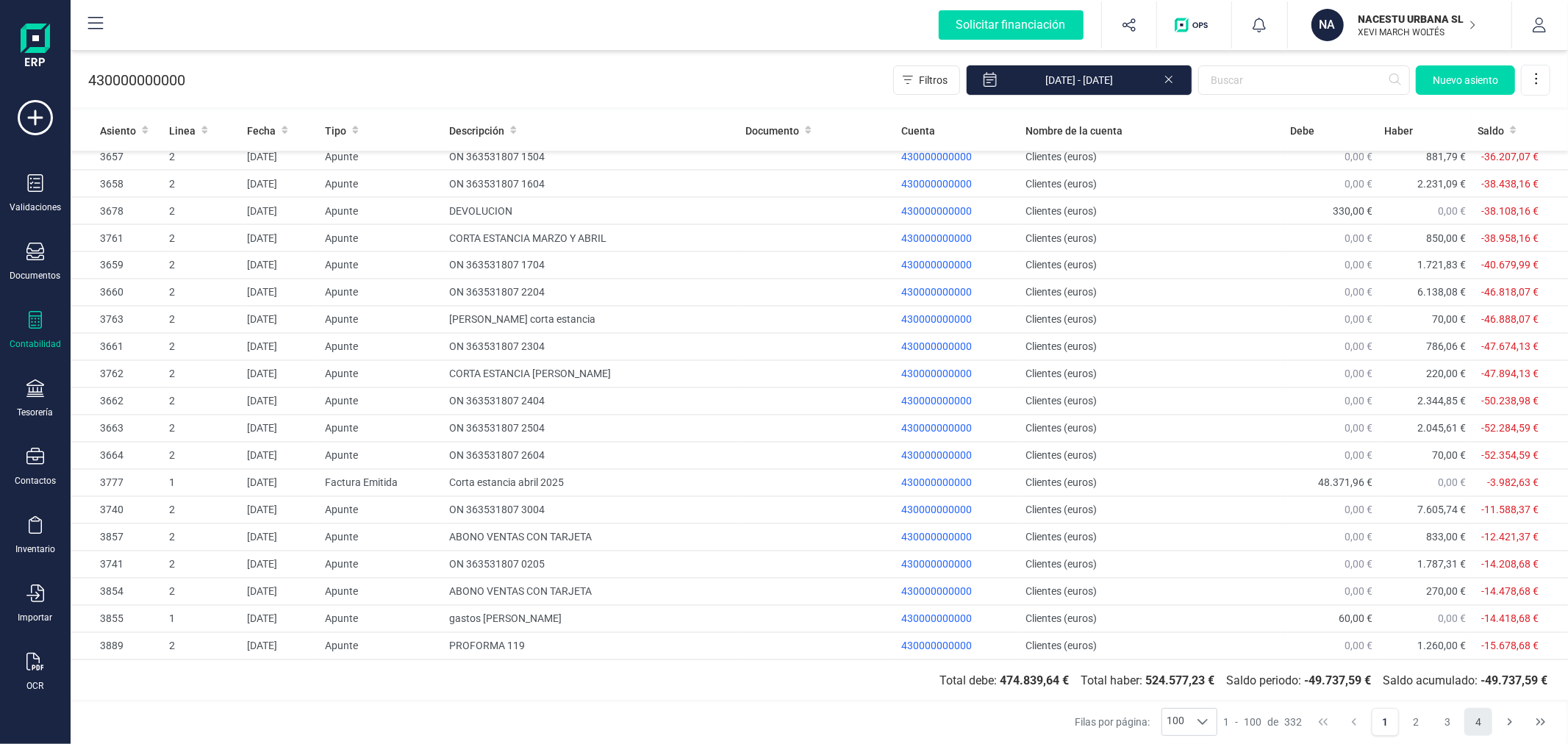
click at [1479, 722] on button "4" at bounding box center [1478, 721] width 28 height 28
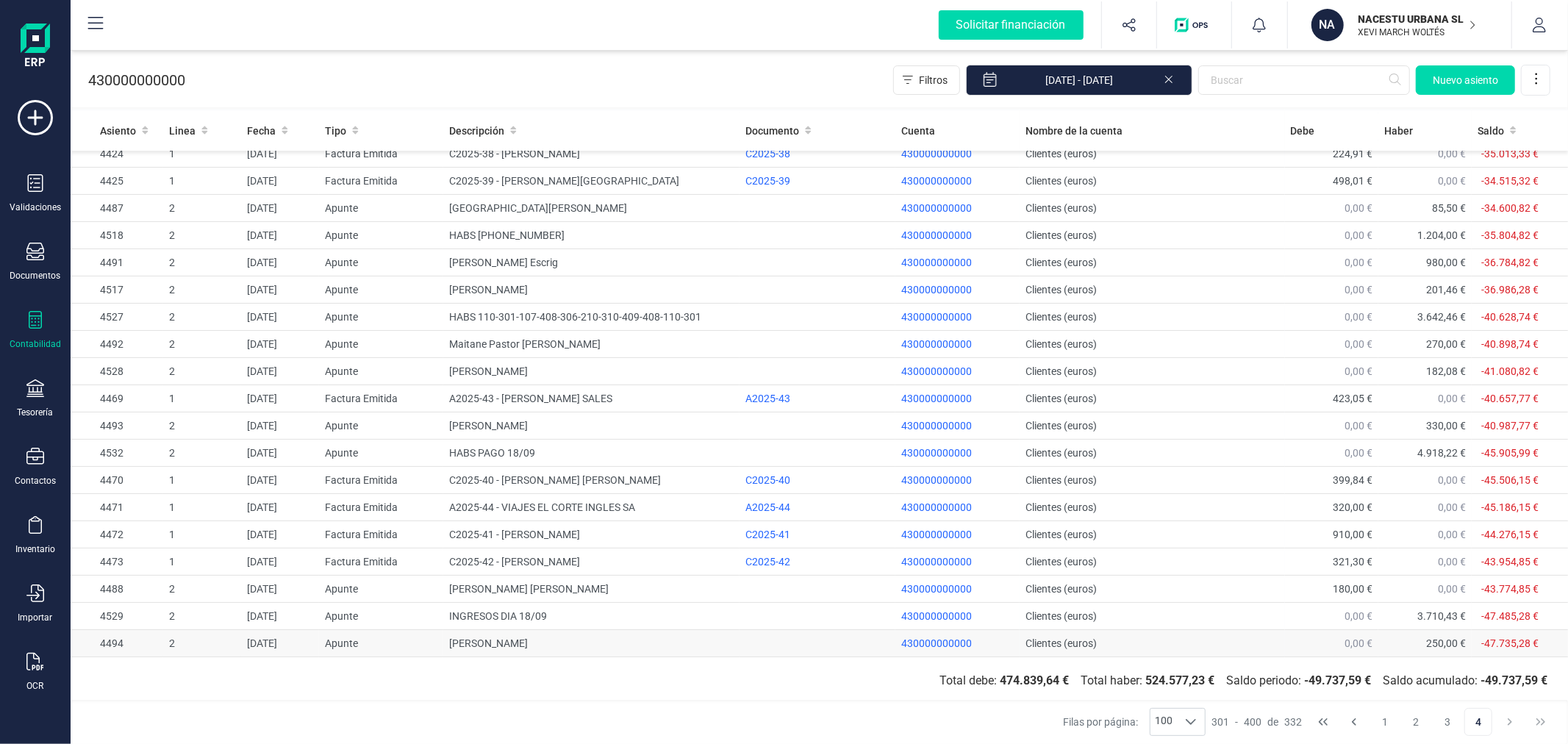
scroll to position [0, 0]
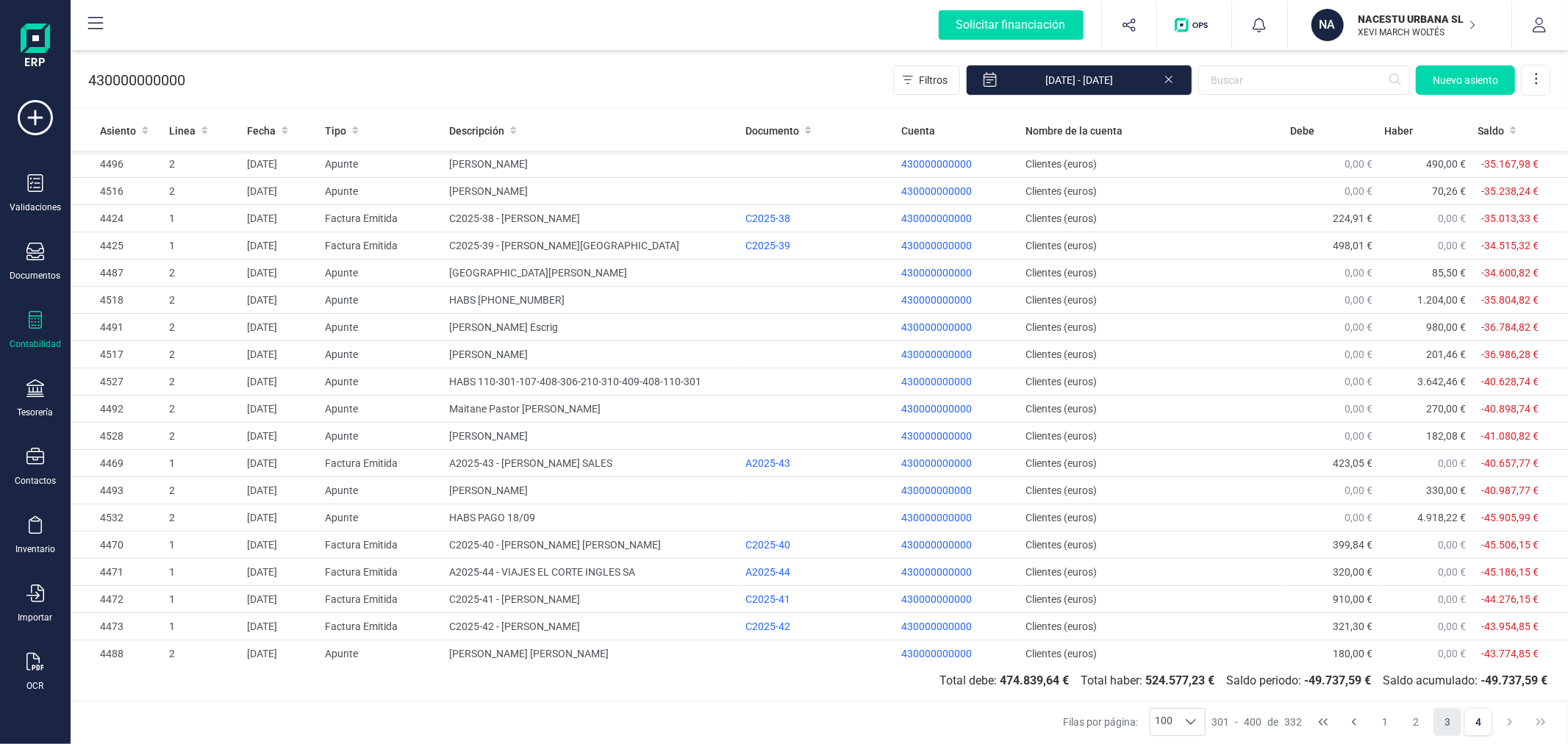
click at [1445, 724] on button "3" at bounding box center [1447, 721] width 28 height 28
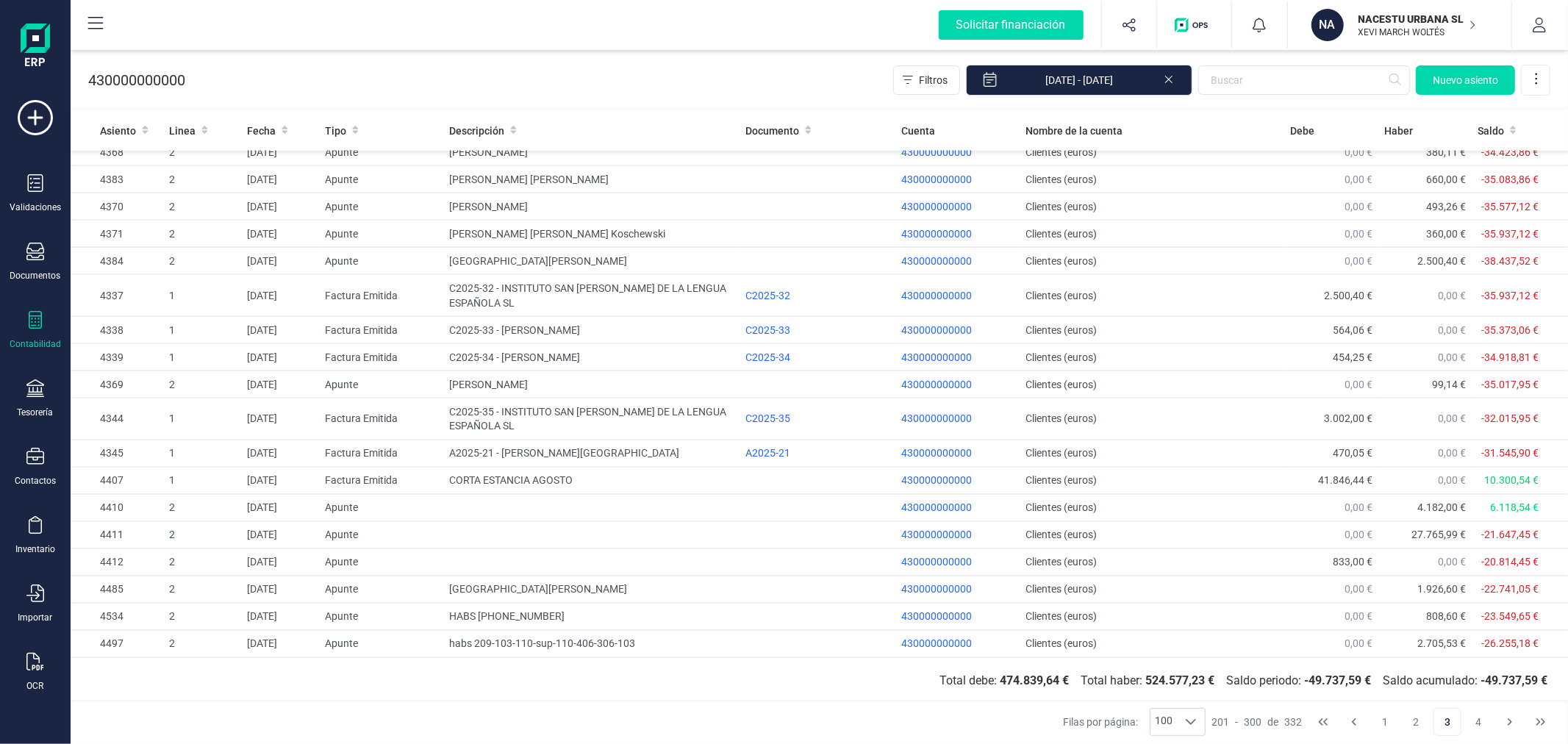
scroll to position [2204, 0]
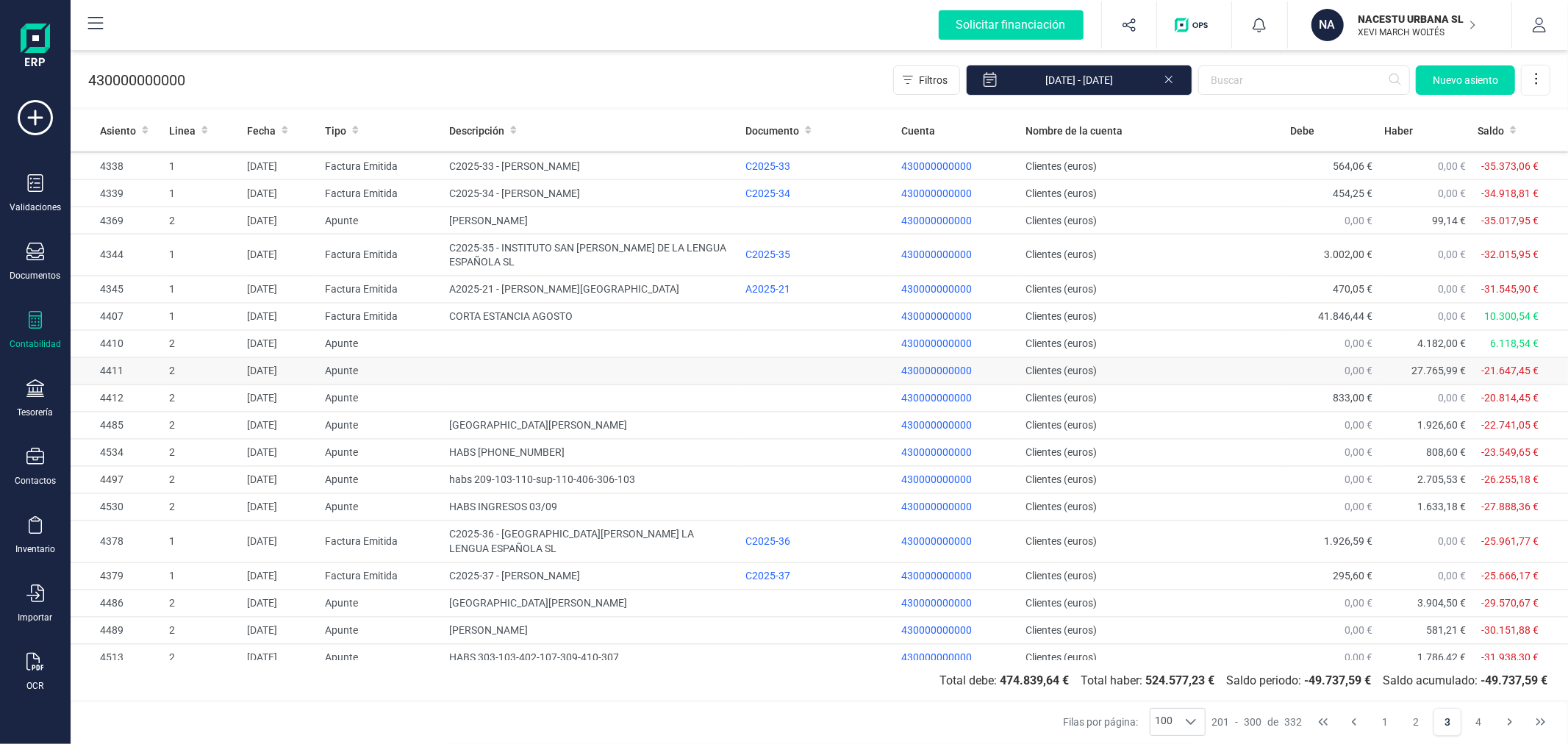
click at [846, 358] on td at bounding box center [817, 372] width 156 height 28
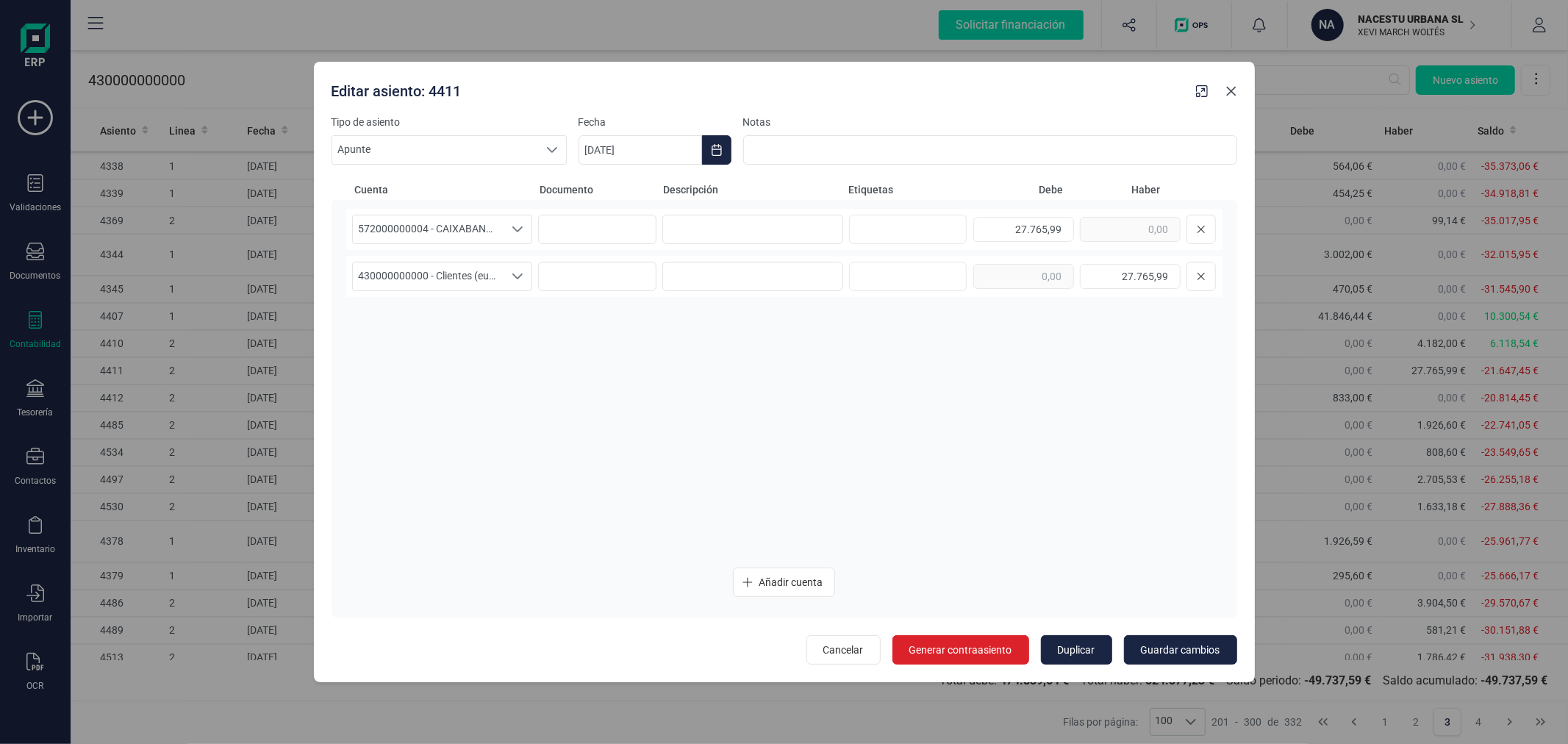
click at [1233, 94] on icon "Close" at bounding box center [1231, 91] width 12 height 12
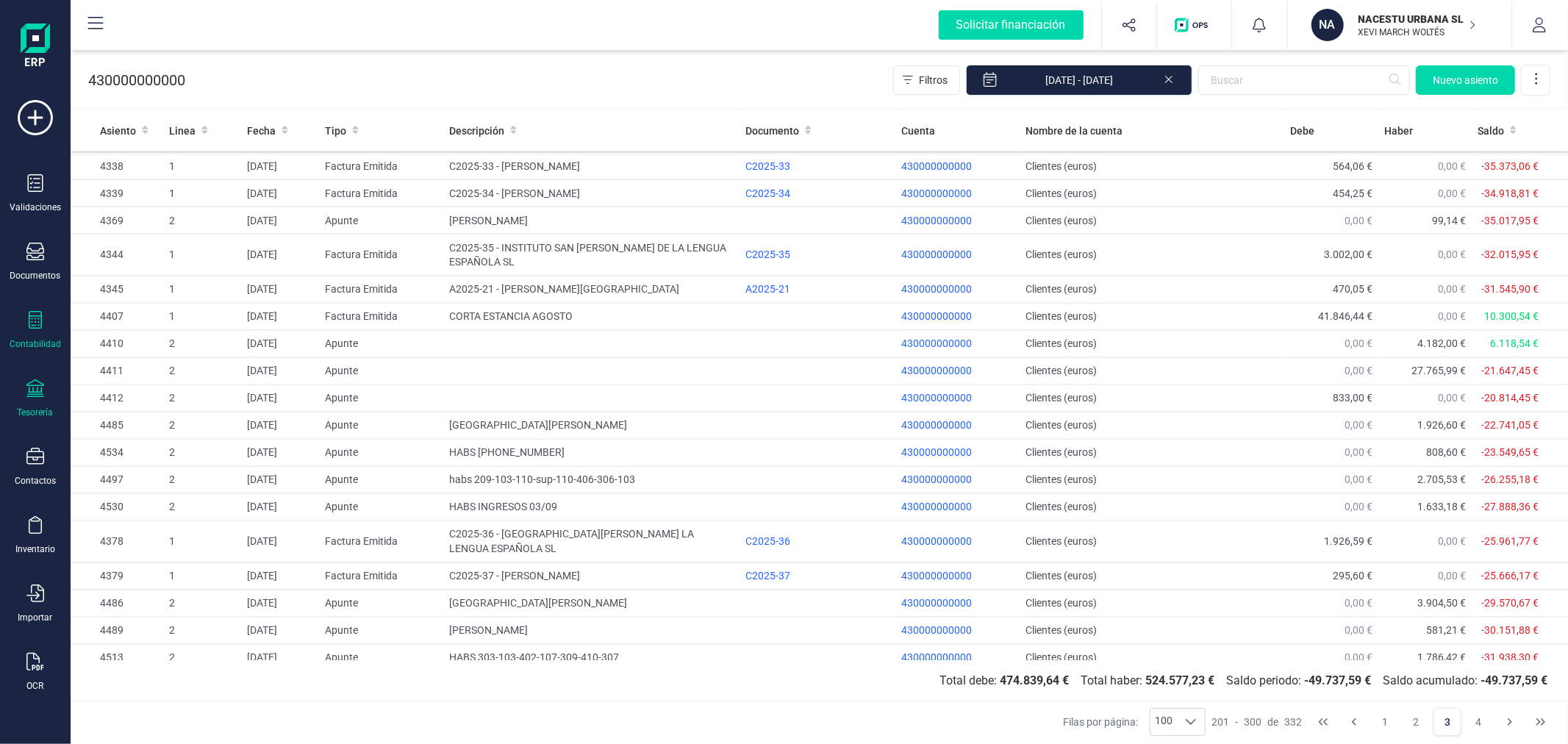
click at [38, 393] on icon at bounding box center [36, 388] width 18 height 18
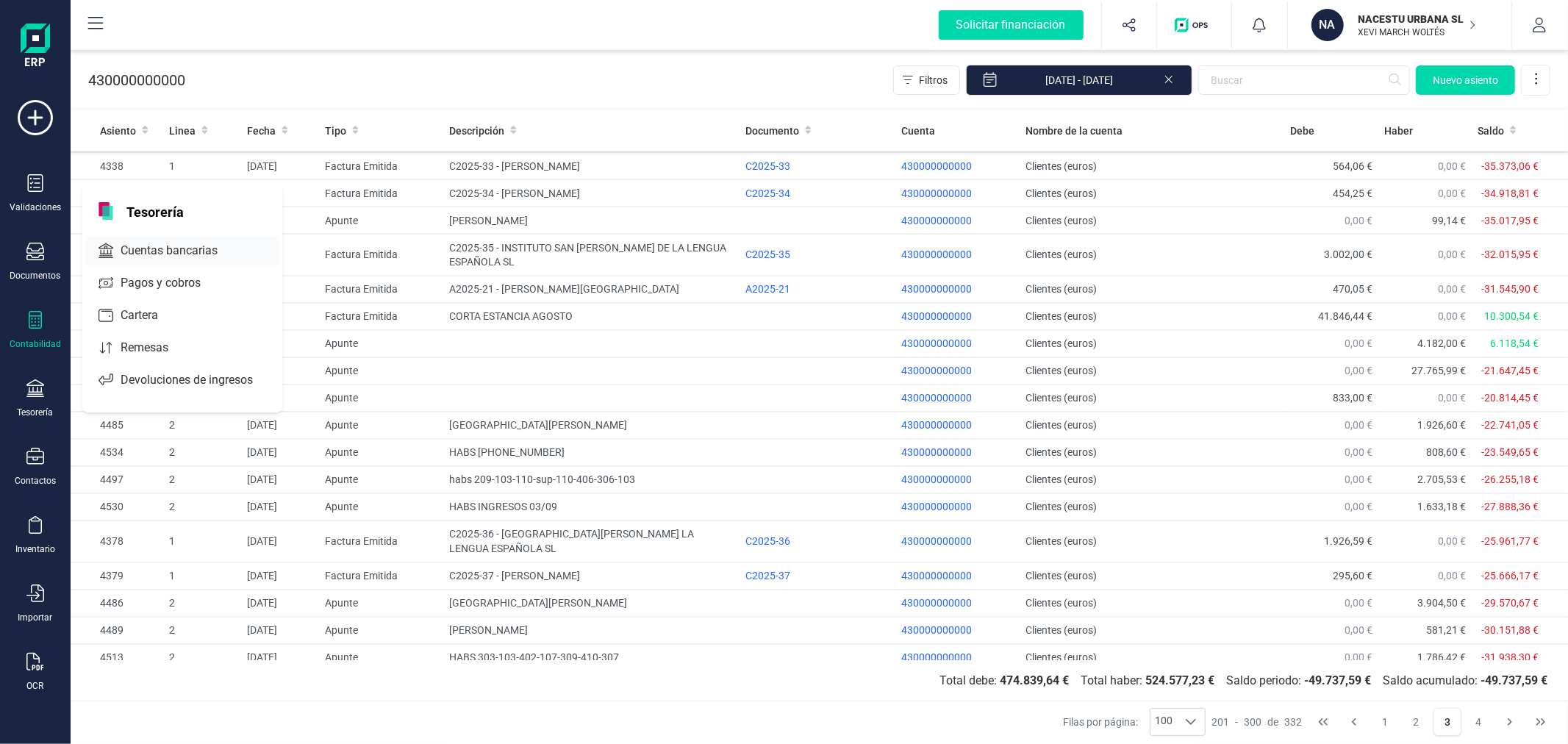
click at [186, 251] on span "Cuentas bancarias" at bounding box center [179, 250] width 130 height 18
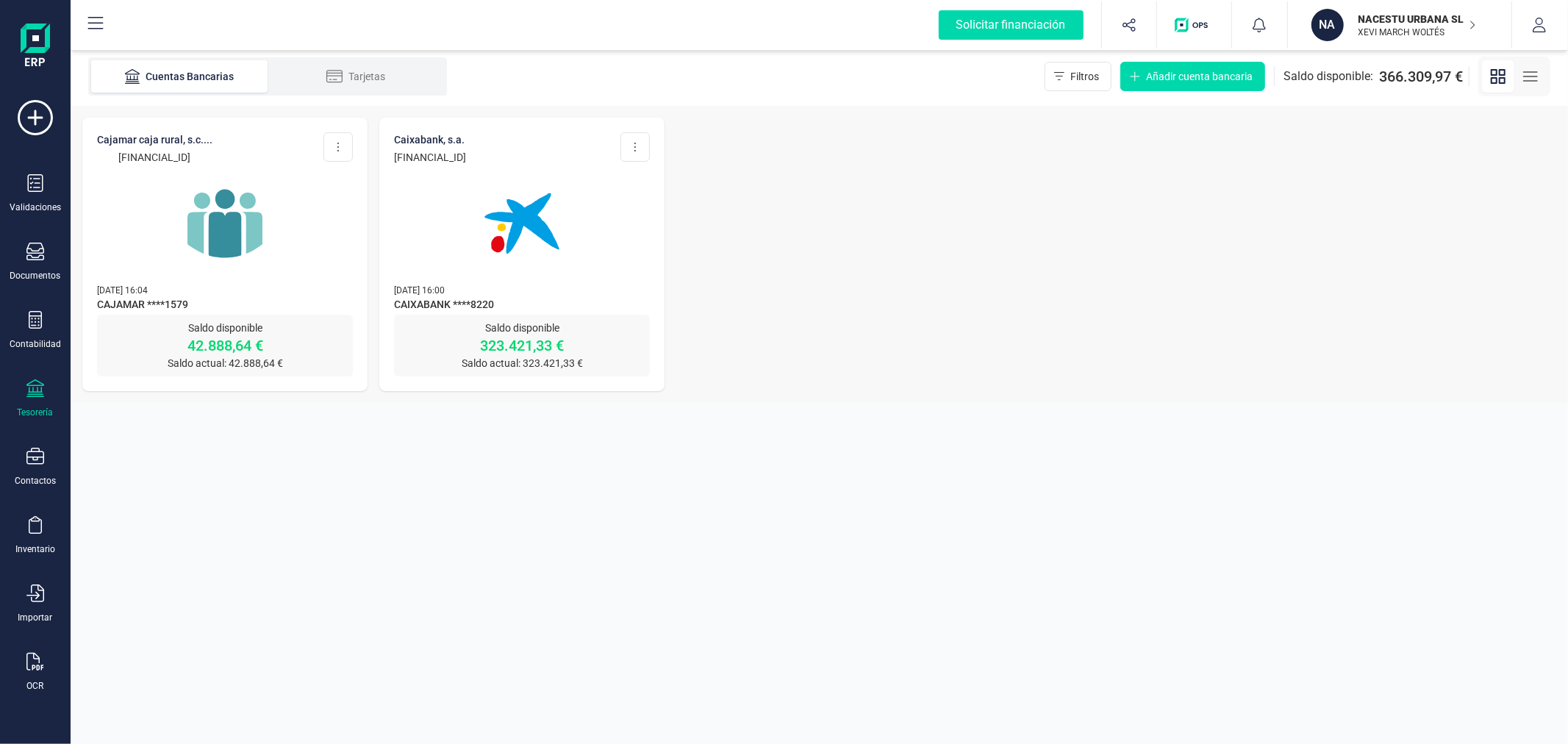
click at [508, 216] on img at bounding box center [522, 223] width 123 height 123
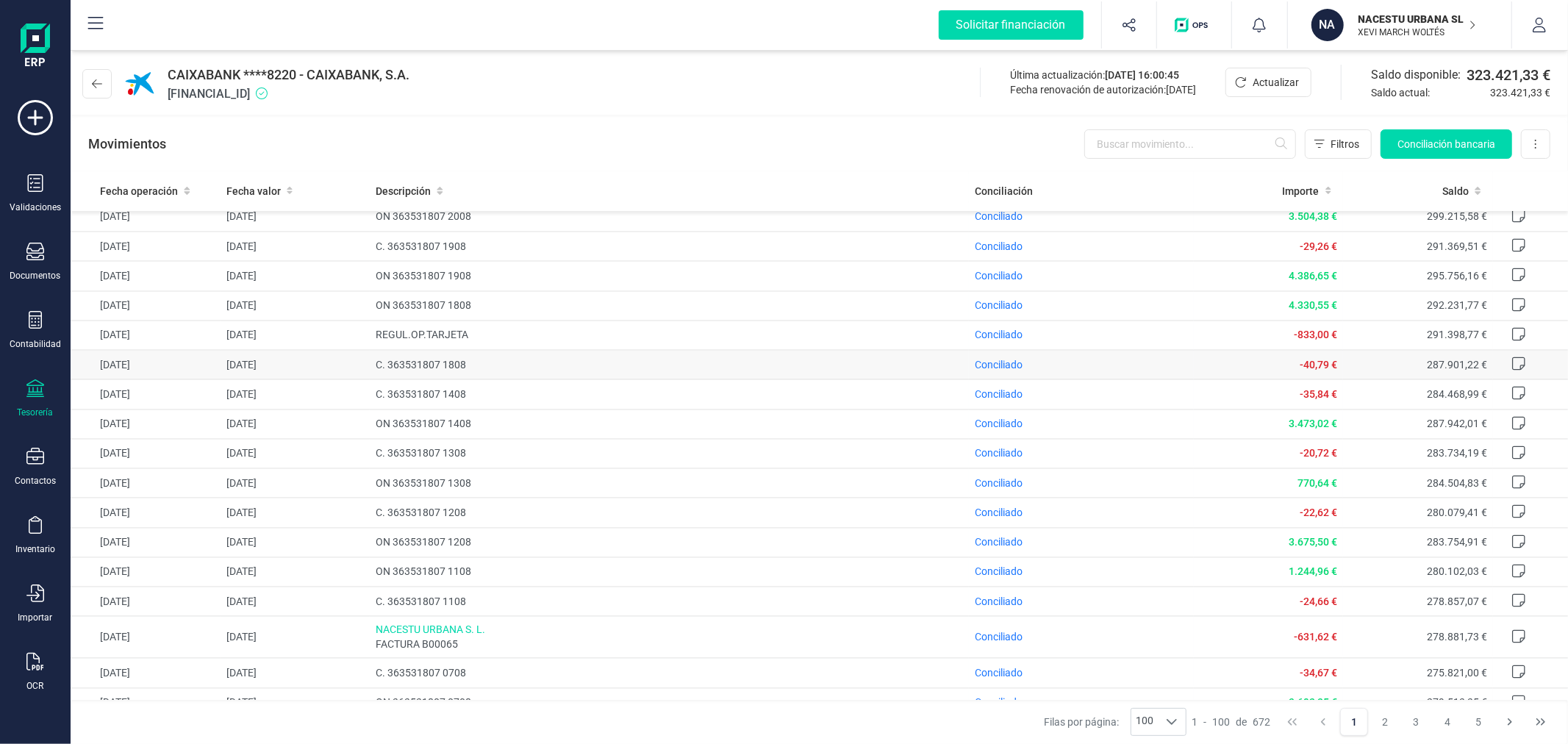
scroll to position [2632, 0]
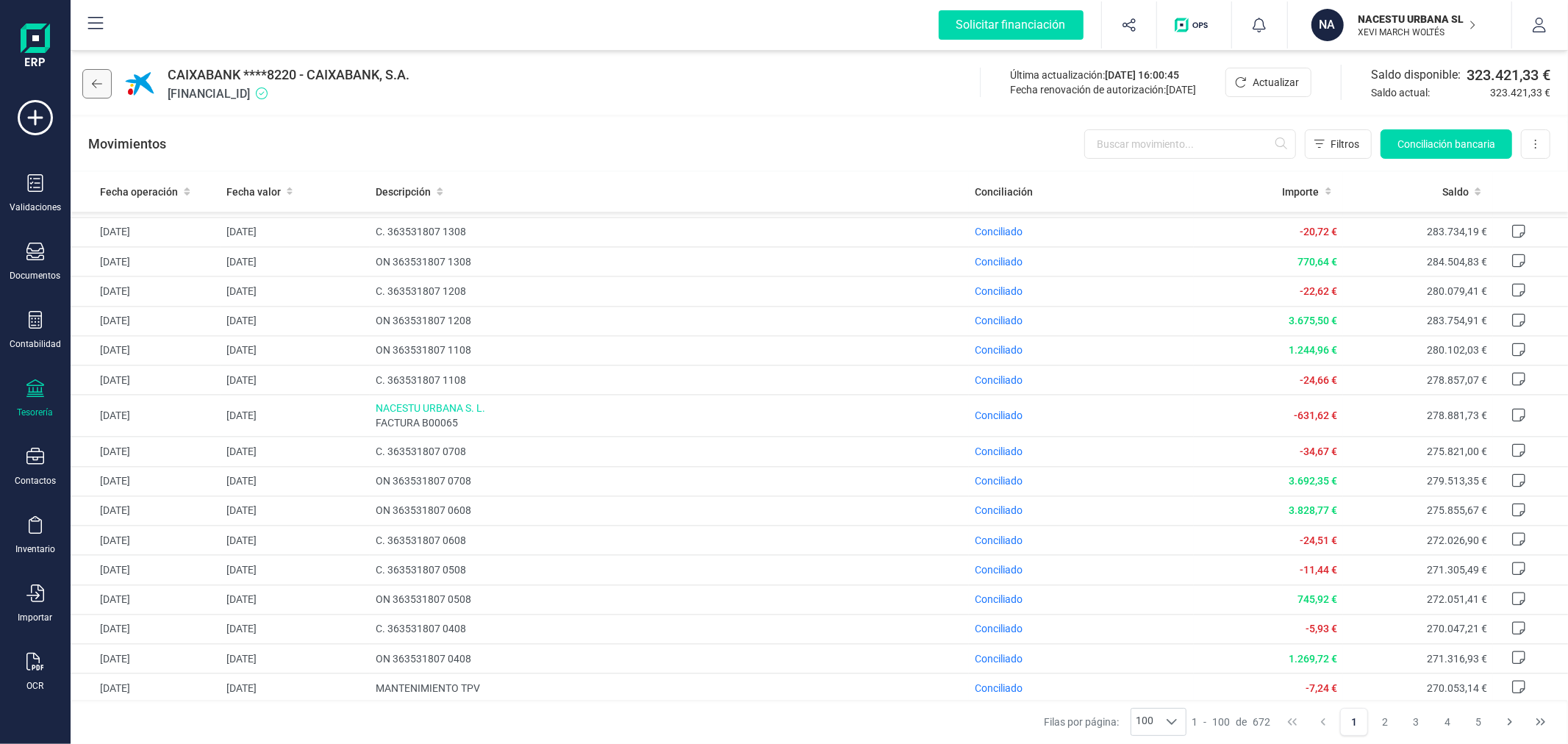
click at [85, 75] on button at bounding box center [97, 83] width 29 height 29
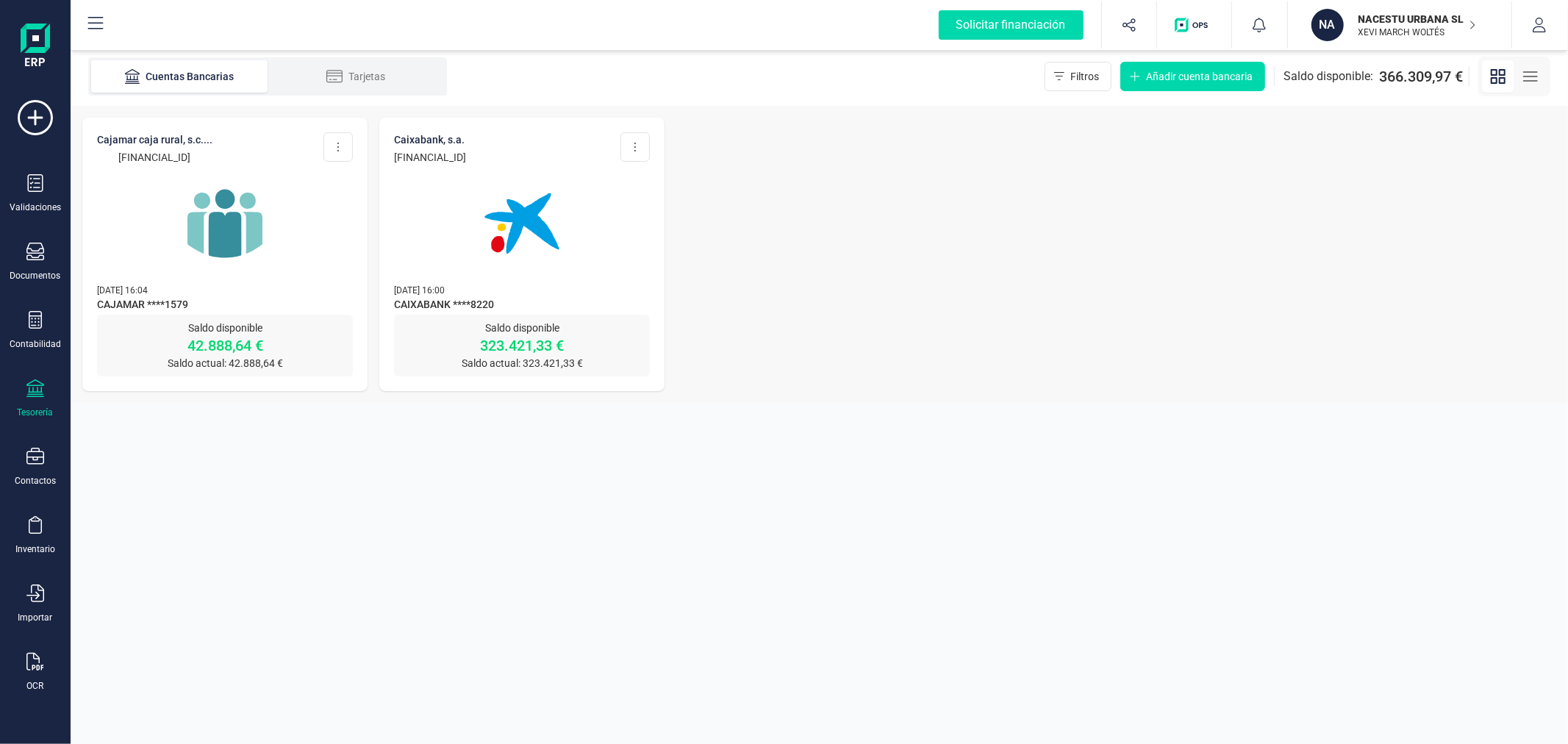
click at [276, 259] on img at bounding box center [225, 223] width 123 height 123
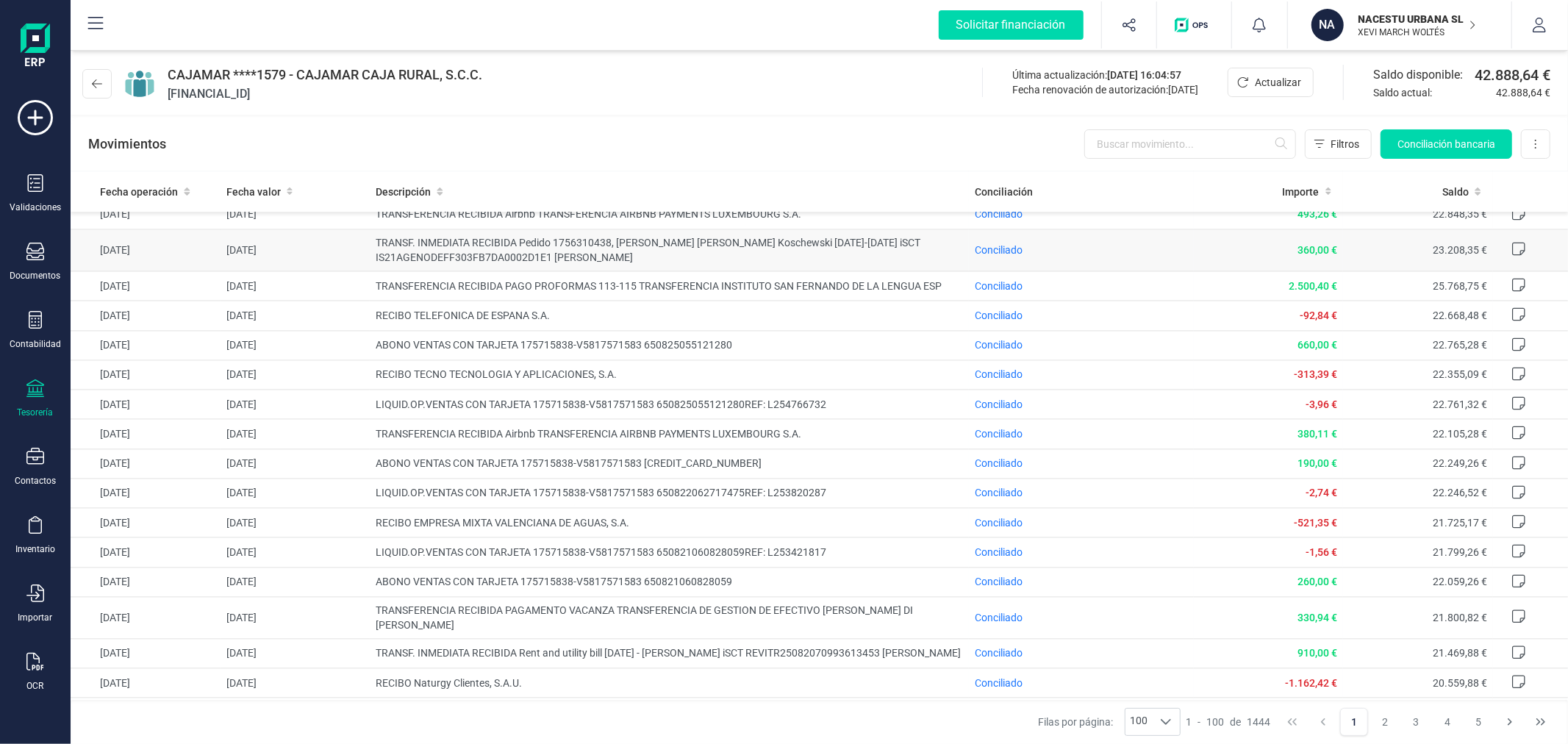
scroll to position [2620, 0]
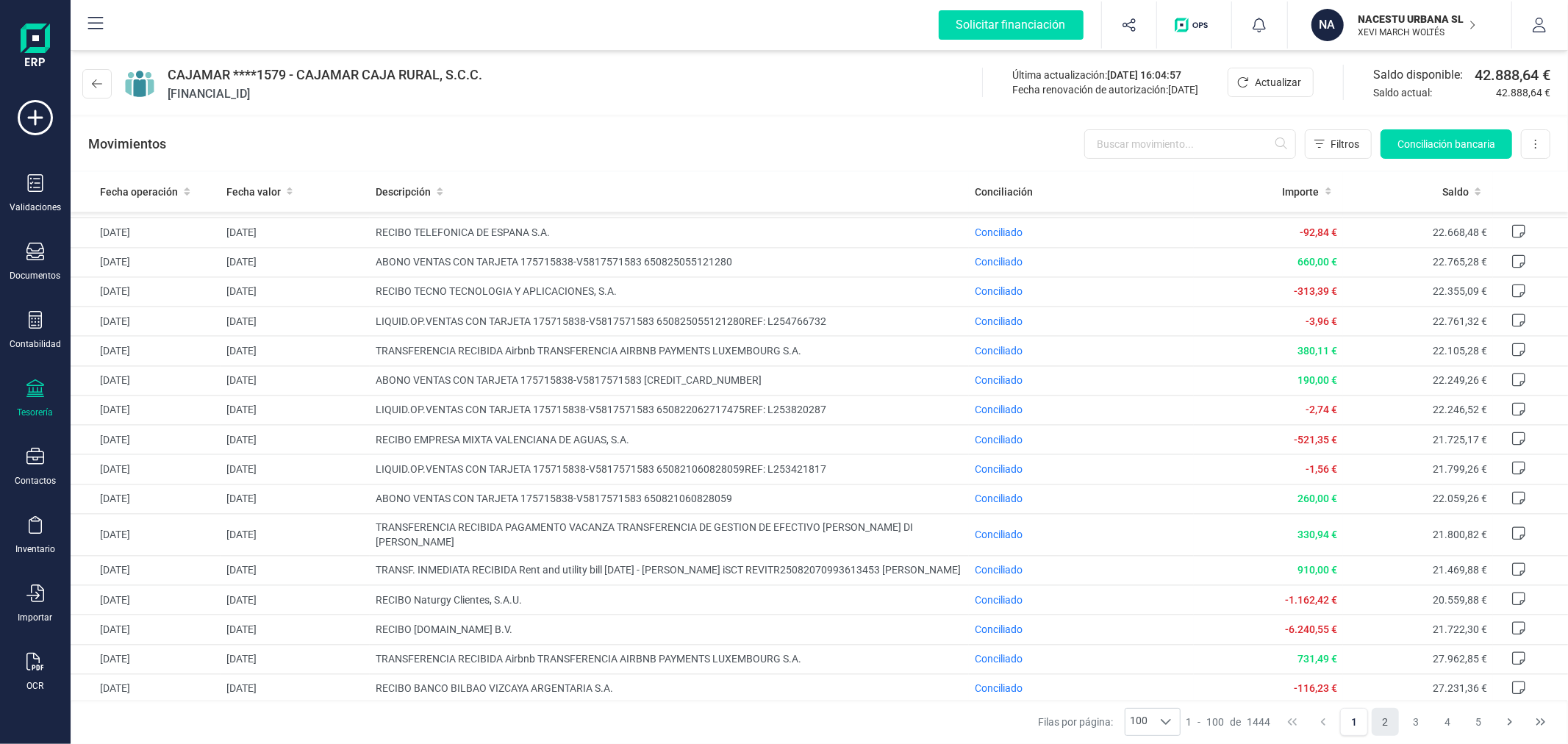
click at [1386, 729] on button "2" at bounding box center [1386, 721] width 28 height 28
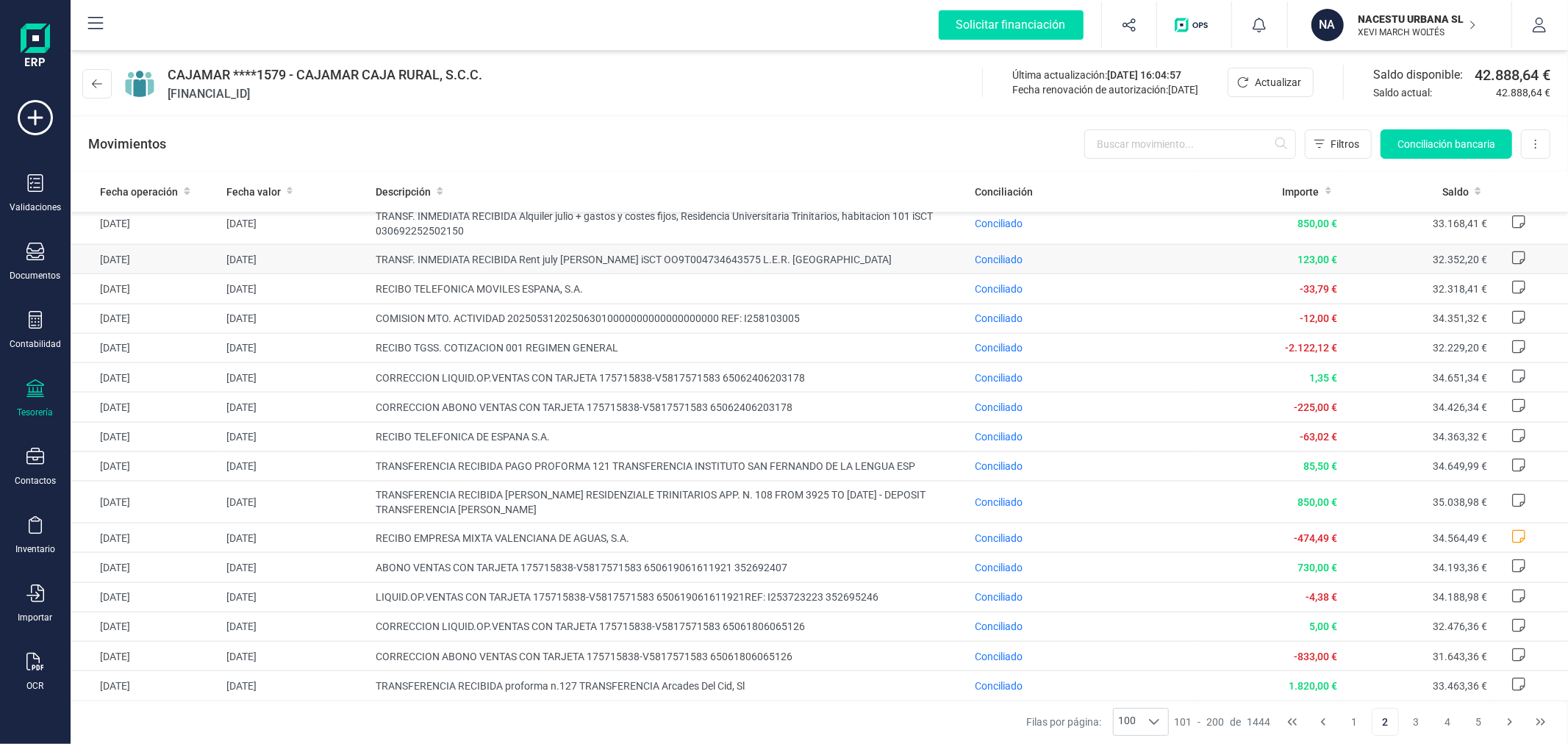
scroll to position [2597, 0]
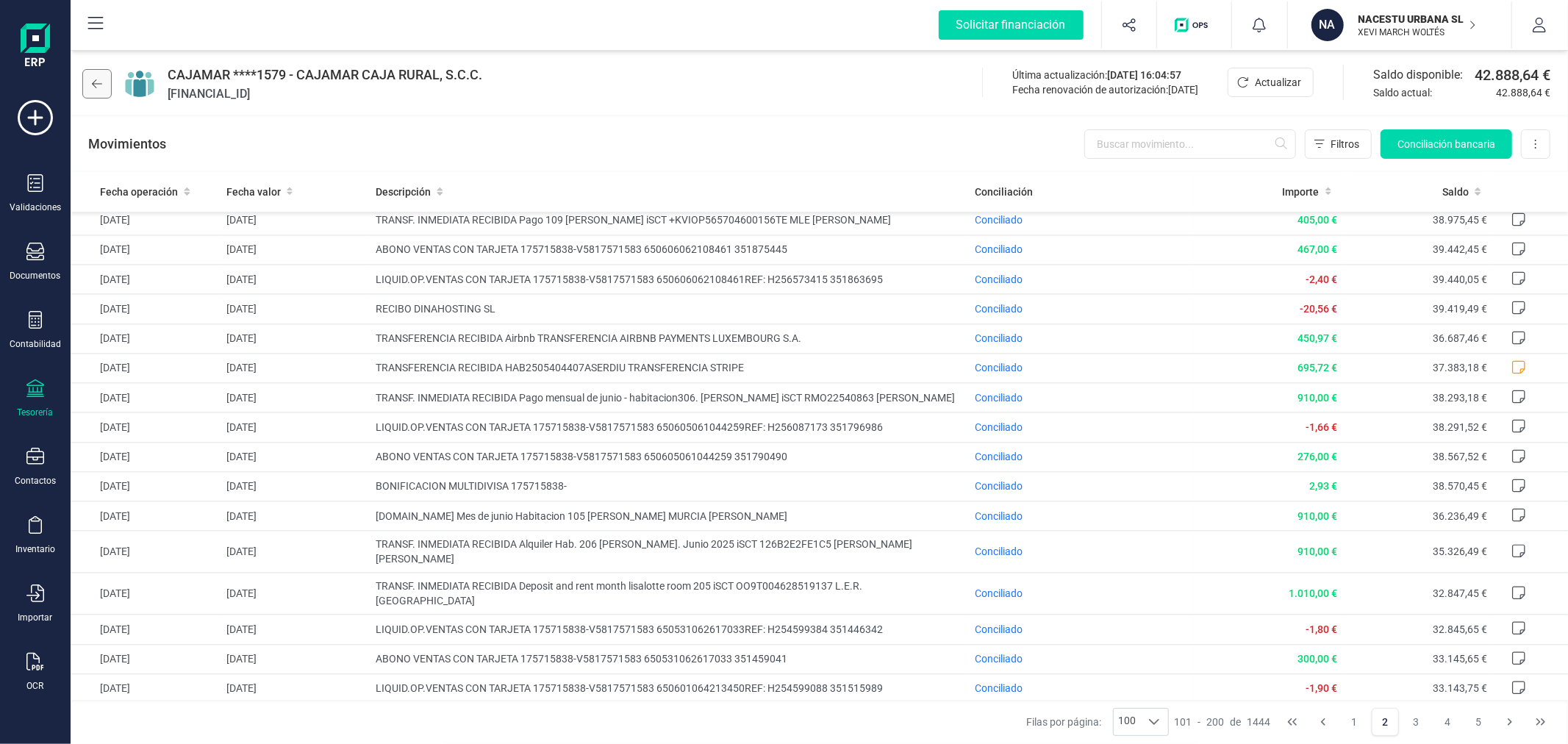
click at [96, 75] on button at bounding box center [97, 83] width 29 height 29
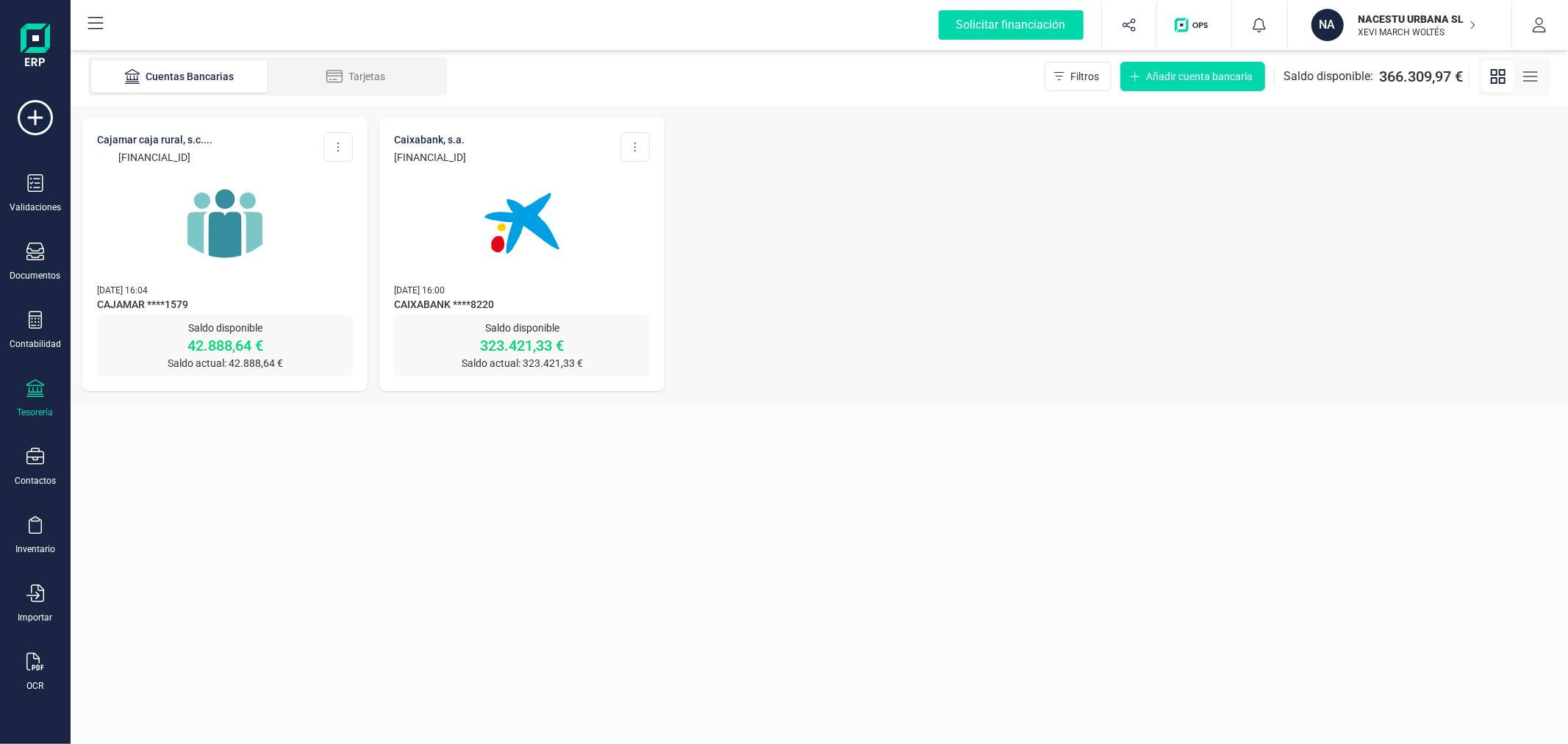
click at [473, 679] on section "Cuentas Bancarias Tarjetas Filtros Añadir cuenta bancaria Saldo disponible: 366…" at bounding box center [819, 396] width 1497 height 697
click at [1377, 19] on p "NACESTU URBANA SL" at bounding box center [1417, 19] width 118 height 15
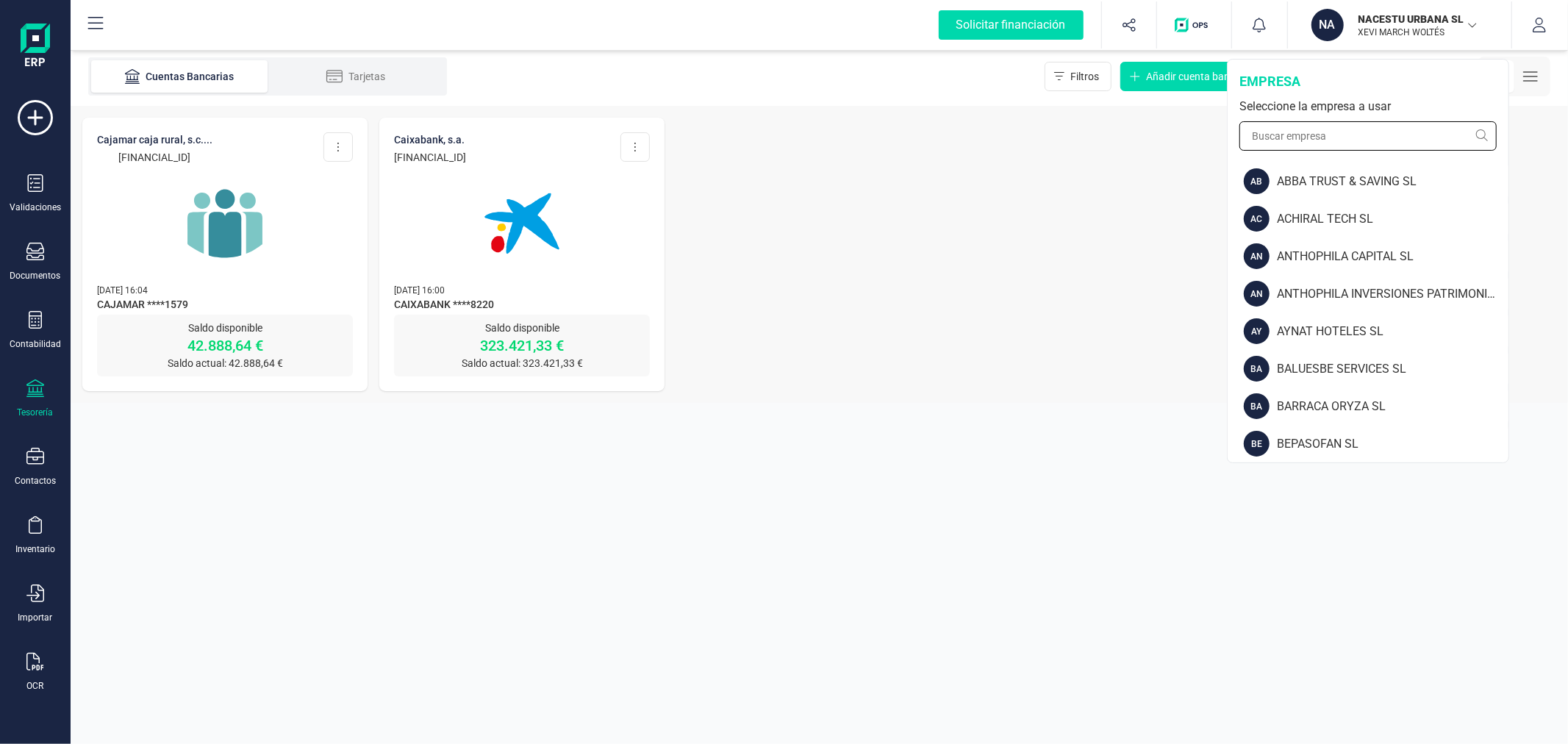
click at [1359, 138] on input "text" at bounding box center [1368, 136] width 257 height 29
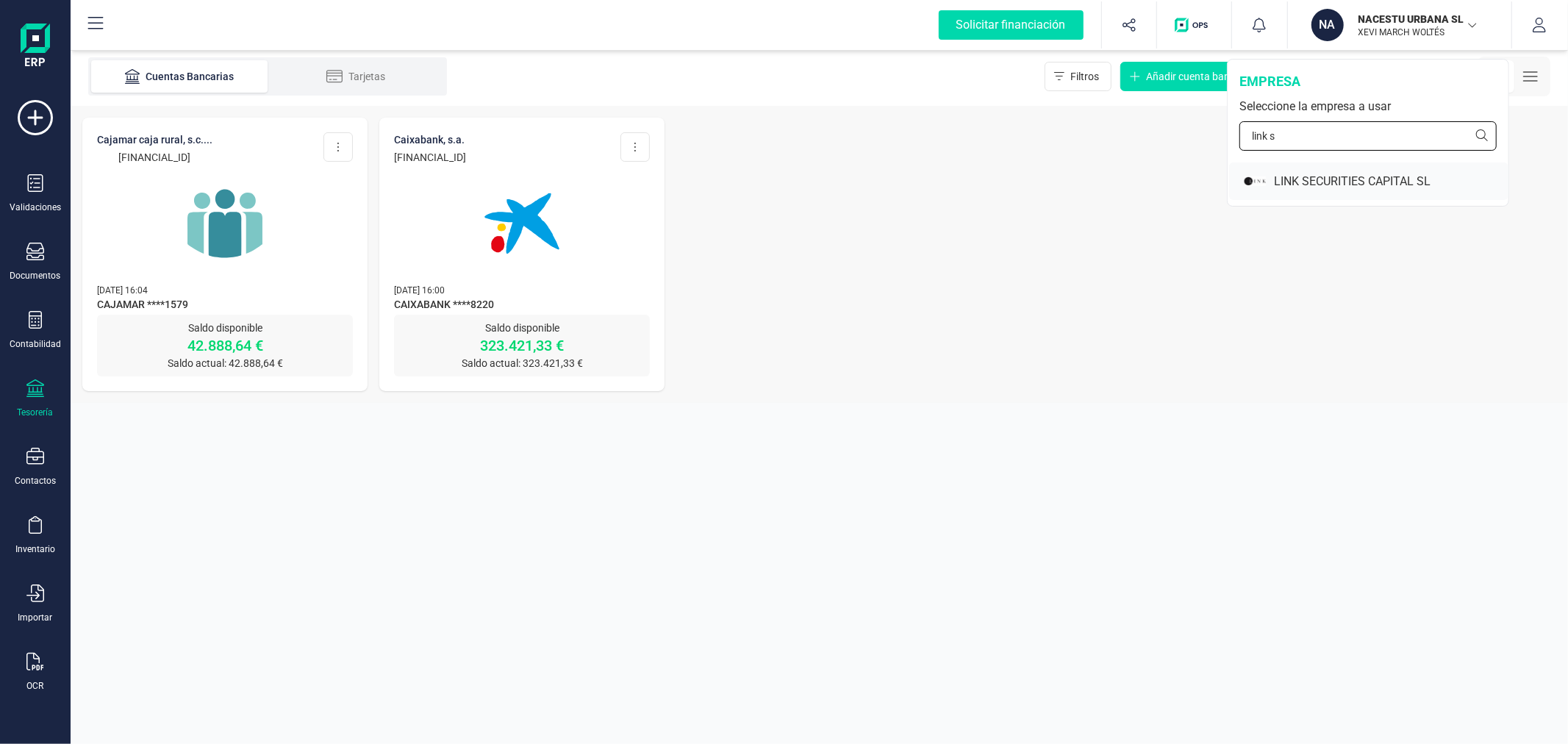
type input "link s"
click at [1382, 177] on div "LINK SECURITIES CAPITAL SL" at bounding box center [1390, 182] width 234 height 18
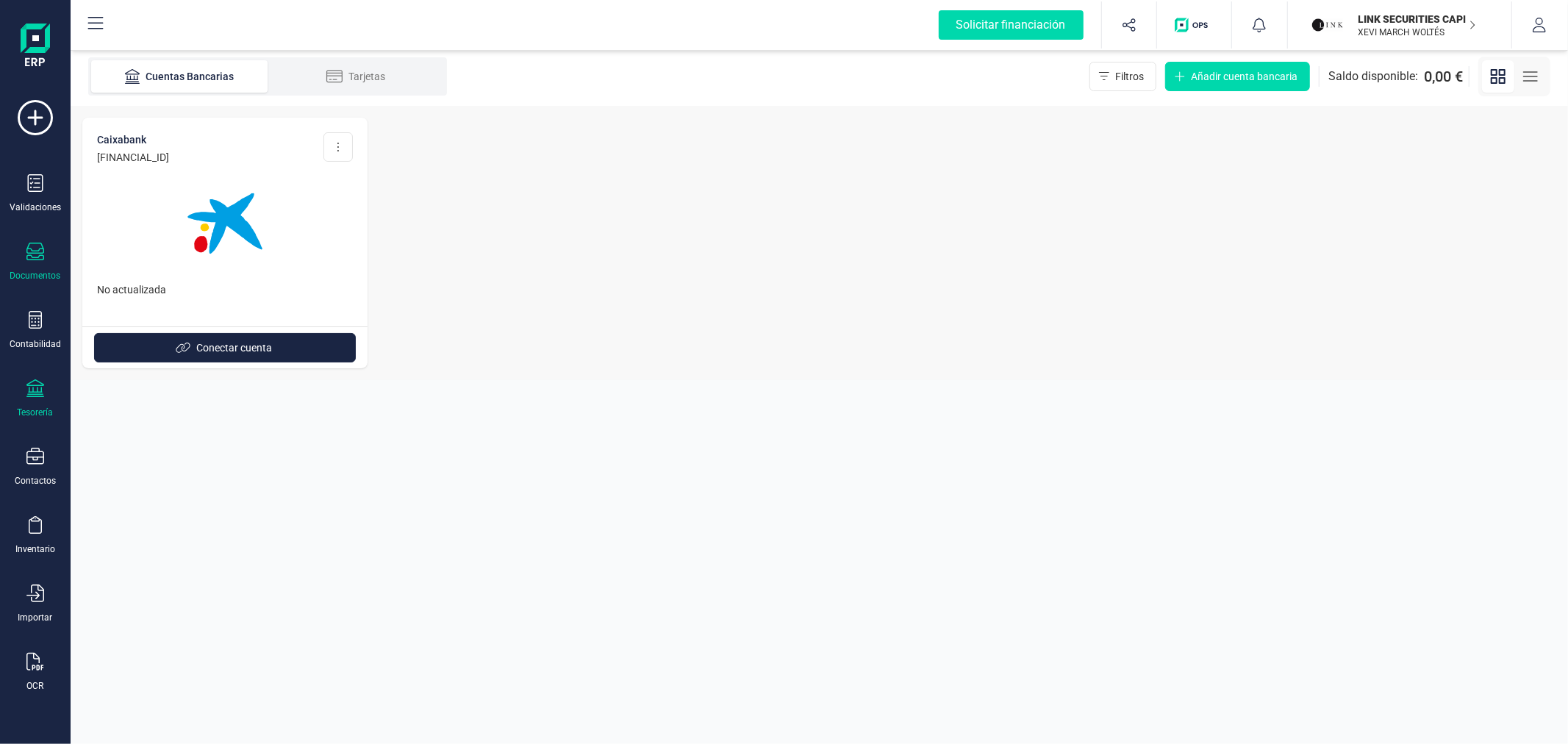
click at [36, 266] on div "Documentos" at bounding box center [35, 262] width 59 height 39
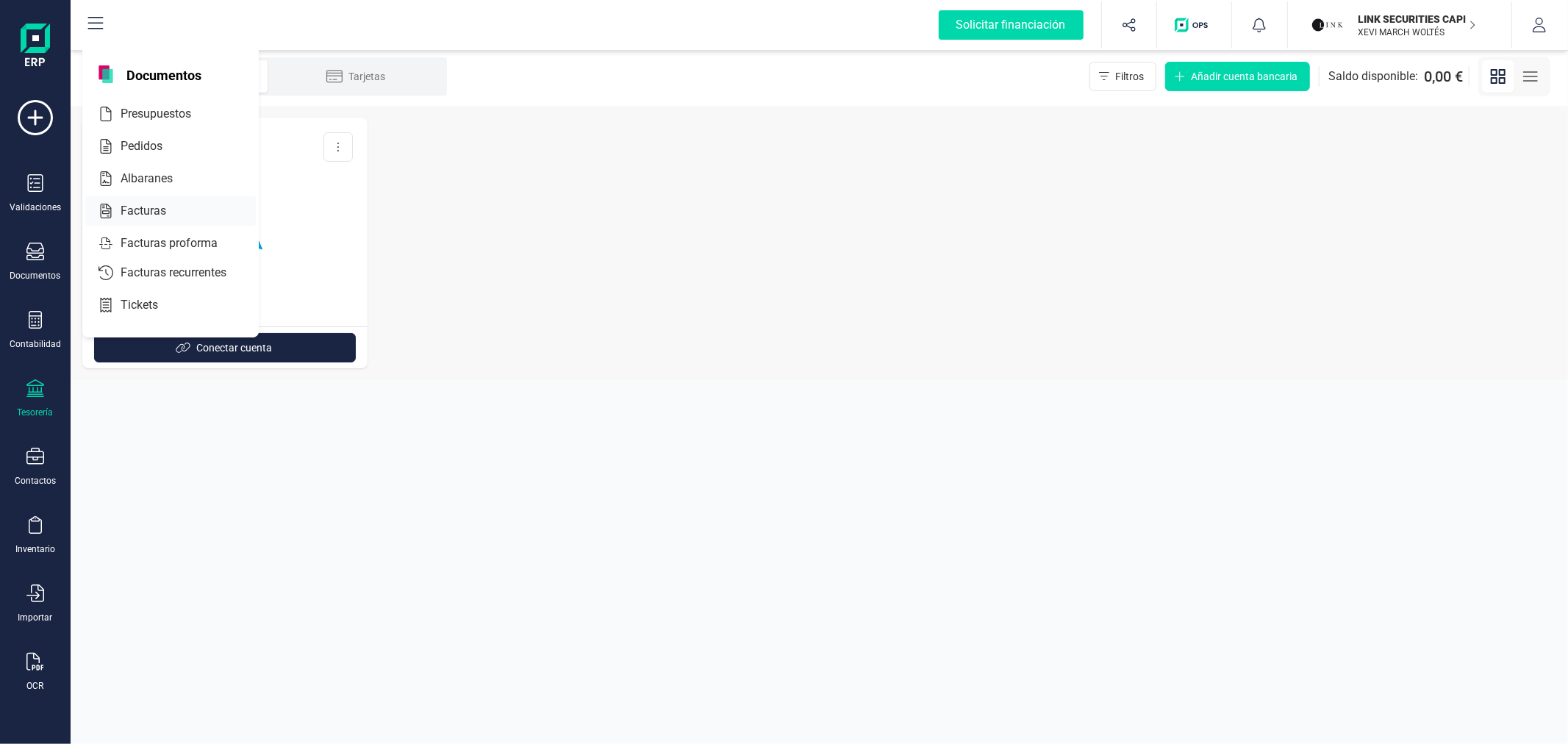
click at [178, 207] on div at bounding box center [179, 211] width 27 height 18
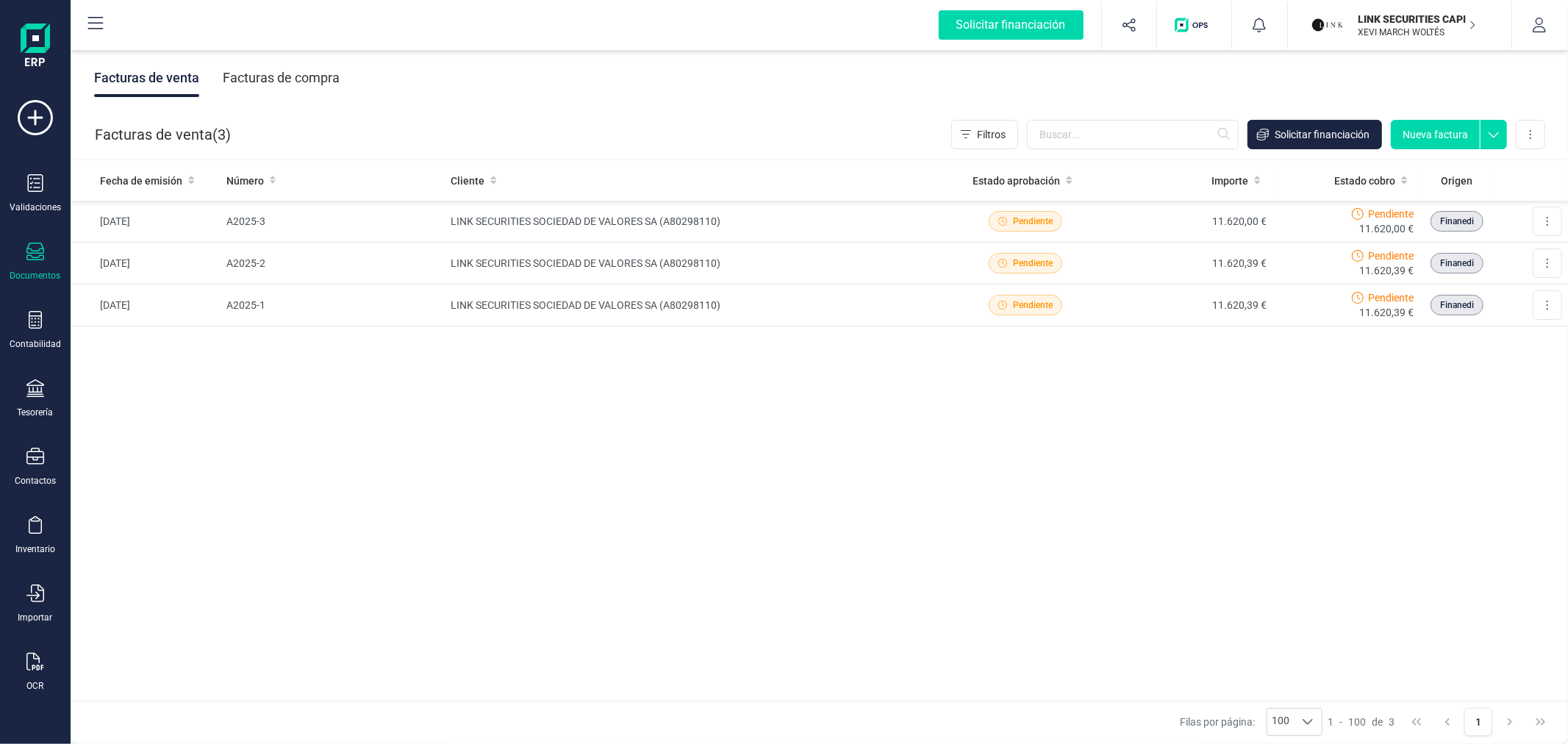
click at [1068, 555] on div "Fecha de emisión Número Cliente Estado aprobación Importe Estado cobro Origen […" at bounding box center [819, 430] width 1497 height 541
click at [1417, 133] on button "Nueva factura" at bounding box center [1435, 135] width 89 height 29
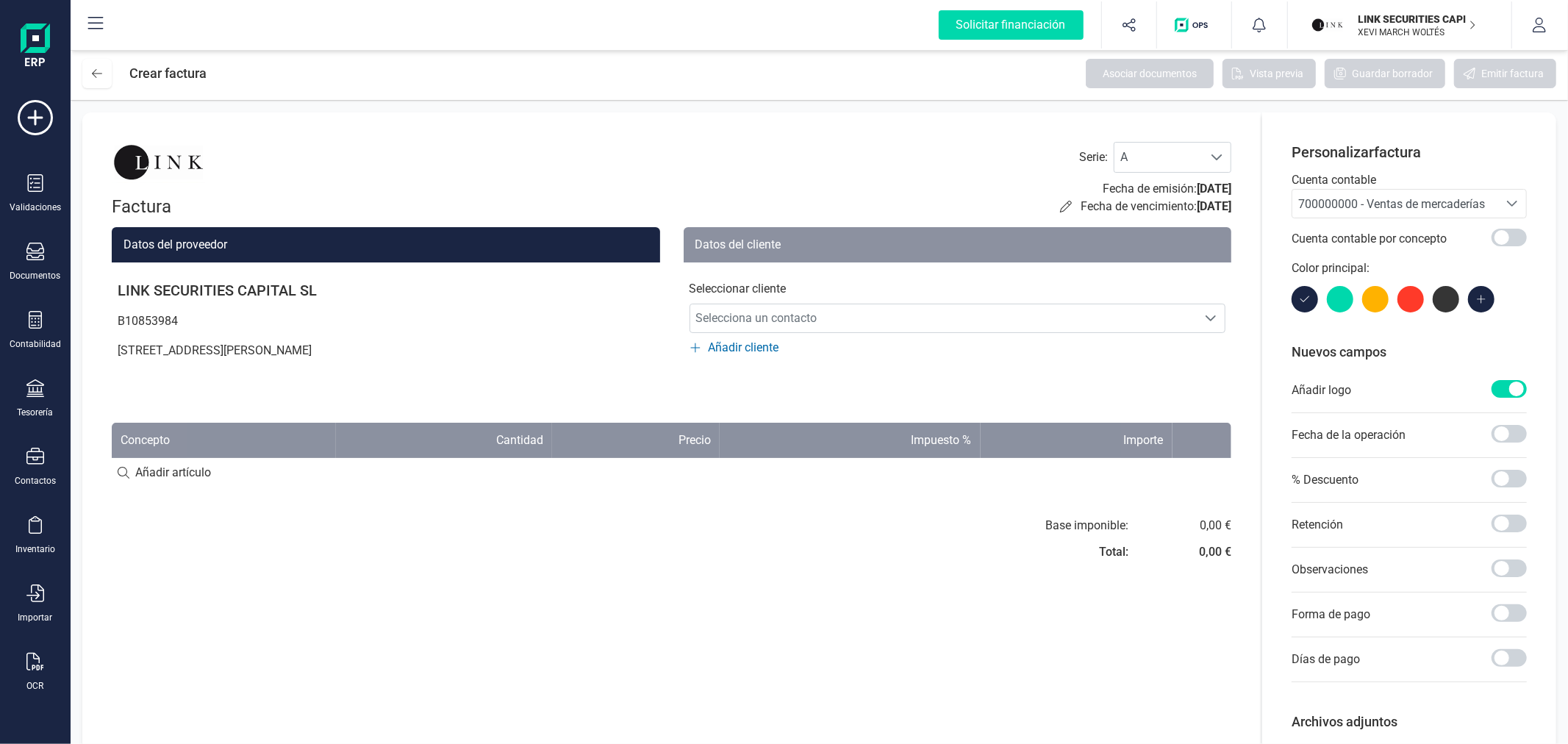
click at [1311, 204] on span "700000000 - Ventas de mercaderías" at bounding box center [1391, 203] width 186 height 14
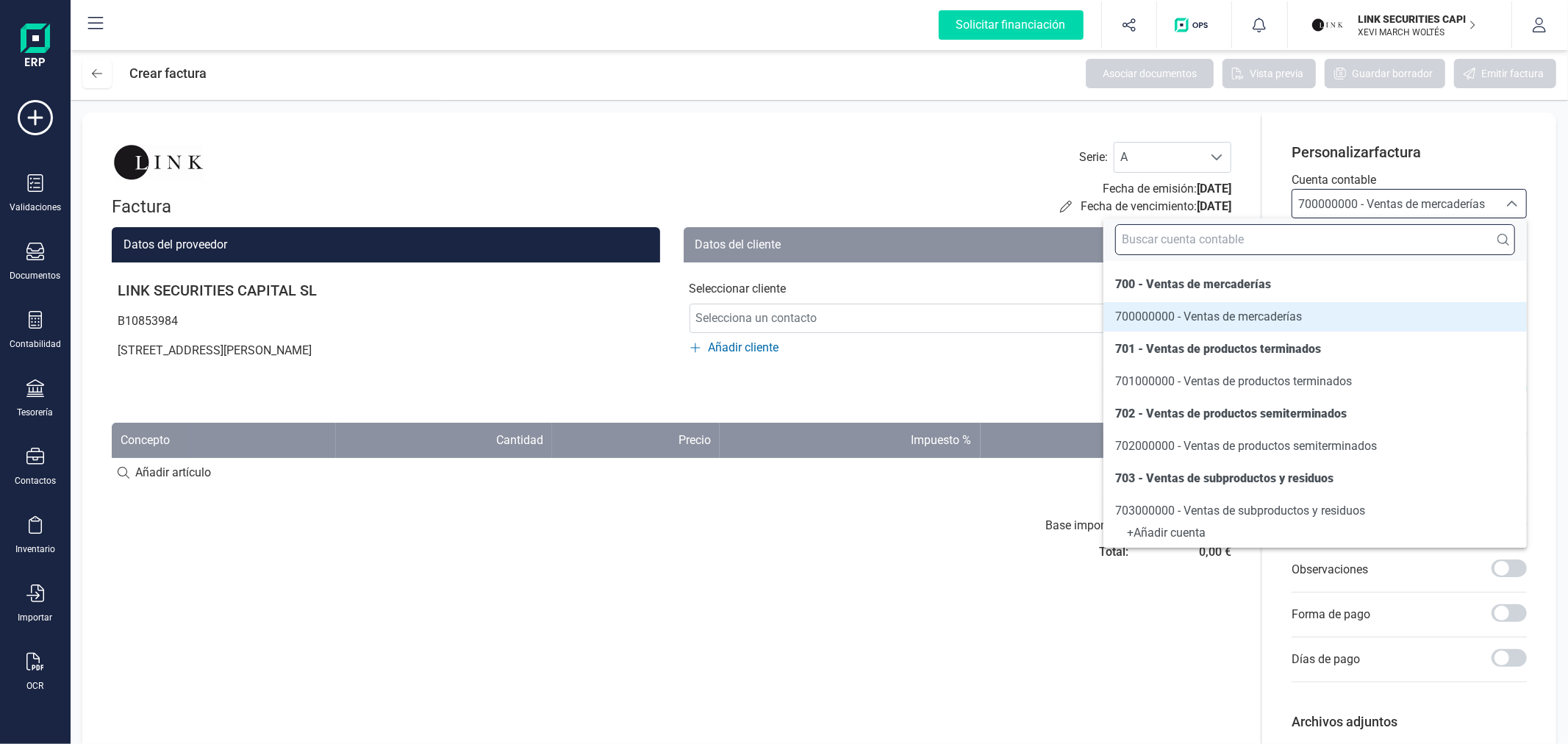
click at [1310, 237] on input "text" at bounding box center [1314, 240] width 400 height 31
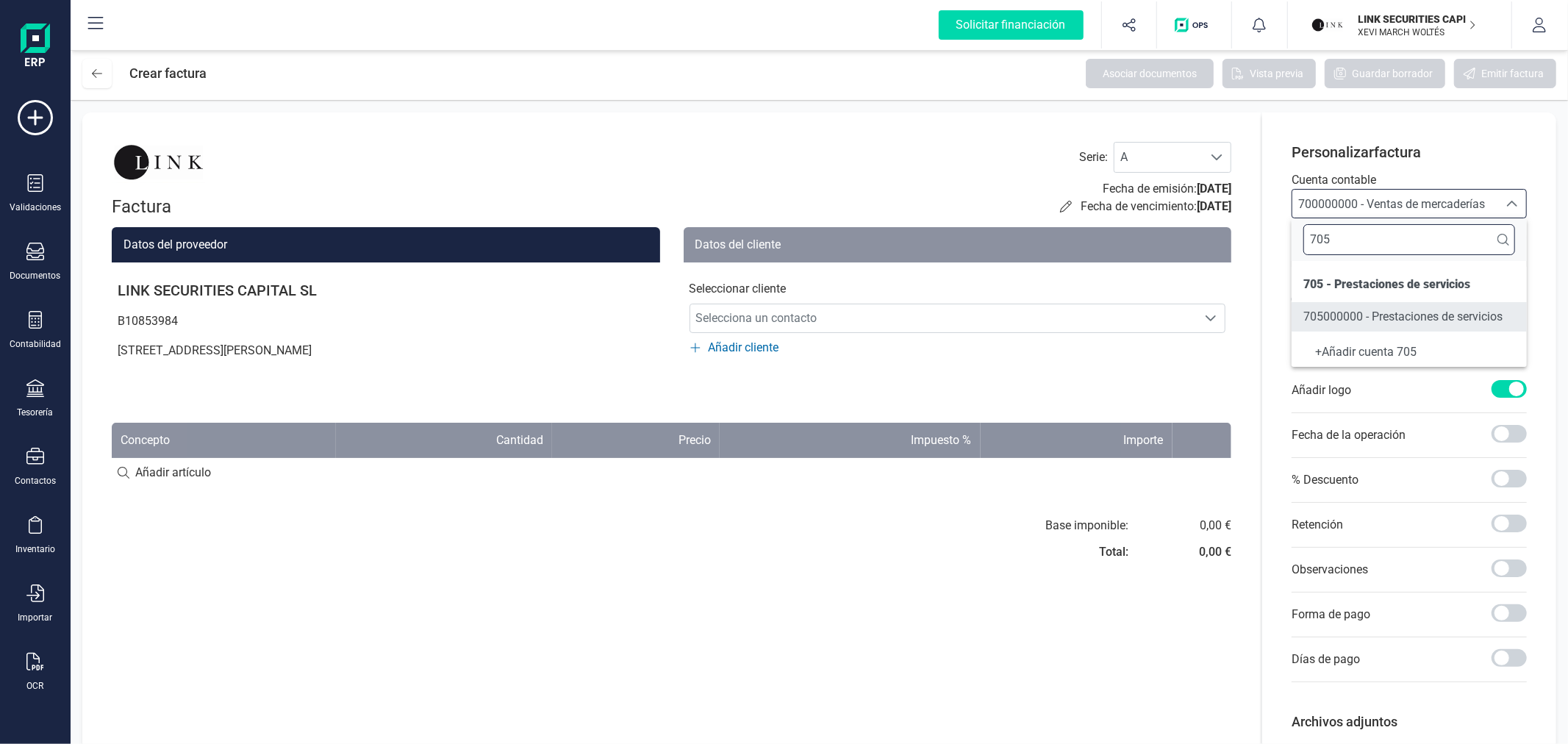
type input "705"
click at [1364, 310] on span "705000000 - Prestaciones de servicios" at bounding box center [1403, 316] width 199 height 14
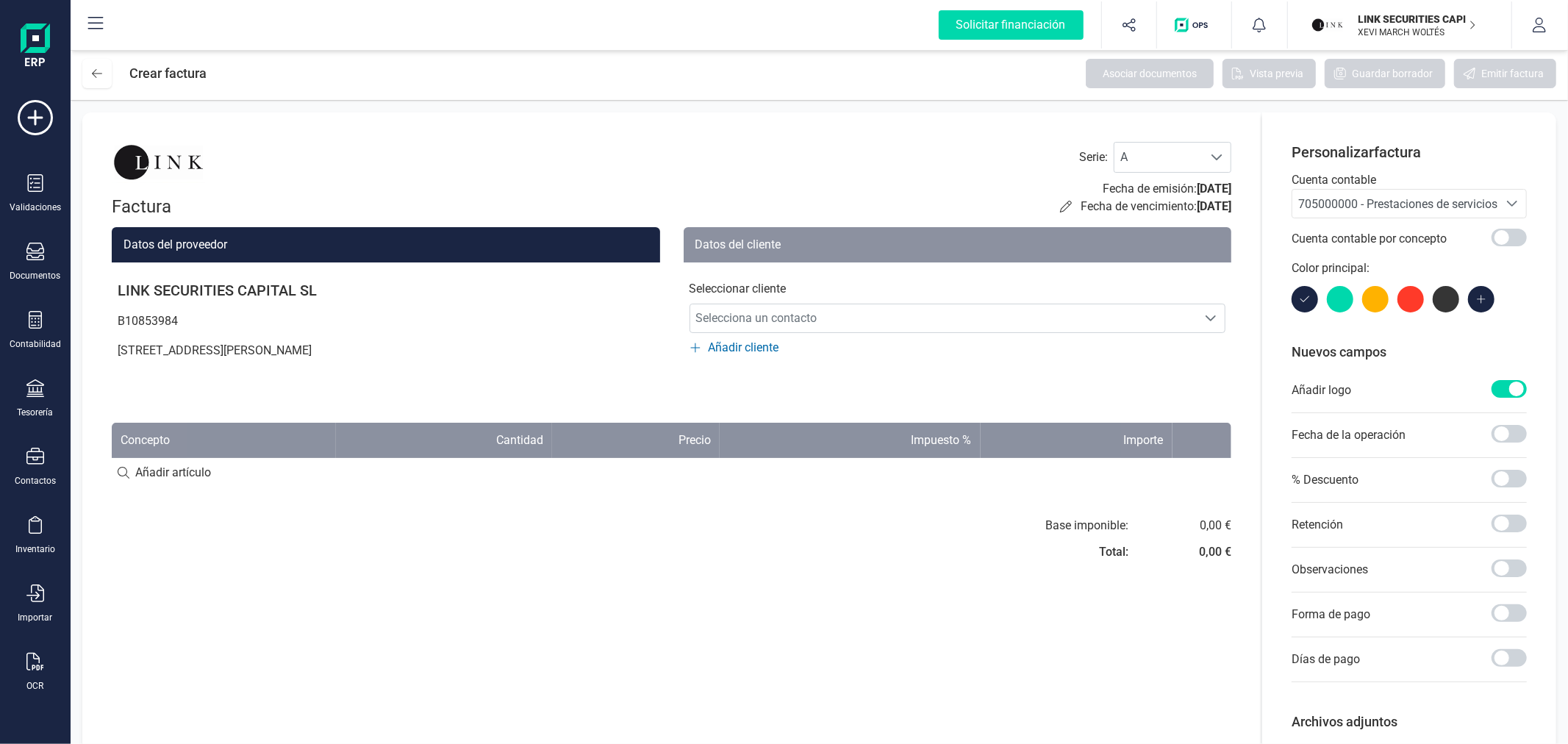
click at [233, 480] on input at bounding box center [671, 472] width 1120 height 29
type input "Colocación pagarés"
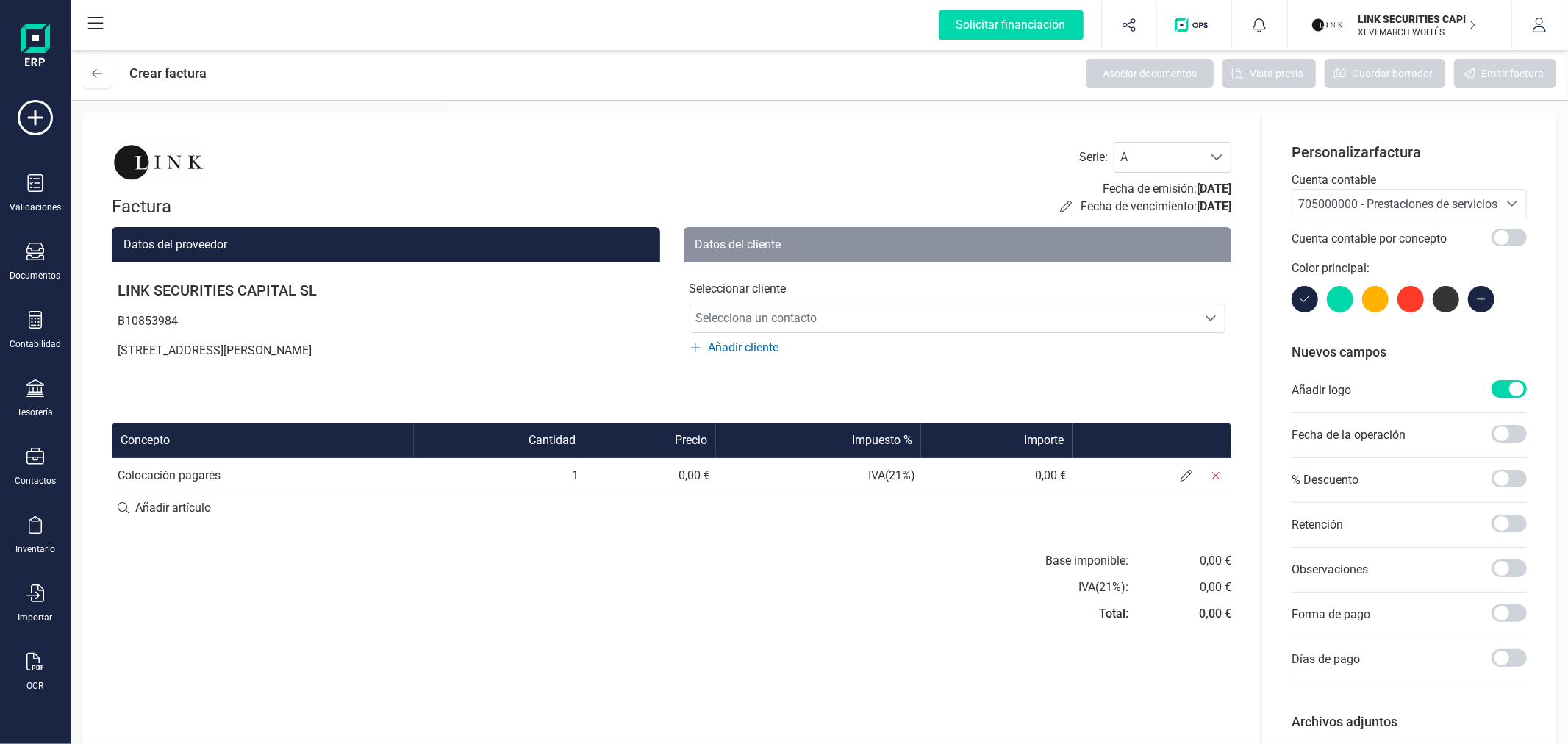
click at [1181, 490] on td at bounding box center [1152, 476] width 159 height 36
click at [1189, 475] on icon at bounding box center [1186, 475] width 12 height 12
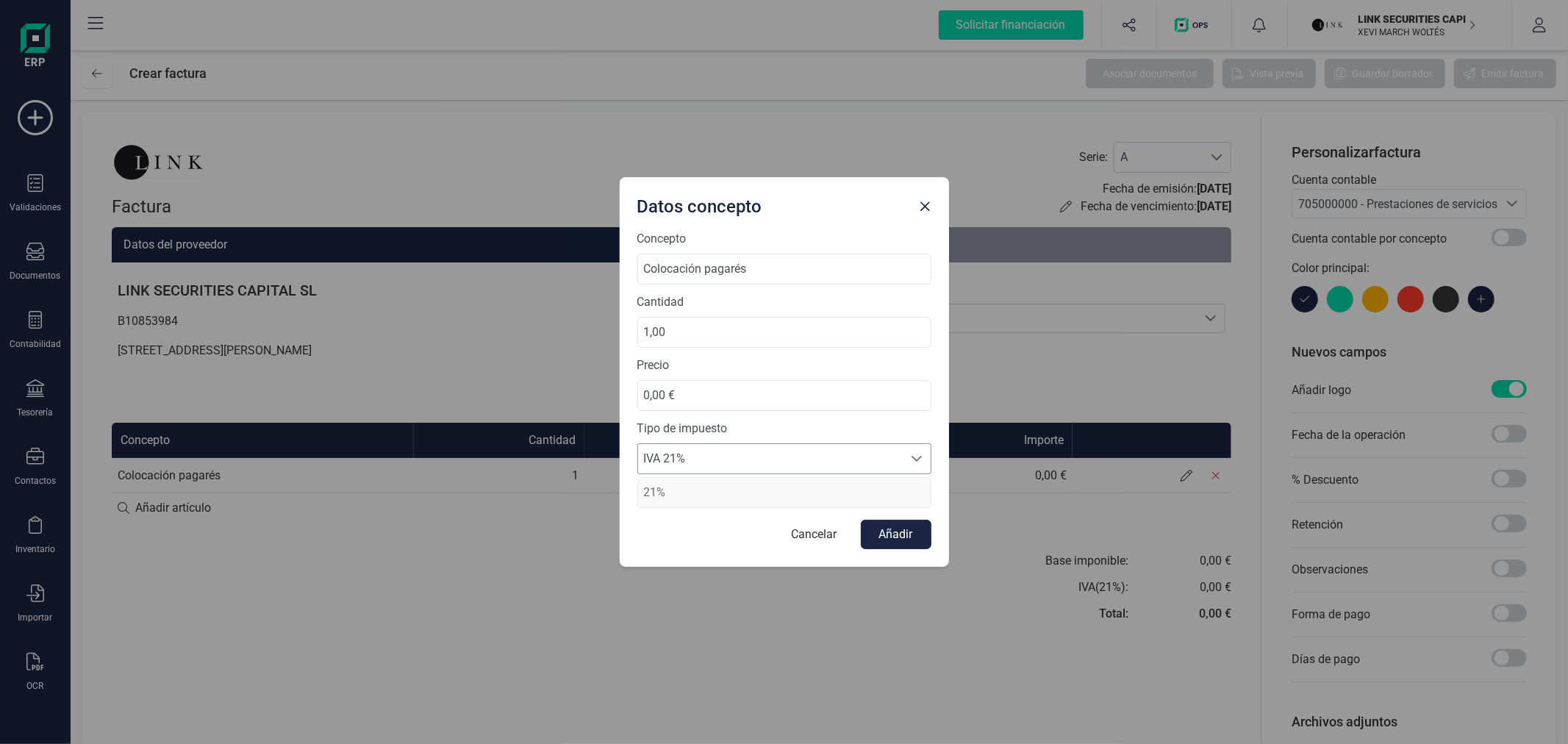
click at [748, 466] on span "IVA 21%" at bounding box center [770, 459] width 264 height 29
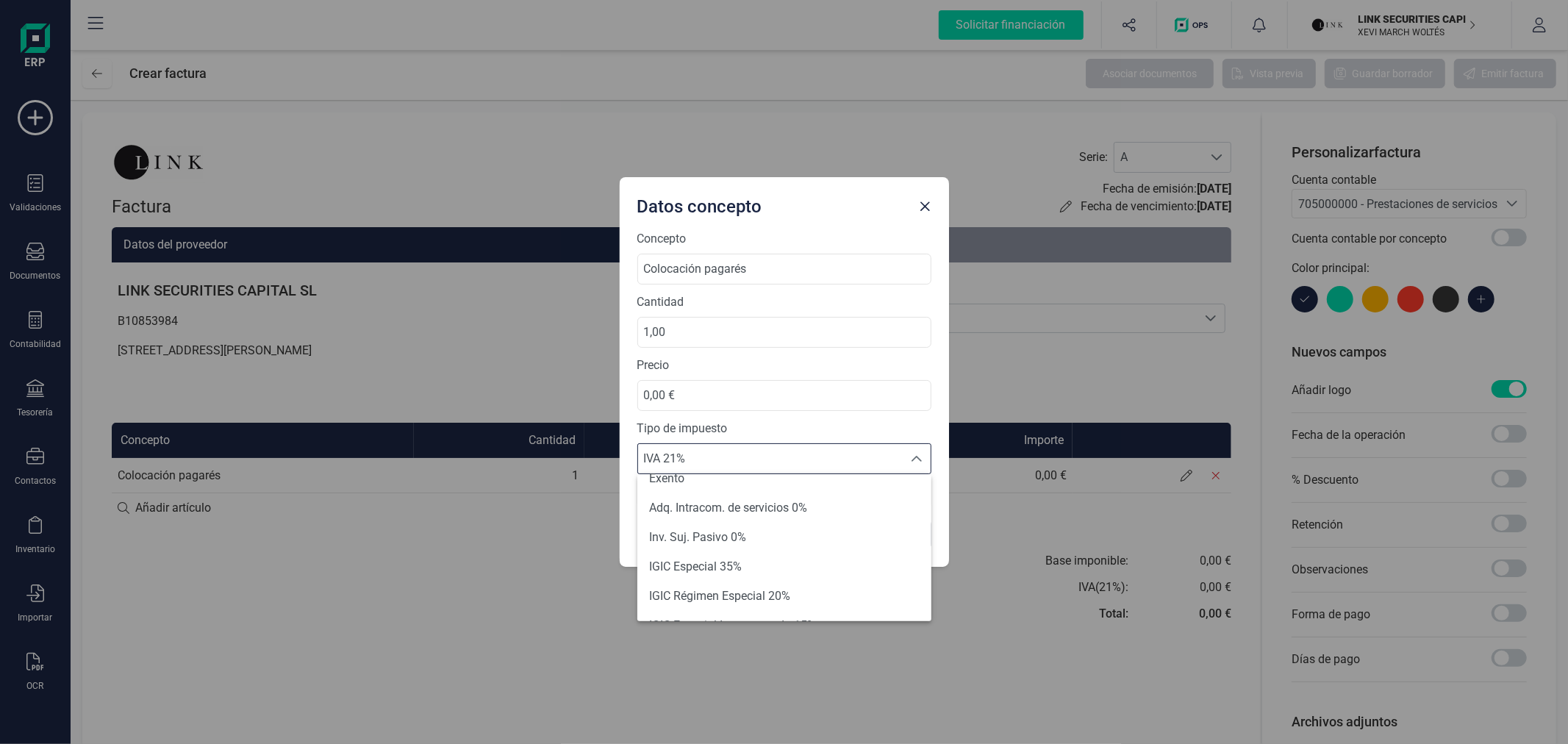
scroll to position [82, 0]
click at [754, 549] on li "Exento" at bounding box center [784, 560] width 294 height 29
type input "0%"
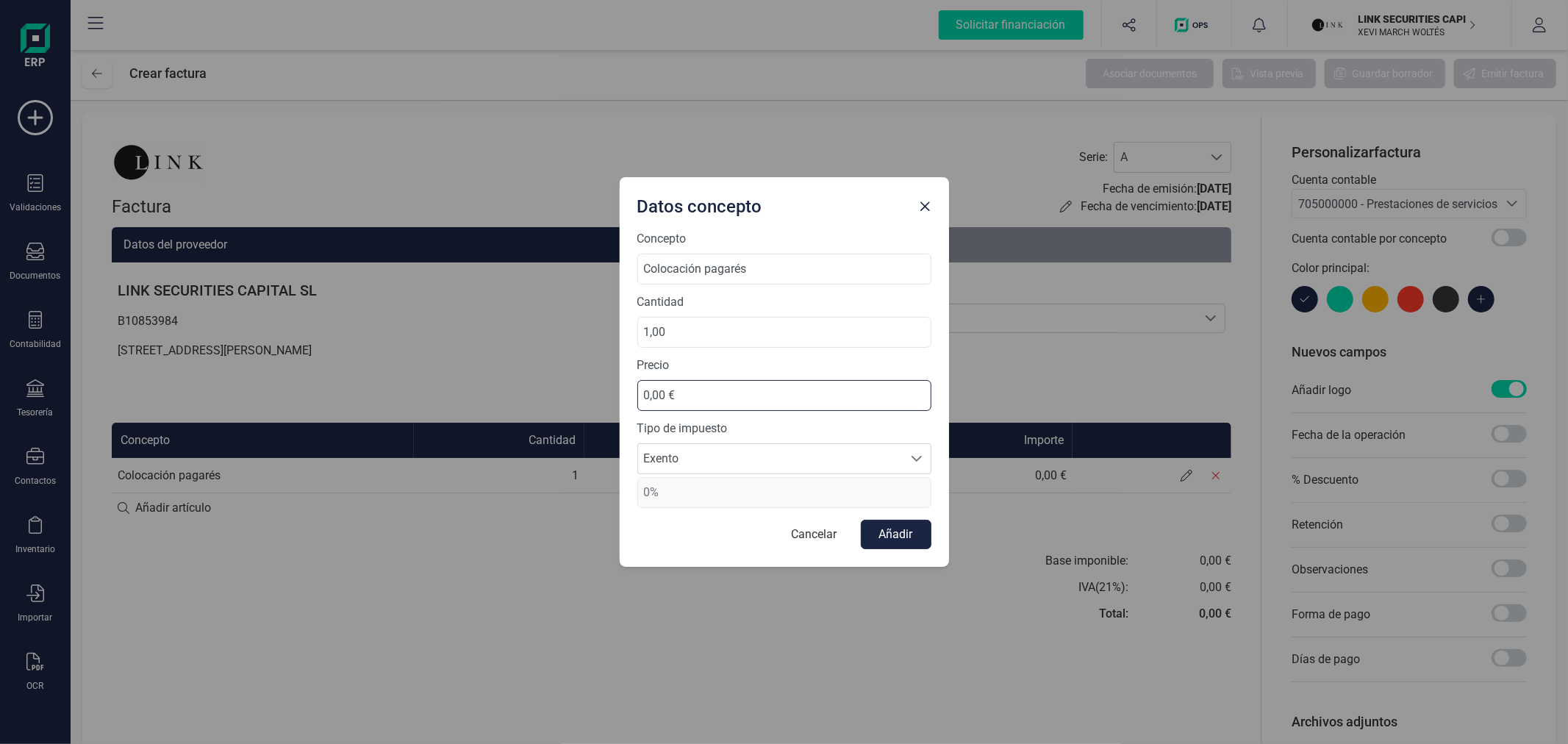
drag, startPoint x: 754, startPoint y: 408, endPoint x: 596, endPoint y: 397, distance: 158.4
click at [596, 397] on div "Datos concepto Concepto Colocación pagarés Cantidad 1,00 Precio 0,00 € Tipo de …" at bounding box center [784, 372] width 1568 height 744
type input "9.075,00 €"
click at [904, 538] on button "Añadir" at bounding box center [896, 534] width 71 height 29
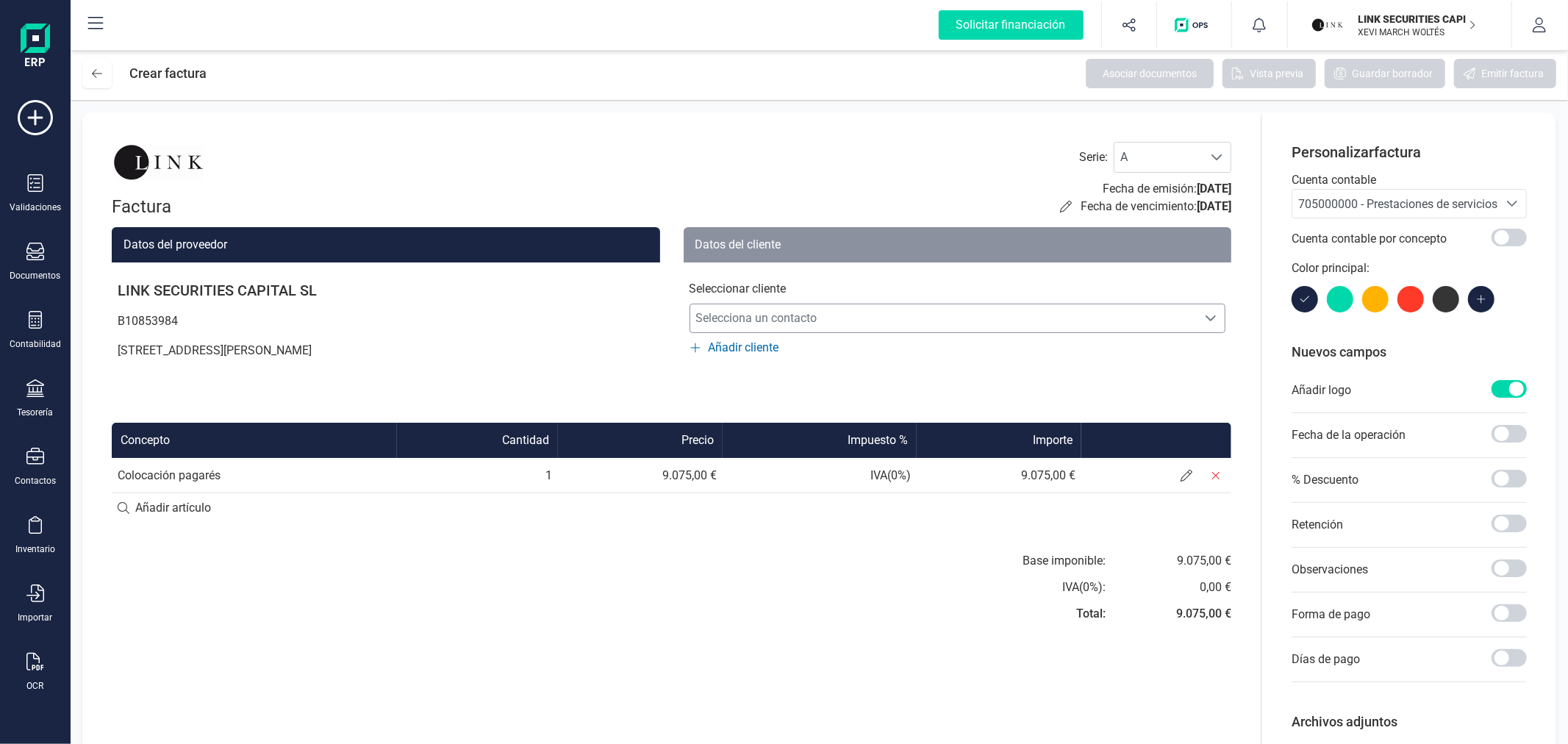
click at [954, 322] on span "Selecciona un contacto" at bounding box center [944, 318] width 508 height 29
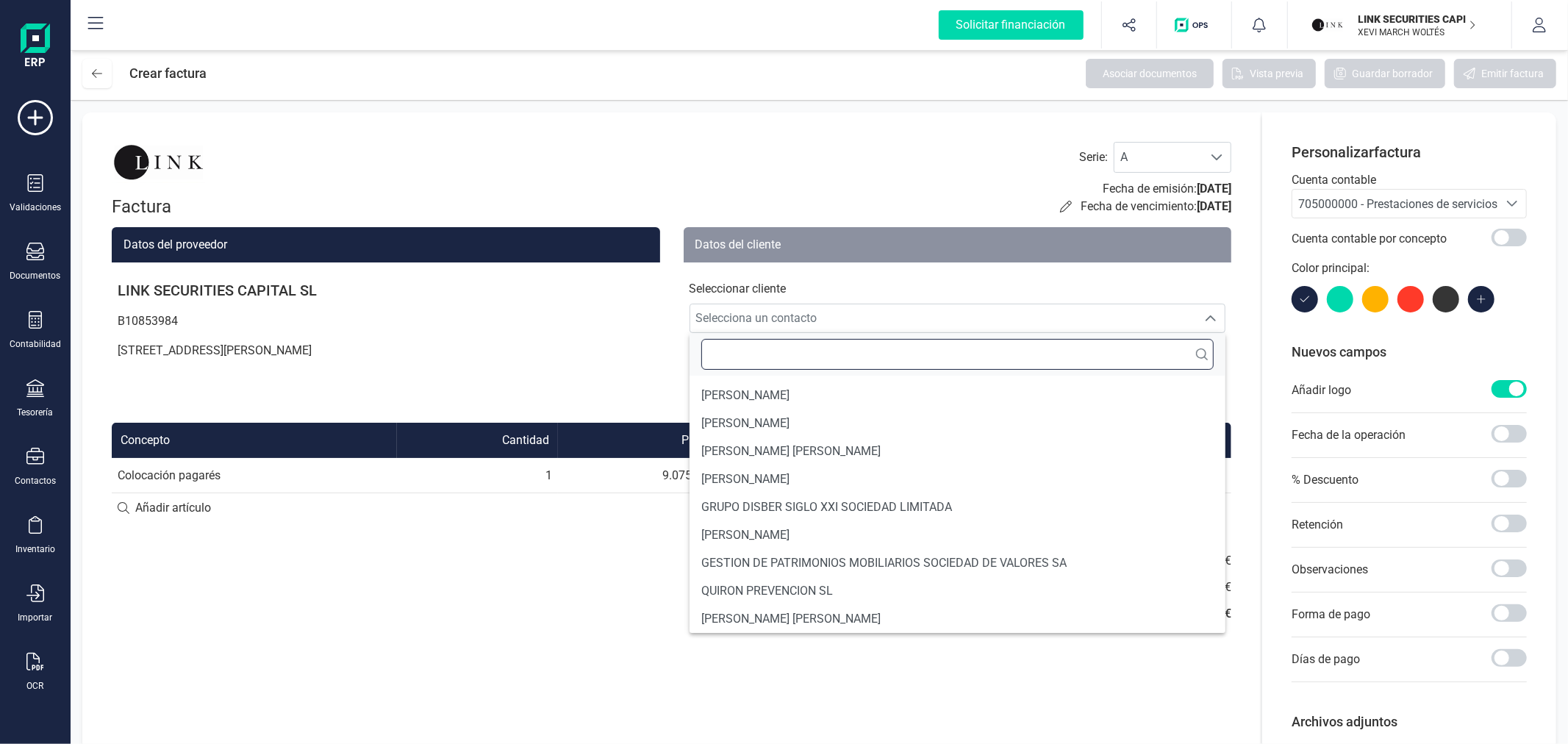
click at [936, 357] on input "text" at bounding box center [958, 354] width 513 height 31
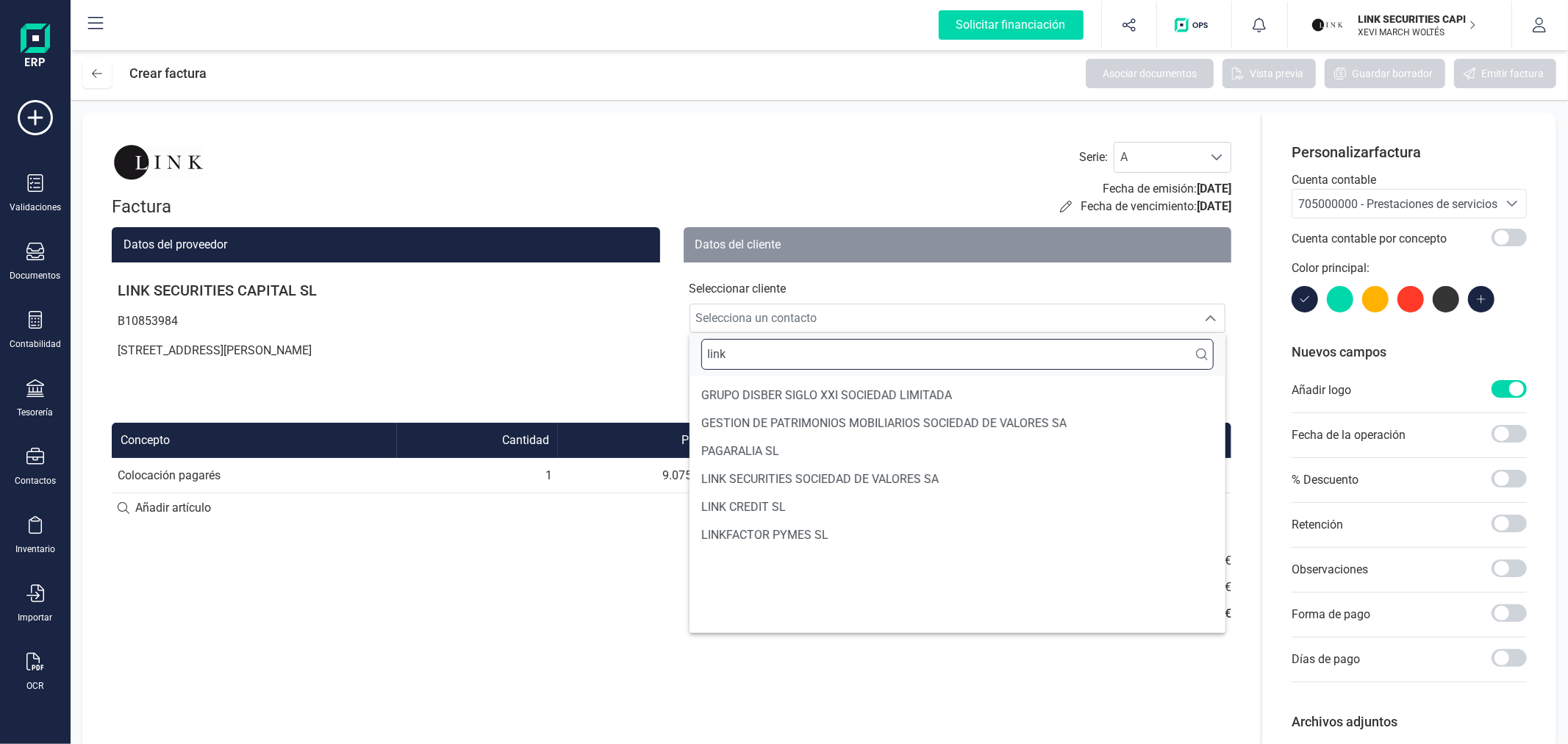
scroll to position [0, 0]
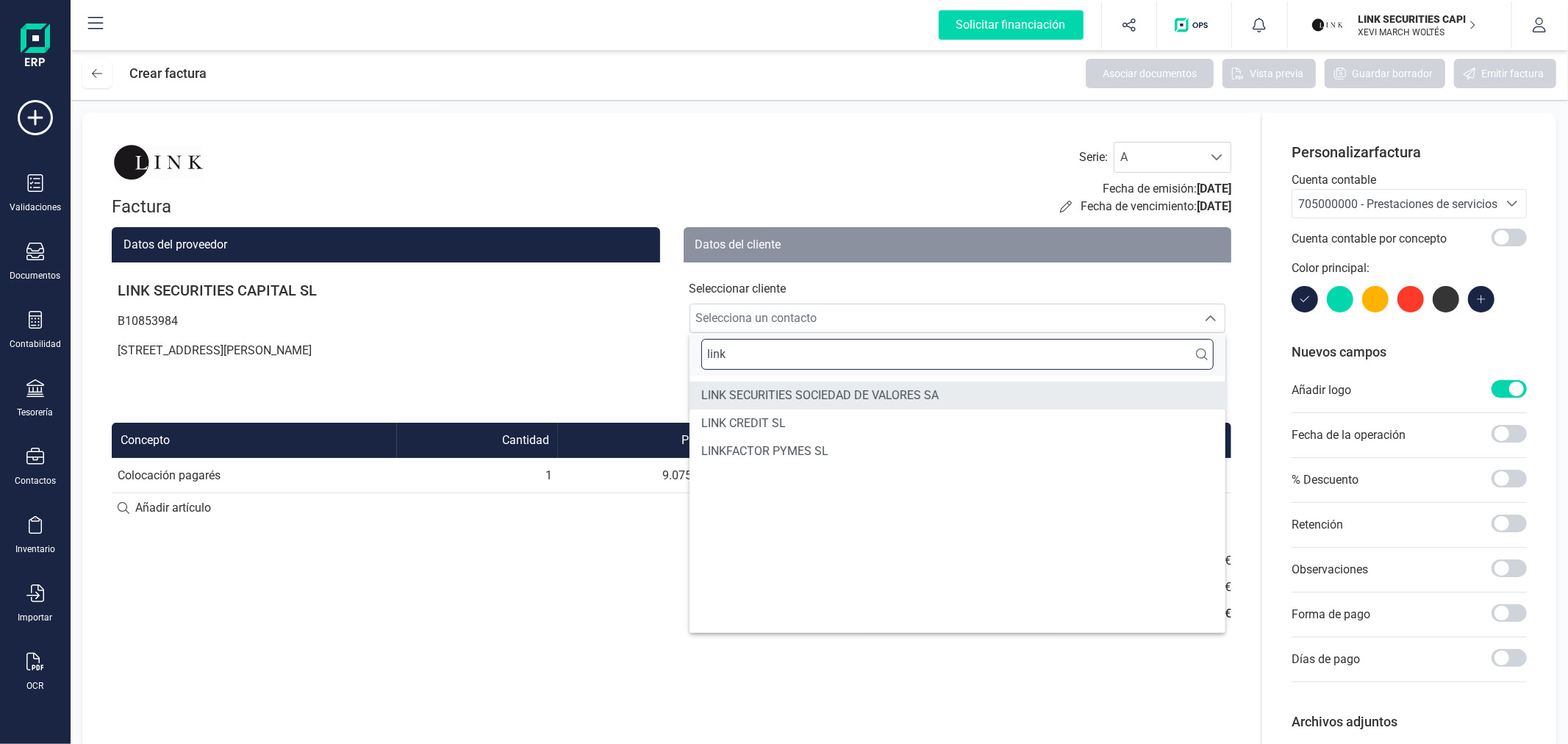
type input "link"
click at [883, 393] on span "LINK SECURITIES SOCIEDAD DE VALORES SA" at bounding box center [820, 396] width 238 height 18
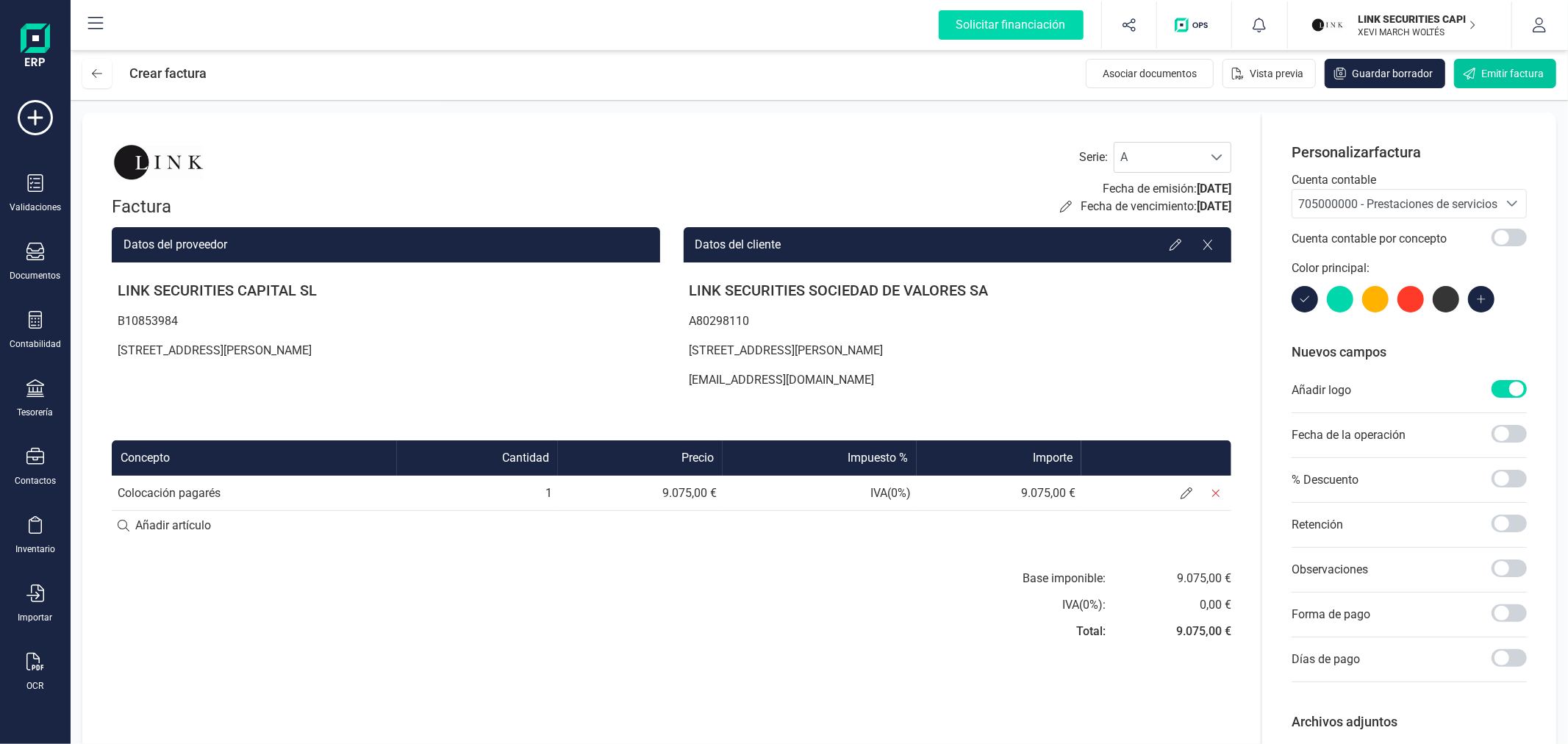
click at [1487, 69] on span "Emitir factura" at bounding box center [1512, 74] width 62 height 15
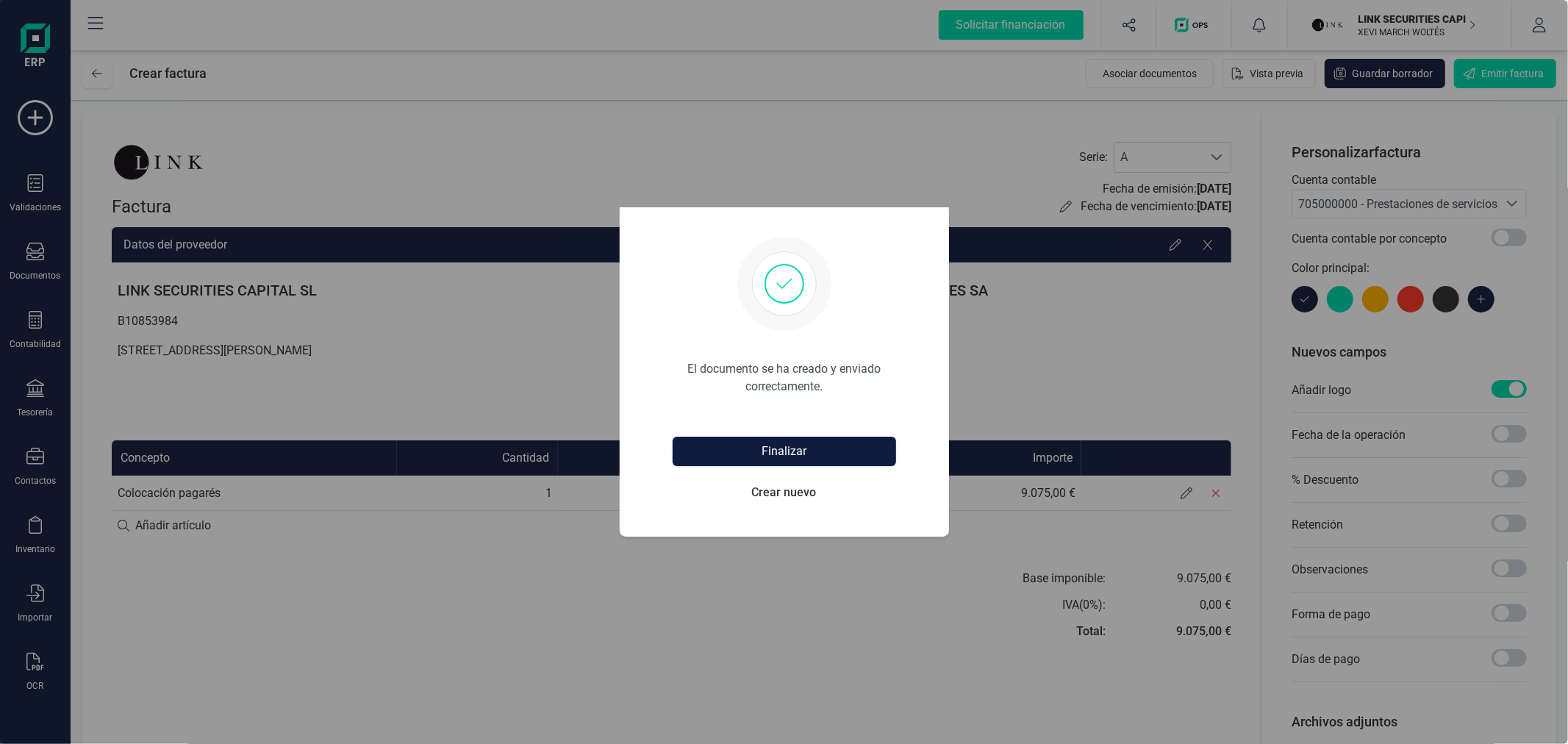
click at [786, 450] on button "Finalizar" at bounding box center [785, 451] width 224 height 29
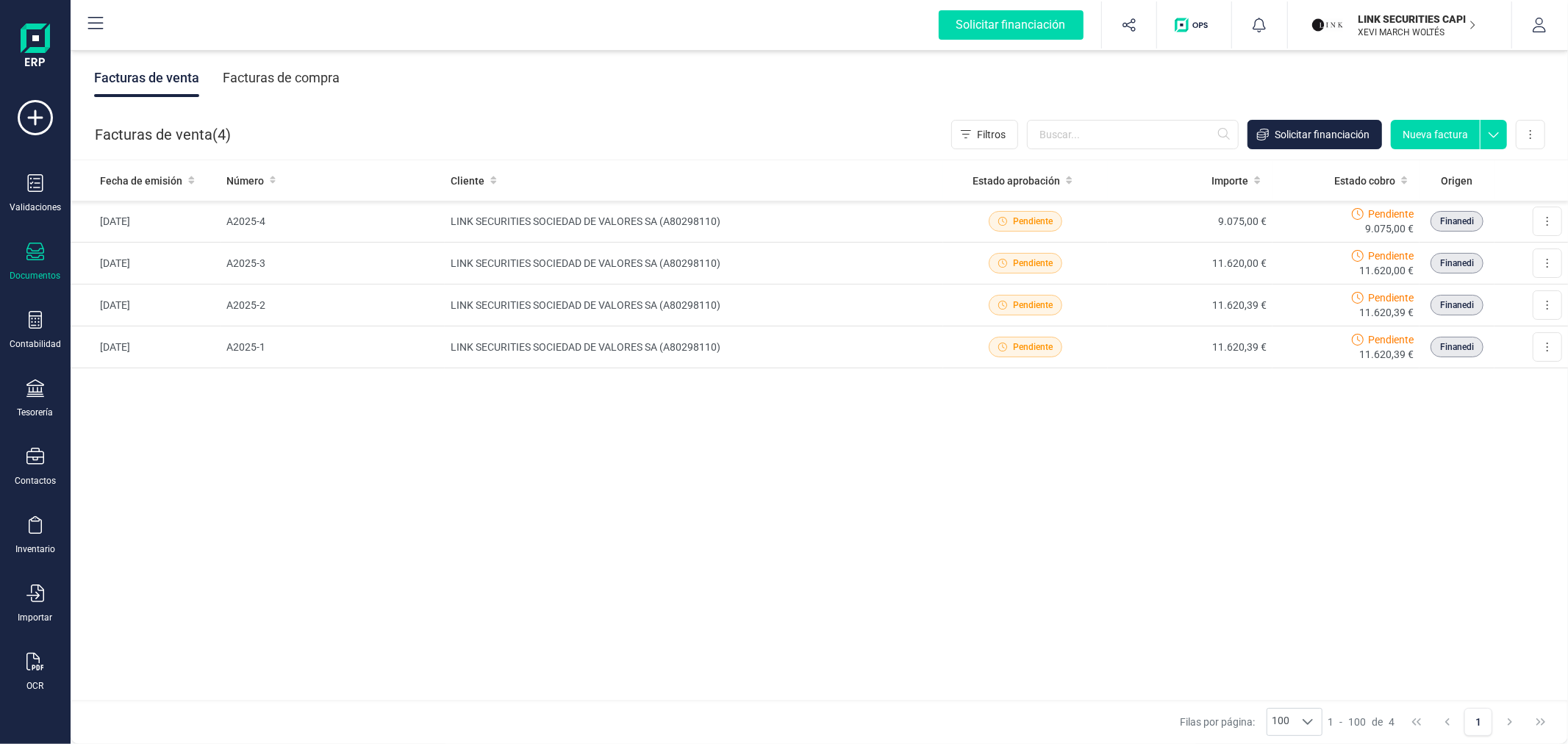
click at [792, 511] on div "Fecha de emisión Número Cliente Estado aprobación Importe Estado cobro Origen […" at bounding box center [819, 430] width 1497 height 541
click at [1544, 229] on button at bounding box center [1547, 221] width 29 height 29
click at [1503, 254] on span "Descargar documento" at bounding box center [1483, 257] width 101 height 15
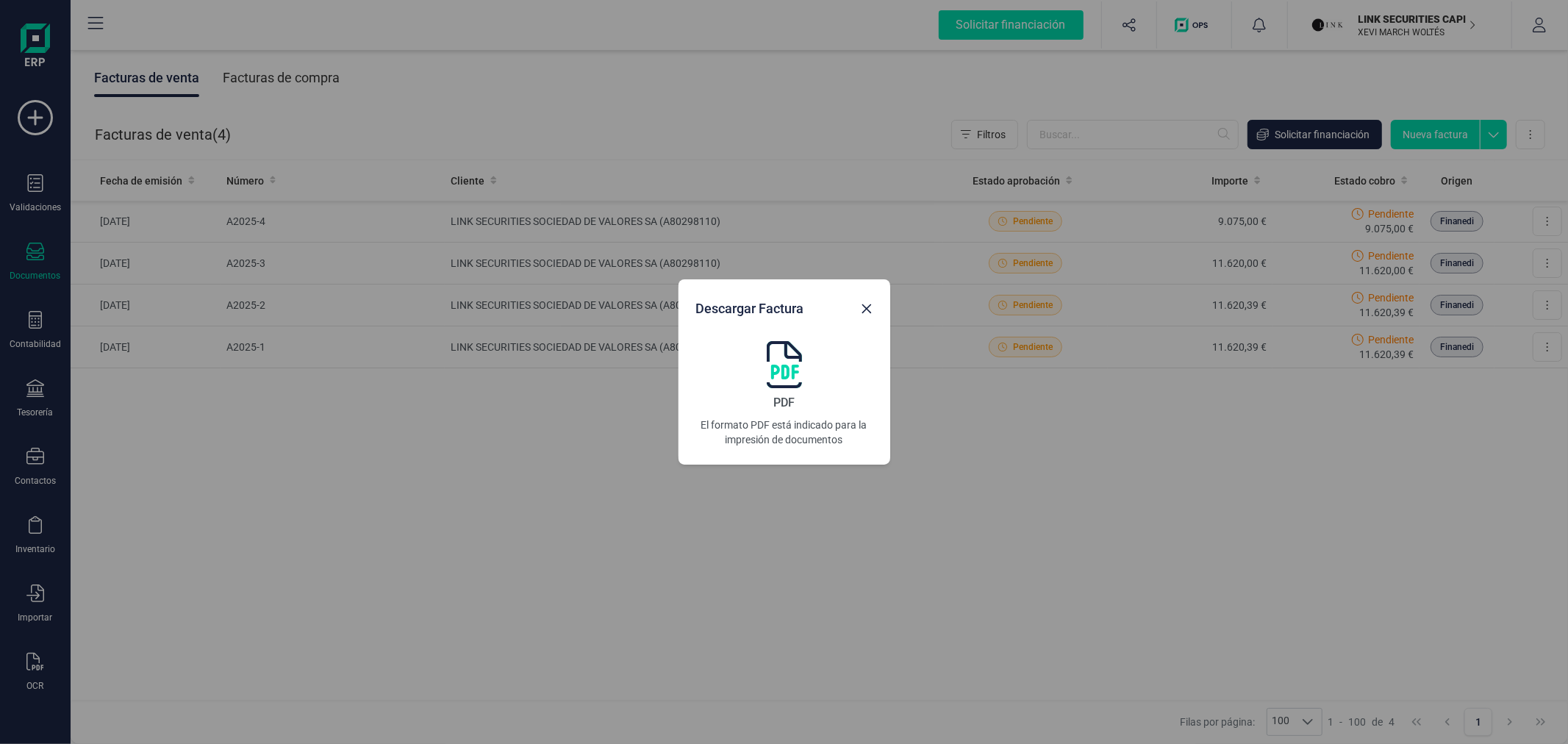
click at [795, 361] on img at bounding box center [785, 365] width 36 height 47
click at [1549, 270] on div "Descargar Factura PDF El formato PDF está indicado para la impresión de documen…" at bounding box center [784, 372] width 1568 height 744
click at [1534, 272] on div "Descargar Factura PDF El formato PDF está indicado para la impresión de documen…" at bounding box center [784, 372] width 1568 height 744
click at [862, 316] on button "Close" at bounding box center [866, 308] width 24 height 24
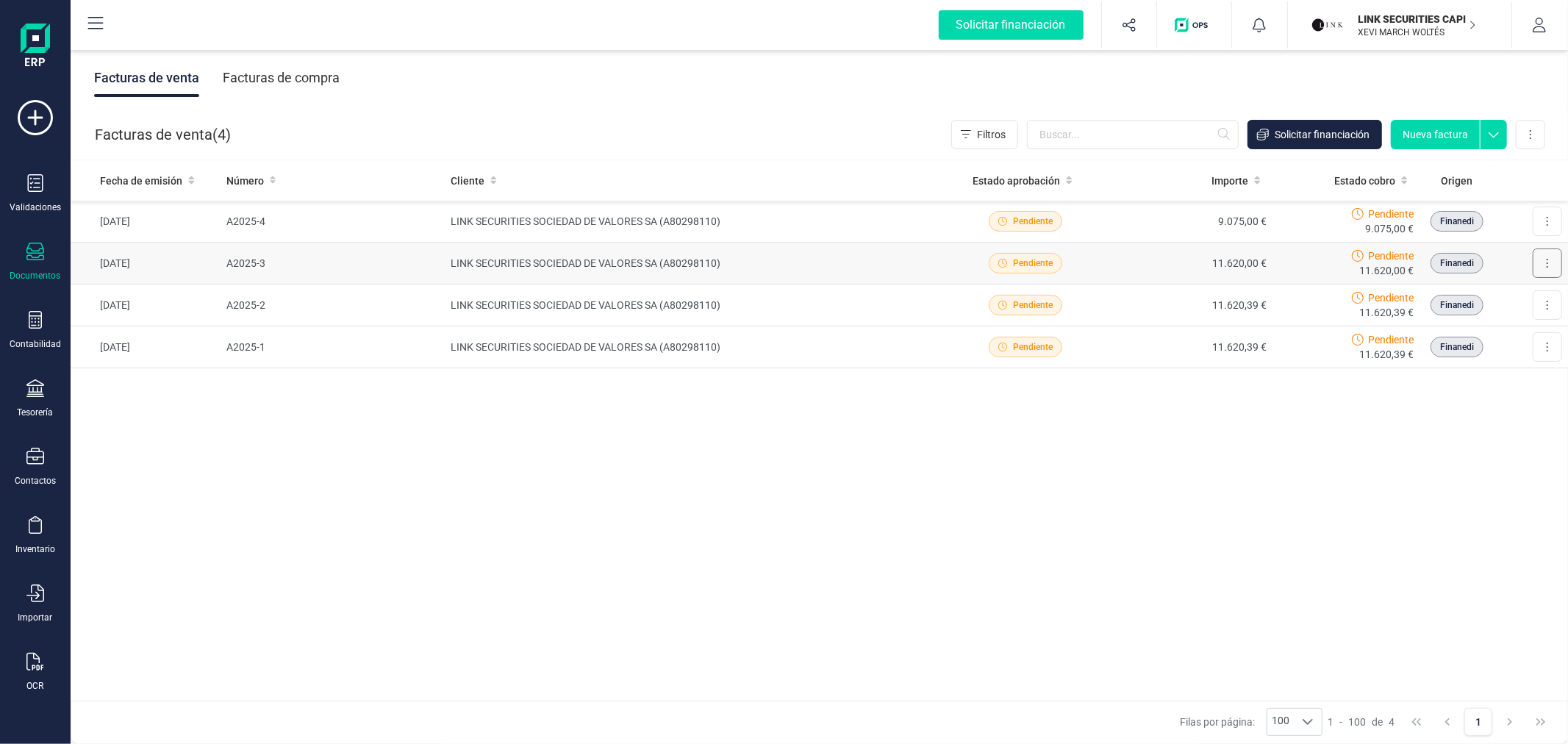
click at [1554, 262] on button at bounding box center [1547, 263] width 29 height 29
click at [1468, 297] on span "Descargar documento" at bounding box center [1483, 299] width 101 height 15
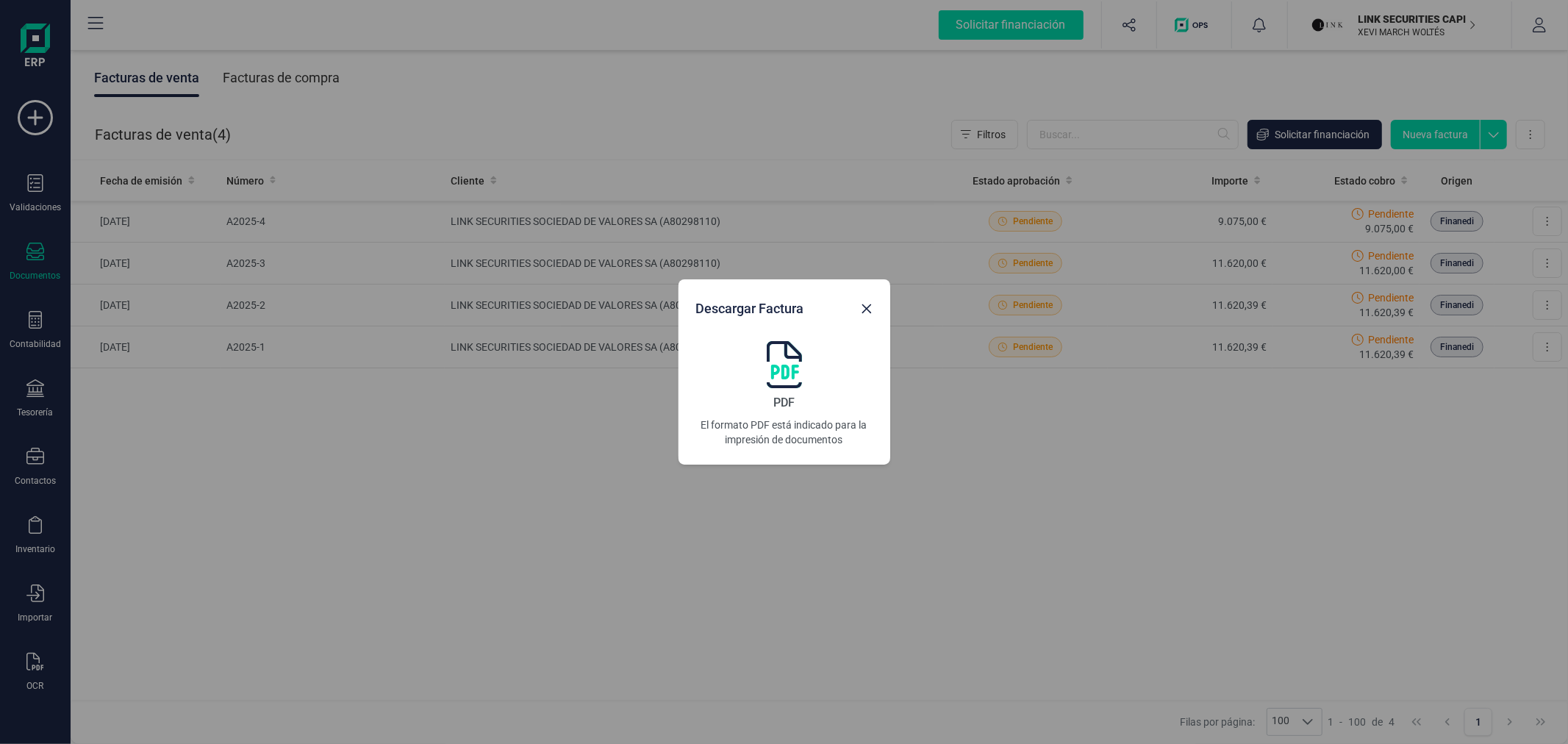
click at [784, 366] on img at bounding box center [785, 365] width 36 height 47
click at [871, 310] on icon "Close" at bounding box center [867, 309] width 12 height 12
